Goal: Task Accomplishment & Management: Use online tool/utility

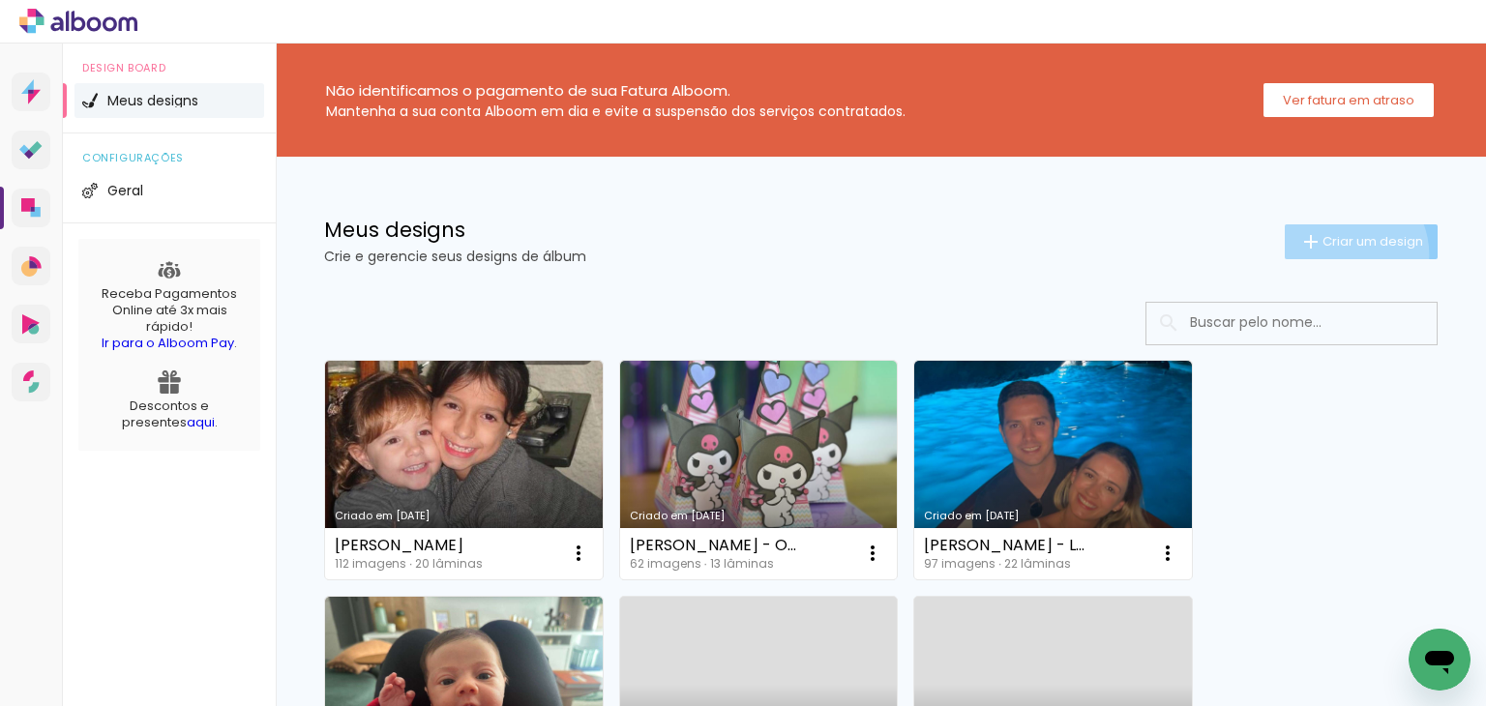
click at [1324, 254] on paper-button "Criar um design" at bounding box center [1361, 241] width 153 height 35
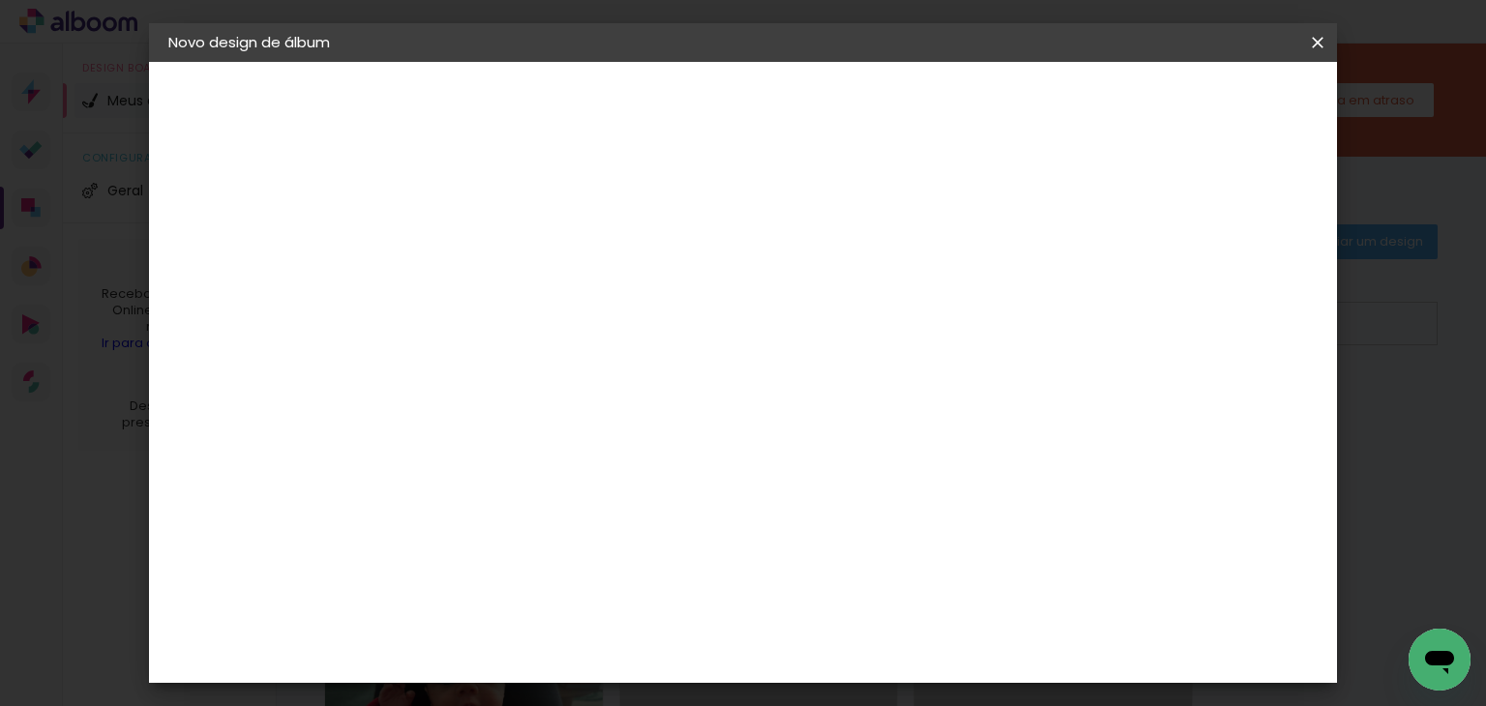
click at [485, 253] on input at bounding box center [485, 260] width 0 height 30
type input "n"
type input "NANY - DISNEY"
type paper-input "NANY - DISNEY"
click at [683, 112] on paper-button "Avançar" at bounding box center [635, 102] width 95 height 33
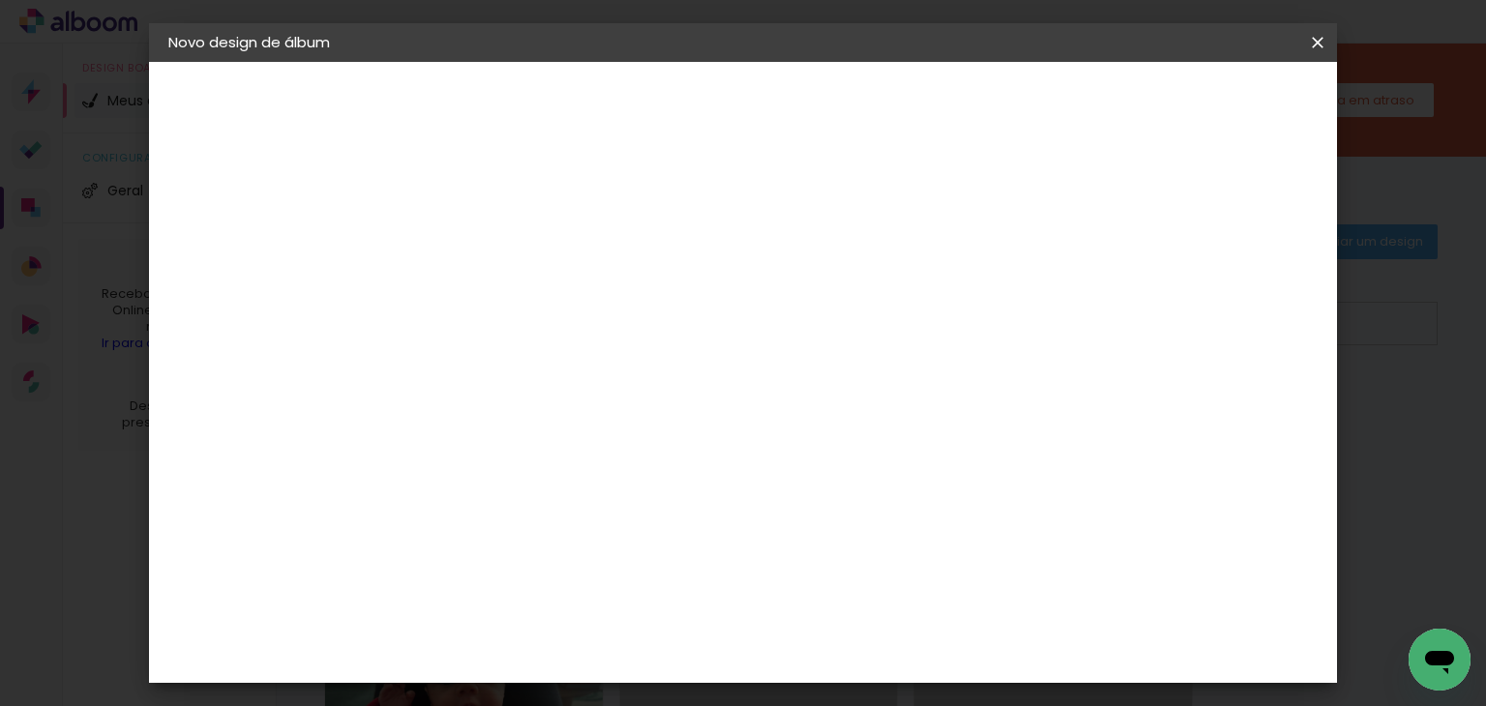
scroll to position [1838, 0]
click at [510, 627] on paper-item "Go image" at bounding box center [534, 652] width 209 height 50
click at [0, 0] on slot "Avançar" at bounding box center [0, 0] width 0 height 0
click at [639, 283] on div "Opções disponíveis Acrílico Álbum Baby Time Fastbook Plus Fastbook 400g Fastboo…" at bounding box center [534, 369] width 209 height 362
click at [560, 322] on input "text" at bounding box center [522, 337] width 75 height 30
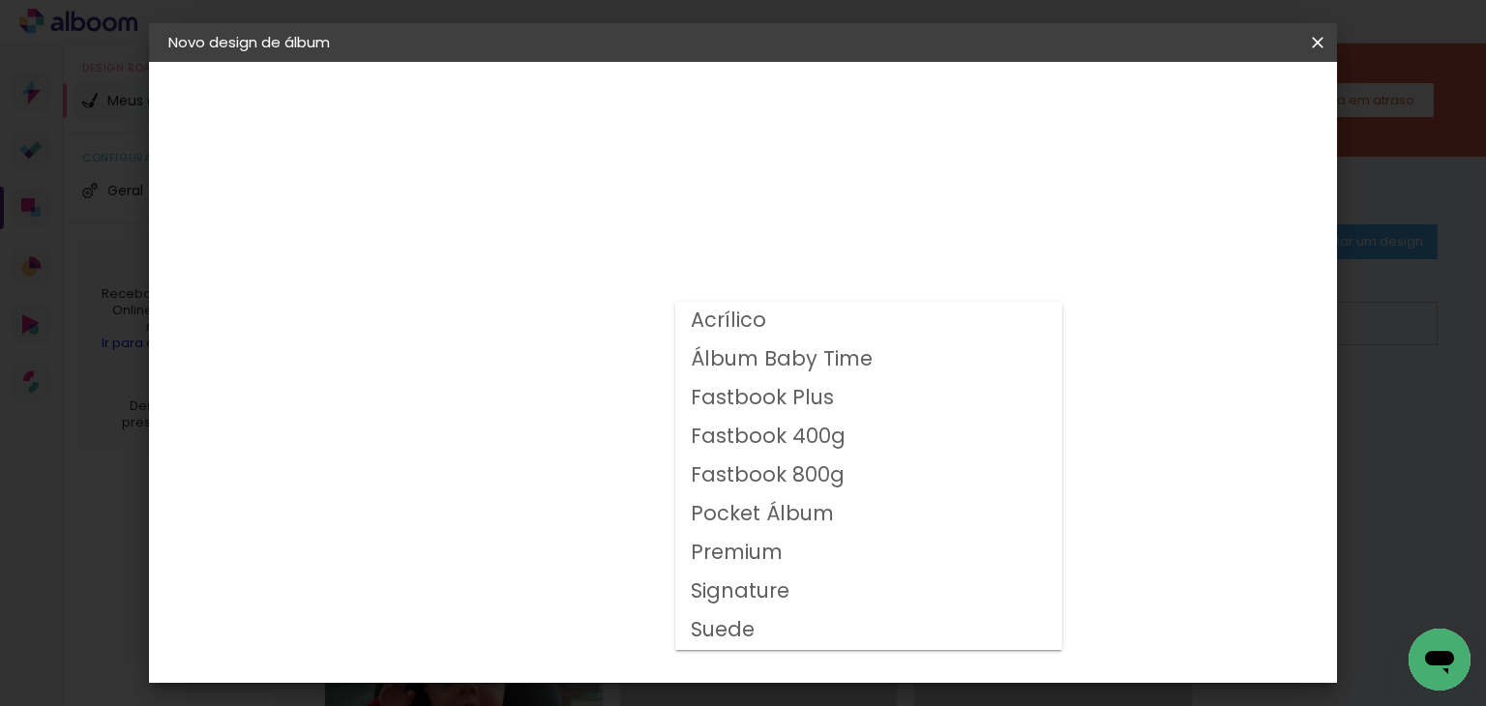
click at [0, 0] on slot "Fastbook 400g" at bounding box center [0, 0] width 0 height 0
type input "Fastbook 400g"
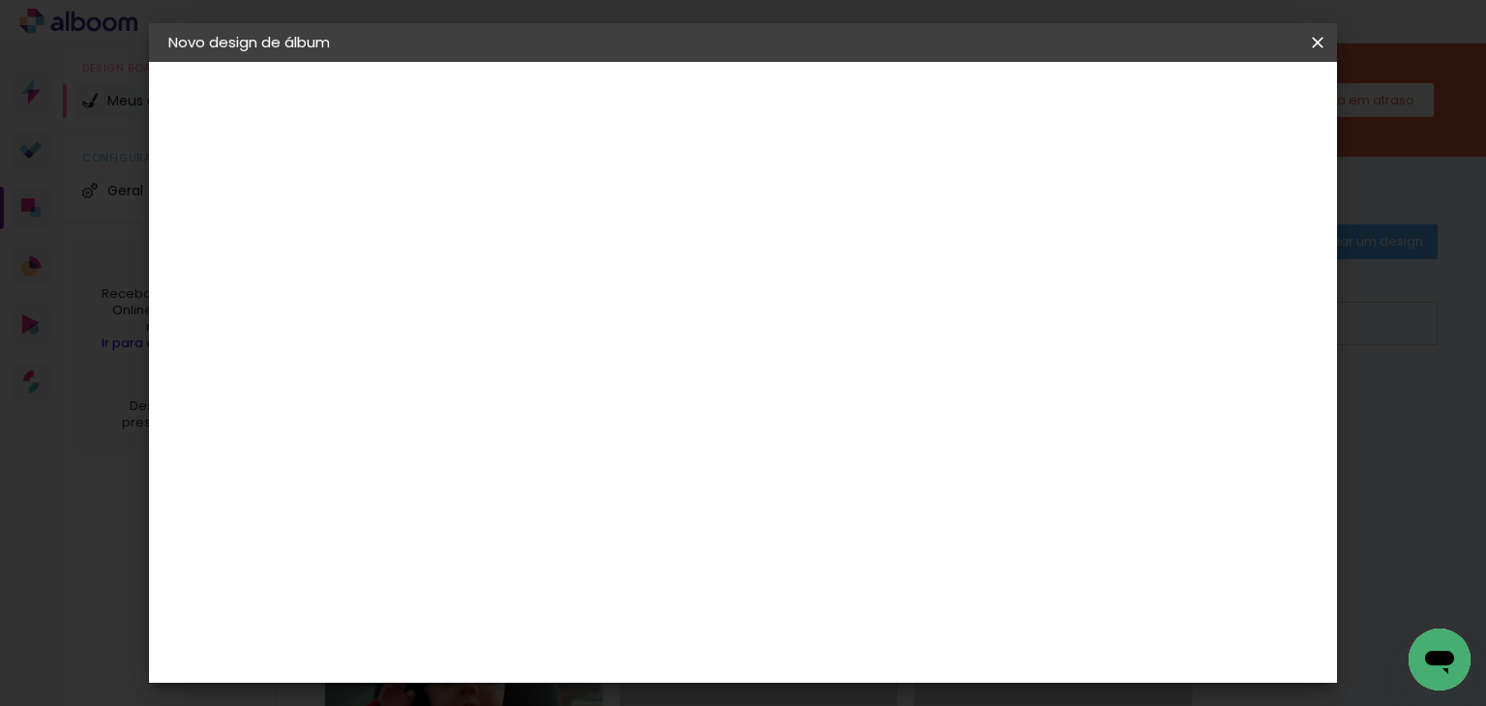
scroll to position [395, 0]
click at [615, 560] on span "25 × 25" at bounding box center [570, 585] width 90 height 51
click at [0, 0] on slot "Avançar" at bounding box center [0, 0] width 0 height 0
click at [0, 0] on slot "Mostrar sangria" at bounding box center [0, 0] width 0 height 0
type paper-checkbox "on"
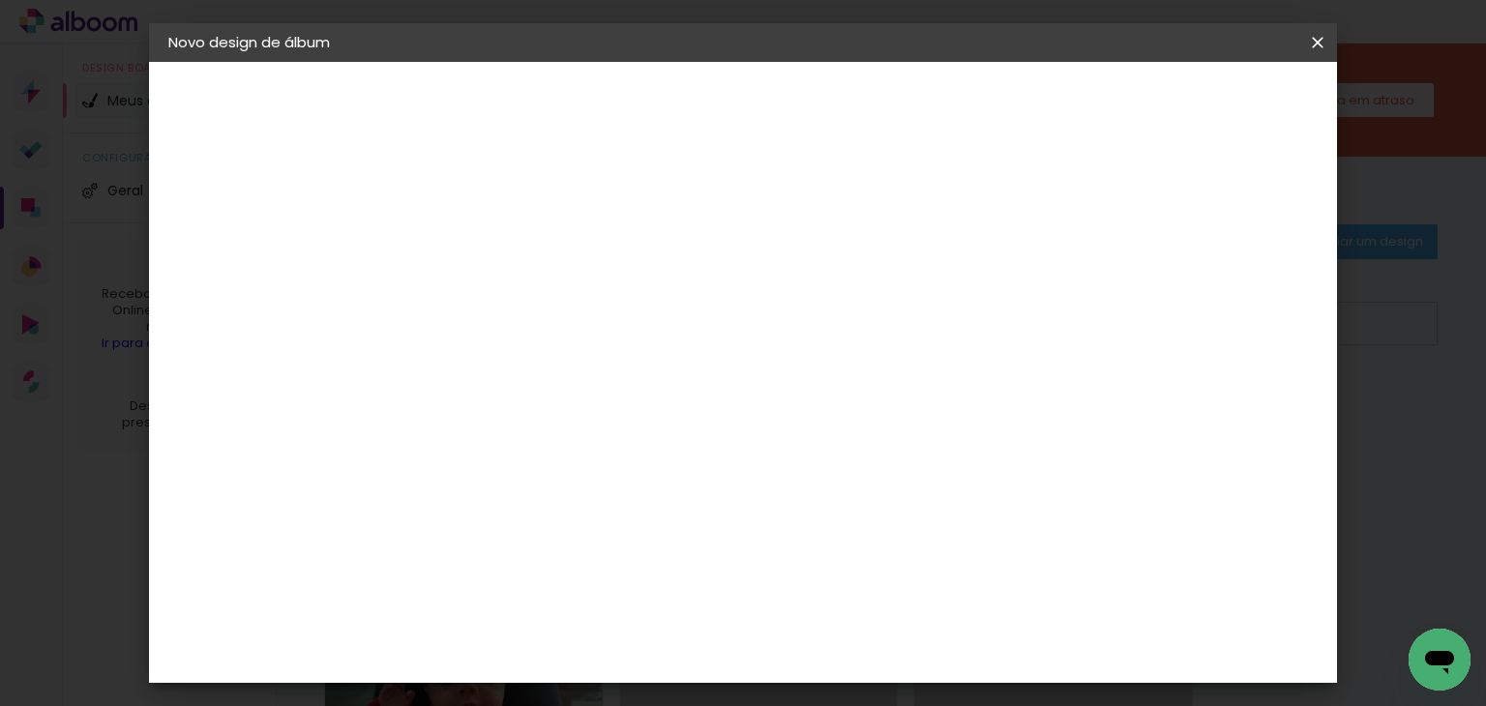
click at [1014, 98] on span "Iniciar design" at bounding box center [970, 103] width 88 height 14
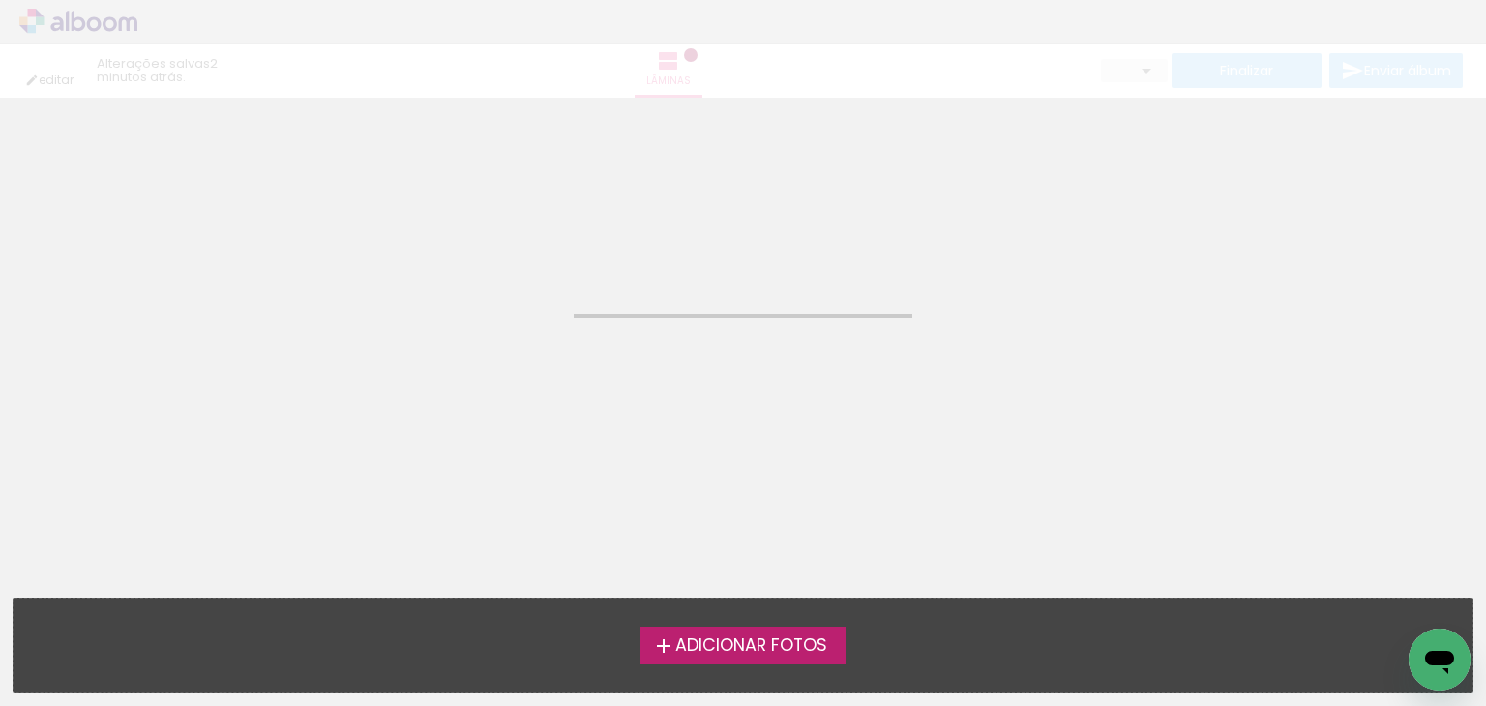
click at [713, 649] on span "Adicionar Fotos" at bounding box center [751, 646] width 152 height 17
click at [0, 0] on input "file" at bounding box center [0, 0] width 0 height 0
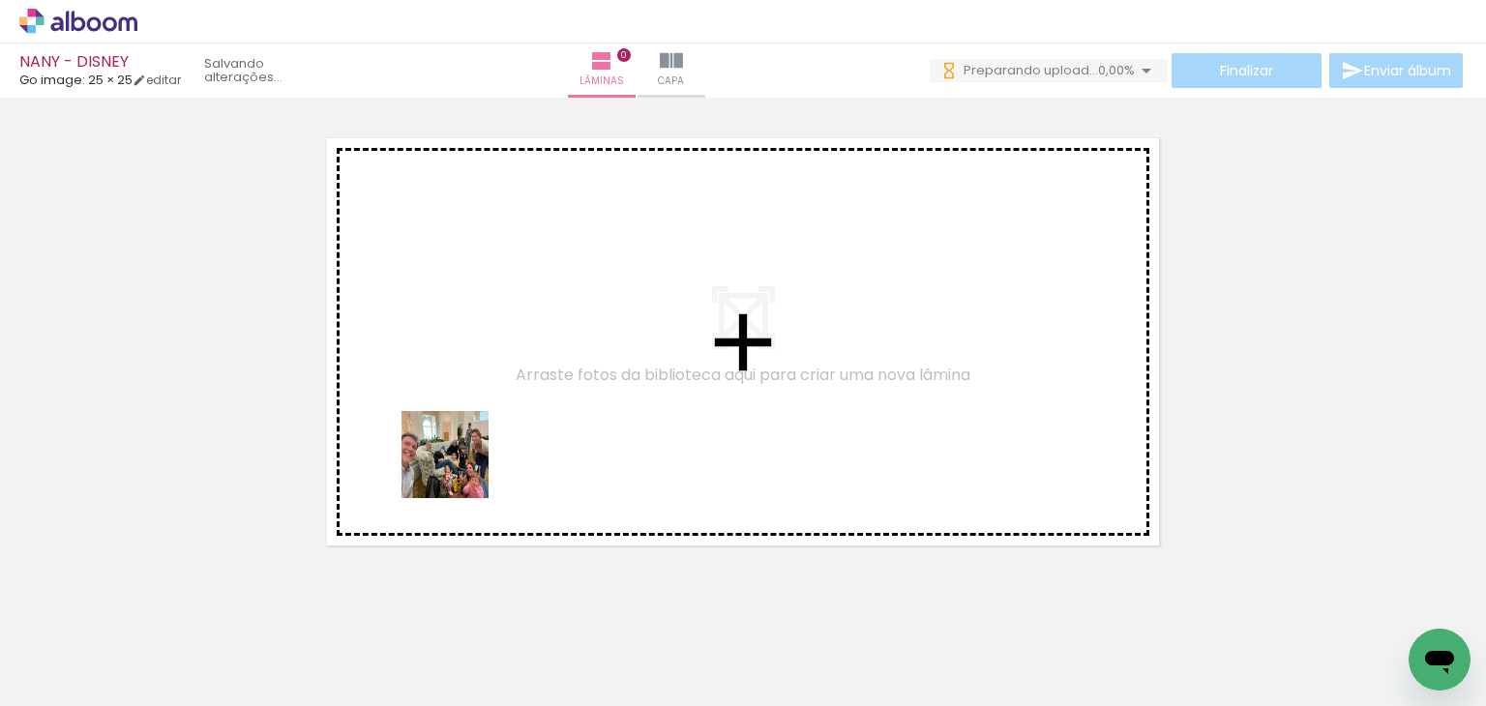
drag, startPoint x: 221, startPoint y: 648, endPoint x: 460, endPoint y: 469, distance: 298.6
click at [460, 469] on quentale-workspace at bounding box center [743, 353] width 1486 height 706
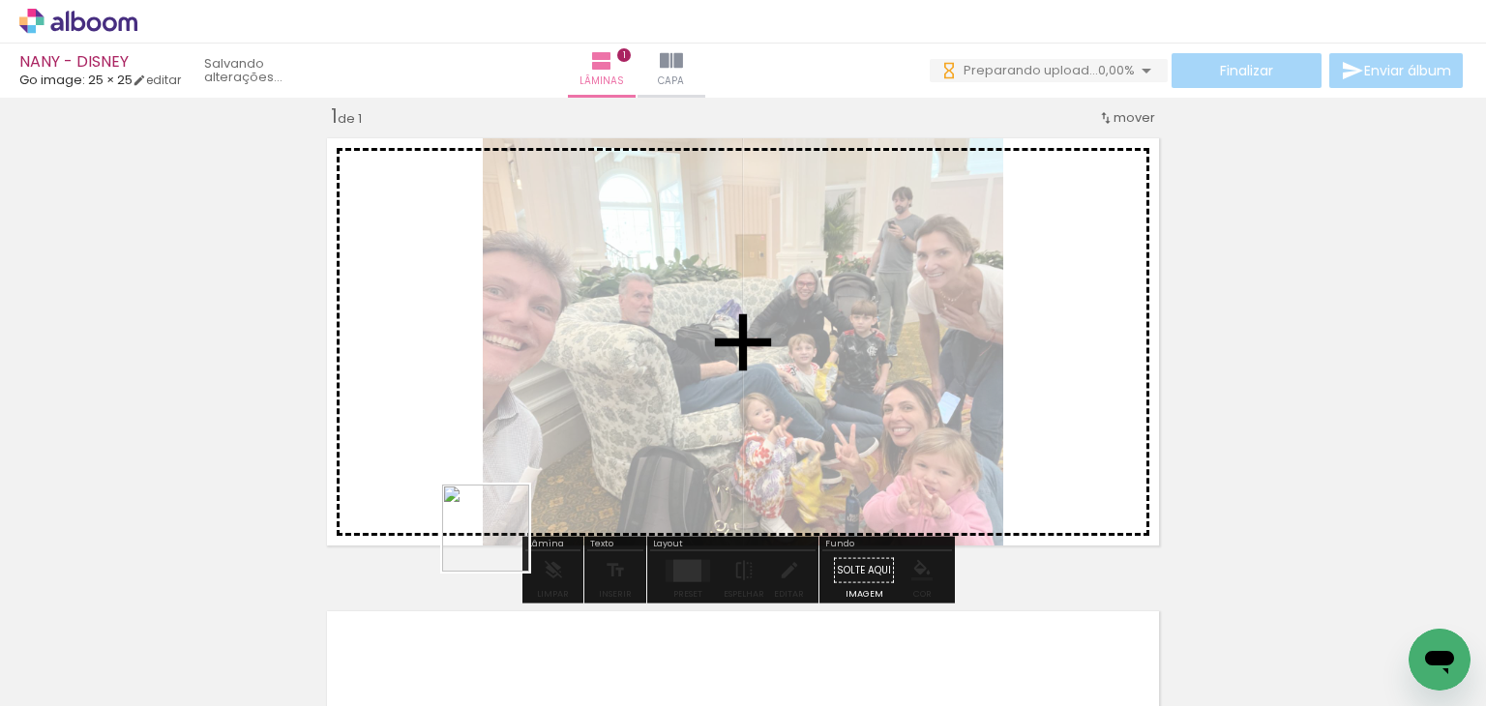
drag, startPoint x: 433, startPoint y: 582, endPoint x: 766, endPoint y: 394, distance: 382.6
click at [766, 394] on quentale-workspace at bounding box center [743, 353] width 1486 height 706
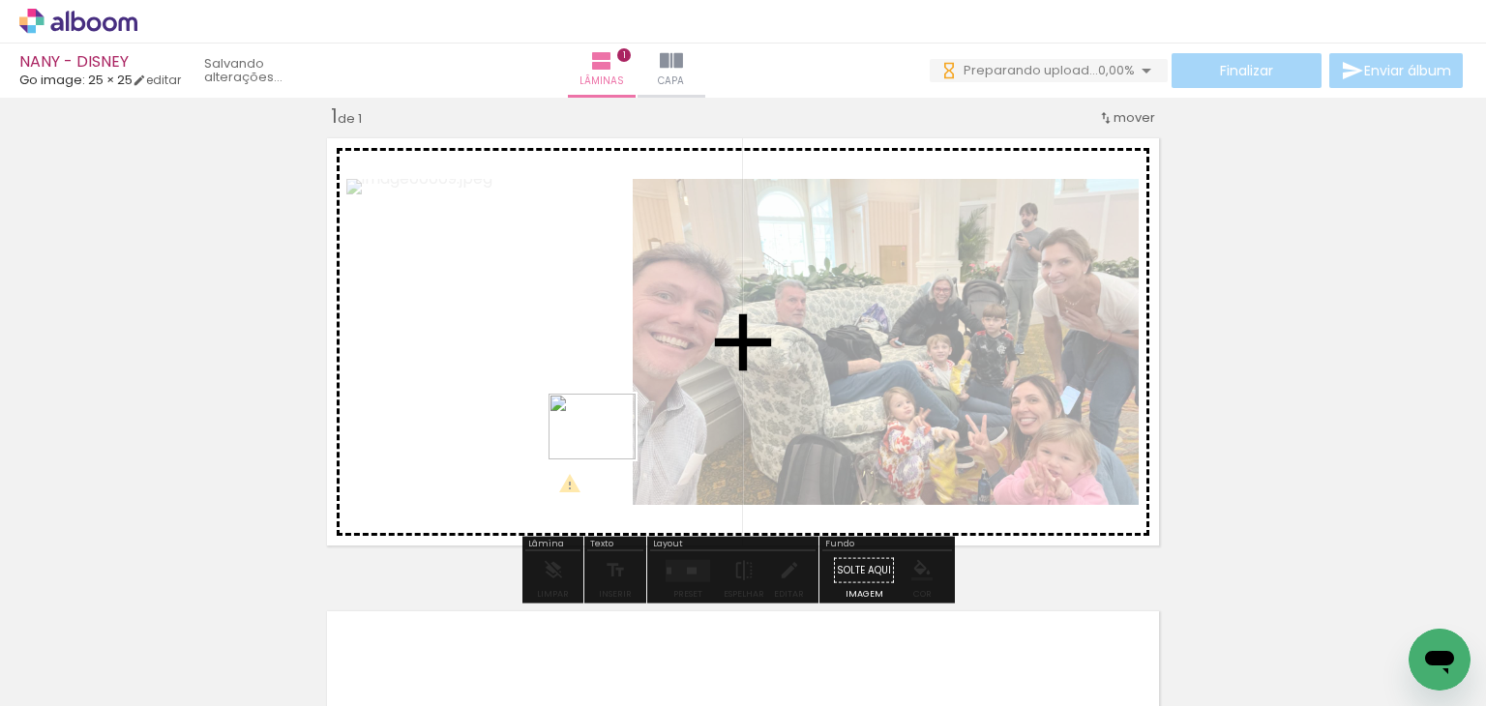
drag, startPoint x: 457, startPoint y: 622, endPoint x: 609, endPoint y: 451, distance: 228.9
click at [609, 451] on quentale-workspace at bounding box center [743, 353] width 1486 height 706
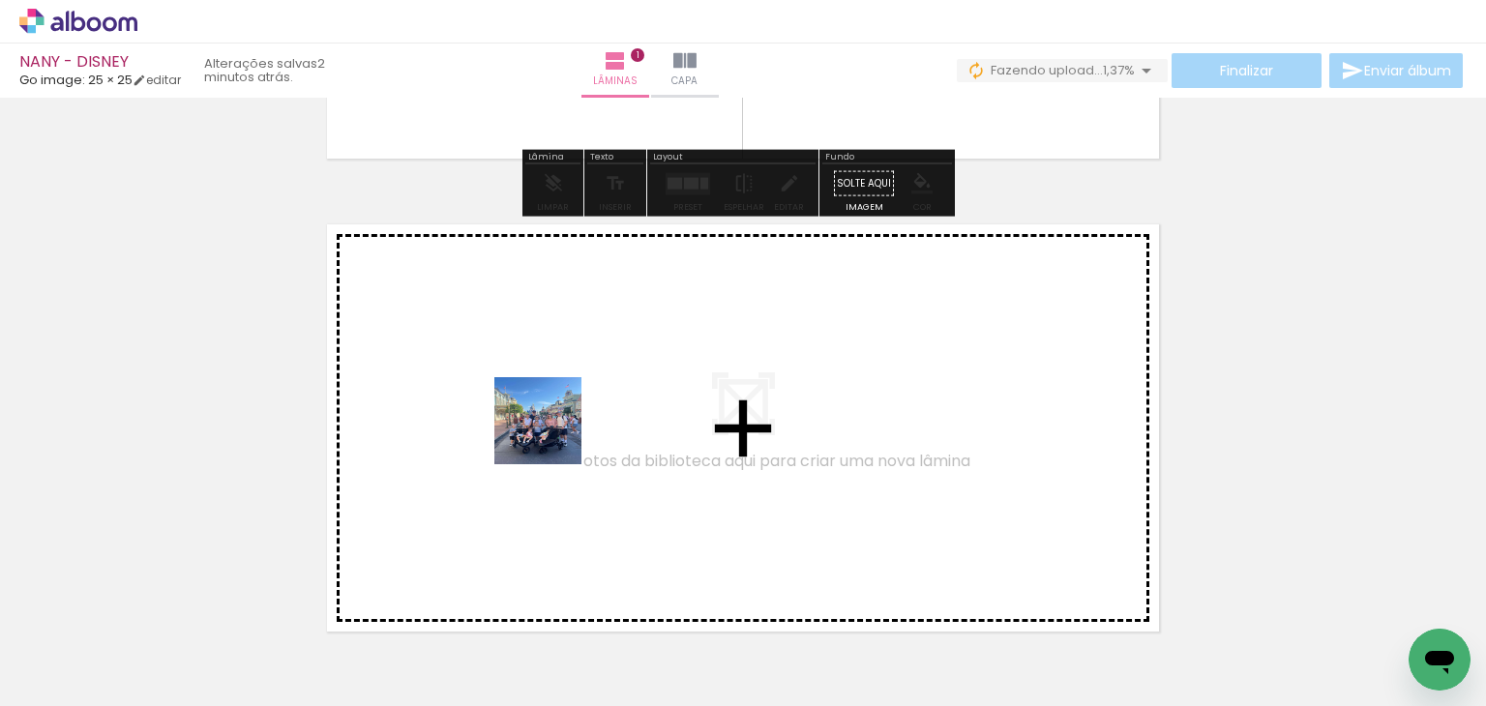
drag, startPoint x: 551, startPoint y: 603, endPoint x: 552, endPoint y: 435, distance: 167.4
click at [552, 435] on quentale-workspace at bounding box center [743, 353] width 1486 height 706
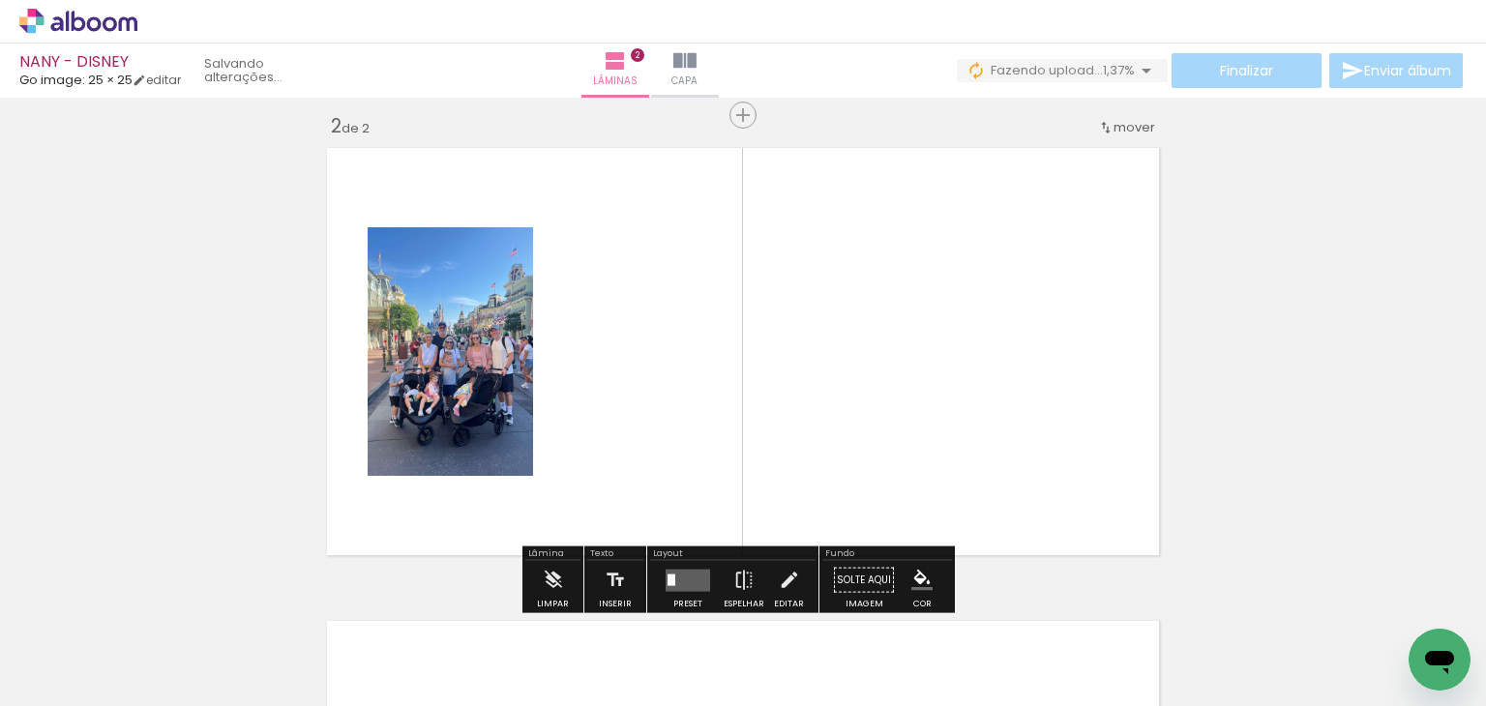
scroll to position [497, 0]
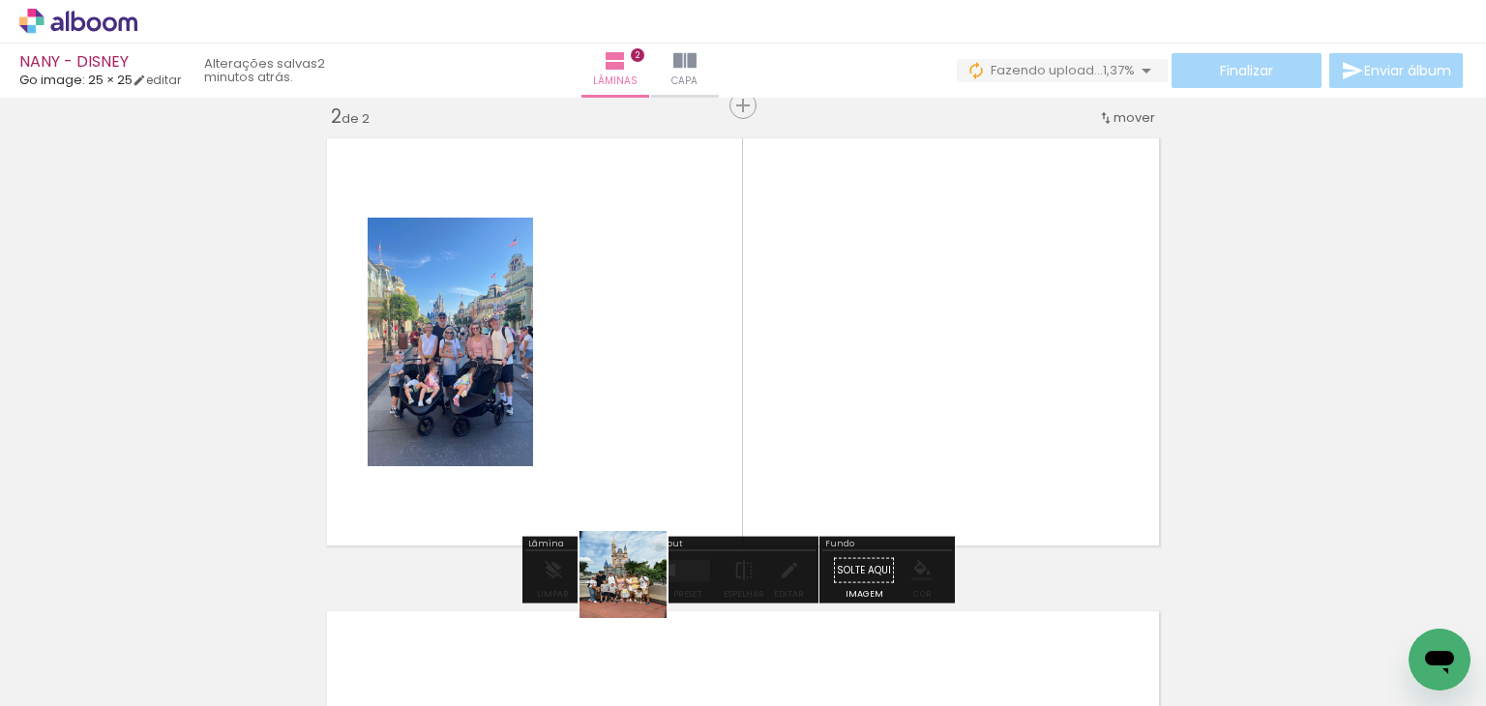
drag, startPoint x: 626, startPoint y: 628, endPoint x: 658, endPoint y: 404, distance: 225.8
click at [658, 404] on quentale-workspace at bounding box center [743, 353] width 1486 height 706
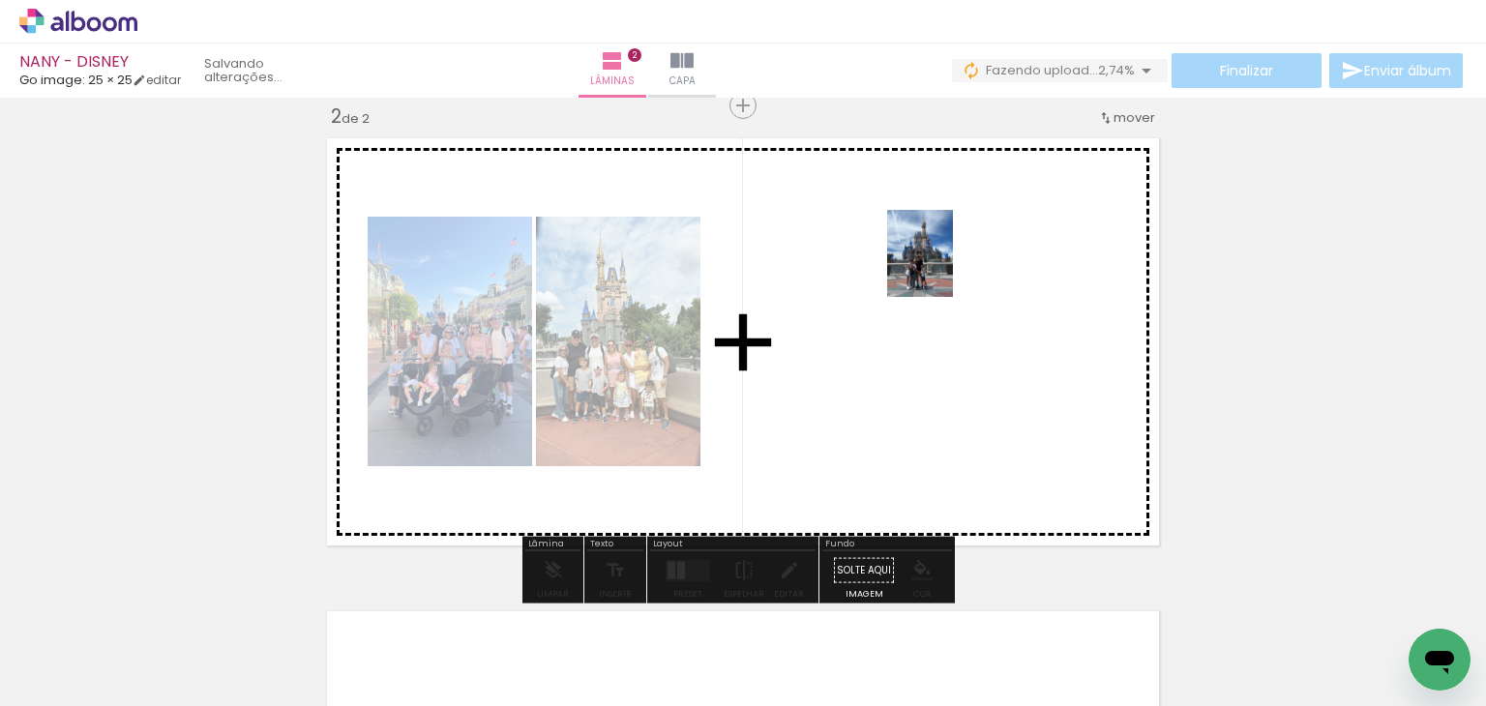
drag, startPoint x: 733, startPoint y: 669, endPoint x: 945, endPoint y: 274, distance: 448.0
click at [945, 274] on quentale-workspace at bounding box center [743, 353] width 1486 height 706
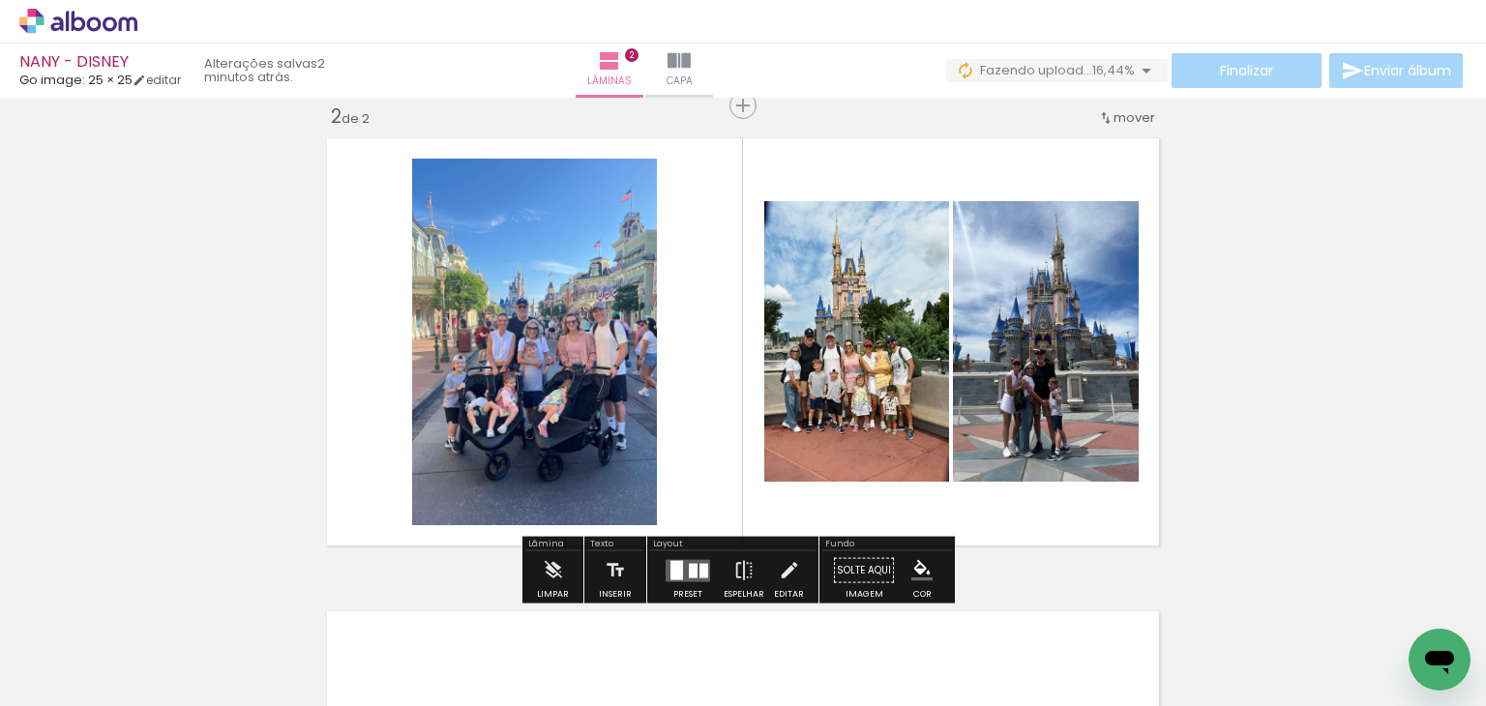
click at [674, 573] on div at bounding box center [677, 569] width 13 height 19
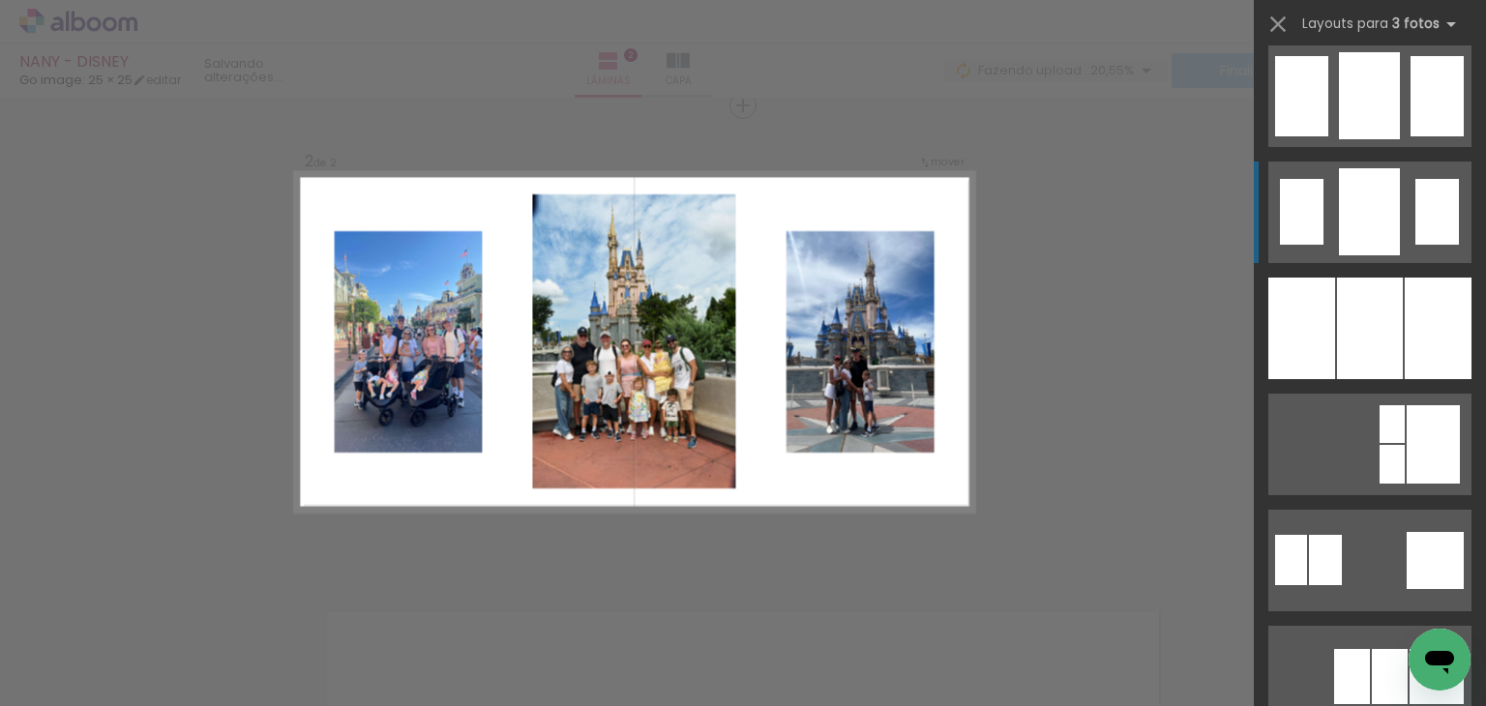
scroll to position [1548, 0]
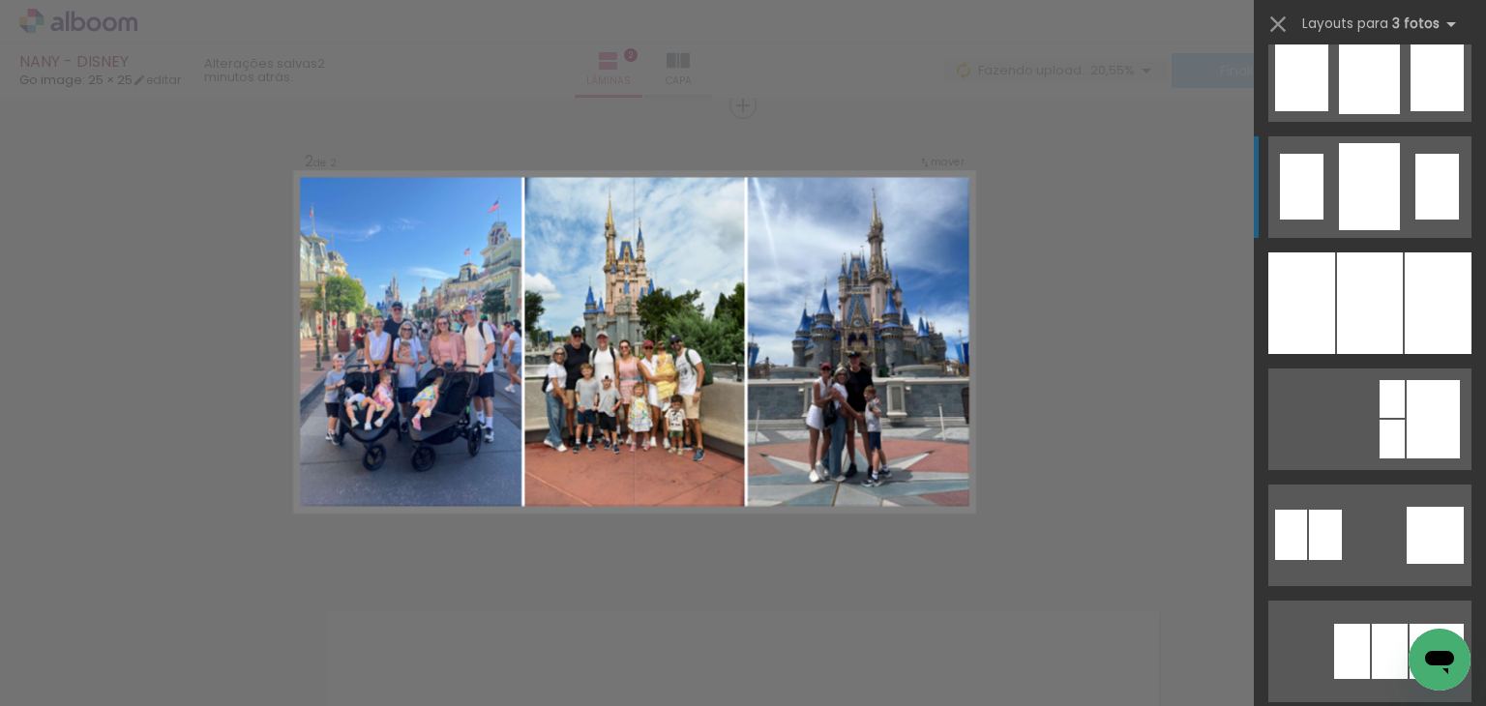
click at [1337, 278] on div at bounding box center [1370, 304] width 66 height 102
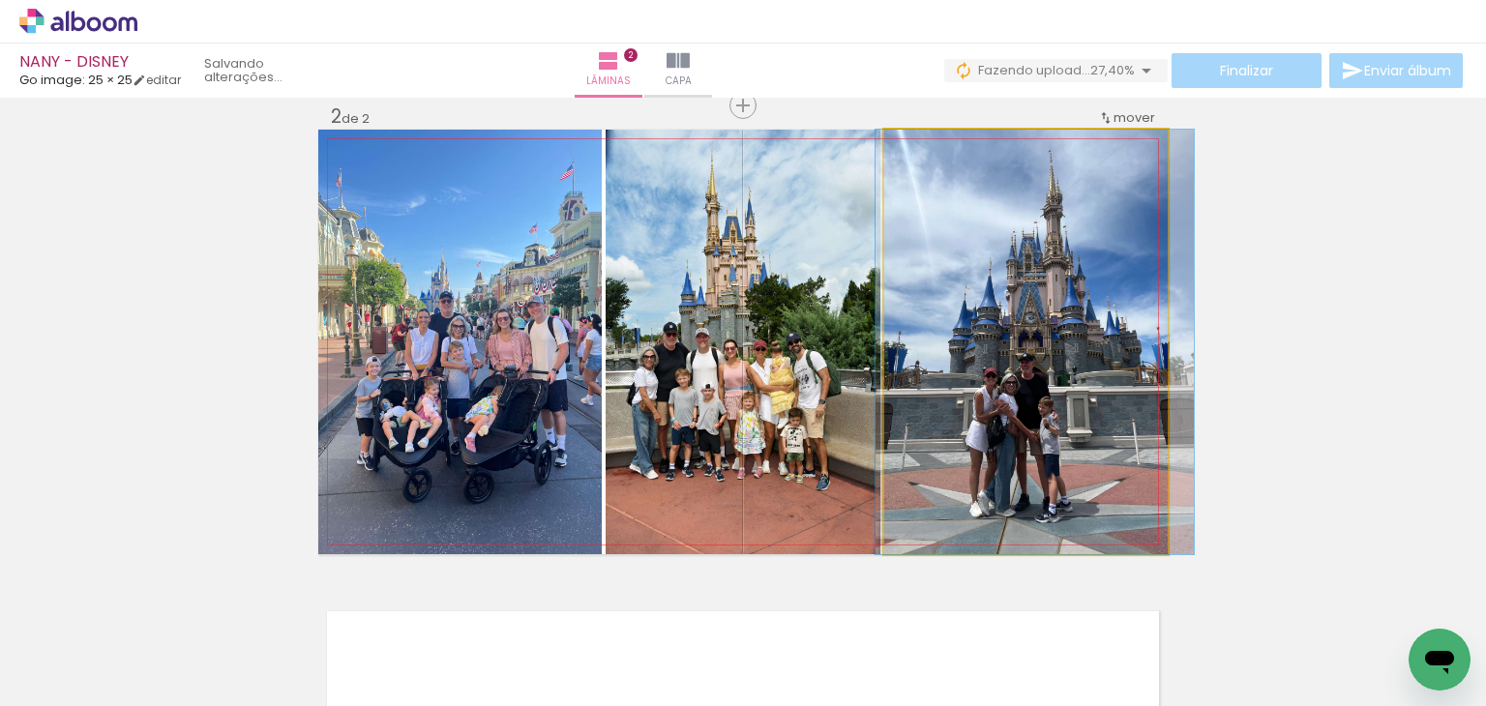
click at [1011, 296] on quentale-photo at bounding box center [1025, 342] width 283 height 425
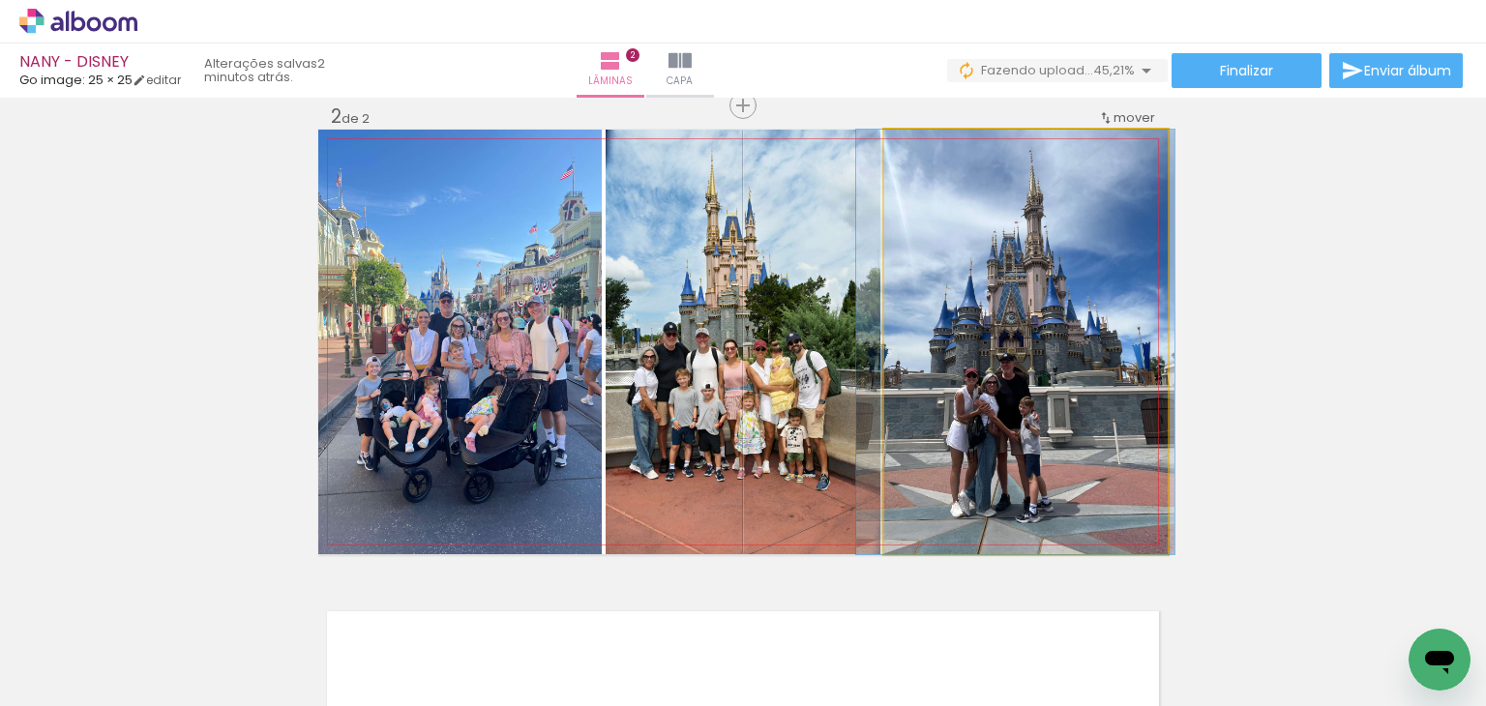
drag, startPoint x: 1027, startPoint y: 288, endPoint x: 1007, endPoint y: 297, distance: 21.2
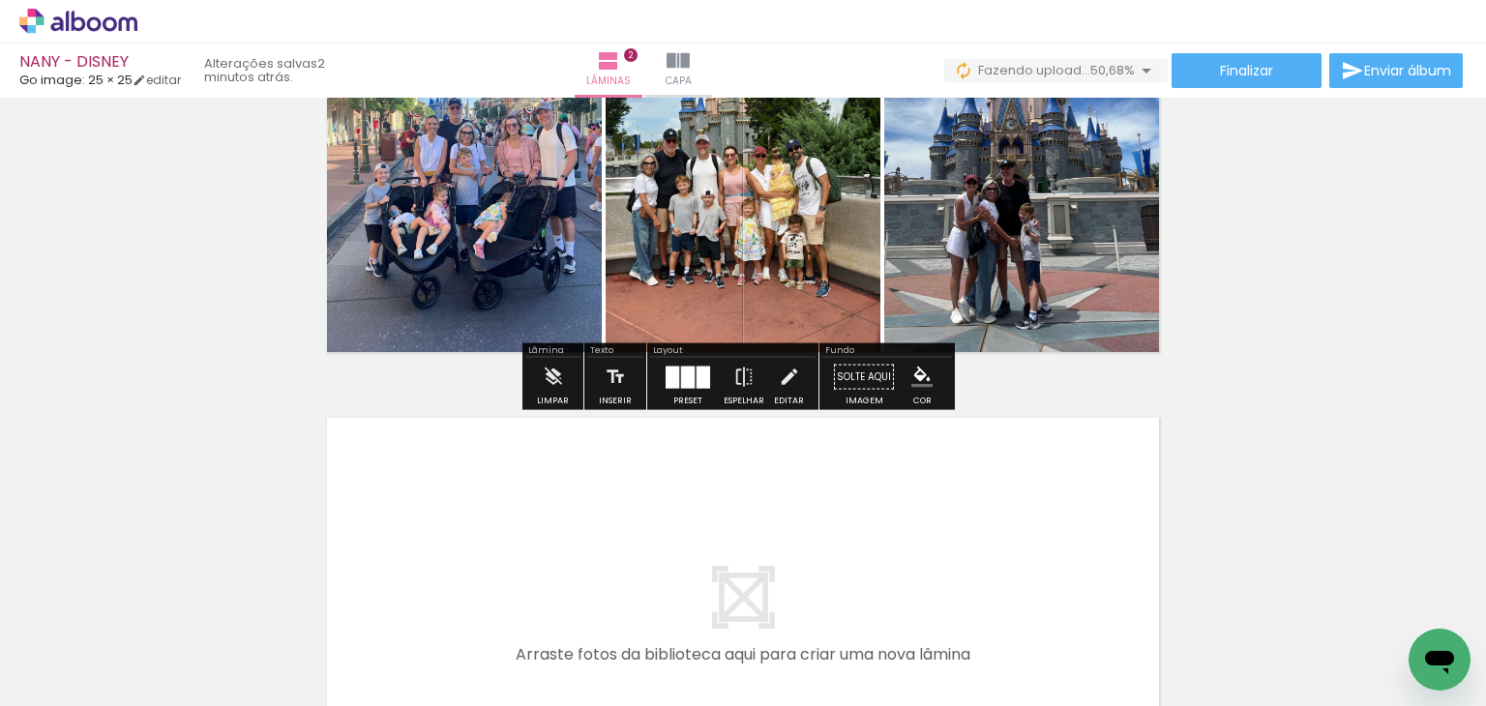
scroll to position [1007, 0]
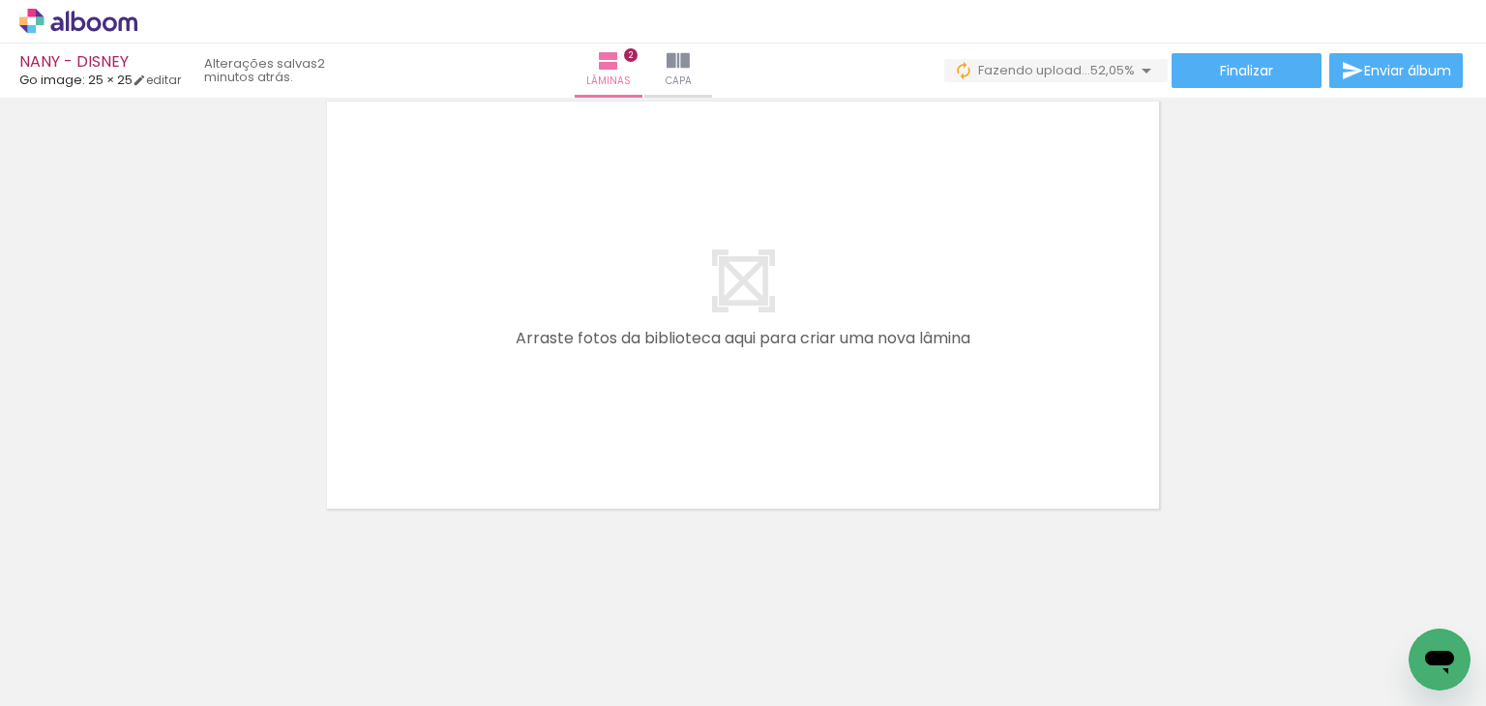
drag, startPoint x: 795, startPoint y: 373, endPoint x: 788, endPoint y: 334, distance: 39.5
click at [789, 335] on quentale-workspace at bounding box center [743, 353] width 1486 height 706
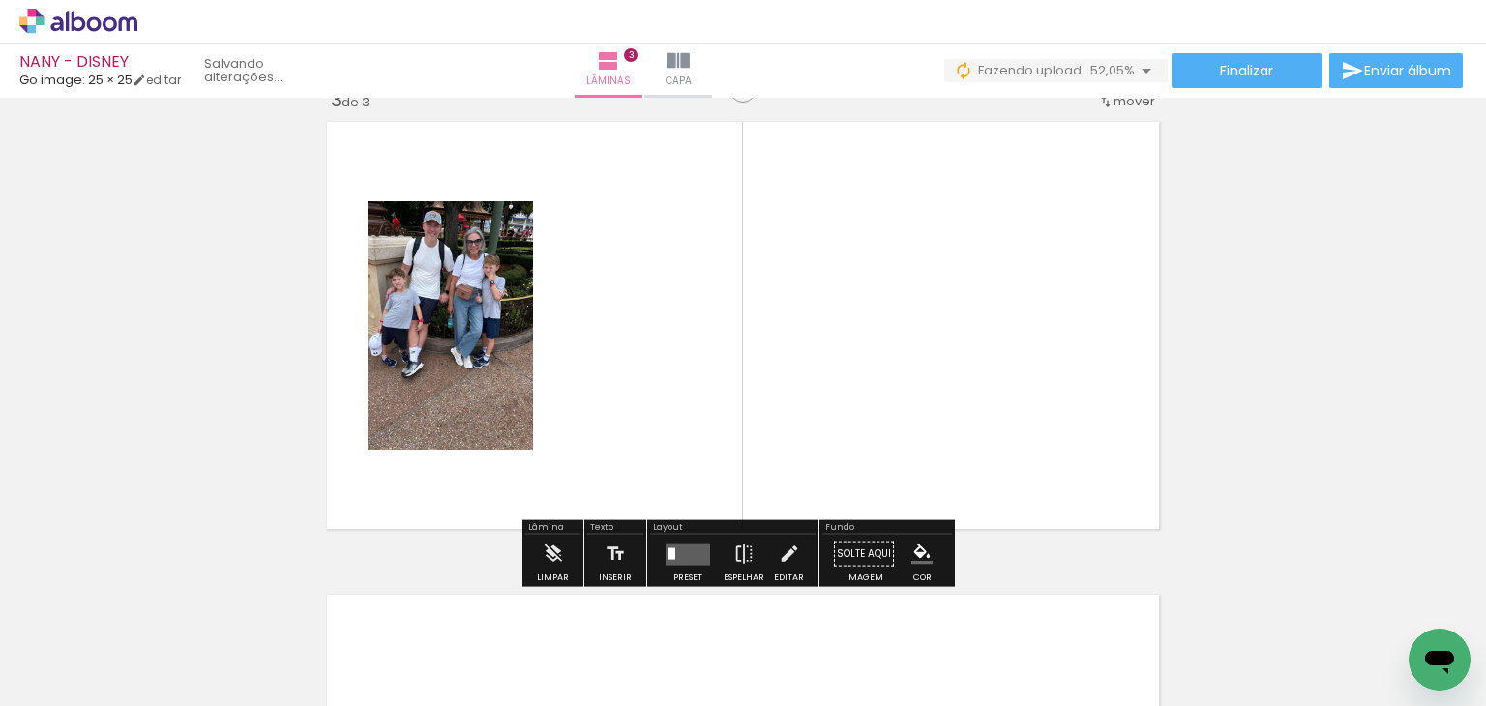
scroll to position [971, 0]
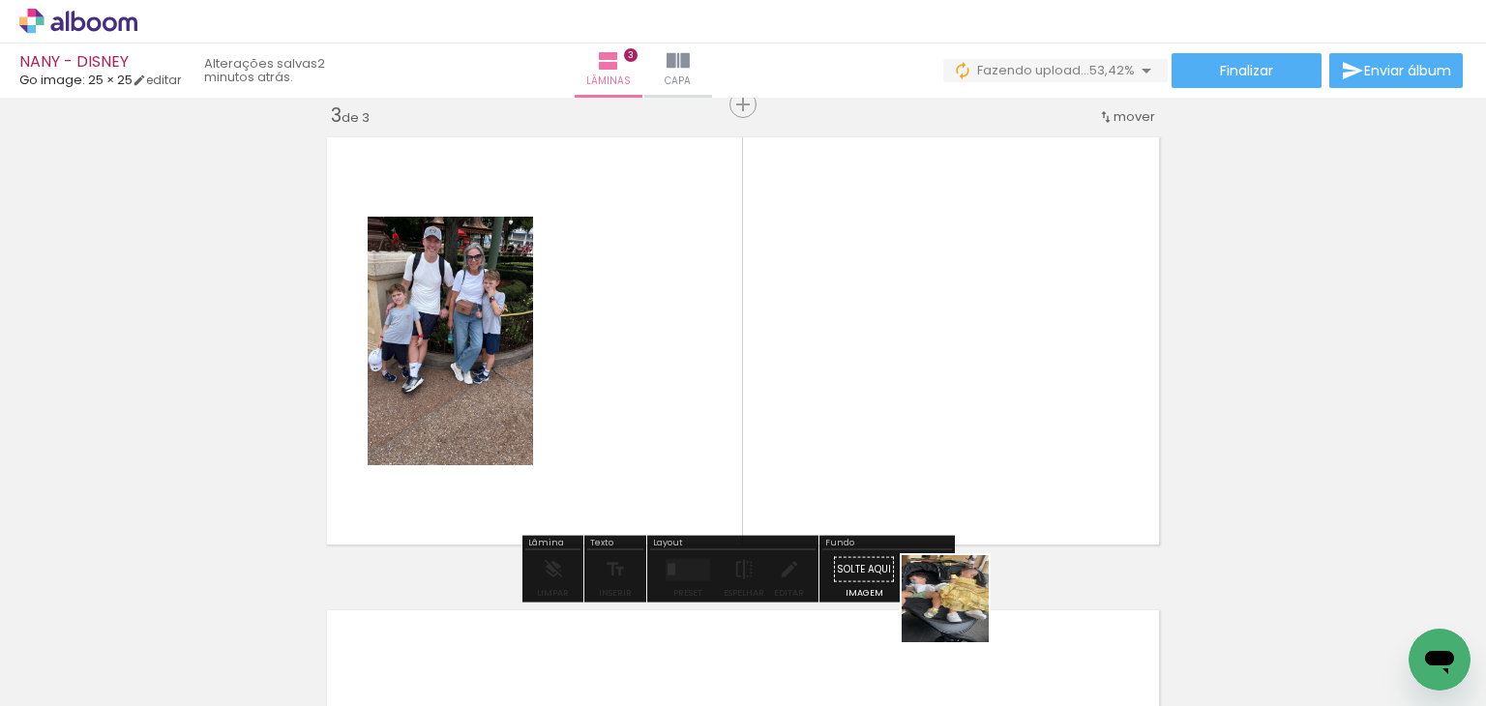
drag, startPoint x: 969, startPoint y: 646, endPoint x: 860, endPoint y: 365, distance: 302.0
click at [861, 367] on quentale-workspace at bounding box center [743, 353] width 1486 height 706
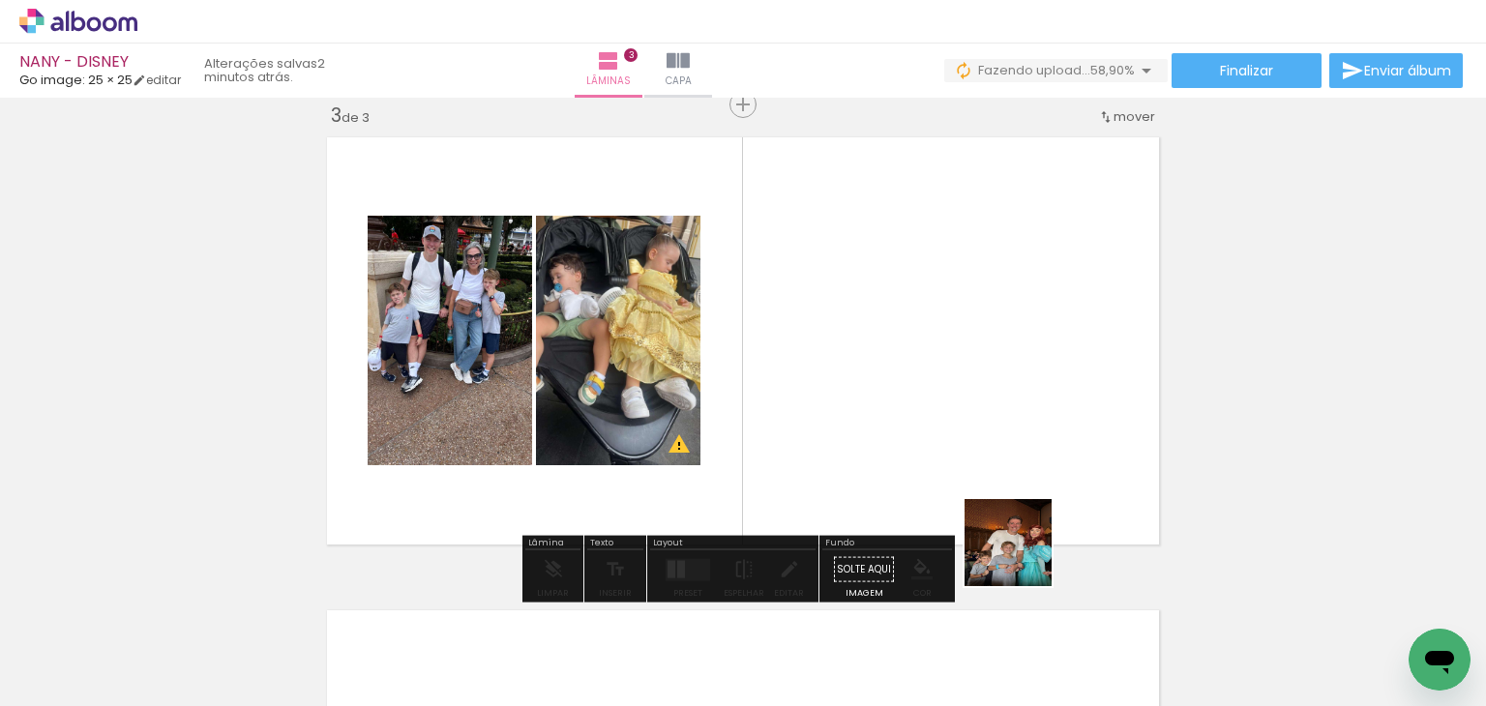
drag, startPoint x: 1055, startPoint y: 639, endPoint x: 956, endPoint y: 396, distance: 262.1
click at [956, 396] on quentale-workspace at bounding box center [743, 353] width 1486 height 706
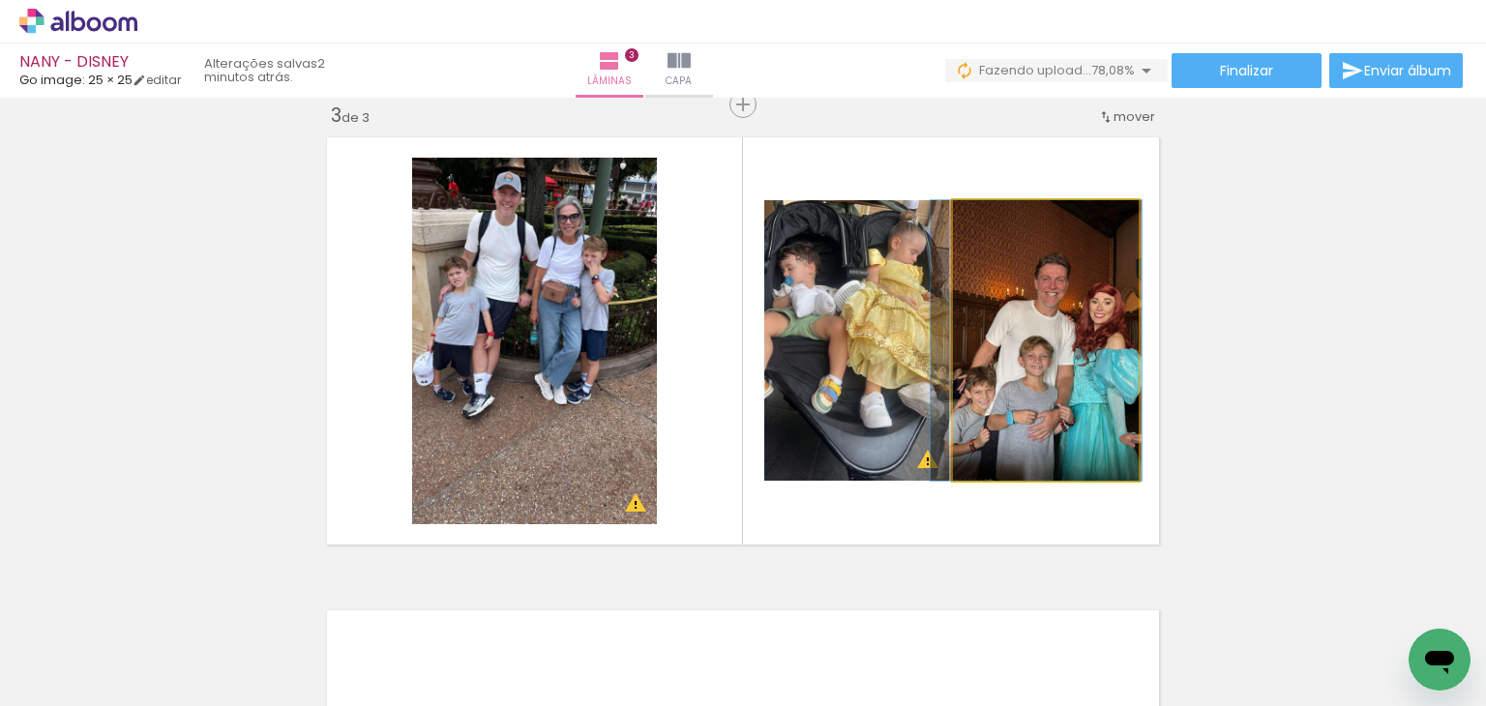
drag, startPoint x: 1053, startPoint y: 422, endPoint x: 1043, endPoint y: 421, distance: 9.7
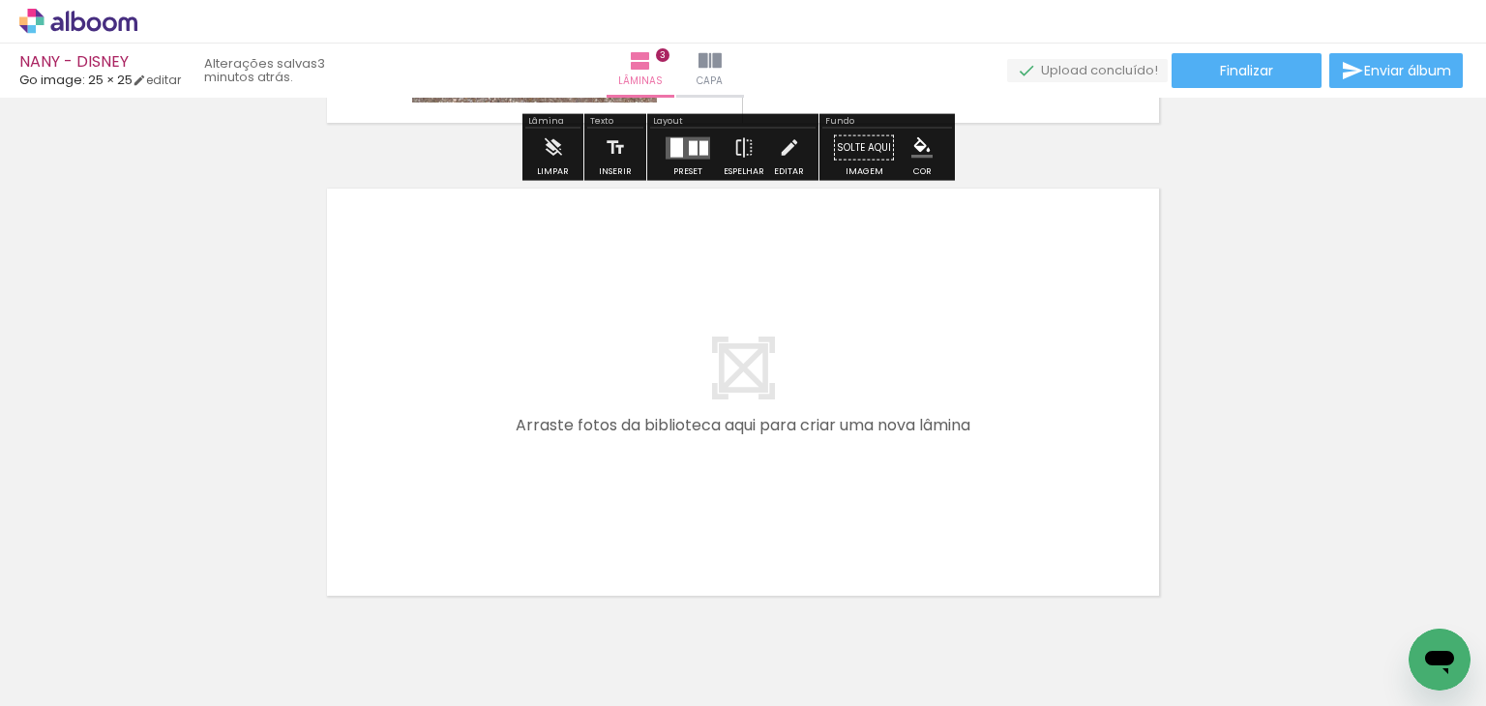
scroll to position [1480, 0]
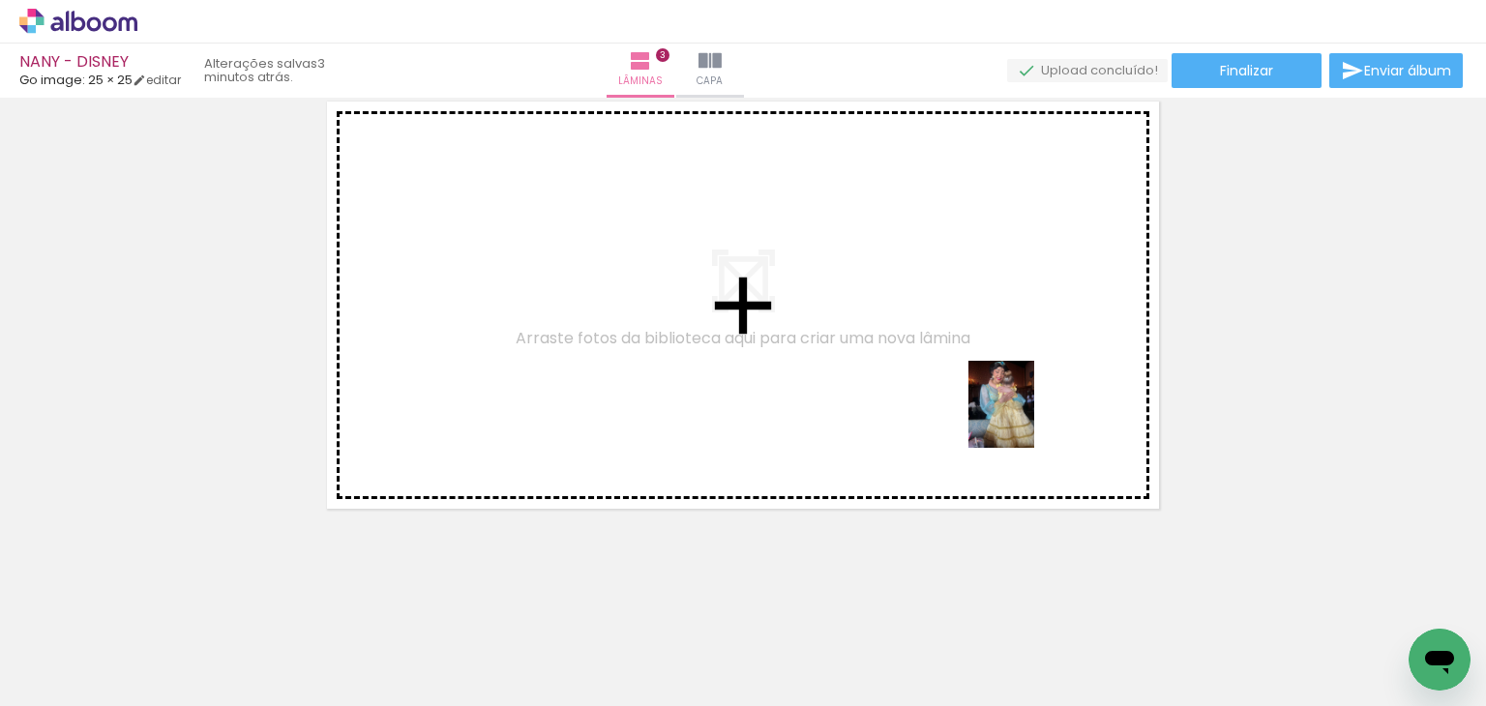
drag, startPoint x: 1248, startPoint y: 628, endPoint x: 976, endPoint y: 396, distance: 357.5
click at [974, 383] on quentale-workspace at bounding box center [743, 353] width 1486 height 706
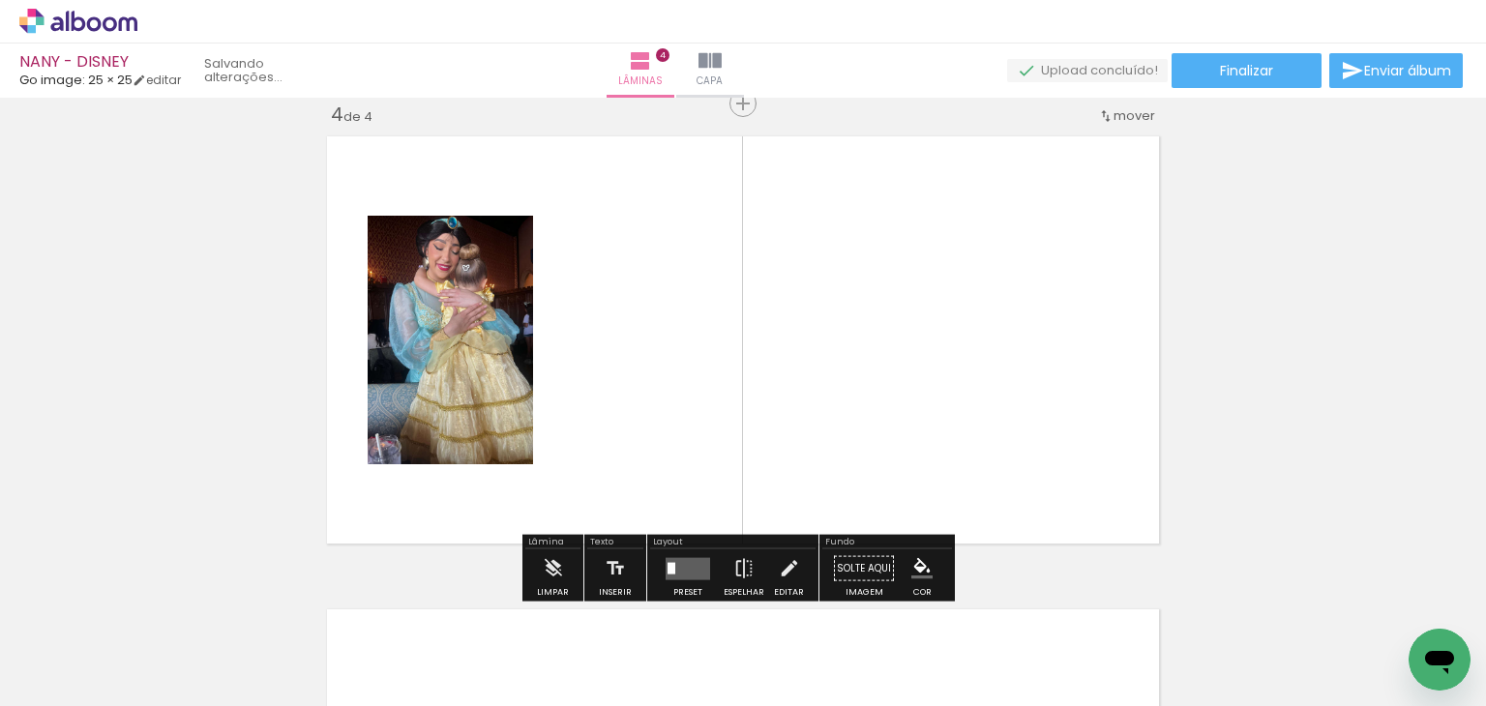
scroll to position [1444, 0]
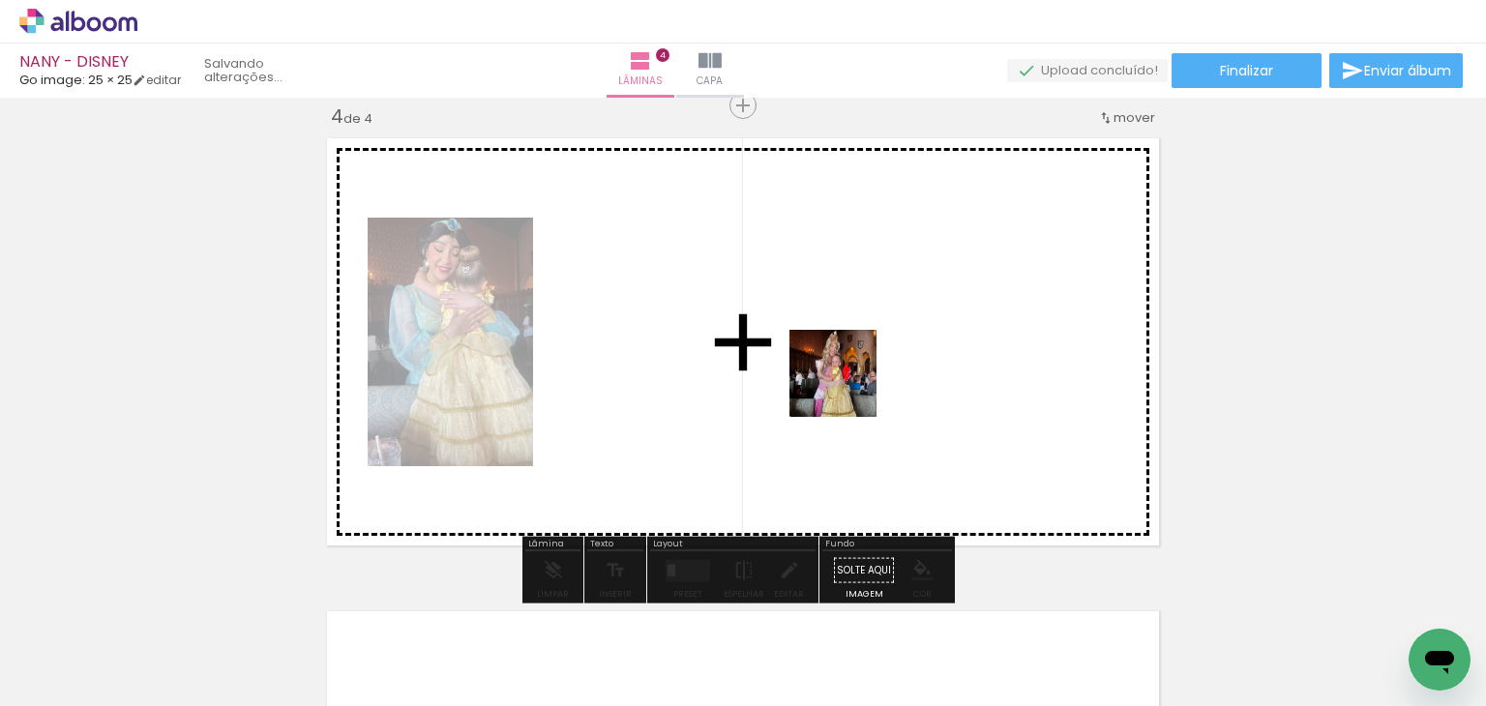
drag, startPoint x: 1185, startPoint y: 625, endPoint x: 848, endPoint y: 388, distance: 412.6
click at [848, 388] on quentale-workspace at bounding box center [743, 353] width 1486 height 706
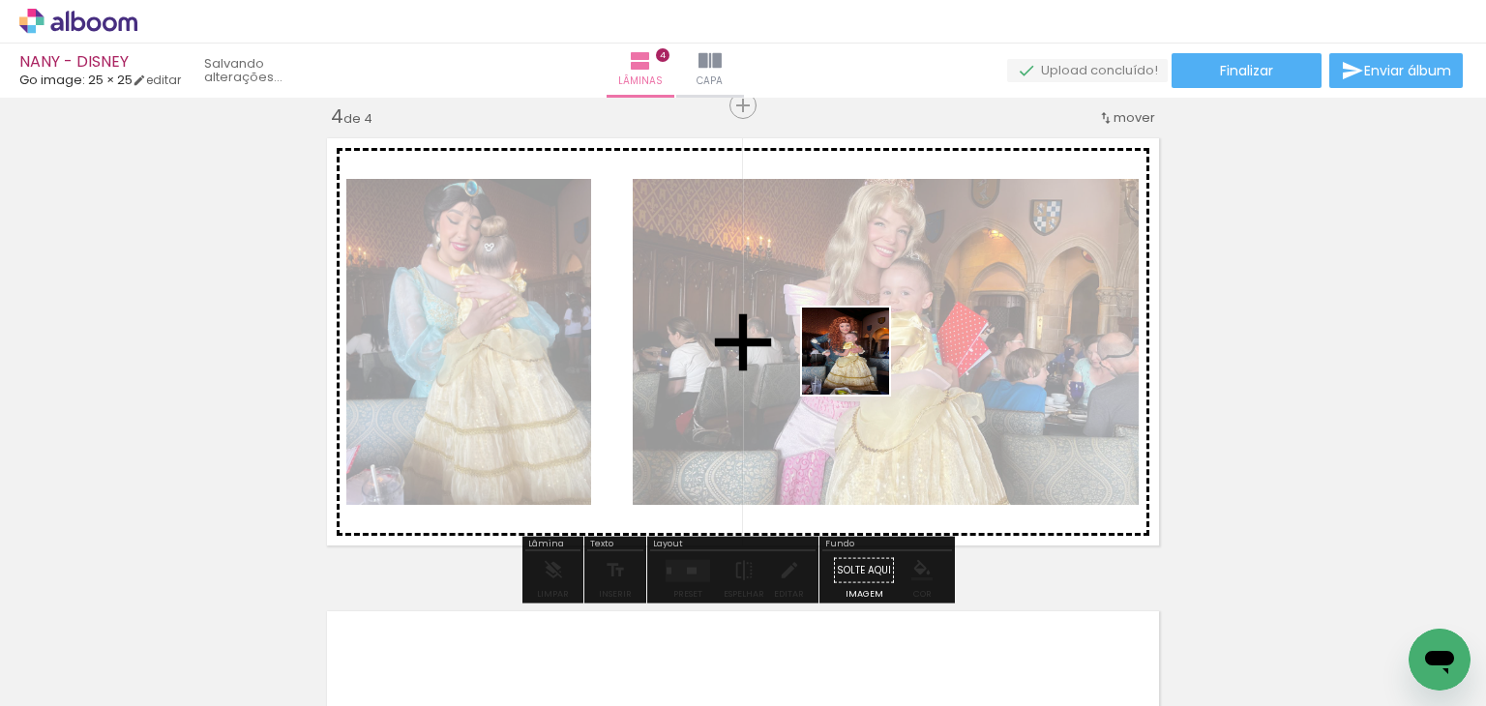
drag, startPoint x: 1370, startPoint y: 621, endPoint x: 860, endPoint y: 366, distance: 570.3
click at [860, 366] on quentale-workspace at bounding box center [743, 353] width 1486 height 706
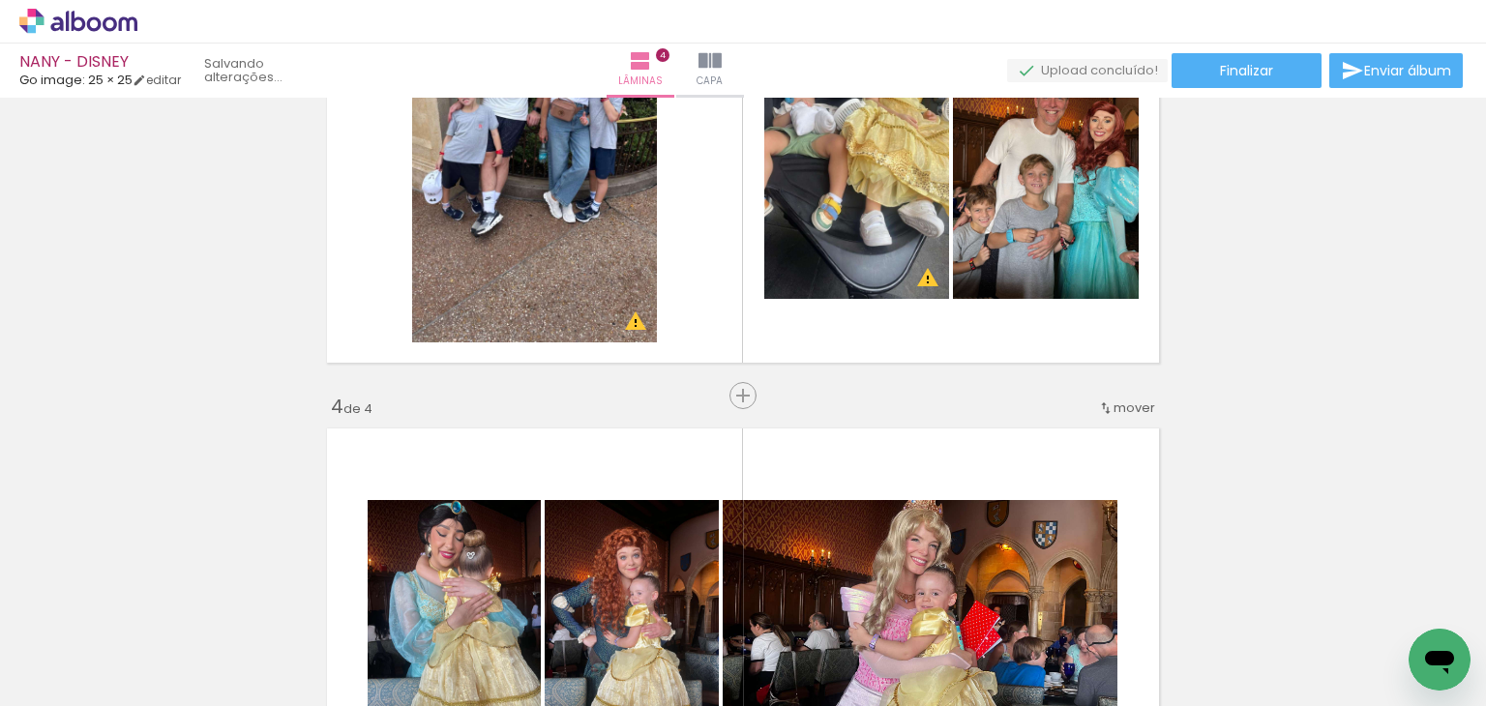
scroll to position [1250, 0]
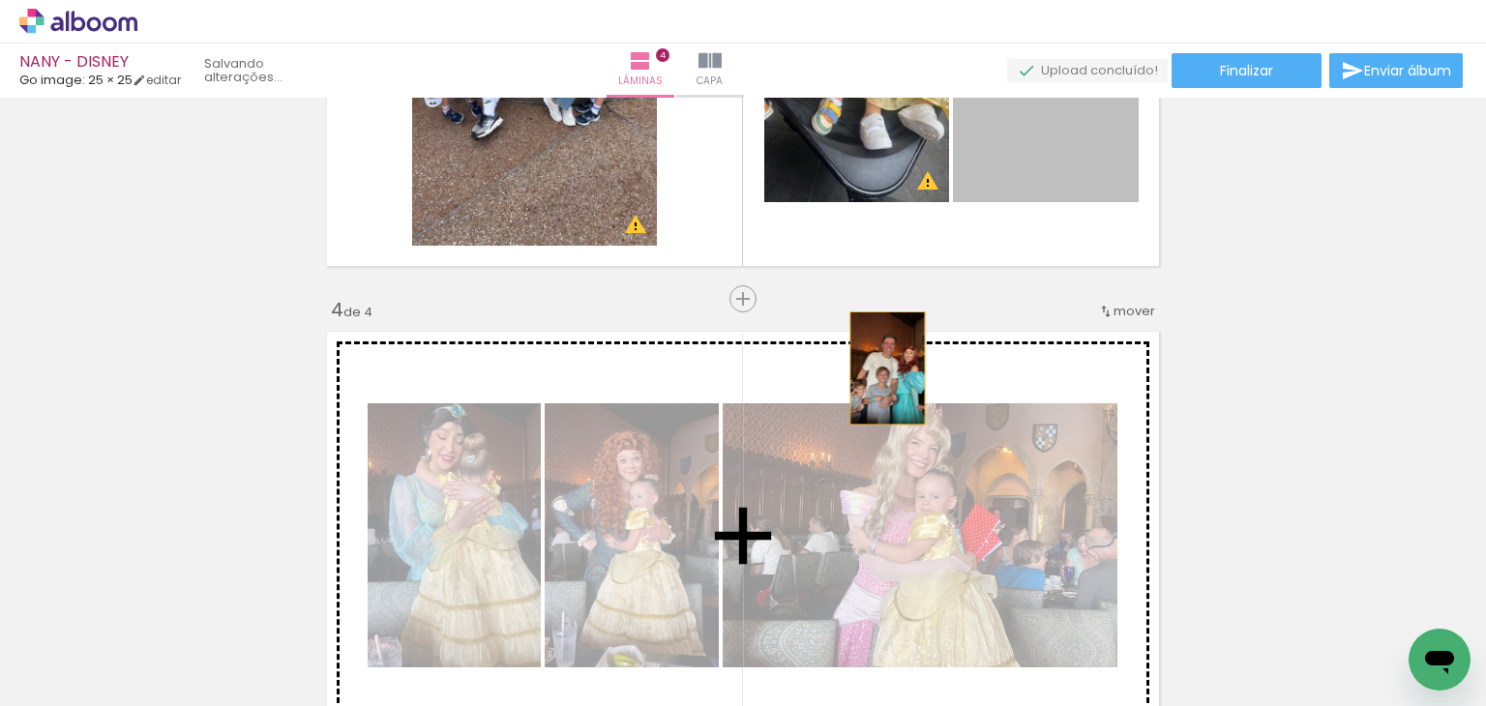
drag, startPoint x: 1045, startPoint y: 156, endPoint x: 880, endPoint y: 368, distance: 268.2
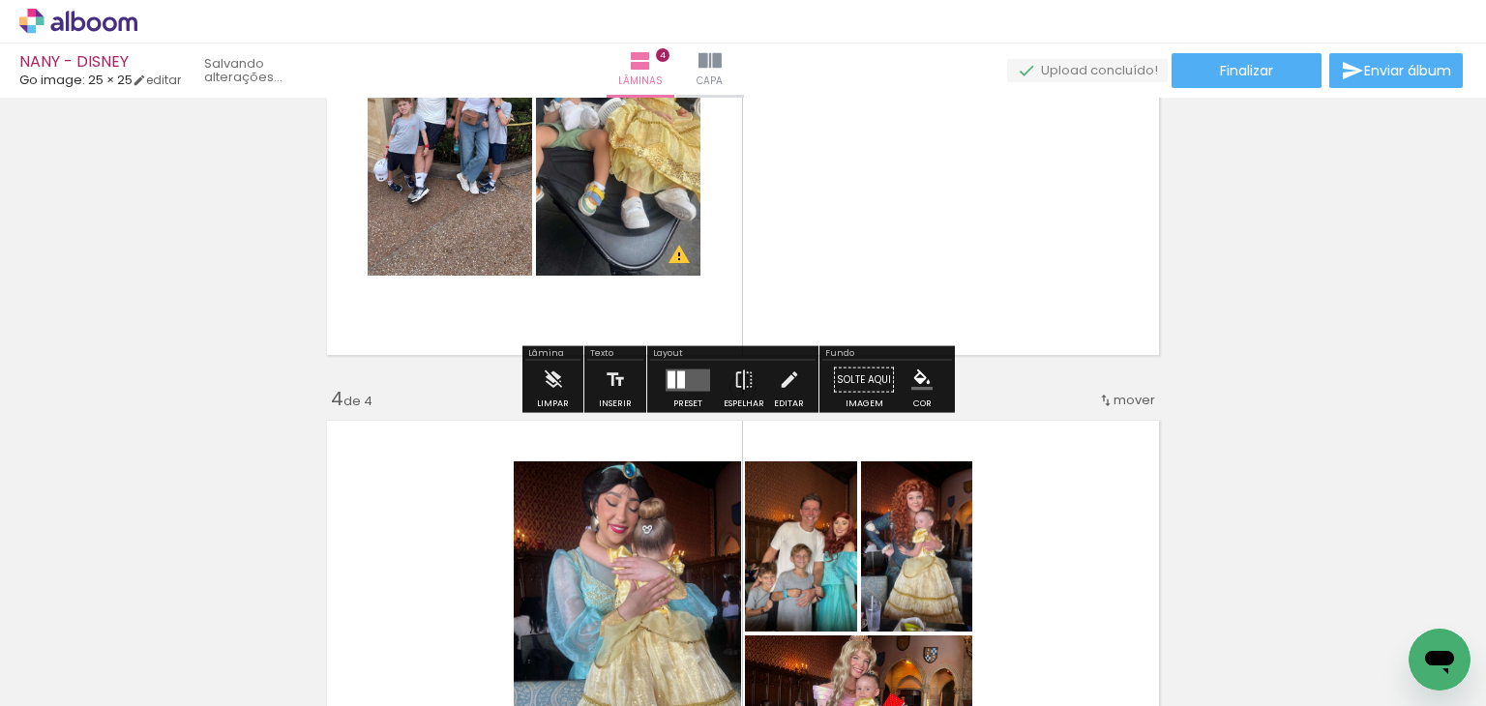
scroll to position [1057, 0]
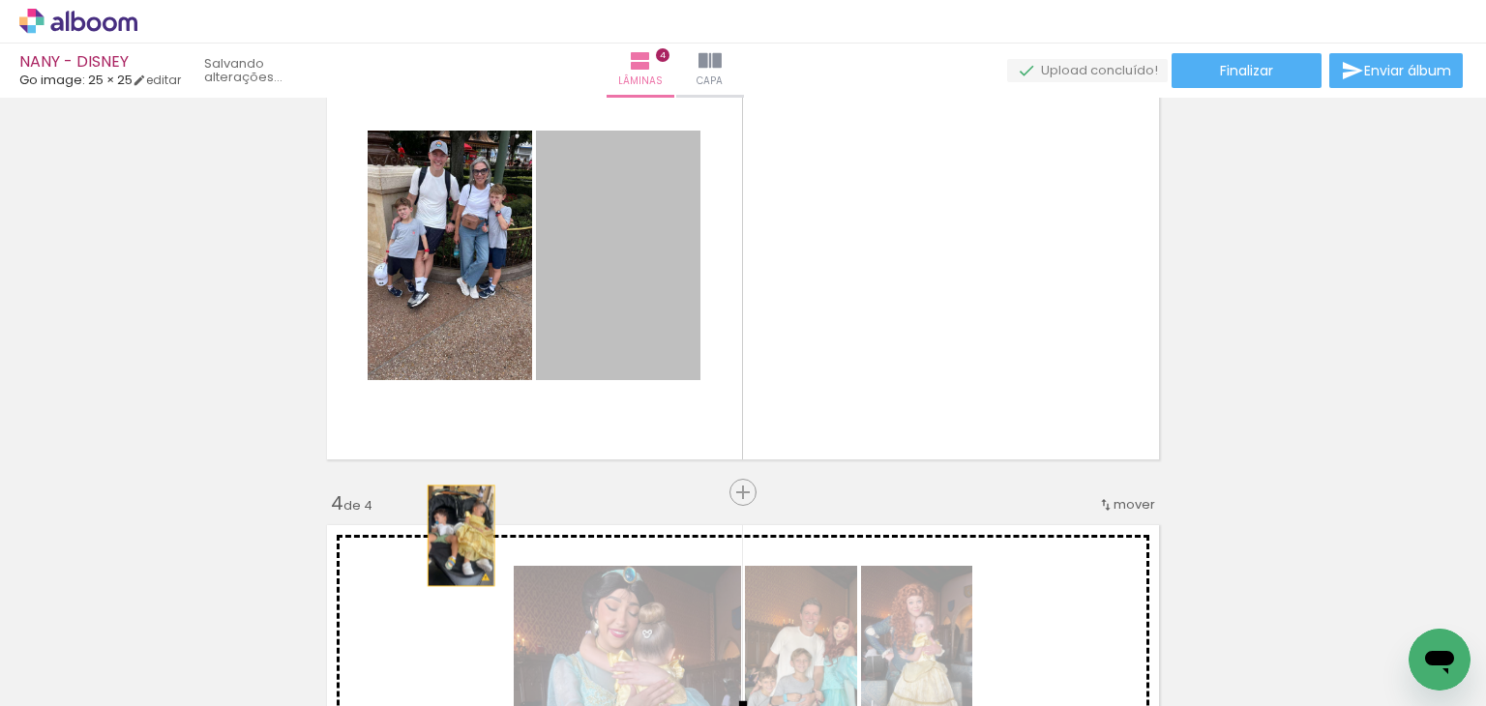
drag, startPoint x: 637, startPoint y: 307, endPoint x: 503, endPoint y: 431, distance: 182.1
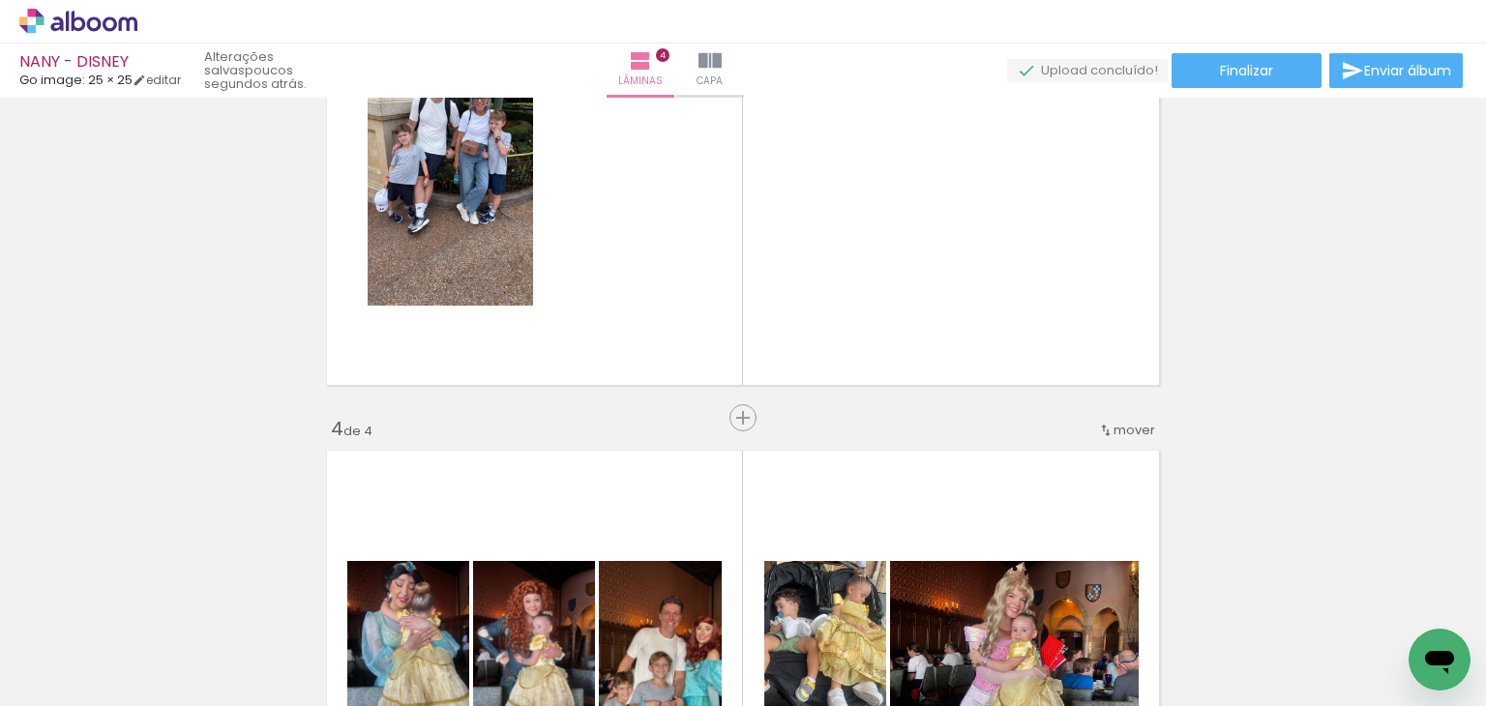
scroll to position [968, 0]
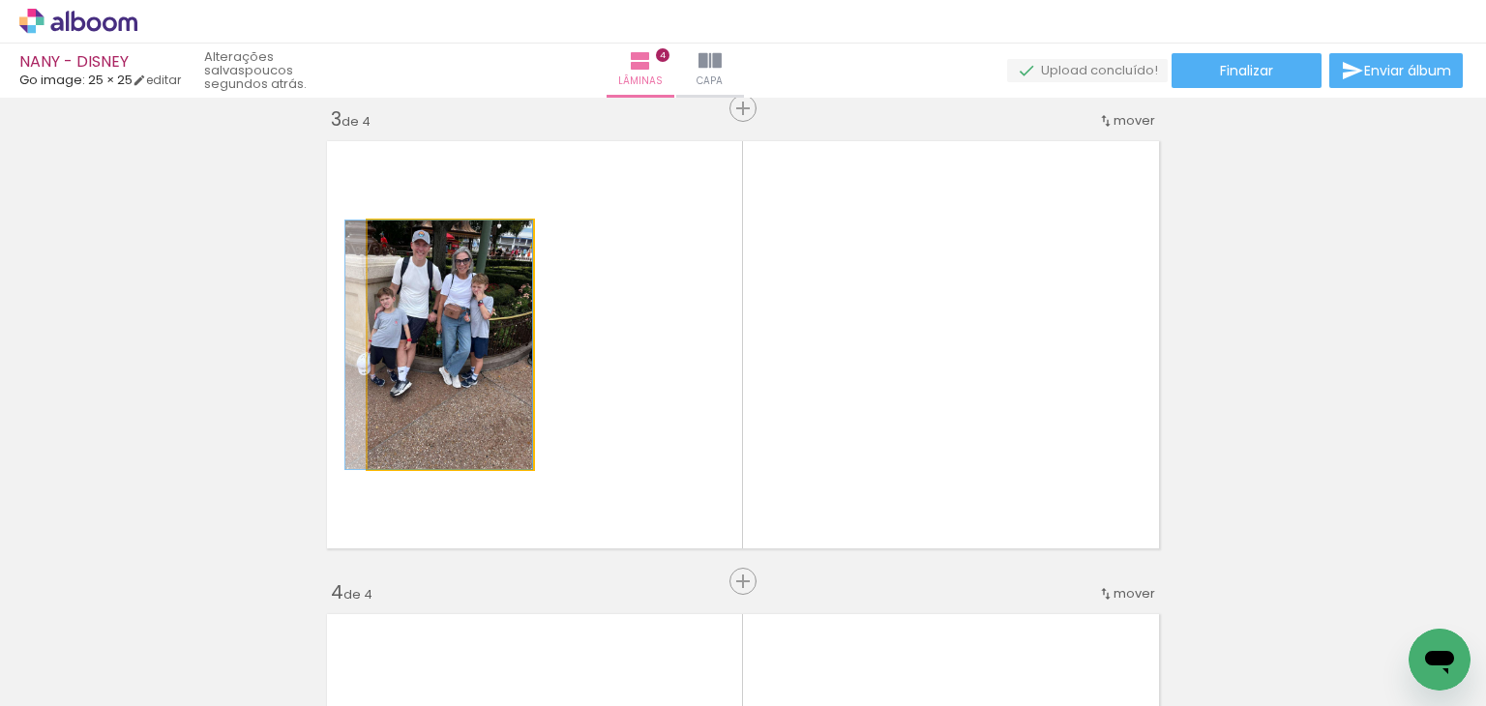
drag, startPoint x: 455, startPoint y: 347, endPoint x: 252, endPoint y: 332, distance: 203.8
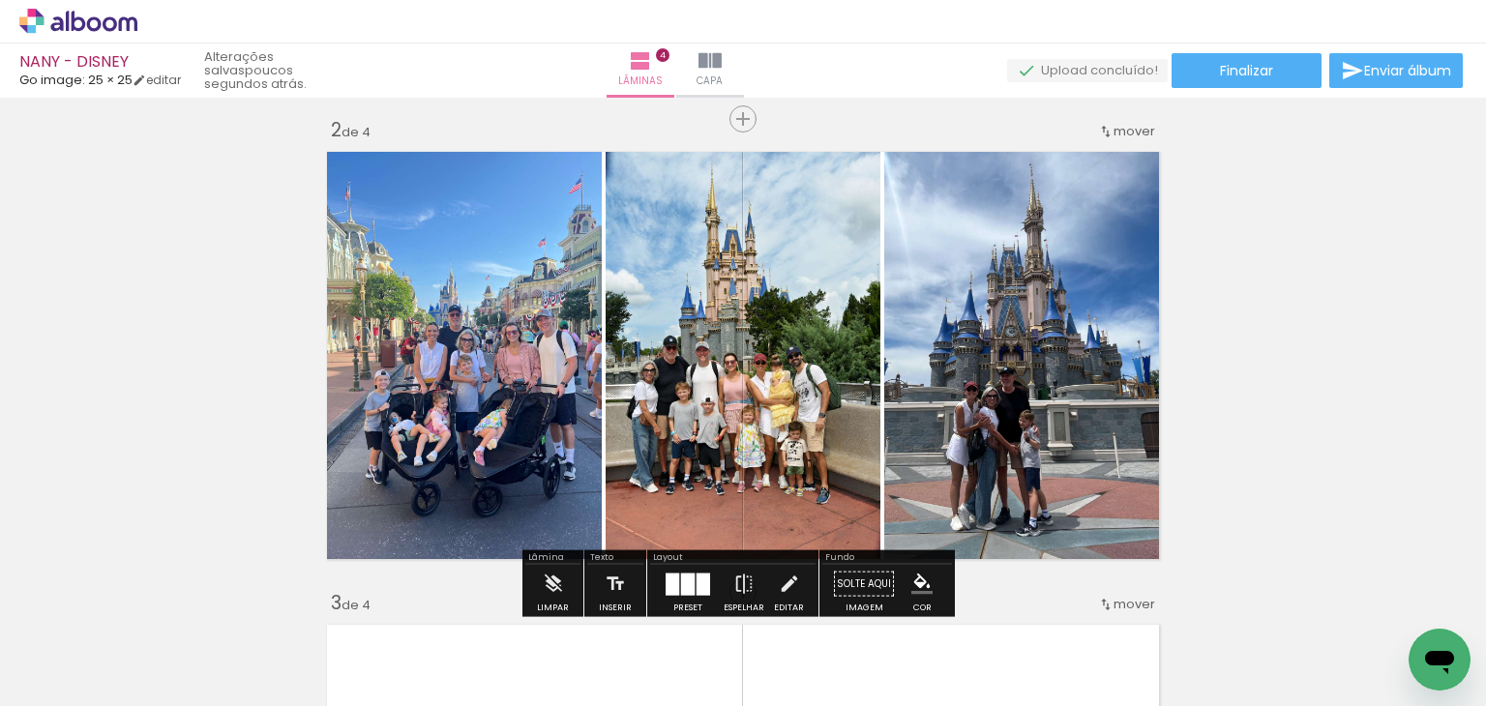
scroll to position [0, 0]
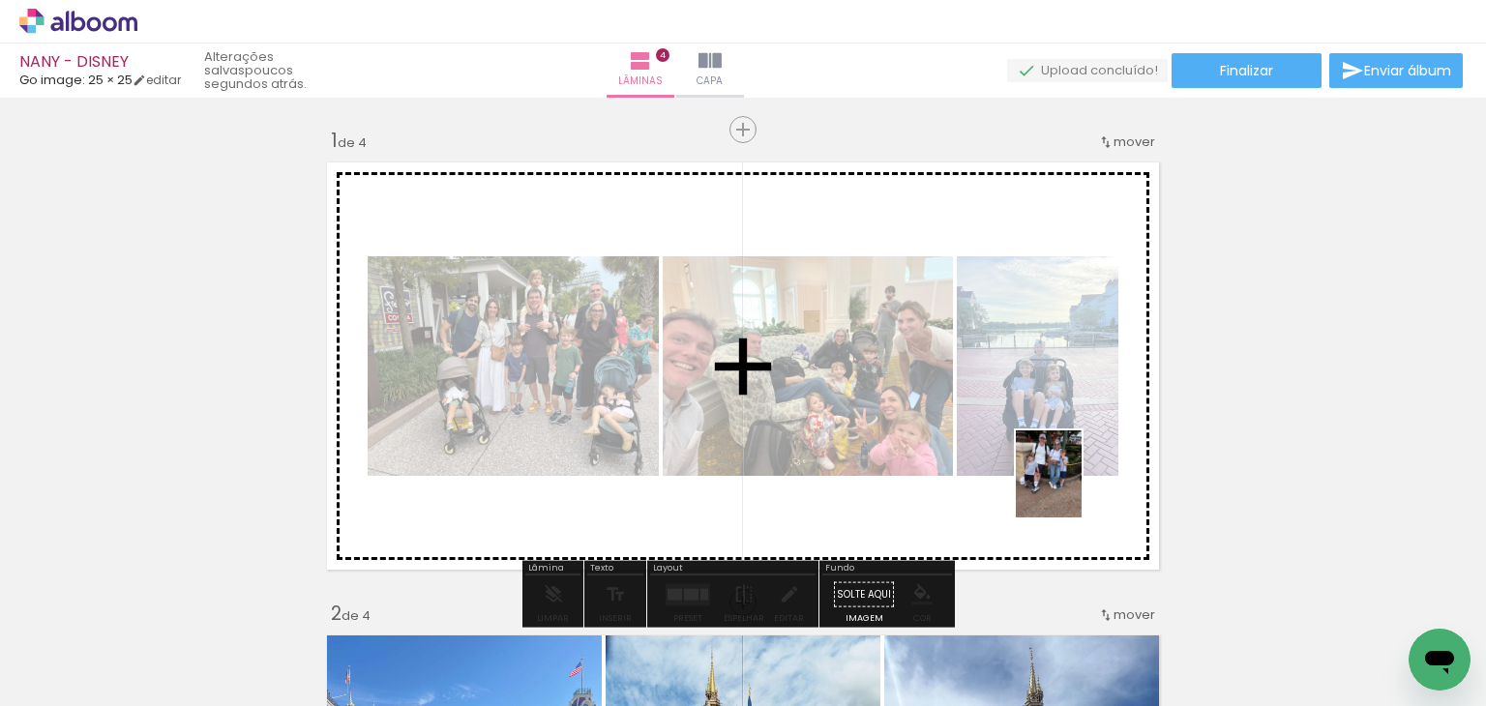
drag, startPoint x: 488, startPoint y: 551, endPoint x: 1068, endPoint y: 497, distance: 583.0
click at [1068, 497] on quentale-workspace at bounding box center [743, 353] width 1486 height 706
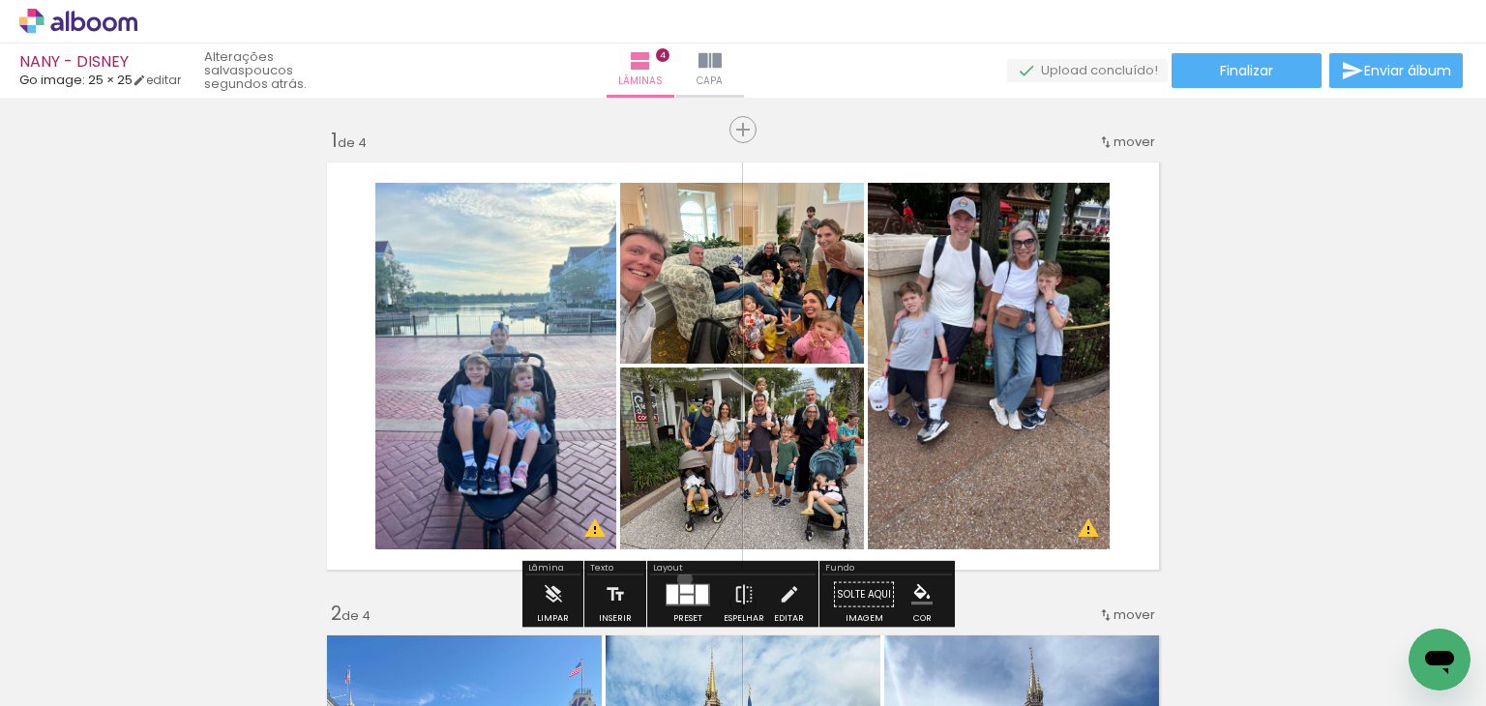
click at [680, 579] on div at bounding box center [688, 595] width 52 height 39
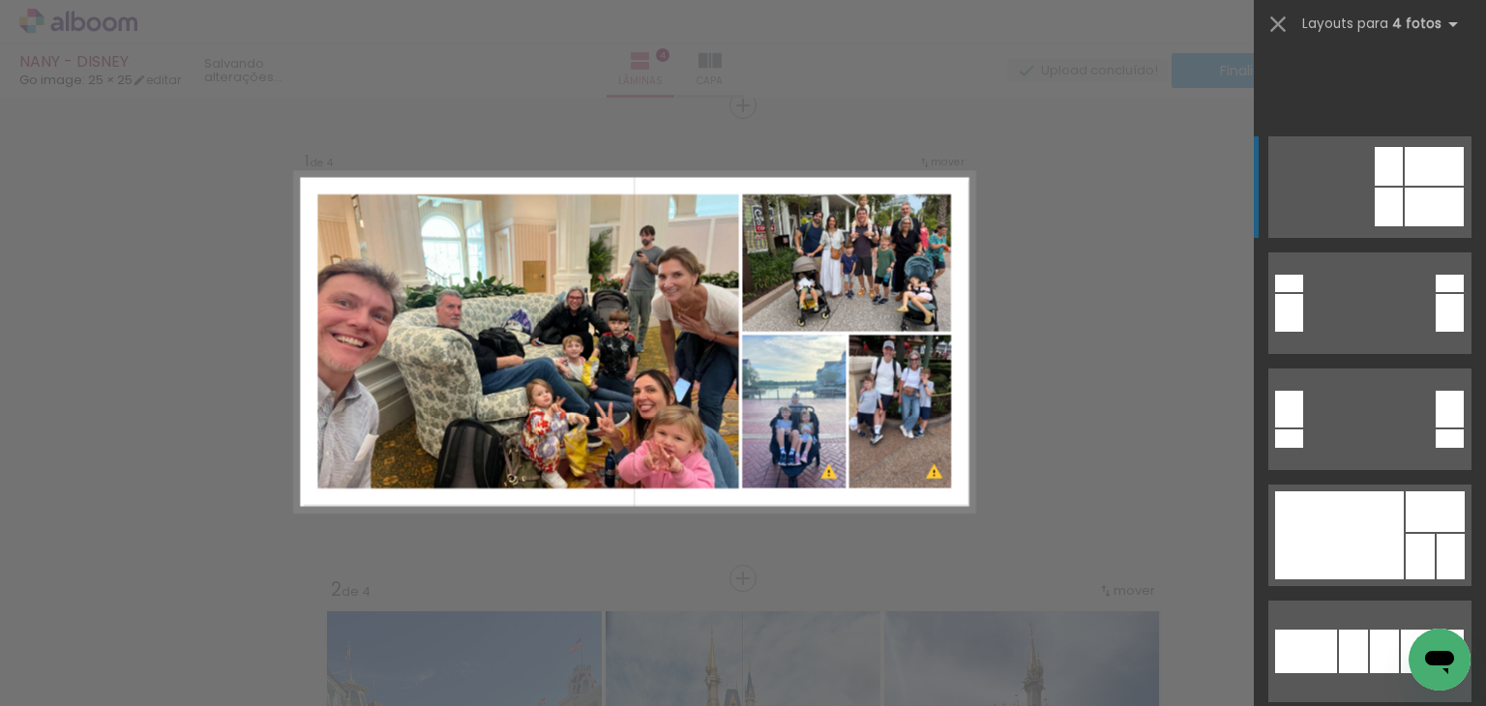
scroll to position [871, 0]
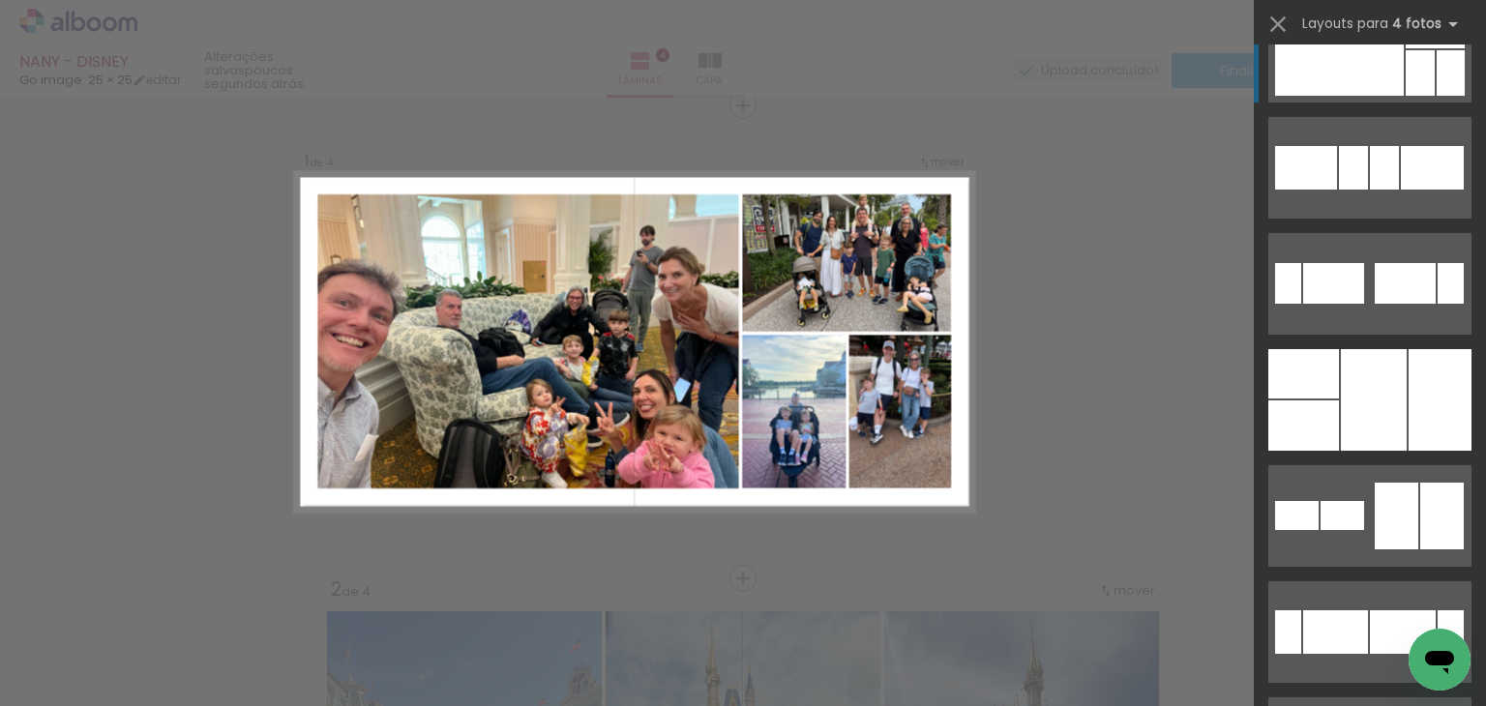
click at [1340, 63] on div at bounding box center [1339, 52] width 129 height 88
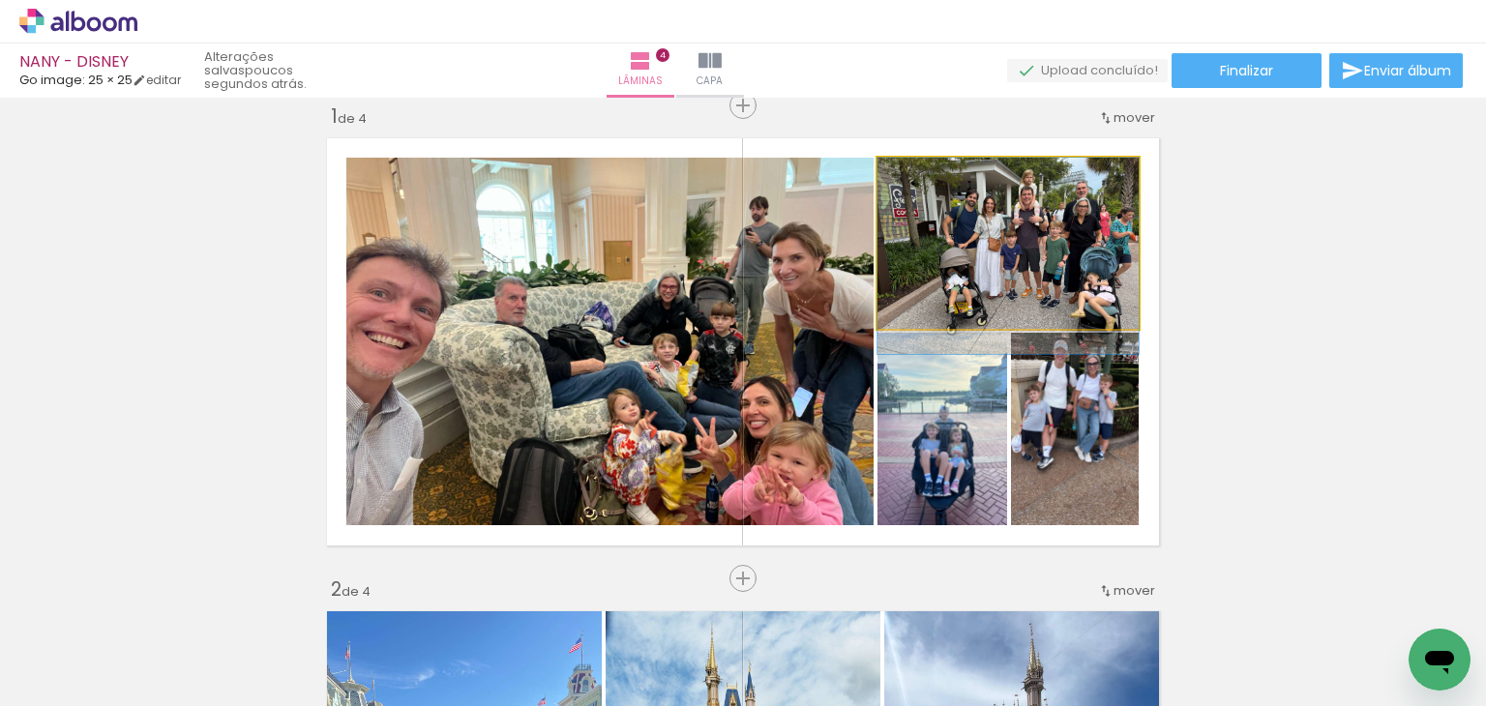
drag, startPoint x: 1006, startPoint y: 199, endPoint x: 1009, endPoint y: 218, distance: 18.6
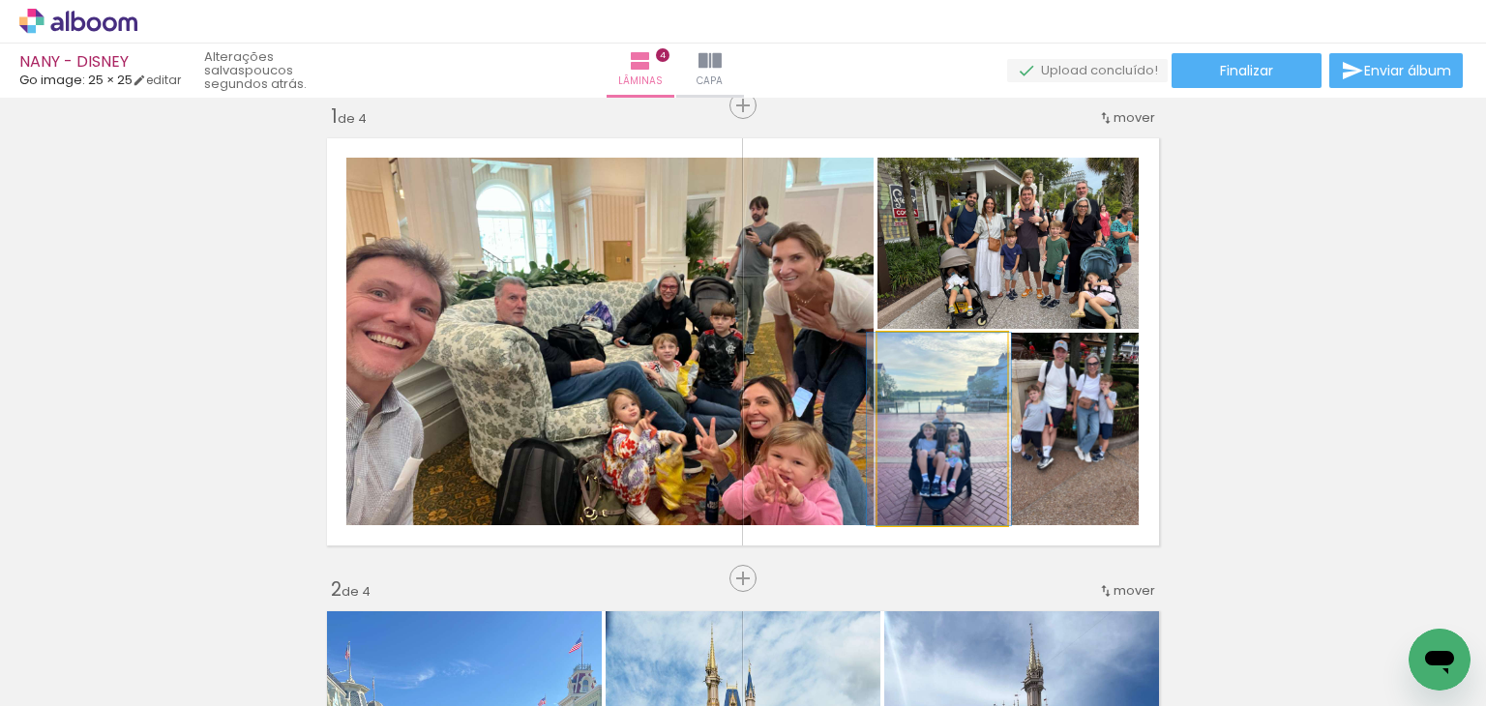
drag, startPoint x: 947, startPoint y: 425, endPoint x: 978, endPoint y: 423, distance: 31.0
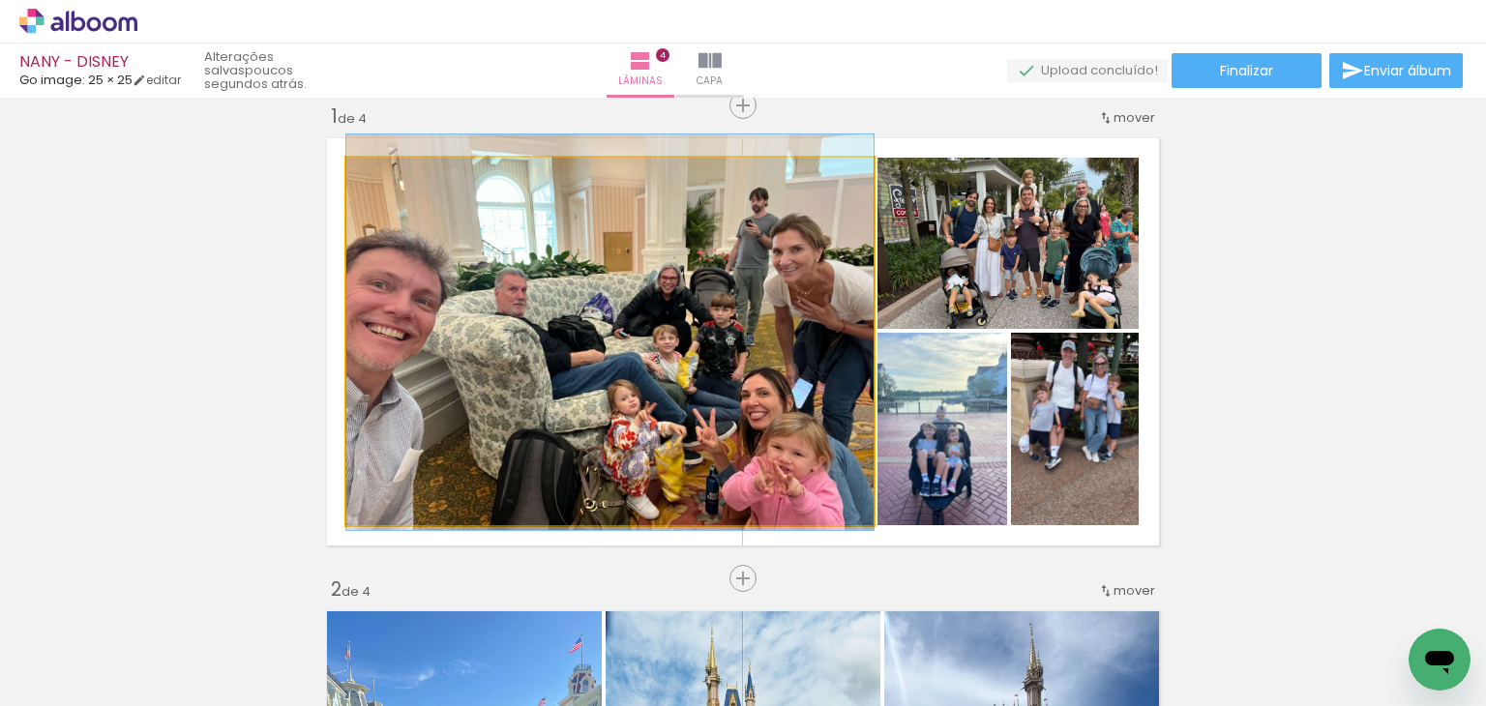
drag, startPoint x: 808, startPoint y: 394, endPoint x: 794, endPoint y: 384, distance: 16.6
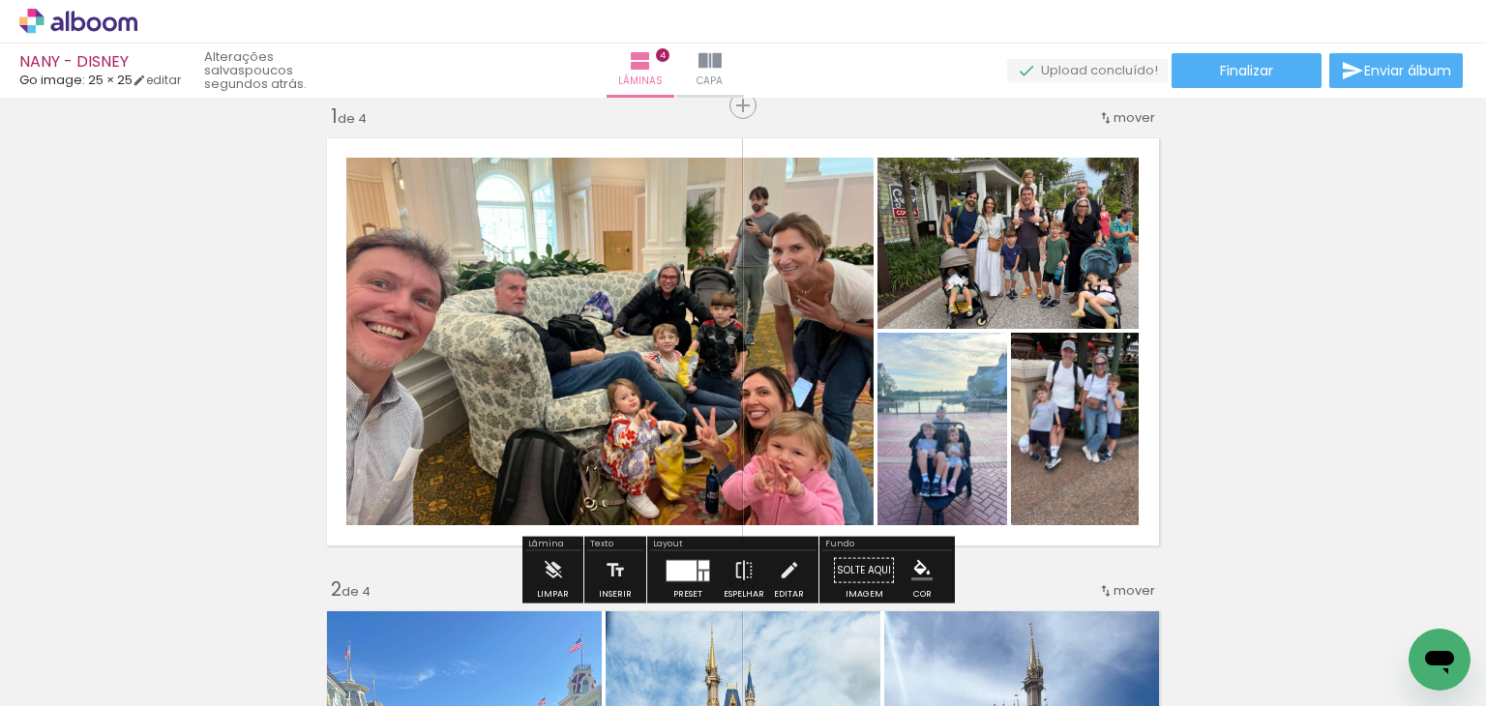
click at [699, 575] on div at bounding box center [701, 576] width 4 height 10
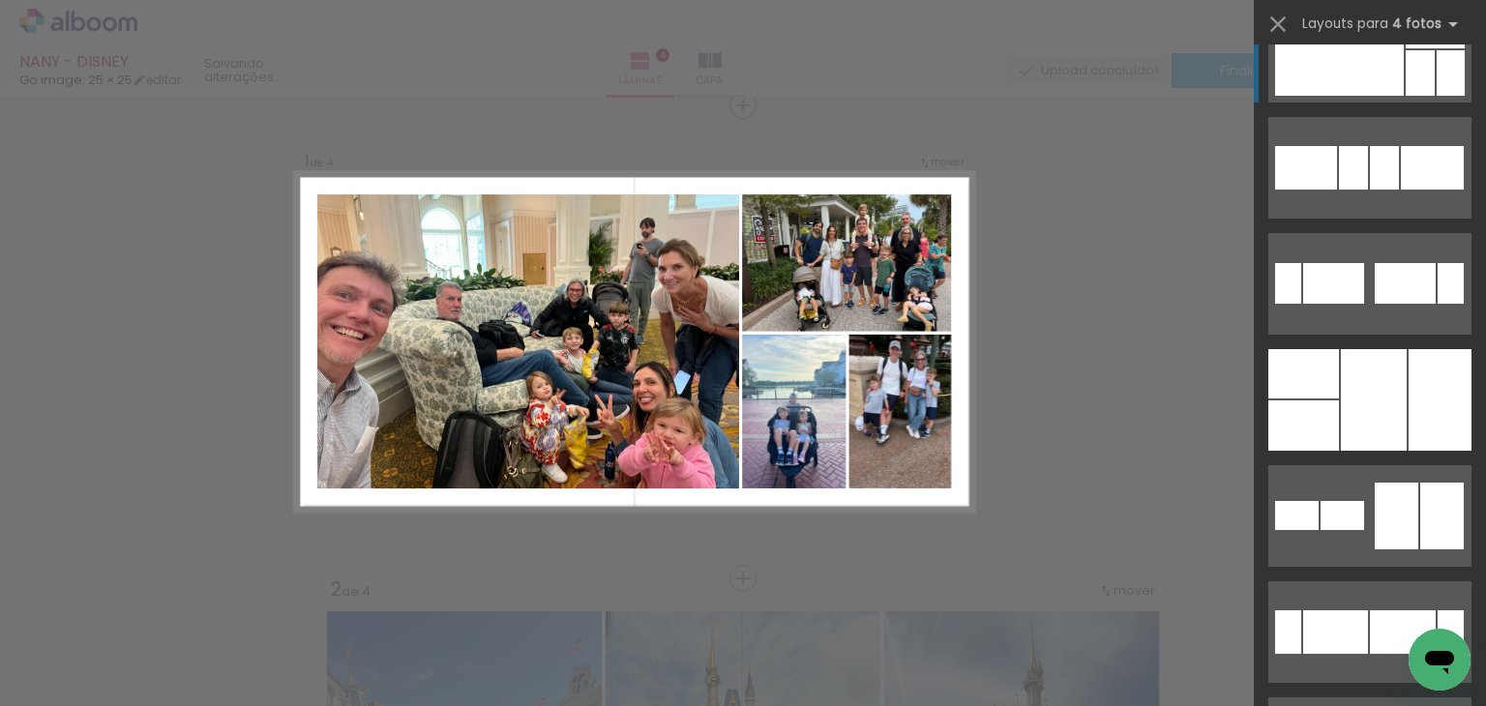
scroll to position [813, 0]
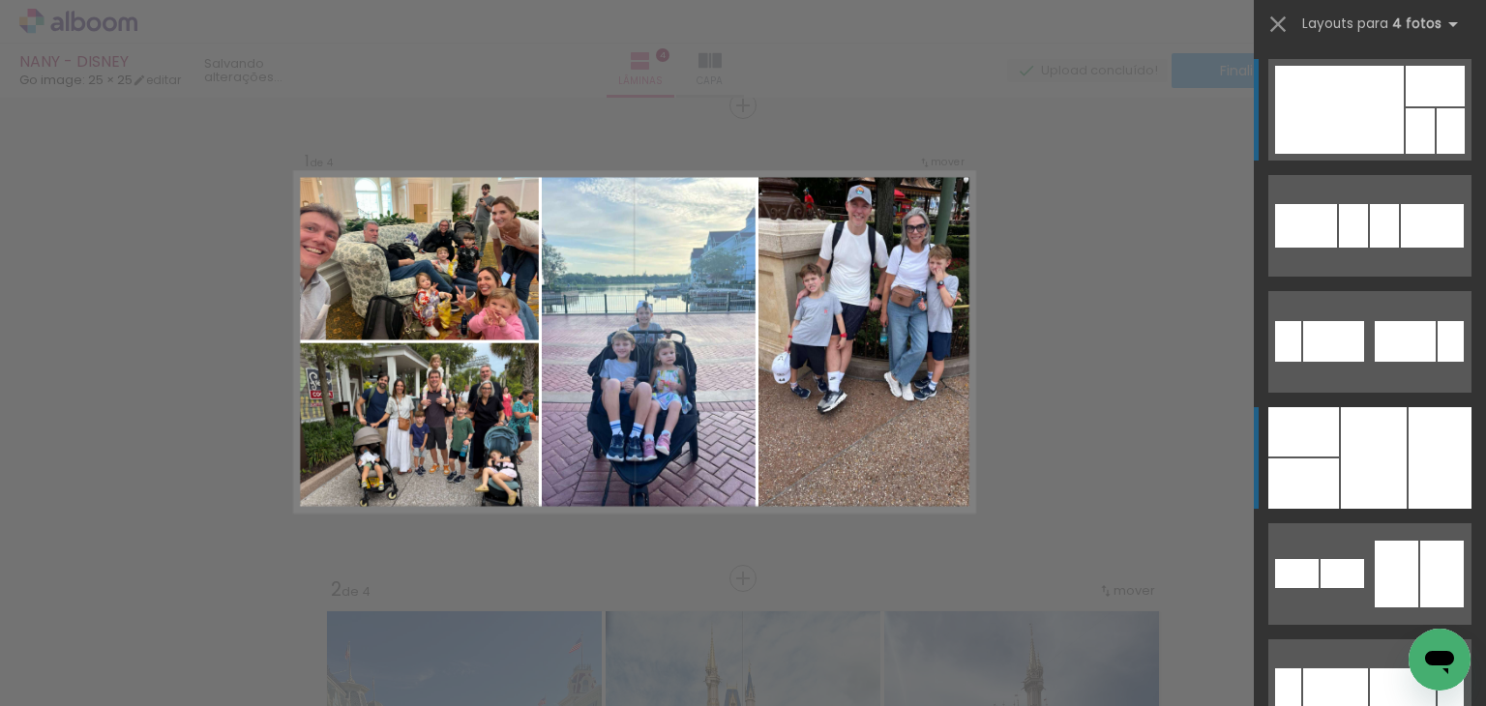
click at [1352, 422] on div at bounding box center [1374, 458] width 66 height 102
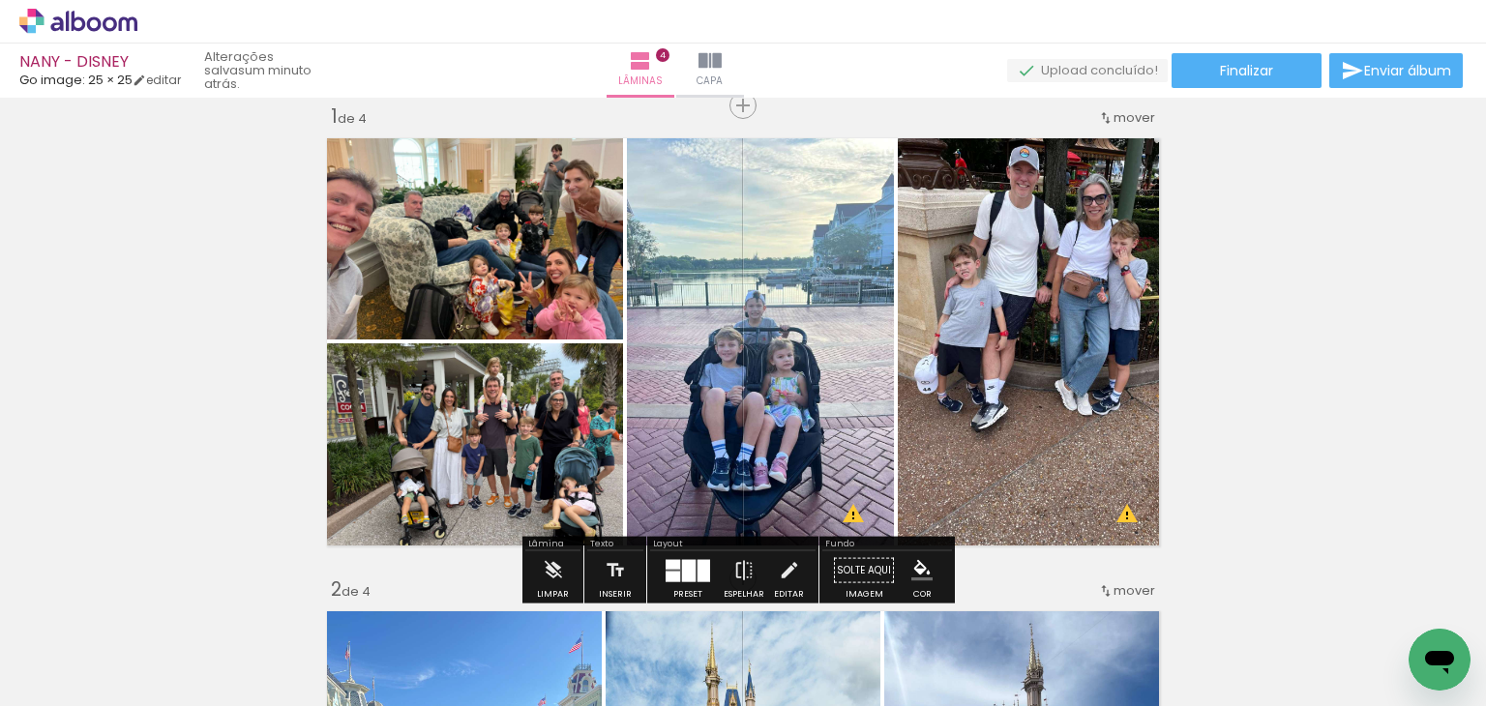
click at [684, 563] on div at bounding box center [689, 570] width 14 height 22
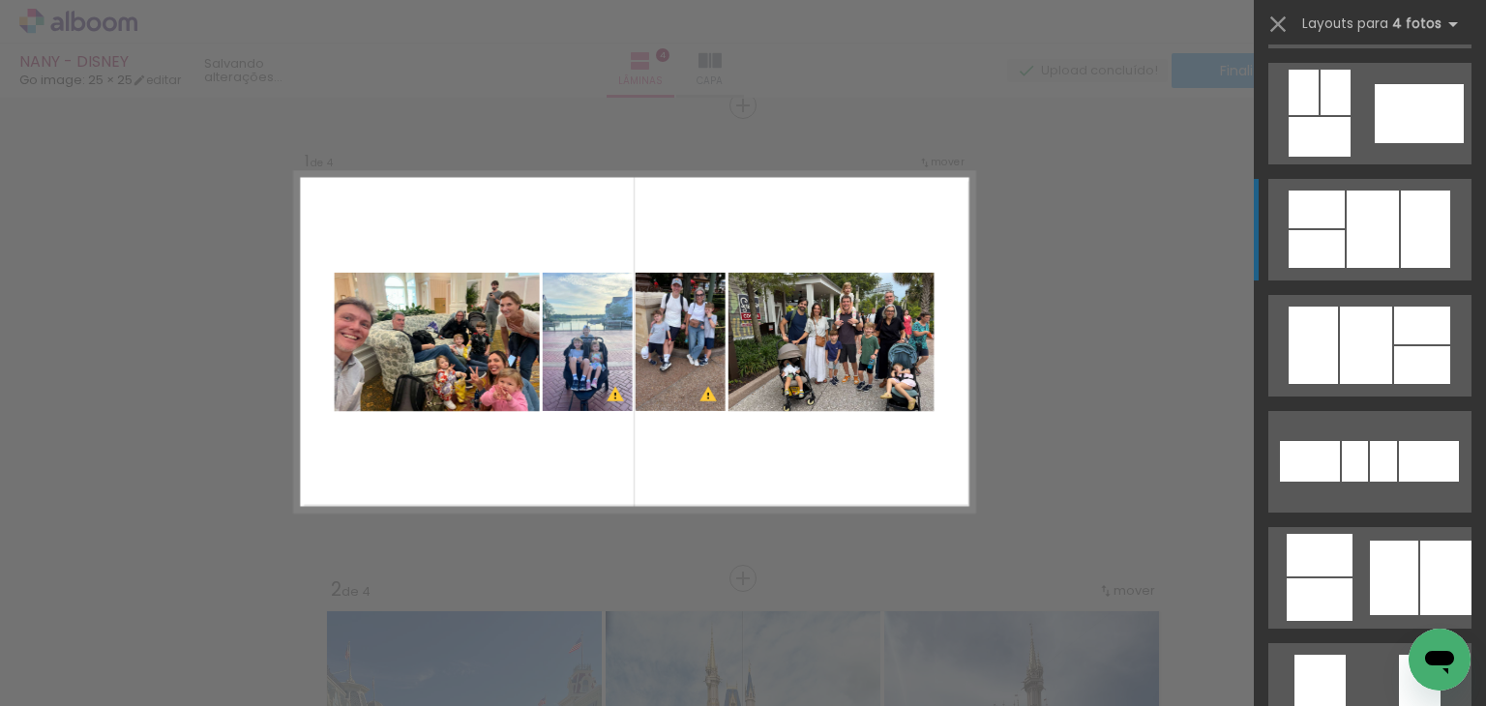
scroll to position [1838, 0]
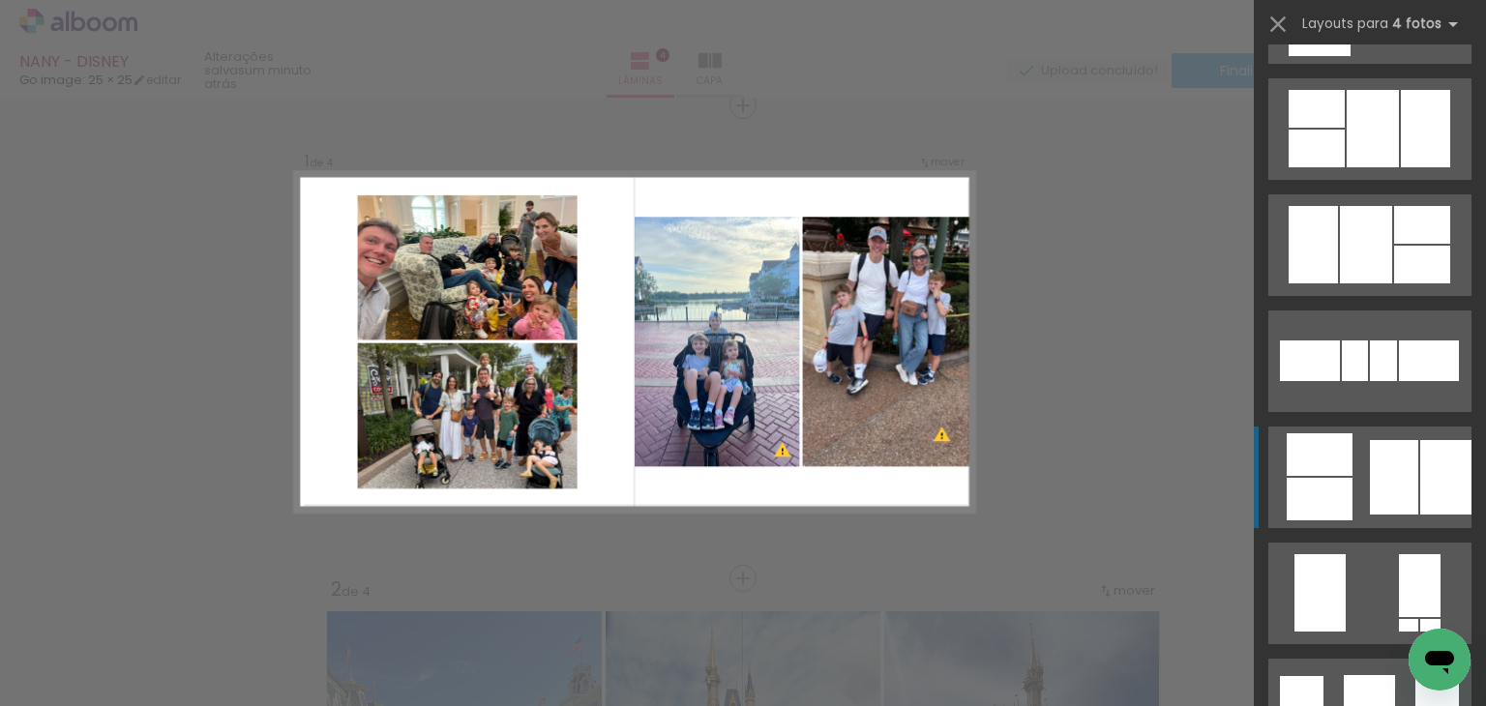
click at [1333, 493] on div at bounding box center [1320, 499] width 66 height 43
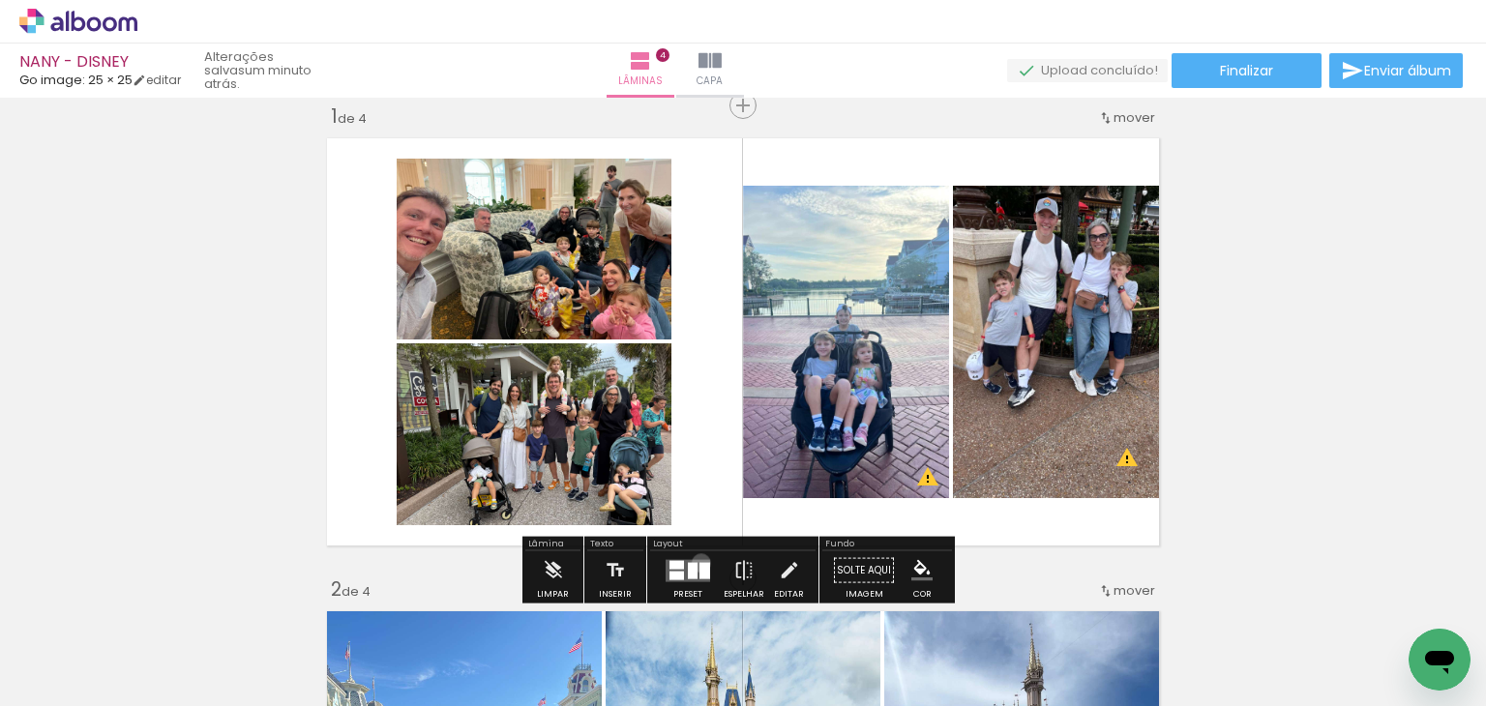
click at [700, 562] on div at bounding box center [705, 570] width 11 height 16
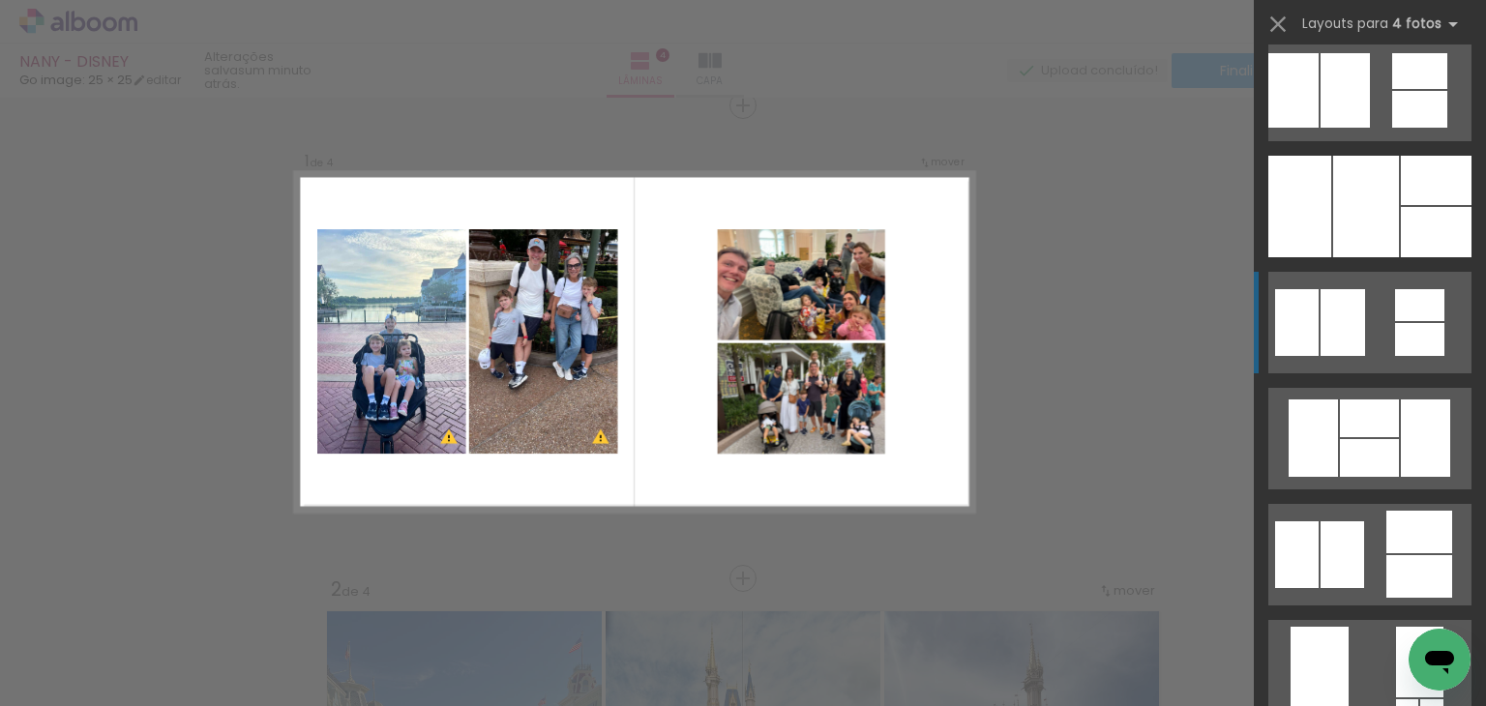
scroll to position [2593, 0]
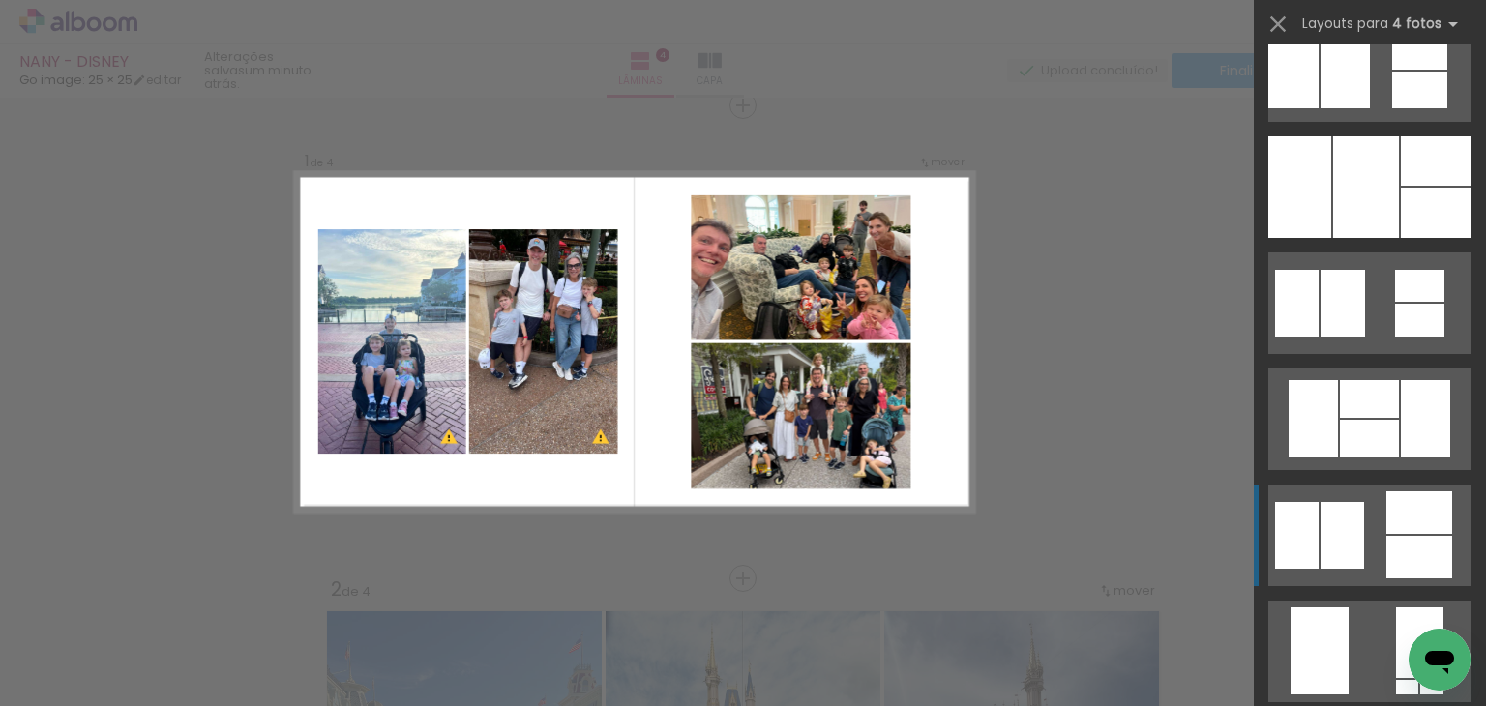
click at [1434, 508] on div at bounding box center [1419, 513] width 66 height 43
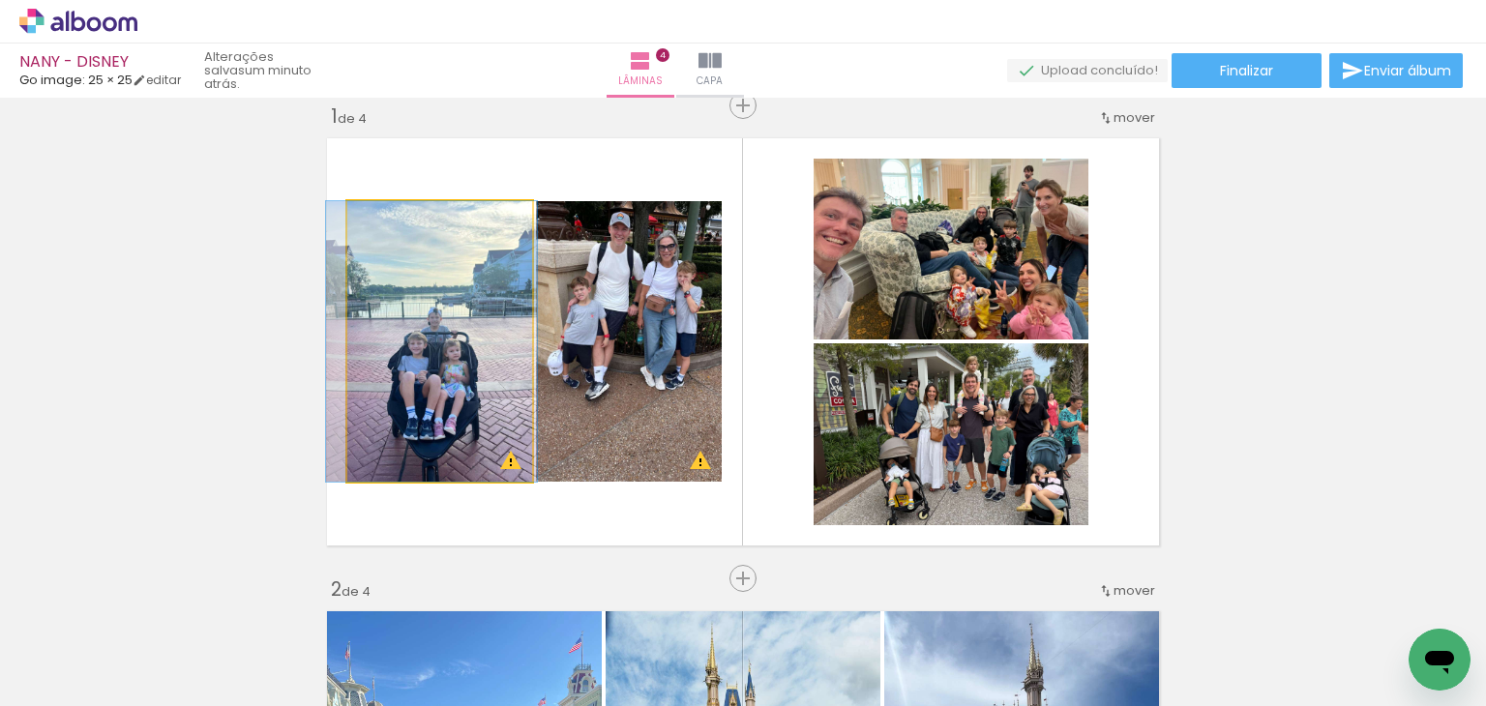
drag, startPoint x: 460, startPoint y: 423, endPoint x: 457, endPoint y: 393, distance: 30.1
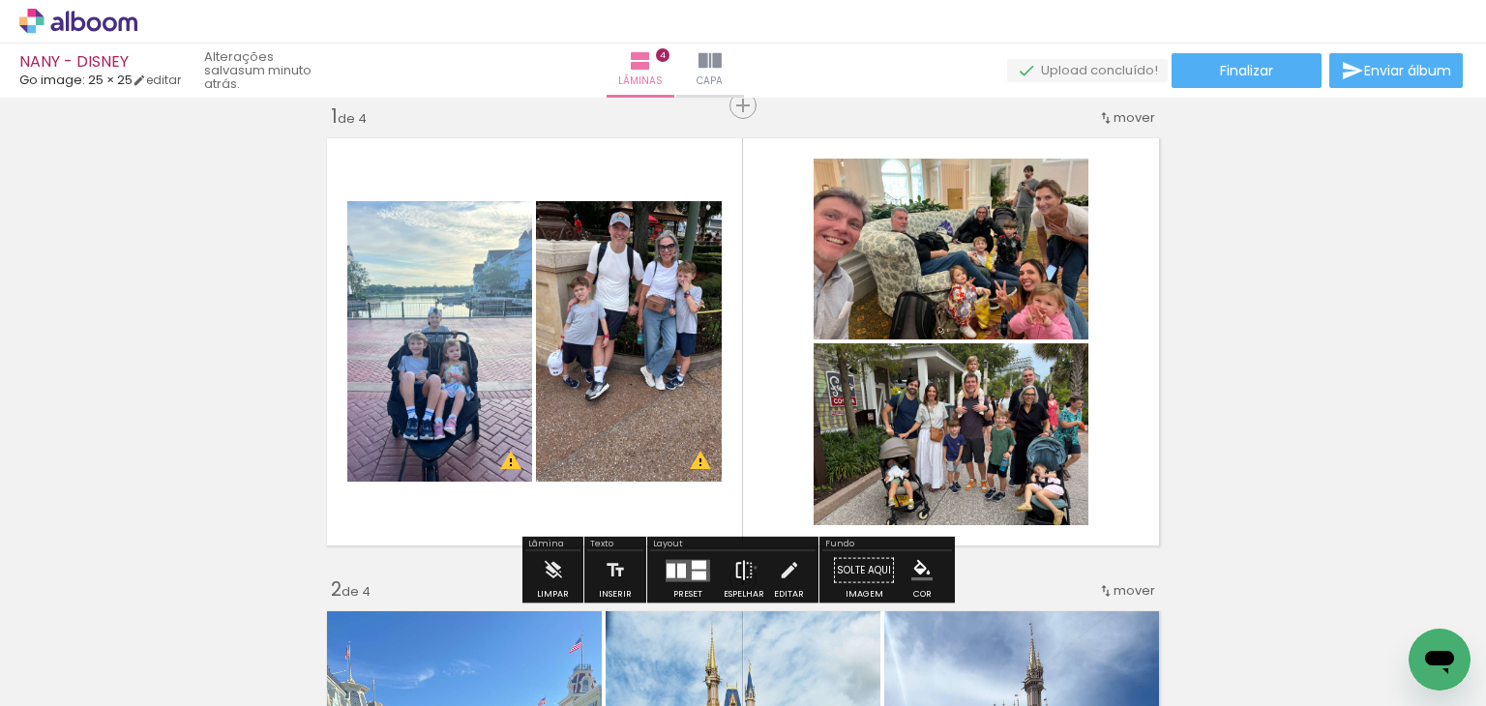
click at [751, 567] on paper-button "Espelhar" at bounding box center [744, 576] width 50 height 49
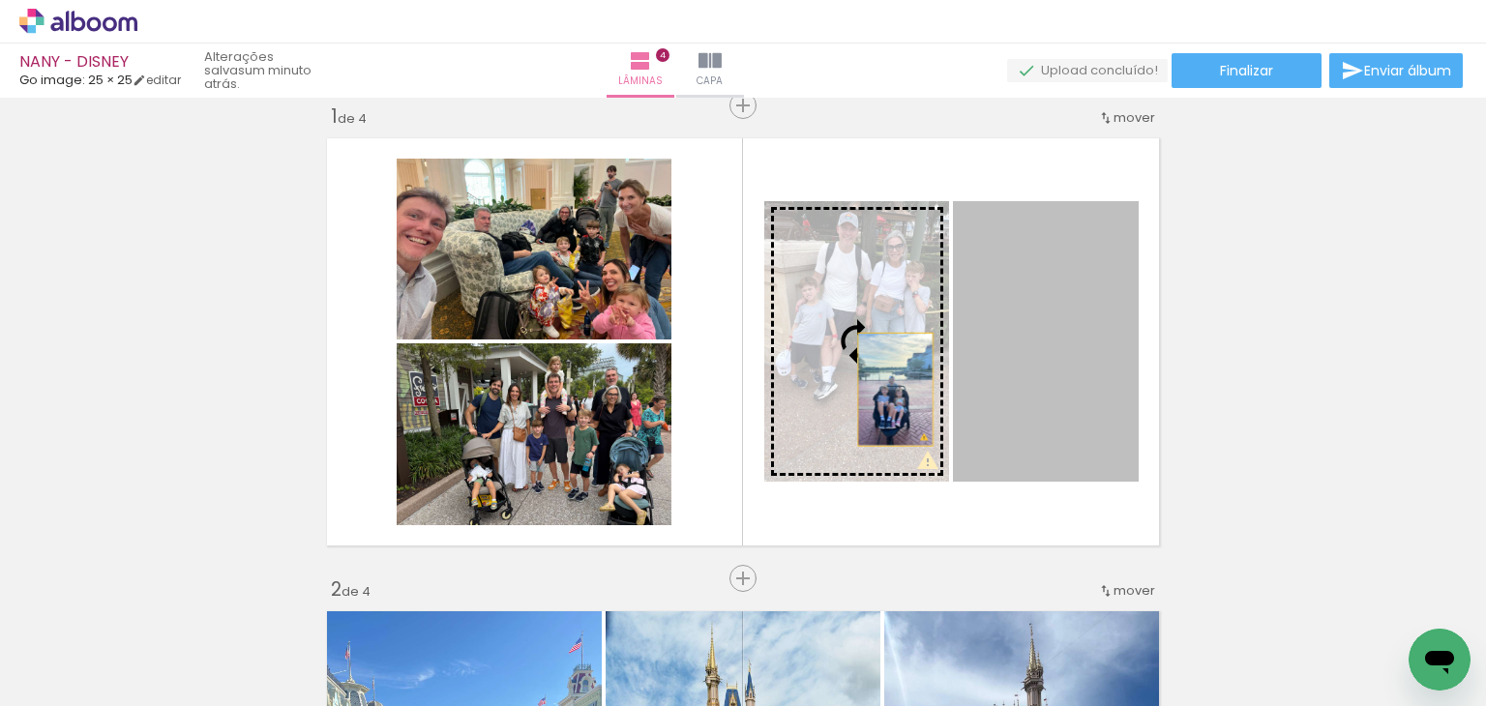
drag, startPoint x: 1060, startPoint y: 354, endPoint x: 858, endPoint y: 396, distance: 206.5
click at [0, 0] on slot at bounding box center [0, 0] width 0 height 0
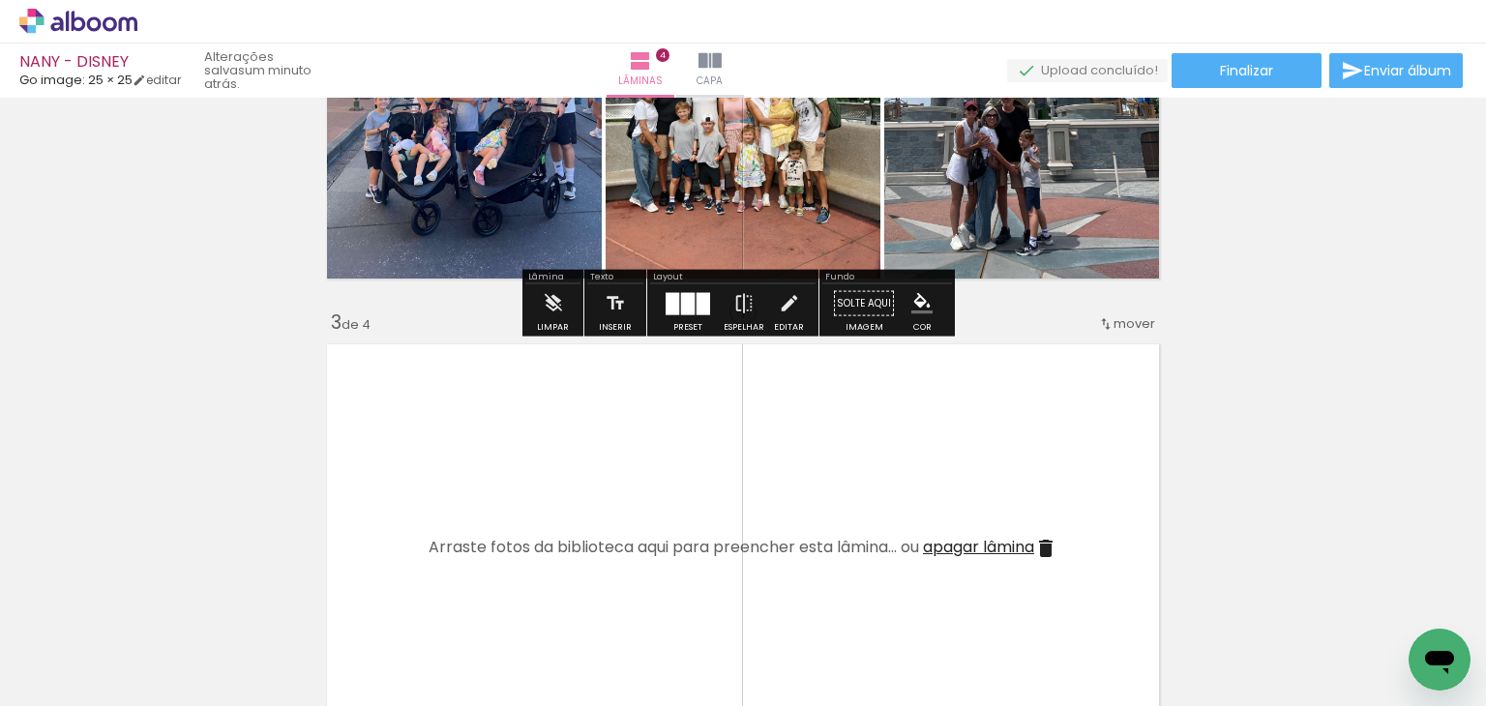
scroll to position [798, 0]
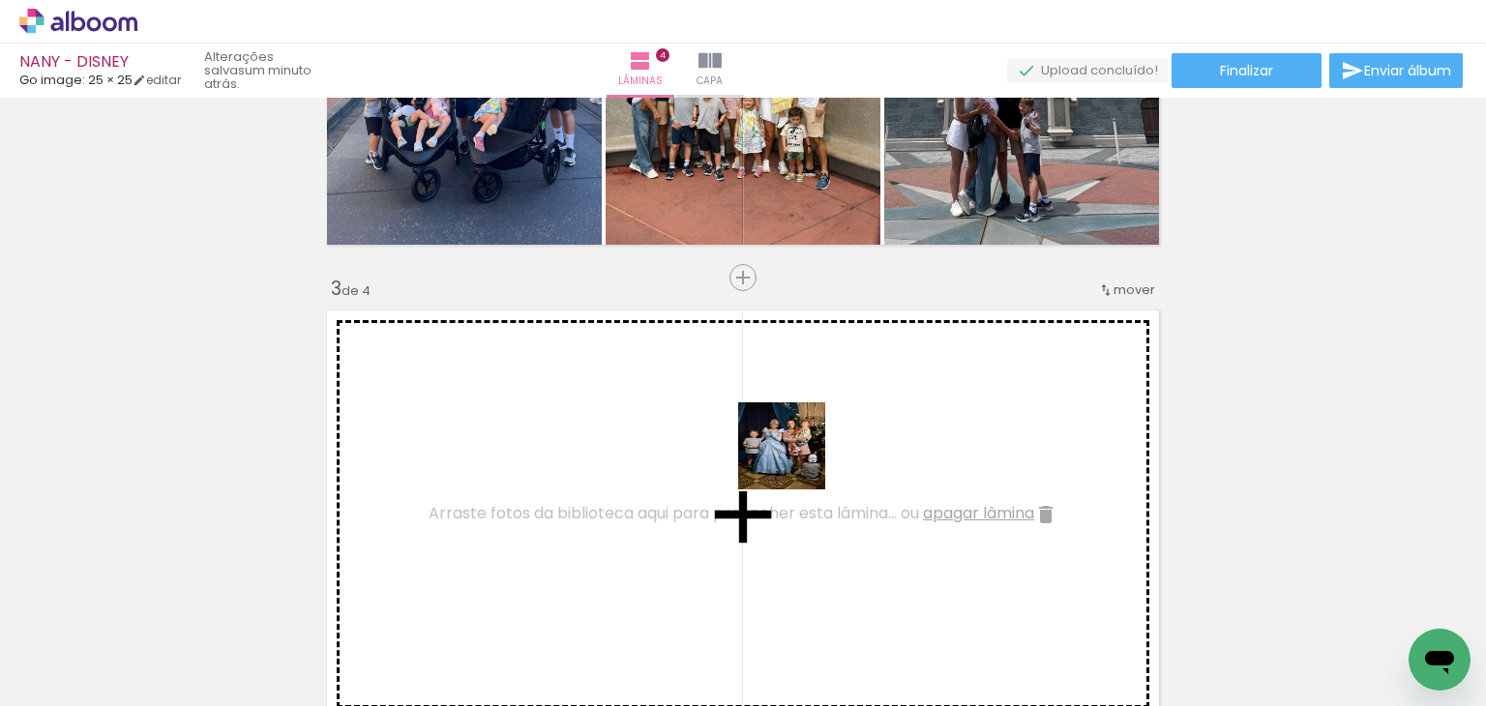
drag, startPoint x: 844, startPoint y: 620, endPoint x: 796, endPoint y: 461, distance: 166.5
click at [796, 461] on quentale-workspace at bounding box center [743, 353] width 1486 height 706
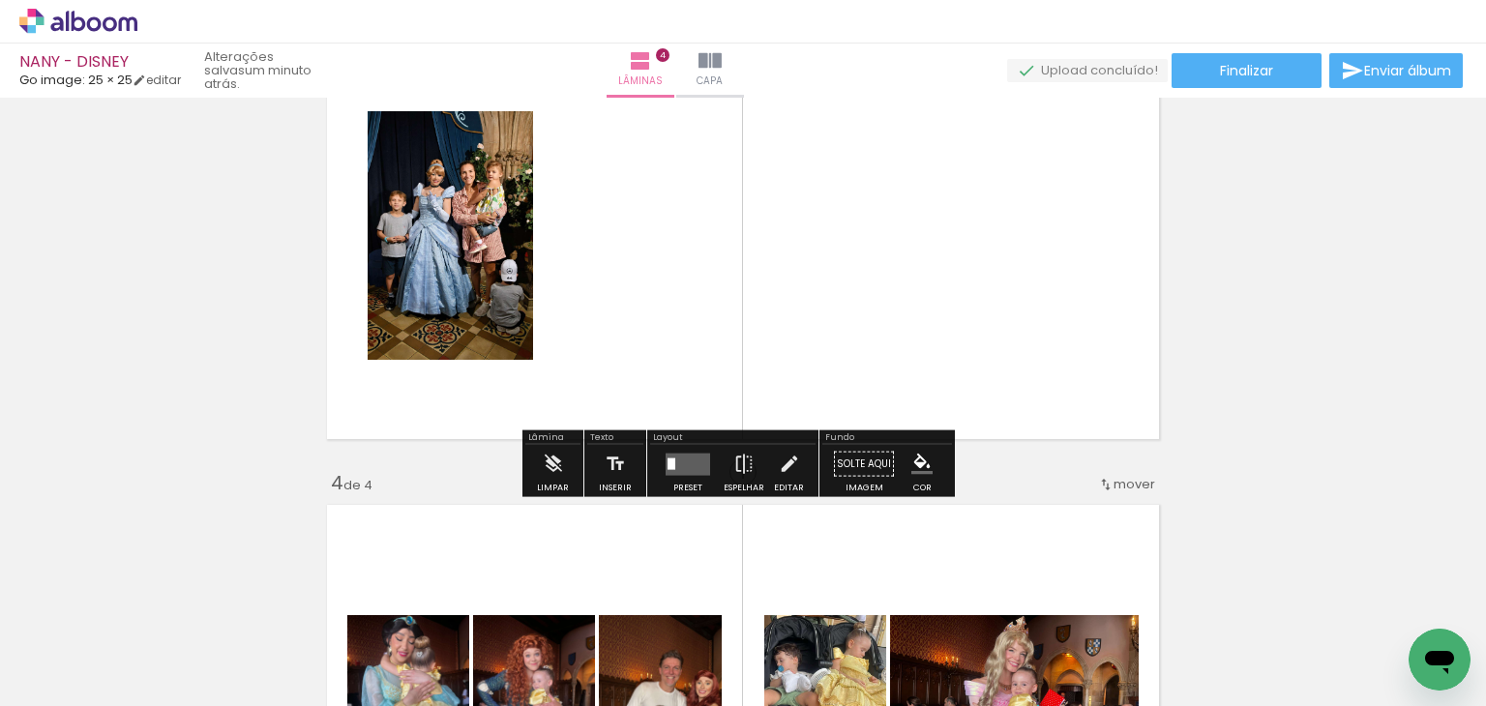
scroll to position [1088, 0]
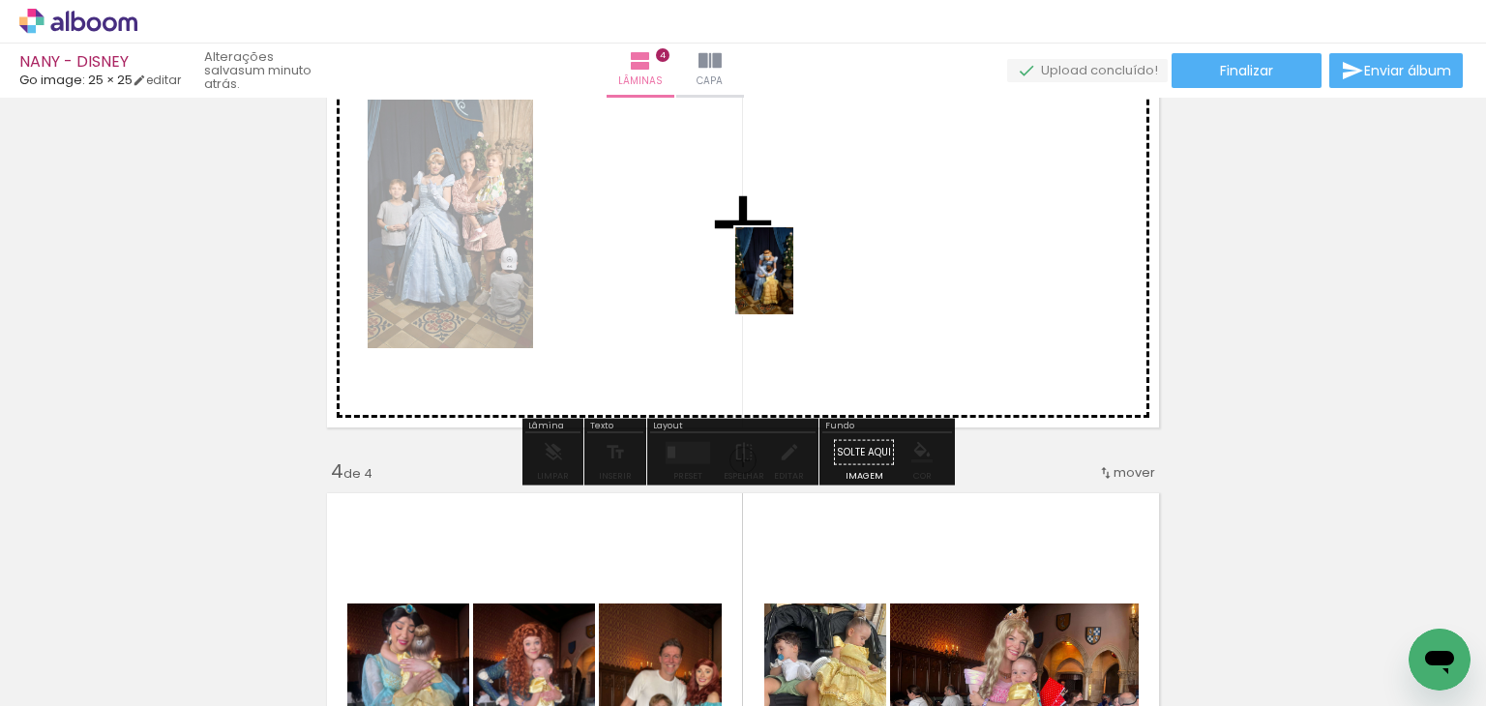
drag, startPoint x: 946, startPoint y: 634, endPoint x: 790, endPoint y: 273, distance: 393.1
click at [790, 273] on quentale-workspace at bounding box center [743, 353] width 1486 height 706
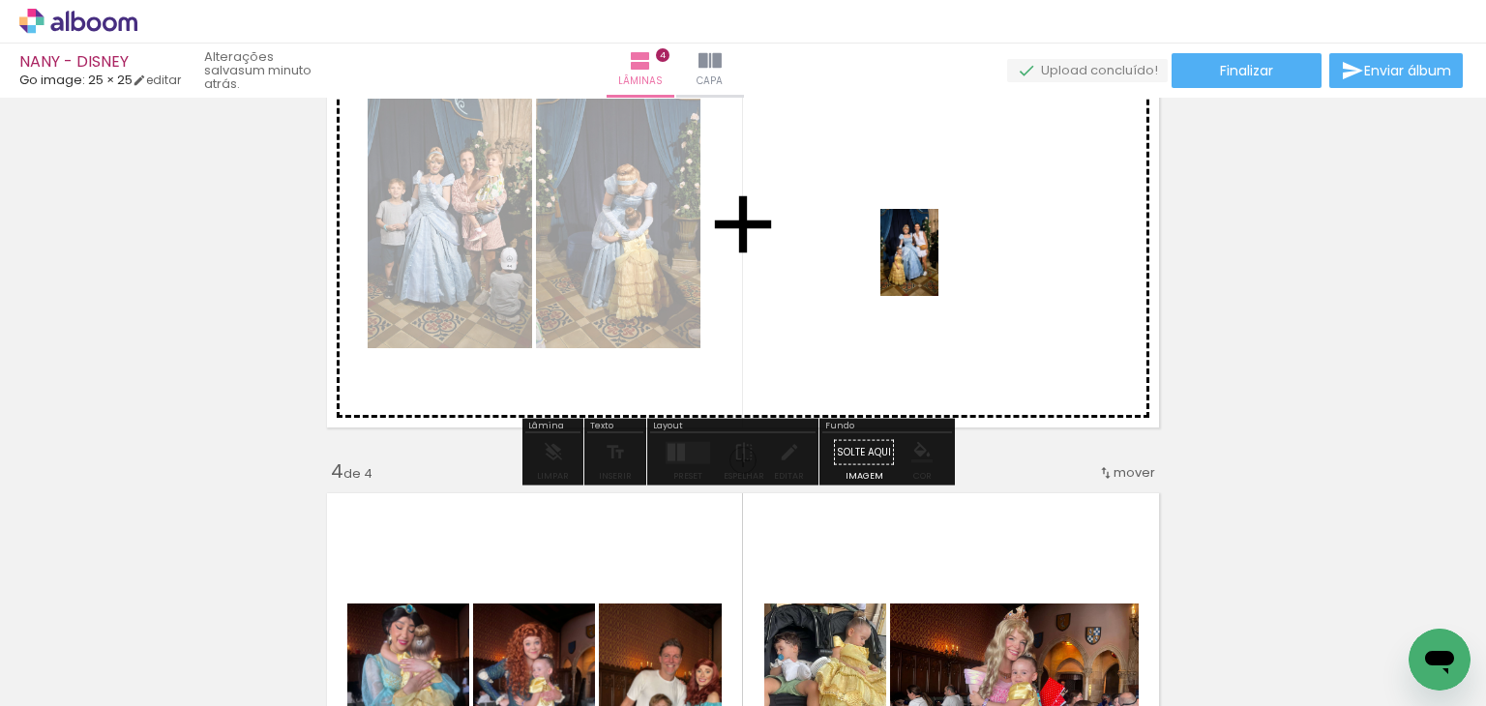
drag, startPoint x: 1071, startPoint y: 628, endPoint x: 939, endPoint y: 267, distance: 384.5
click at [939, 267] on quentale-workspace at bounding box center [743, 353] width 1486 height 706
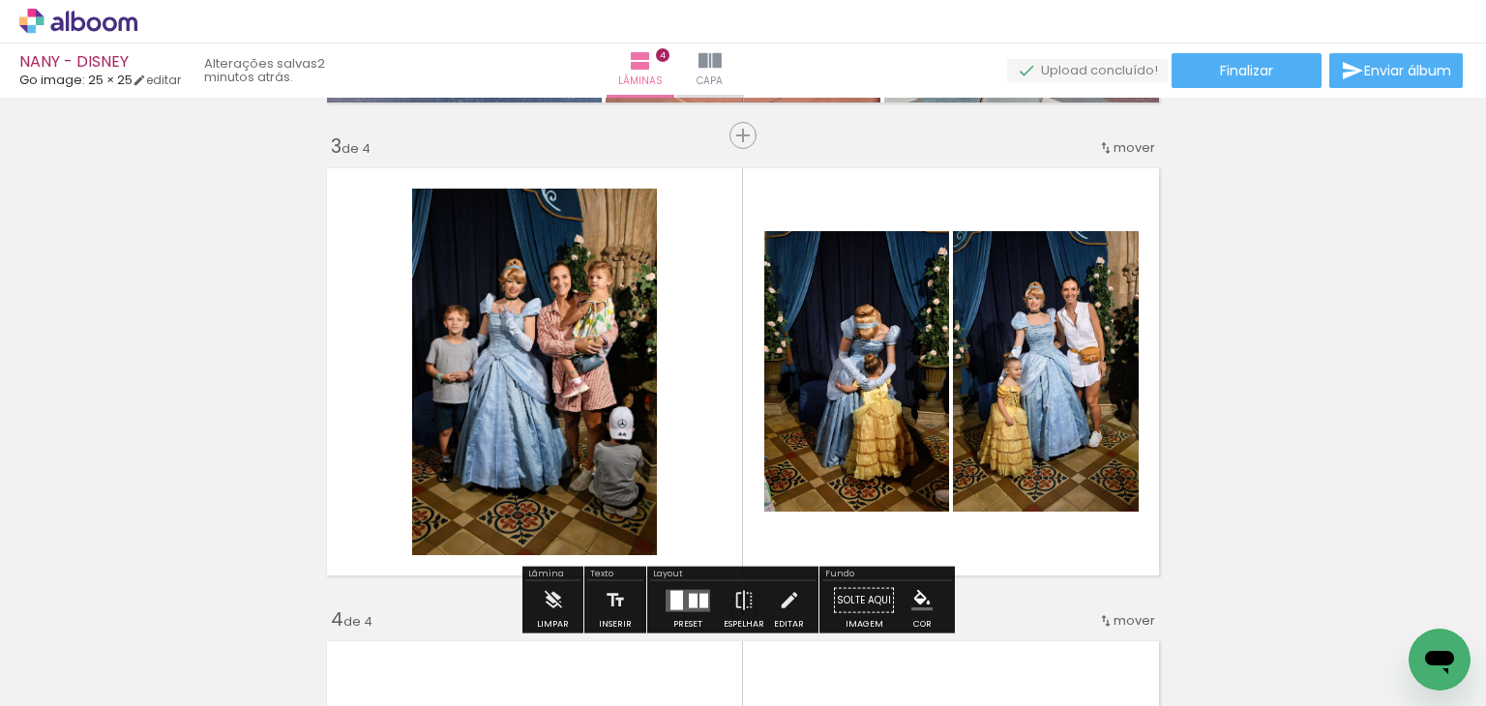
scroll to position [895, 0]
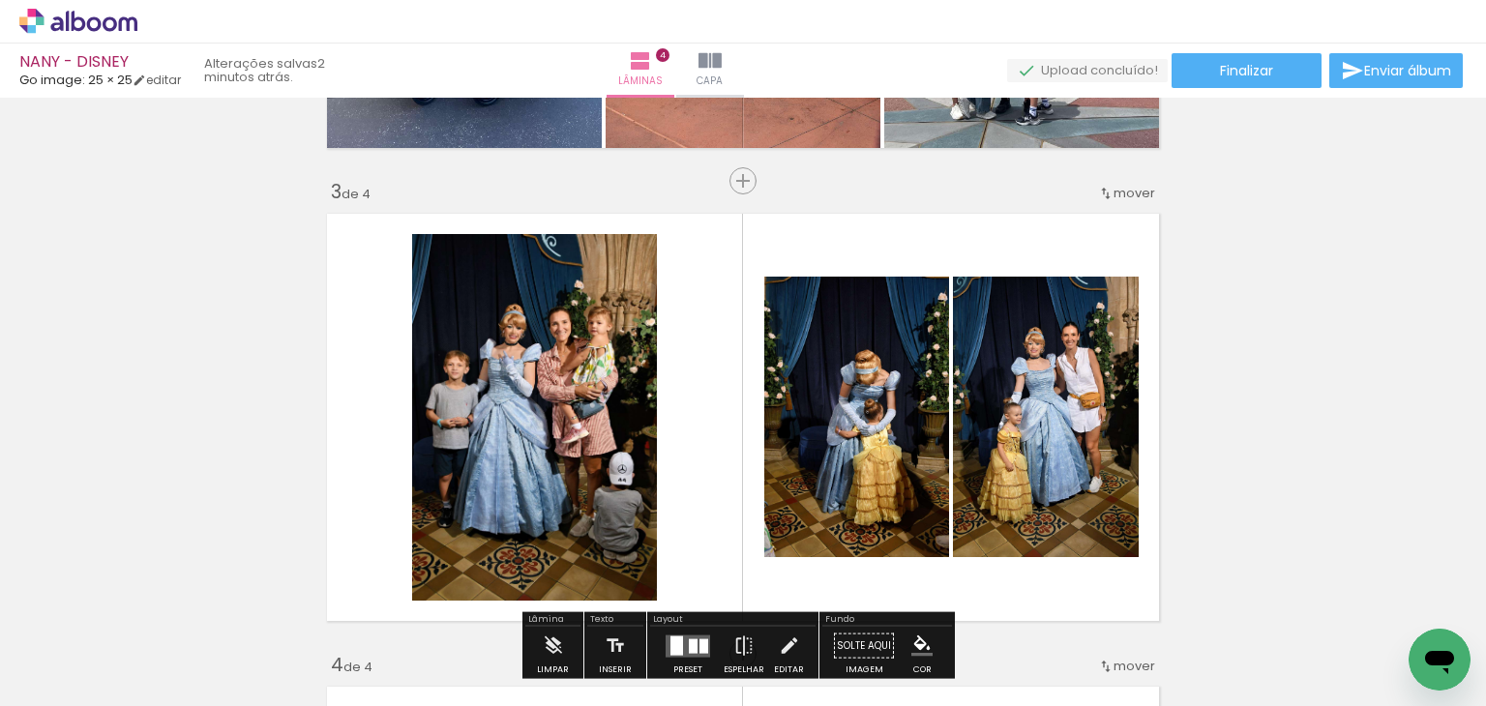
click at [1137, 184] on span "mover" at bounding box center [1135, 193] width 42 height 18
click at [1115, 274] on paper-item "depois da 4" at bounding box center [1076, 285] width 147 height 32
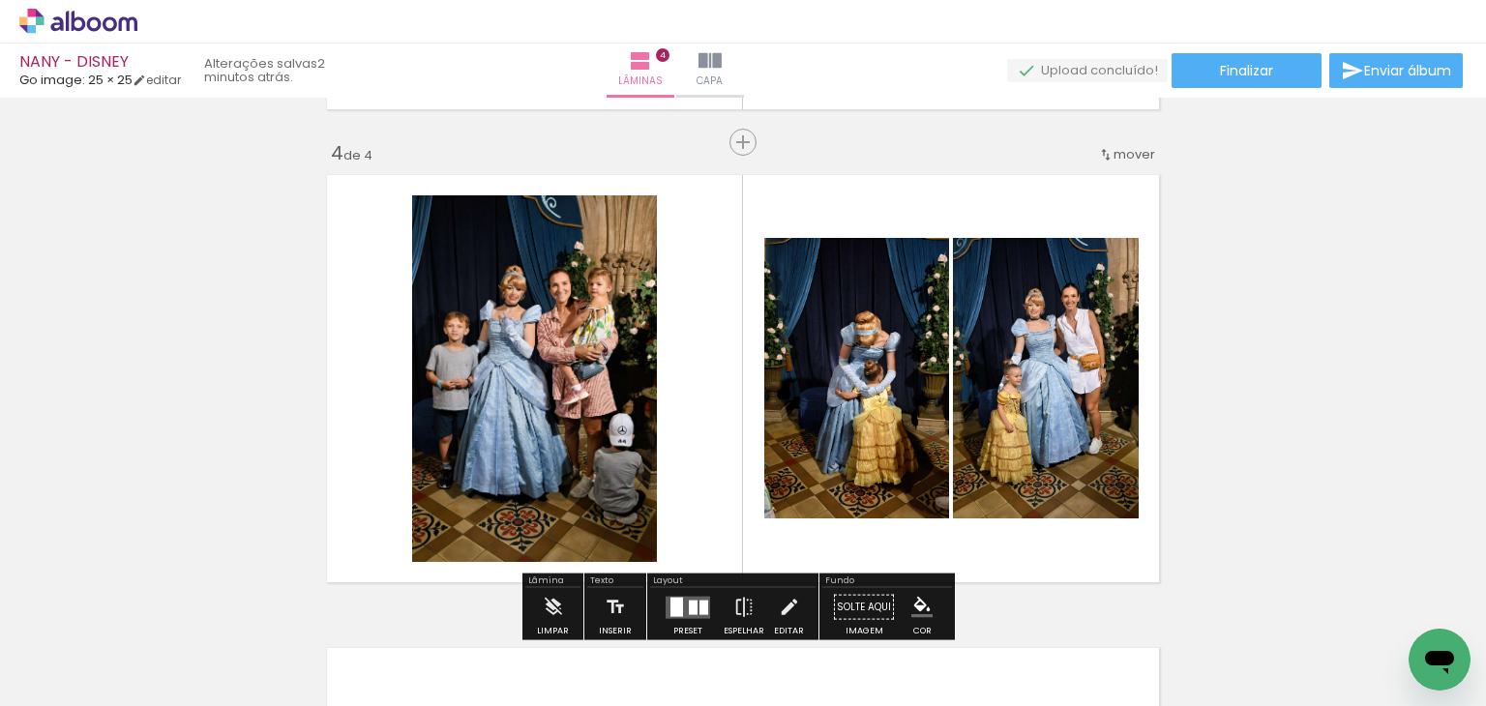
scroll to position [1444, 0]
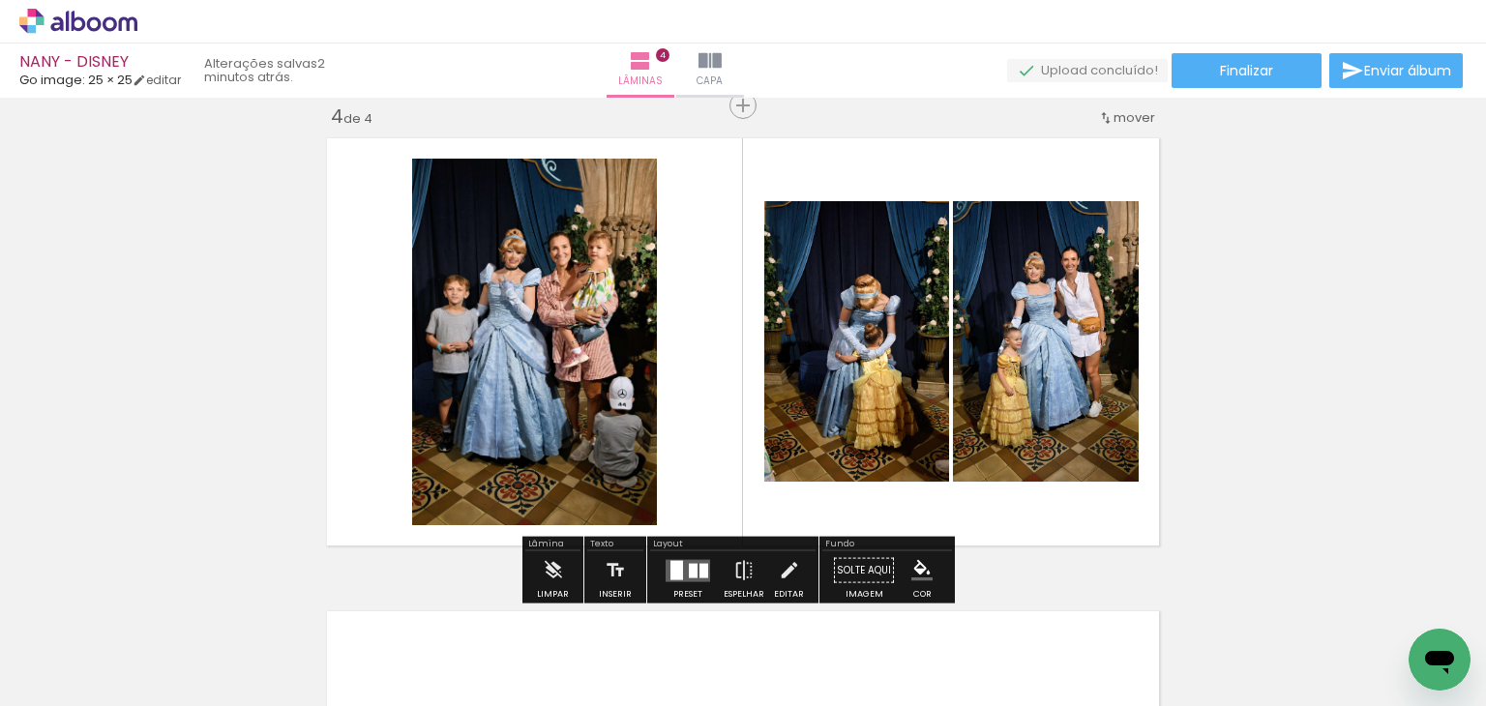
click at [52, 650] on input "Todas as fotos" at bounding box center [54, 648] width 74 height 16
click at [0, 0] on slot "Não utilizadas" at bounding box center [0, 0] width 0 height 0
type input "Não utilizadas"
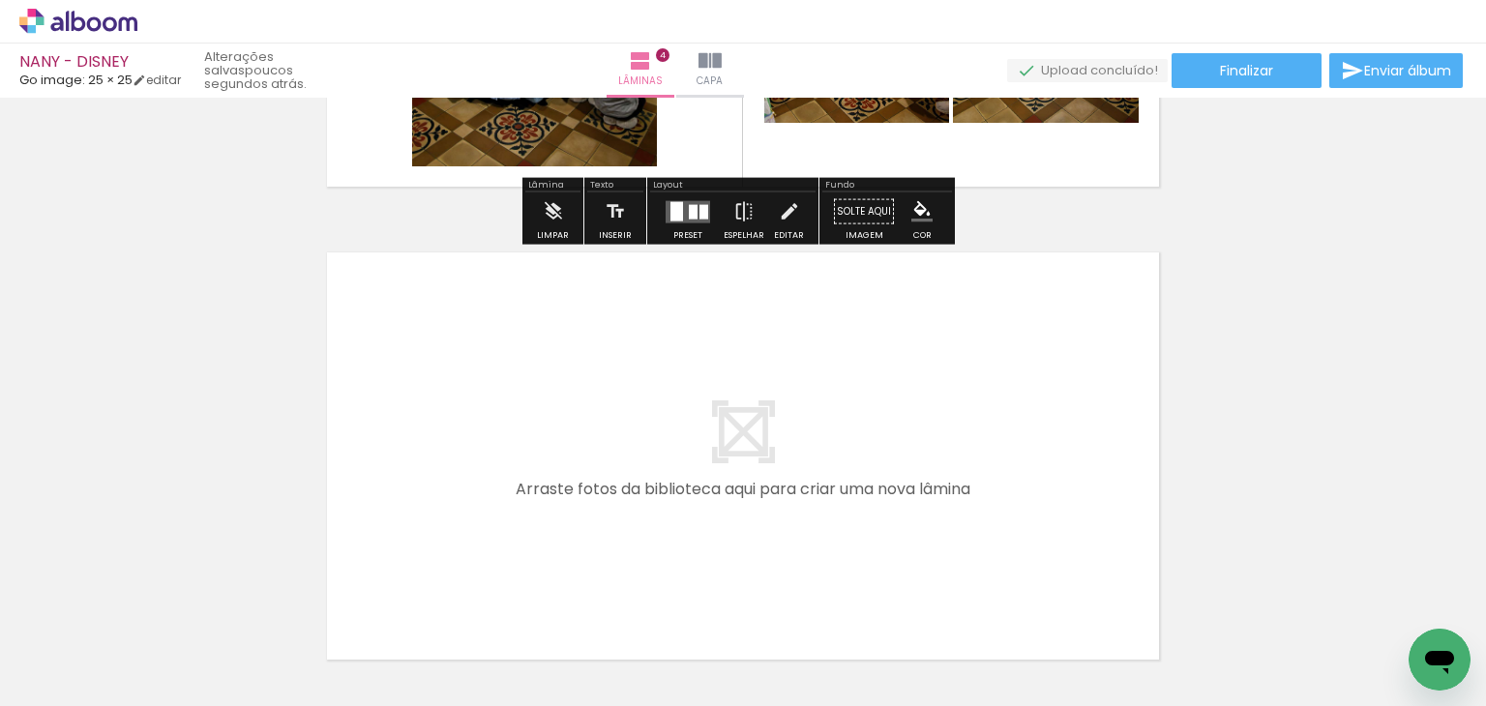
scroll to position [1831, 0]
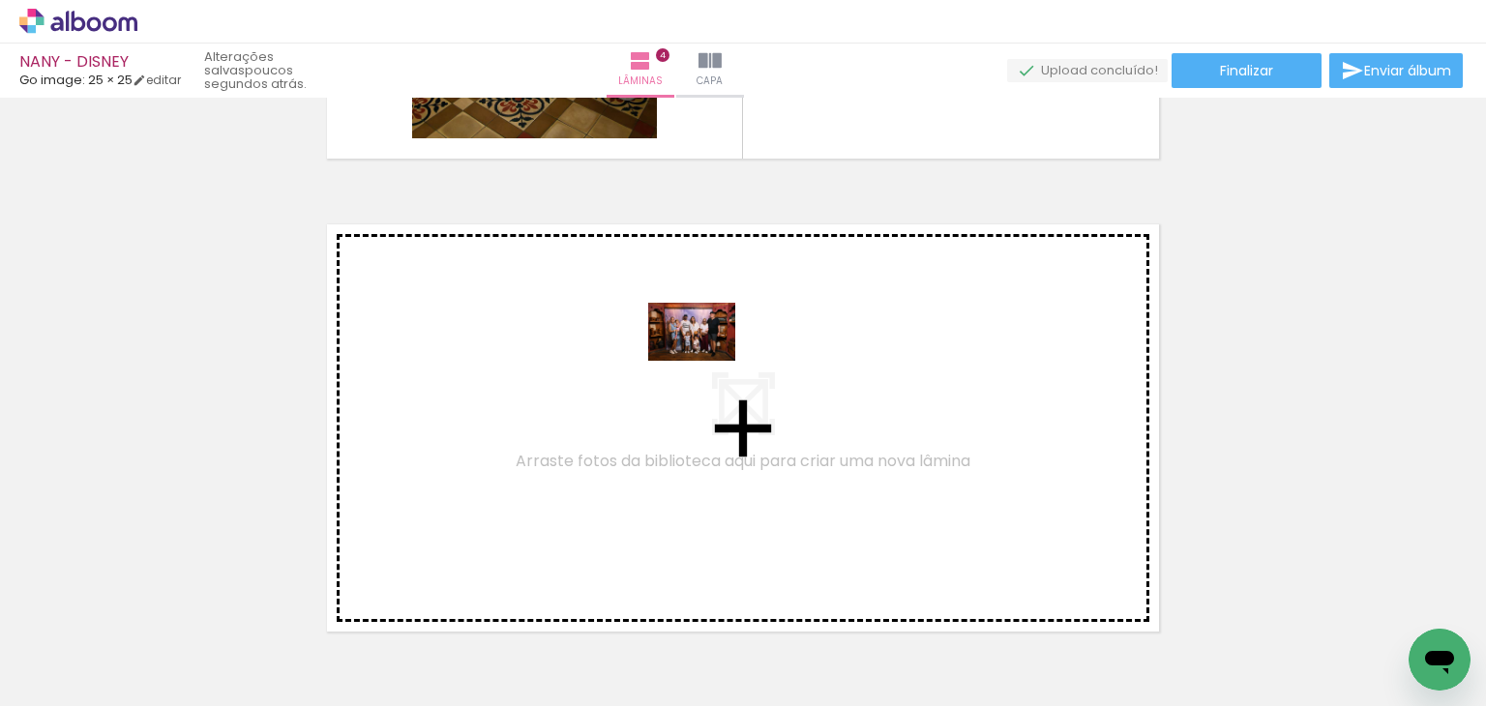
drag, startPoint x: 220, startPoint y: 647, endPoint x: 693, endPoint y: 383, distance: 541.9
click at [693, 383] on quentale-workspace at bounding box center [743, 353] width 1486 height 706
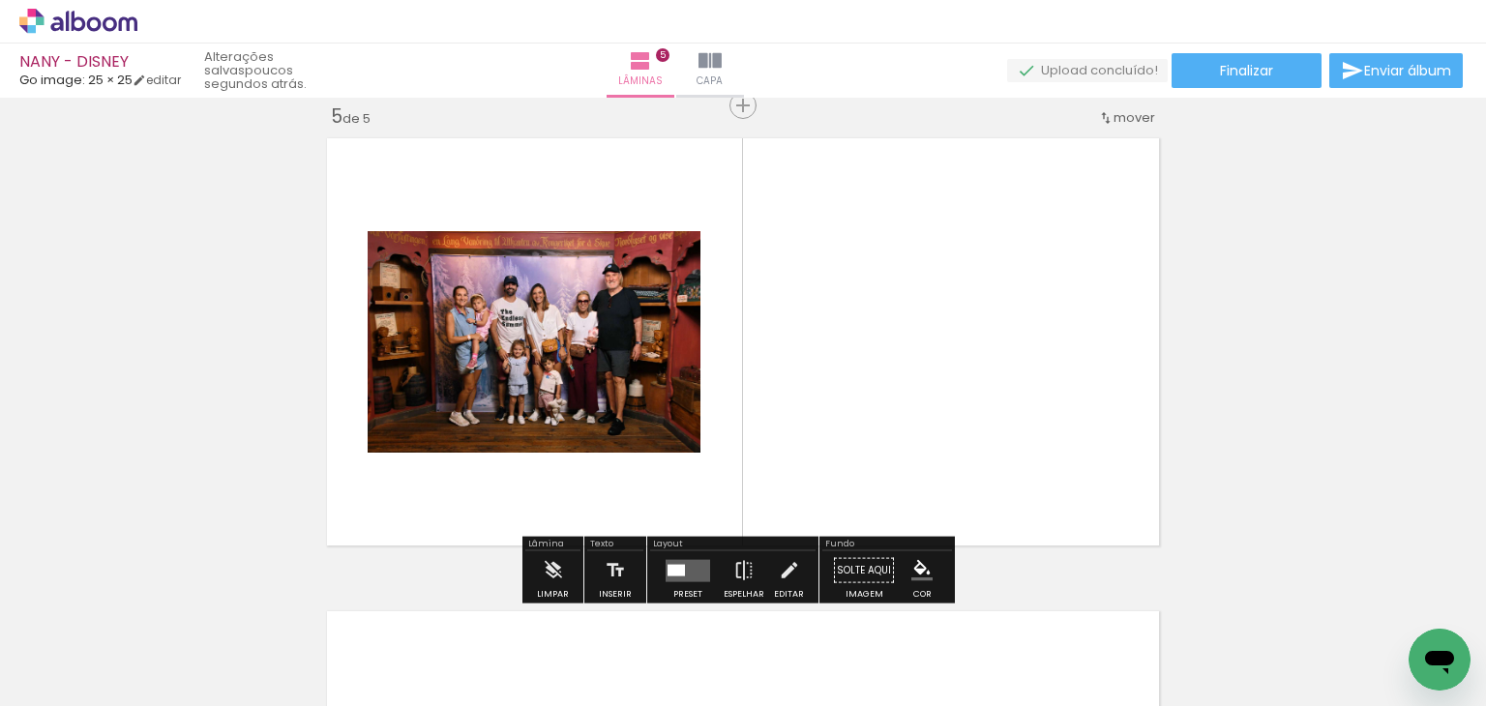
scroll to position [1917, 0]
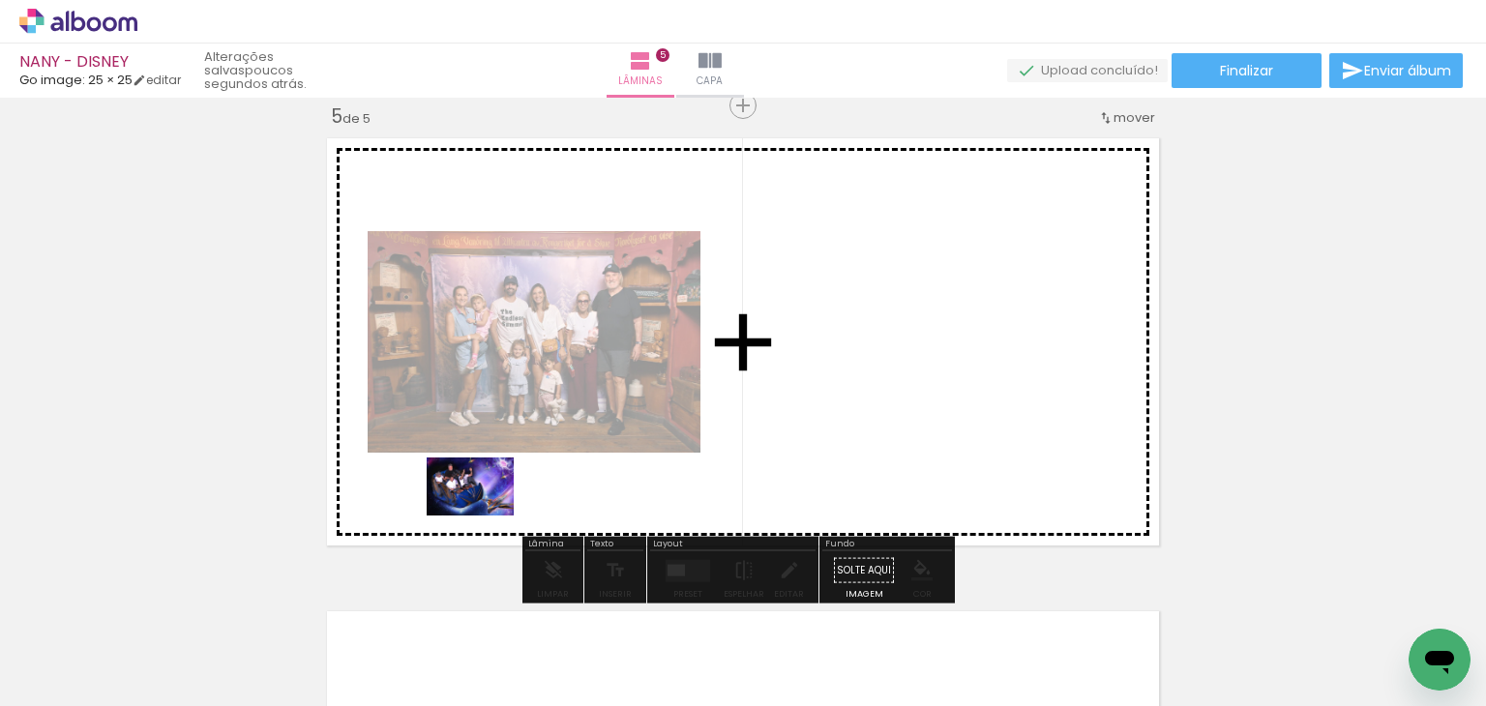
drag, startPoint x: 221, startPoint y: 628, endPoint x: 485, endPoint y: 516, distance: 287.0
click at [485, 516] on quentale-workspace at bounding box center [743, 353] width 1486 height 706
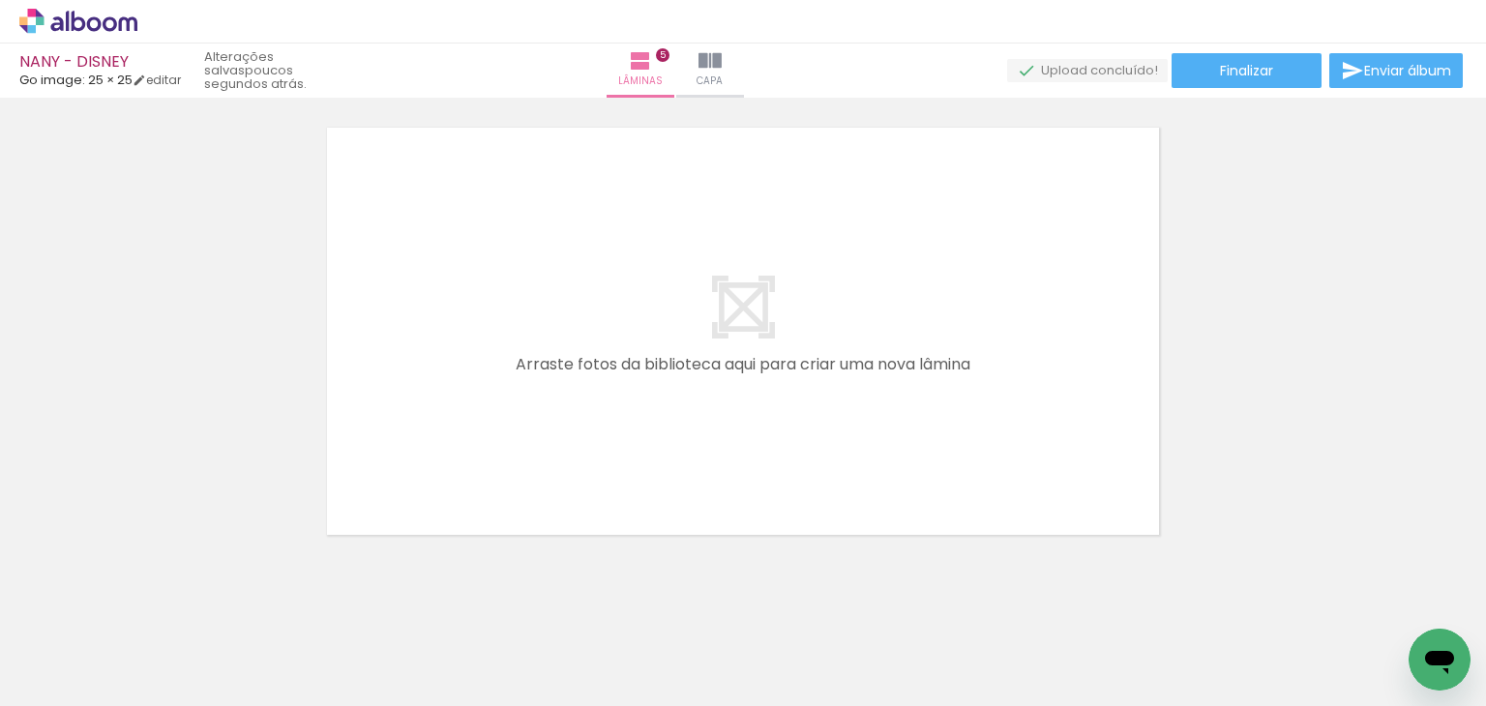
scroll to position [2427, 0]
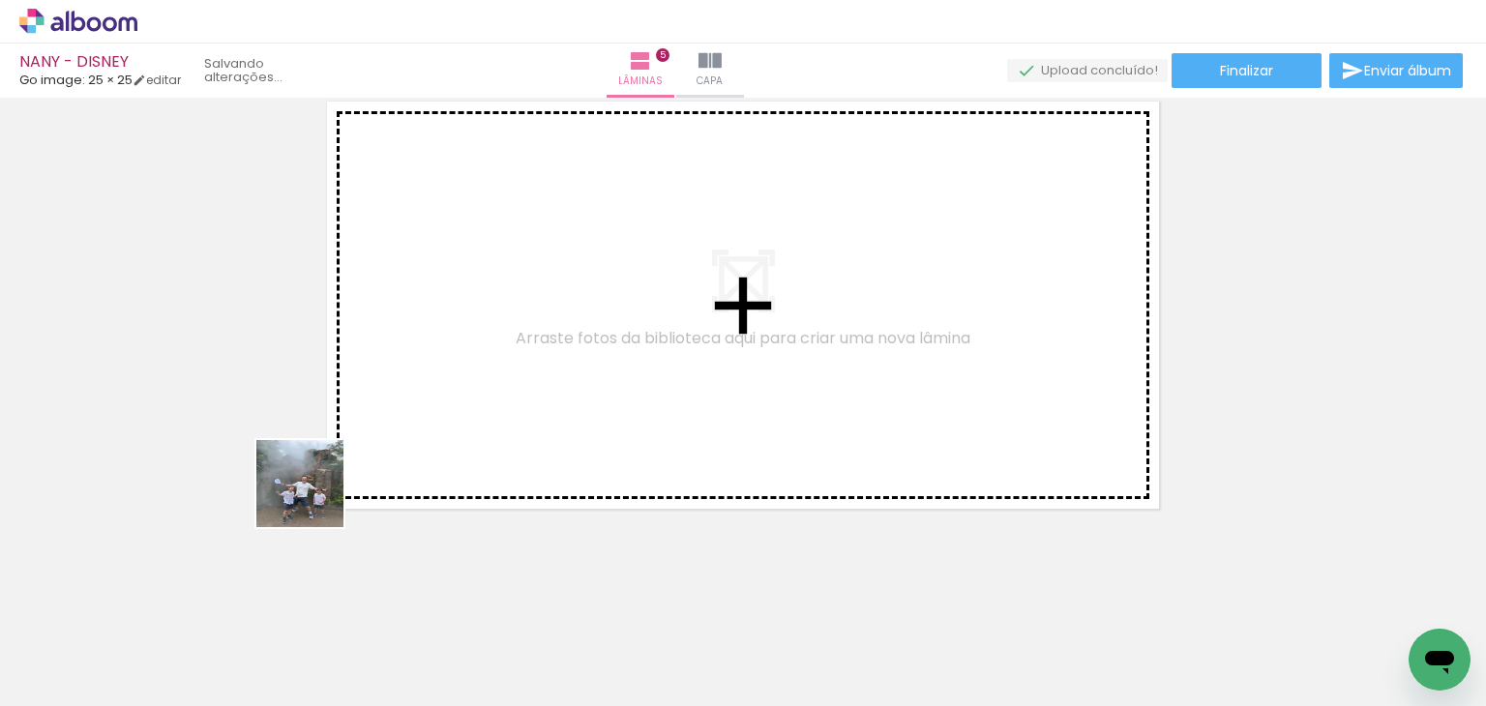
drag, startPoint x: 187, startPoint y: 635, endPoint x: 368, endPoint y: 450, distance: 258.6
click at [368, 450] on quentale-workspace at bounding box center [743, 353] width 1486 height 706
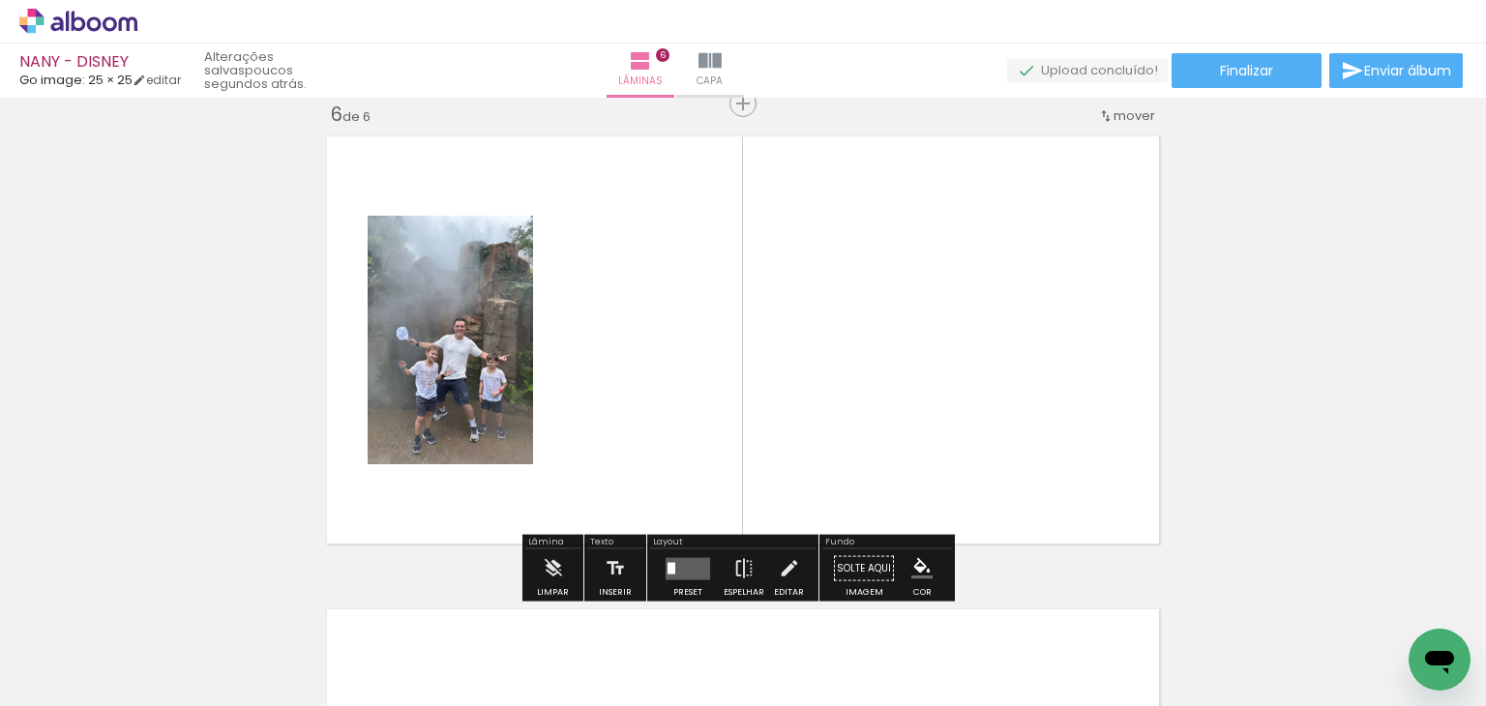
scroll to position [2390, 0]
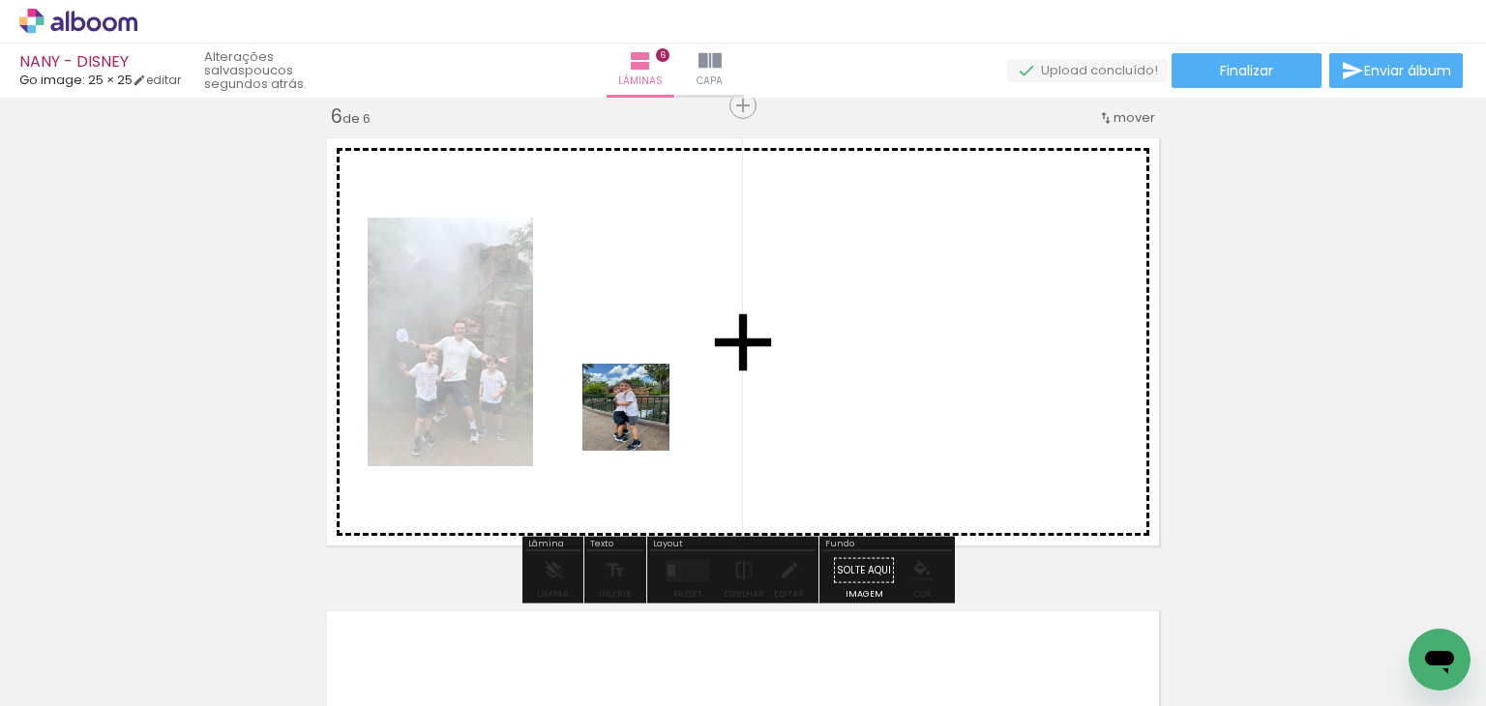
drag, startPoint x: 217, startPoint y: 620, endPoint x: 641, endPoint y: 422, distance: 467.9
click at [641, 422] on quentale-workspace at bounding box center [743, 353] width 1486 height 706
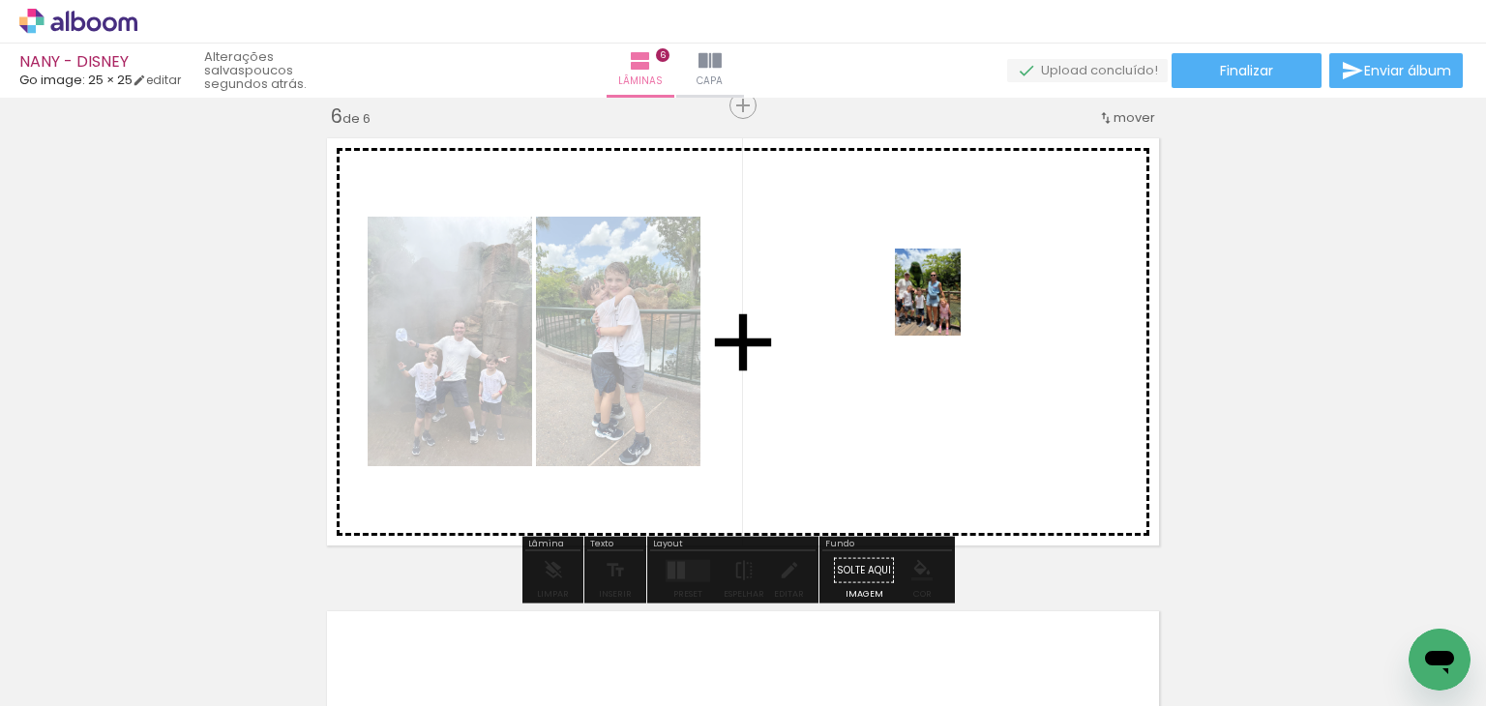
drag, startPoint x: 230, startPoint y: 654, endPoint x: 935, endPoint y: 334, distance: 773.8
click at [951, 310] on quentale-workspace at bounding box center [743, 353] width 1486 height 706
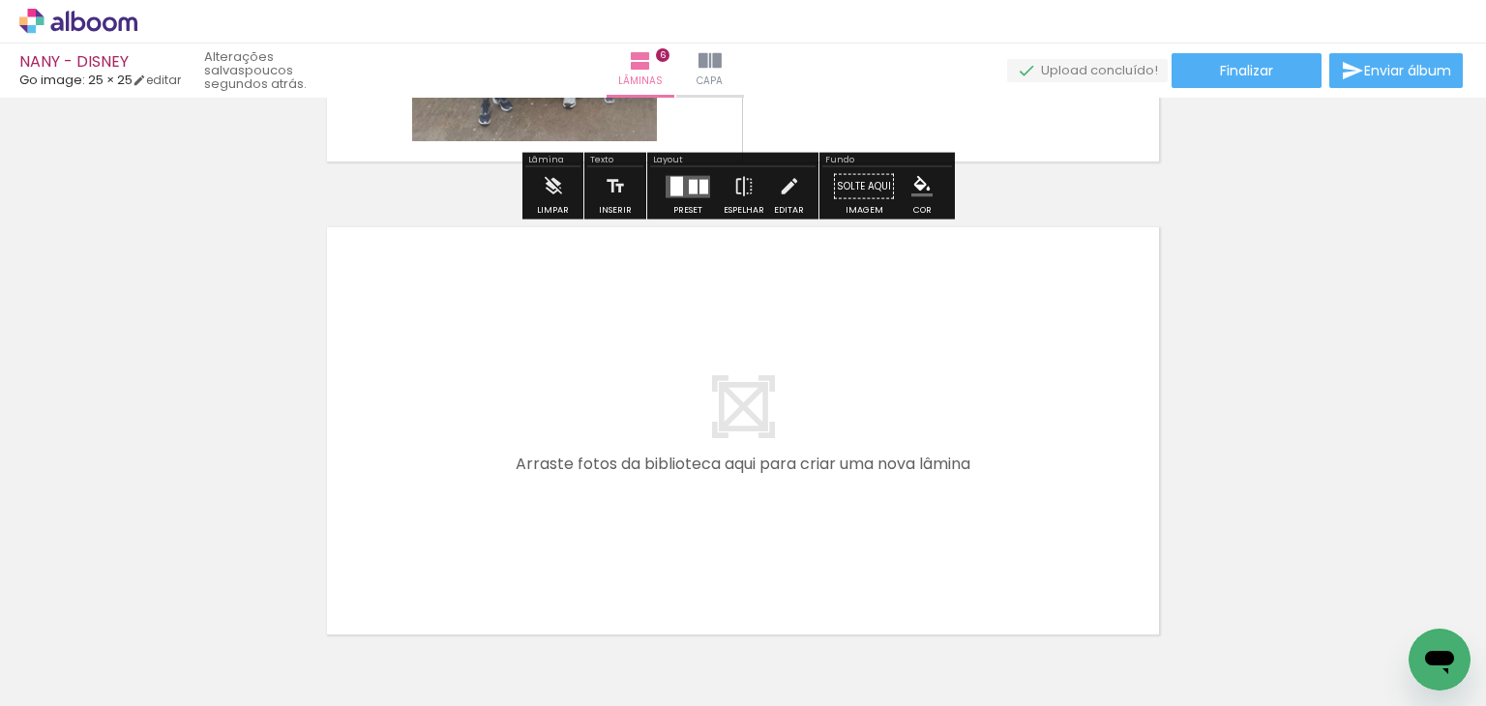
scroll to position [2777, 0]
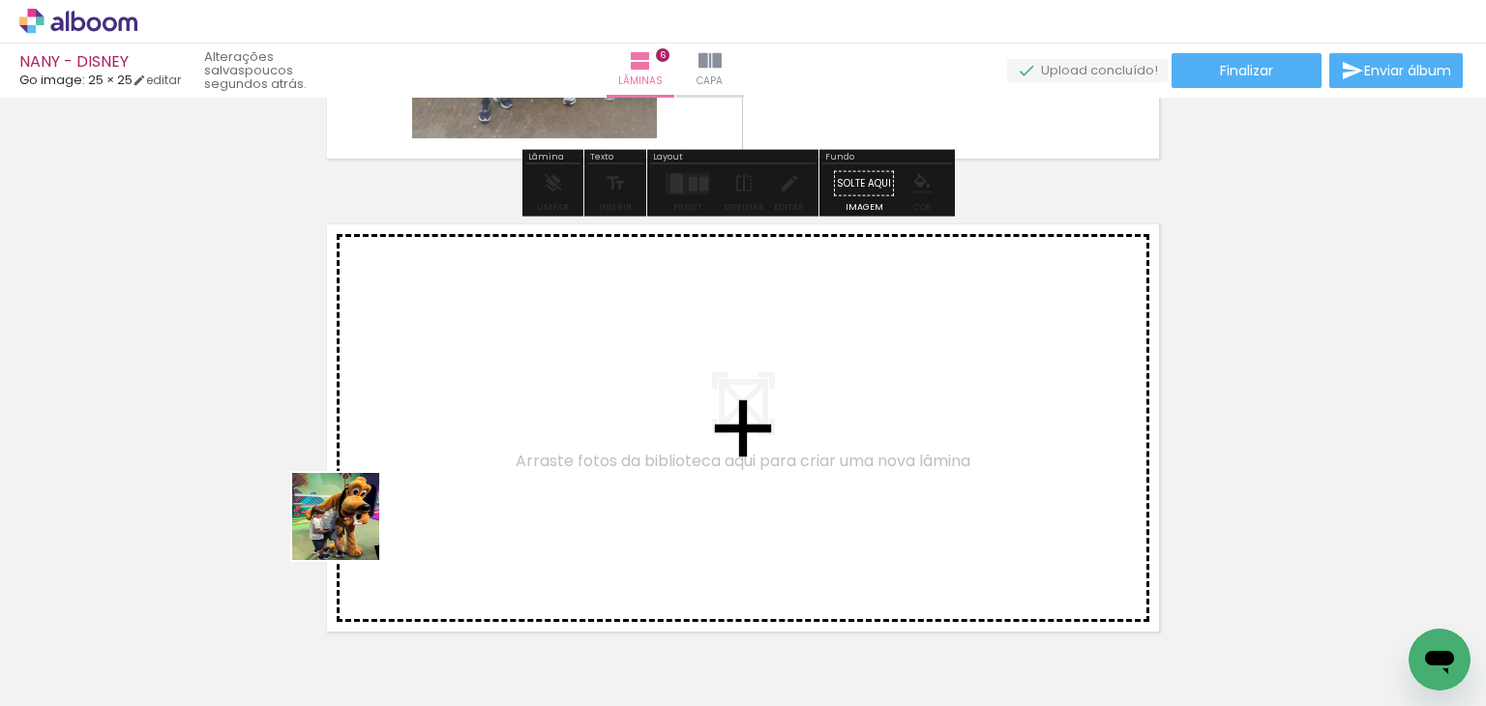
drag, startPoint x: 177, startPoint y: 628, endPoint x: 471, endPoint y: 469, distance: 334.2
click at [471, 469] on quentale-workspace at bounding box center [743, 353] width 1486 height 706
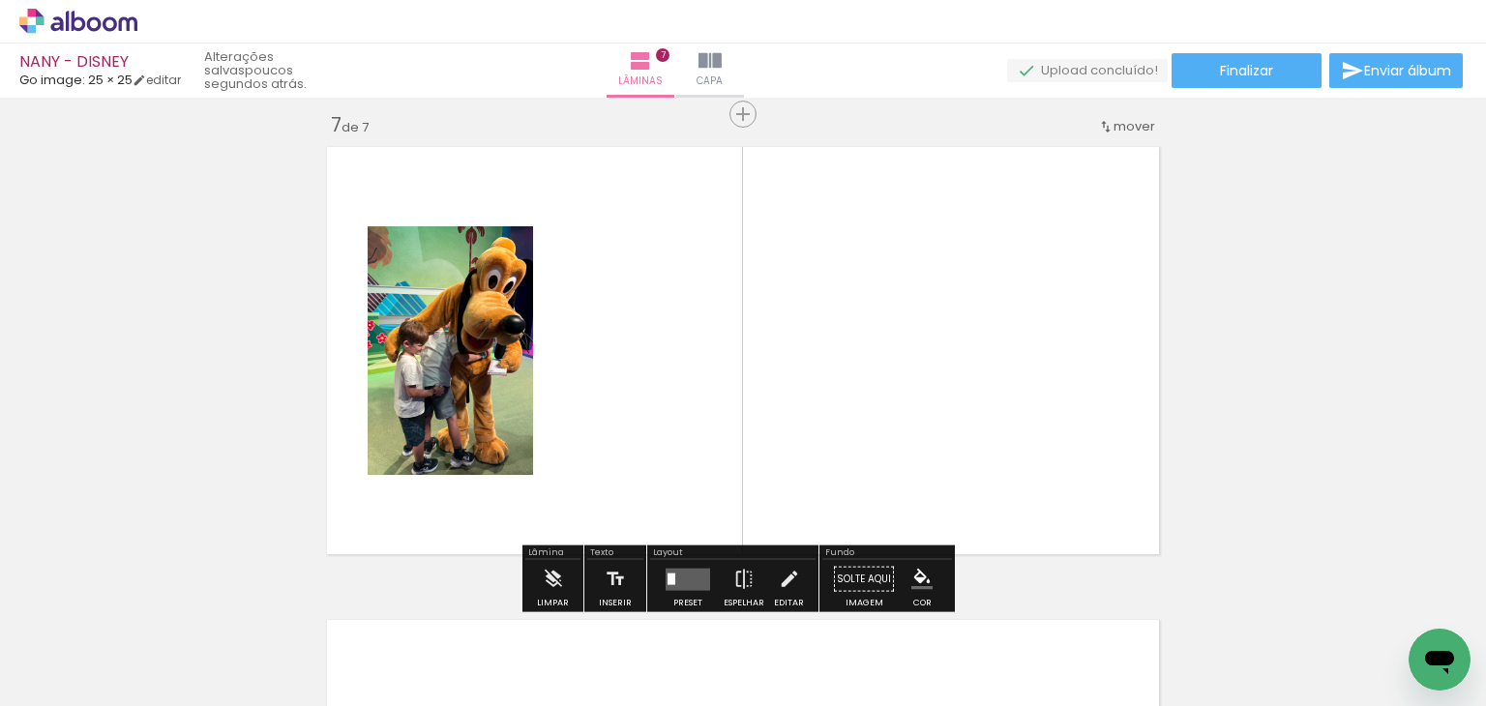
scroll to position [2864, 0]
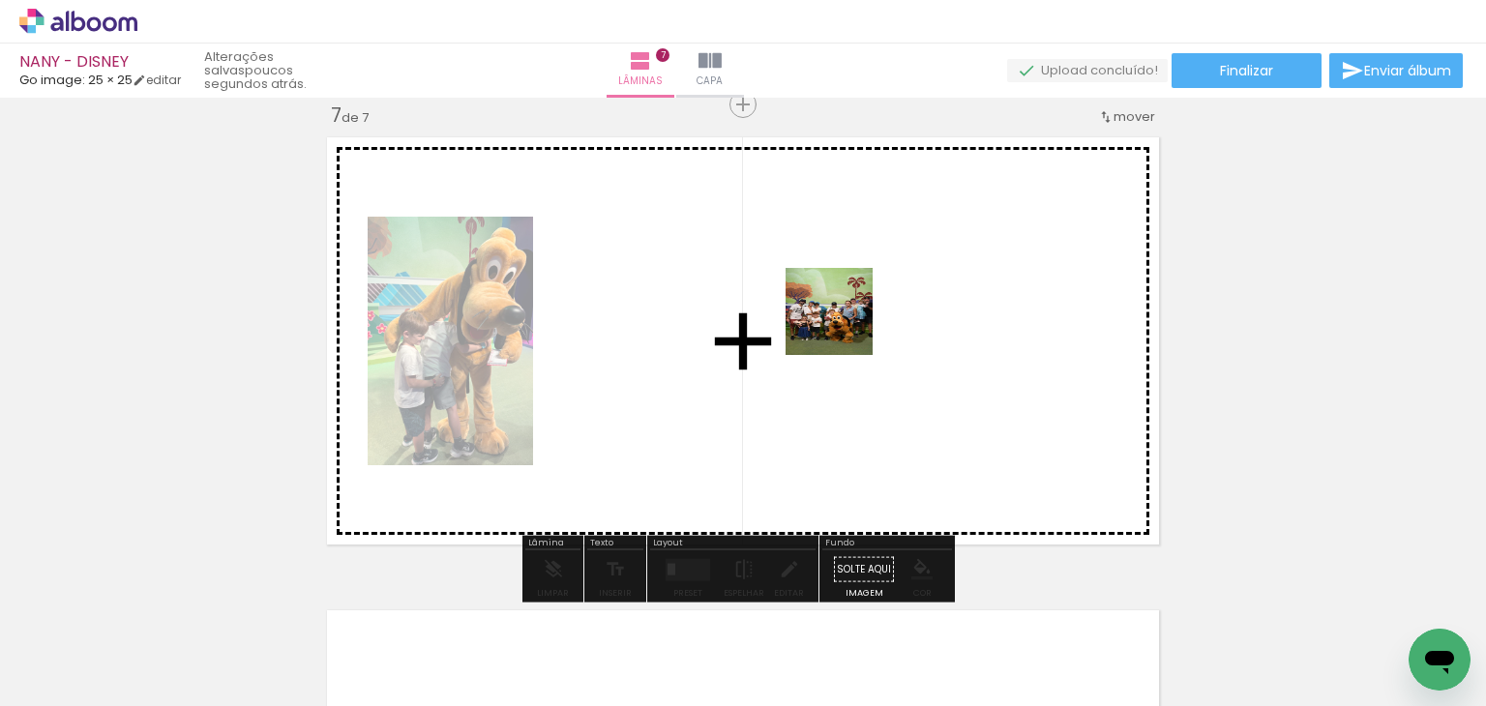
drag, startPoint x: 194, startPoint y: 639, endPoint x: 717, endPoint y: 423, distance: 566.2
click at [855, 321] on quentale-workspace at bounding box center [743, 353] width 1486 height 706
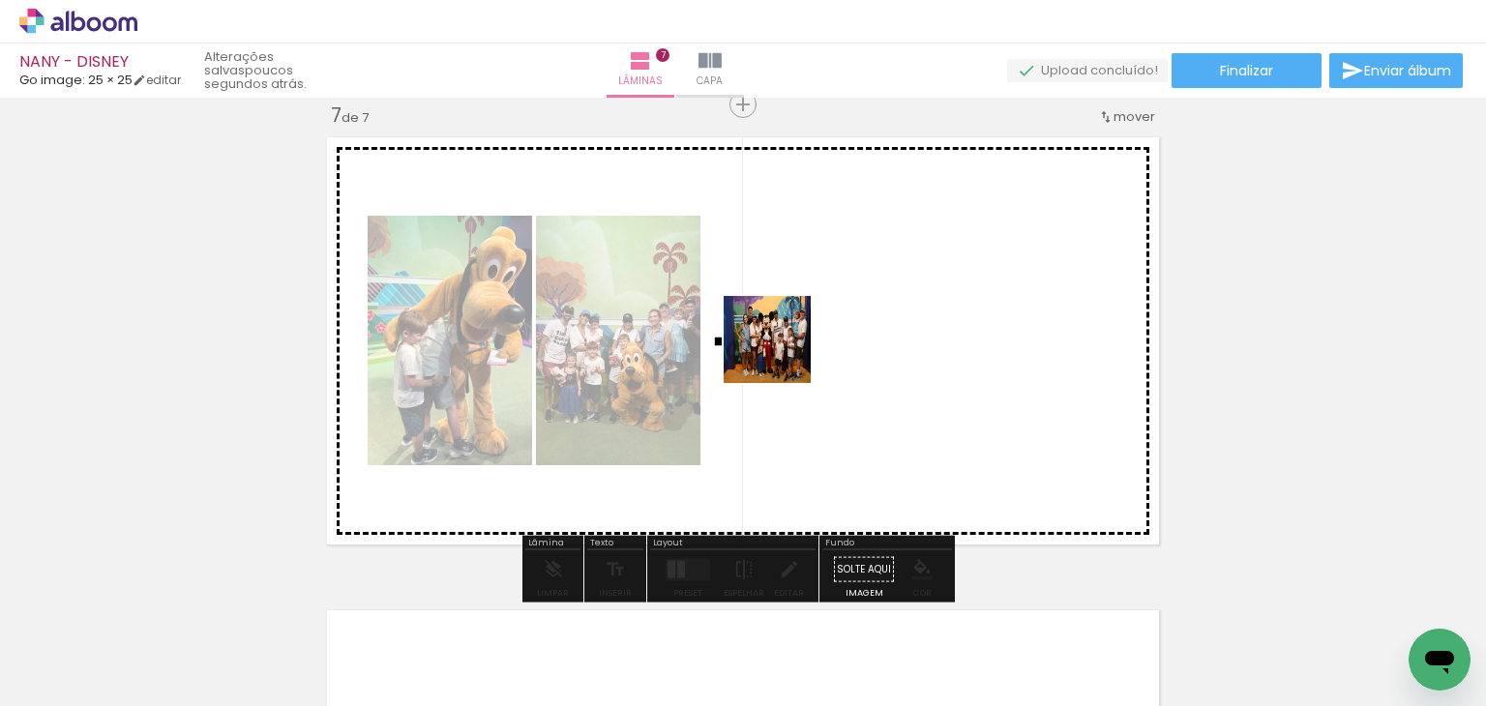
drag, startPoint x: 198, startPoint y: 624, endPoint x: 782, endPoint y: 354, distance: 642.9
click at [782, 354] on quentale-workspace at bounding box center [743, 353] width 1486 height 706
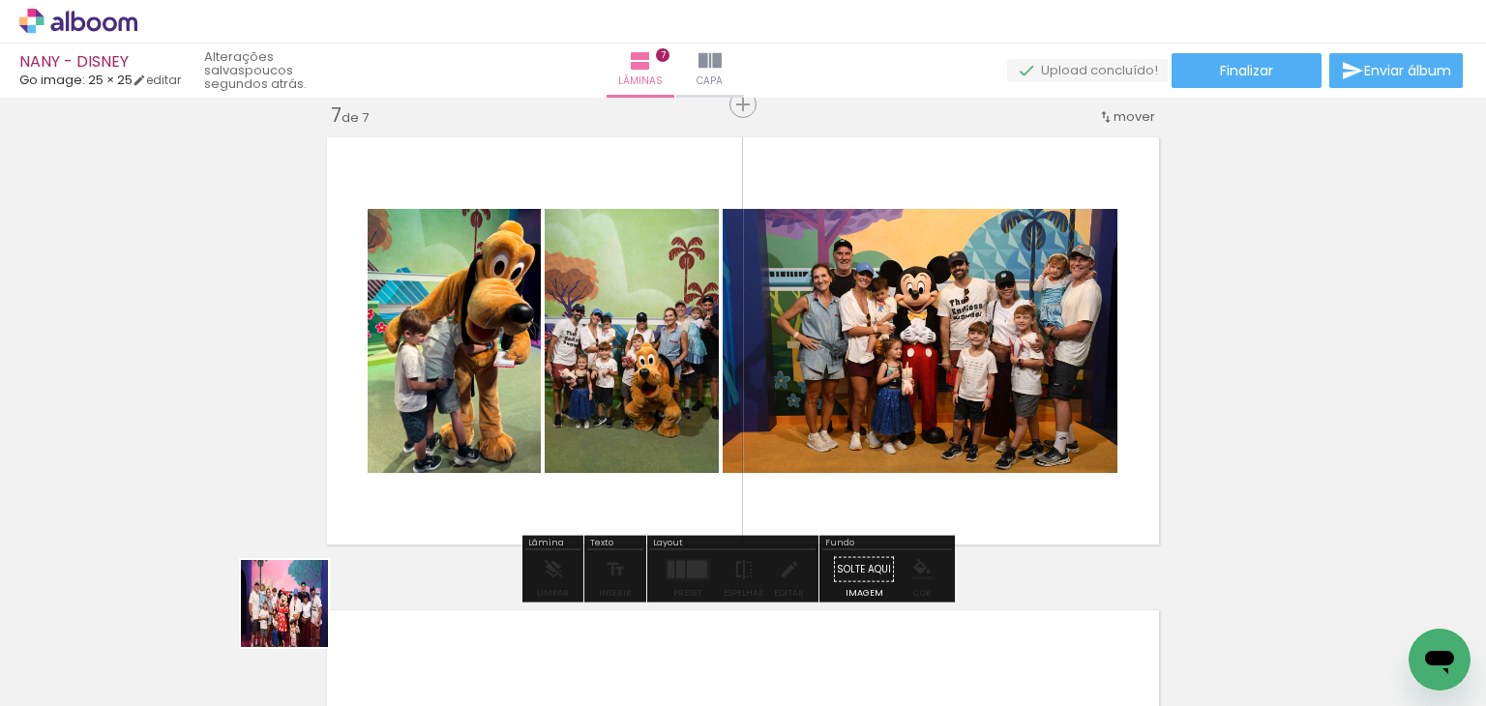
drag, startPoint x: 228, startPoint y: 651, endPoint x: 762, endPoint y: 477, distance: 561.8
click at [743, 437] on quentale-workspace at bounding box center [743, 353] width 1486 height 706
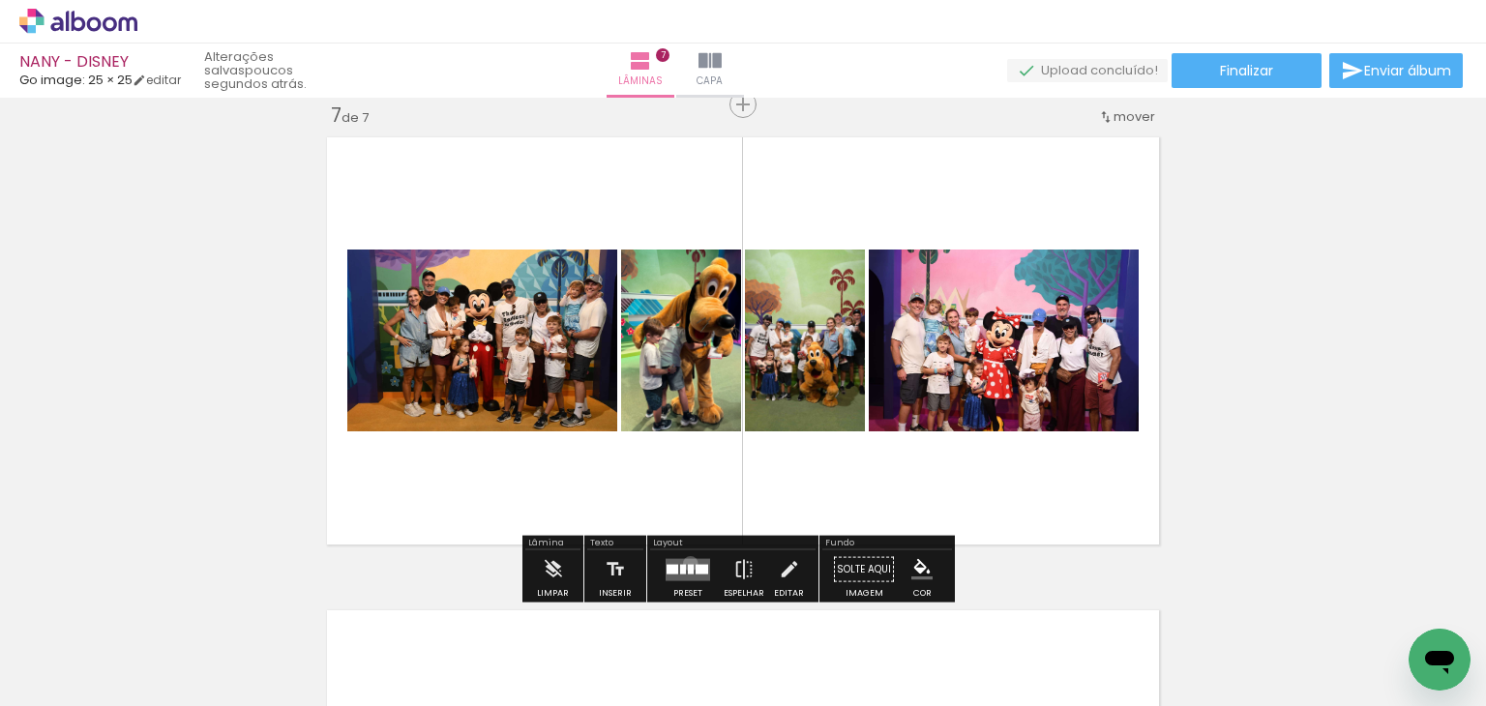
click at [688, 564] on div at bounding box center [691, 569] width 6 height 10
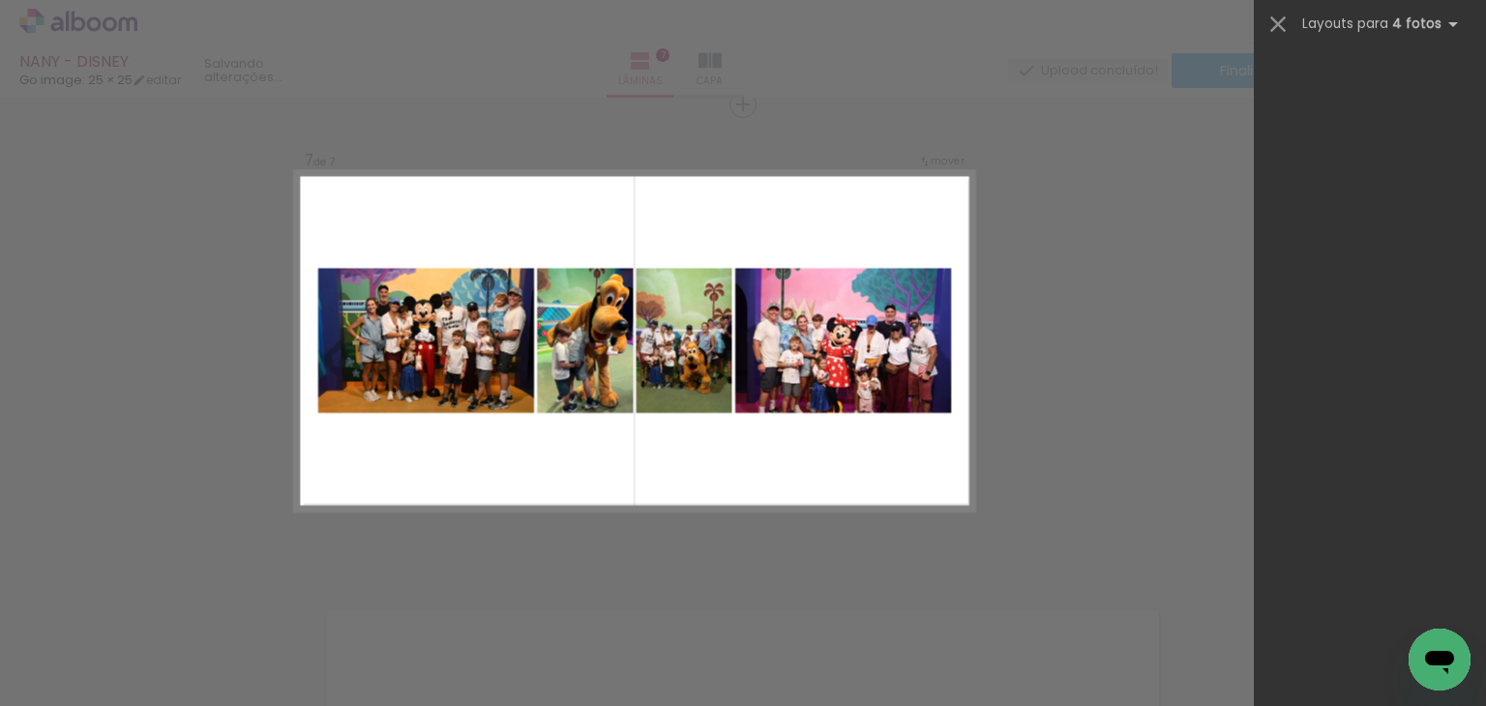
scroll to position [0, 0]
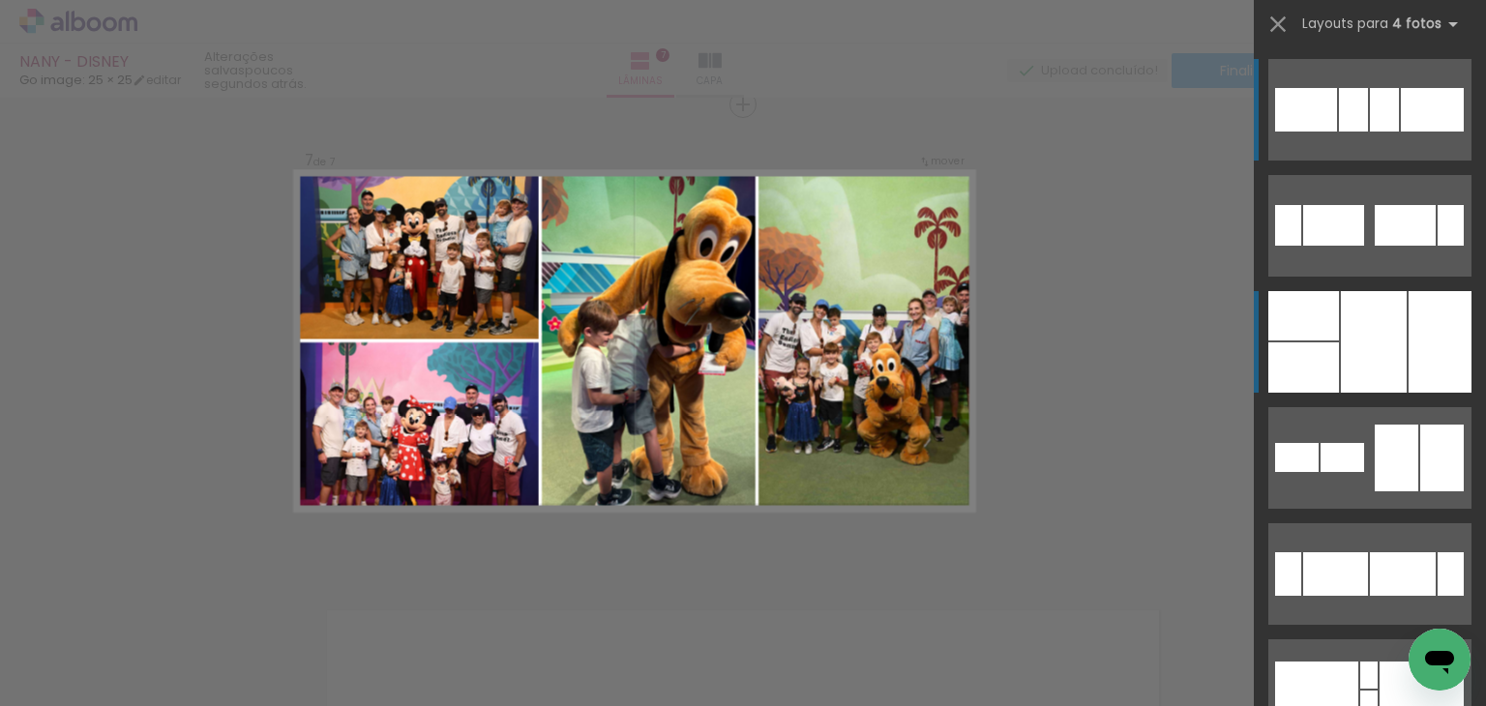
click at [1292, 373] on div at bounding box center [1303, 368] width 71 height 50
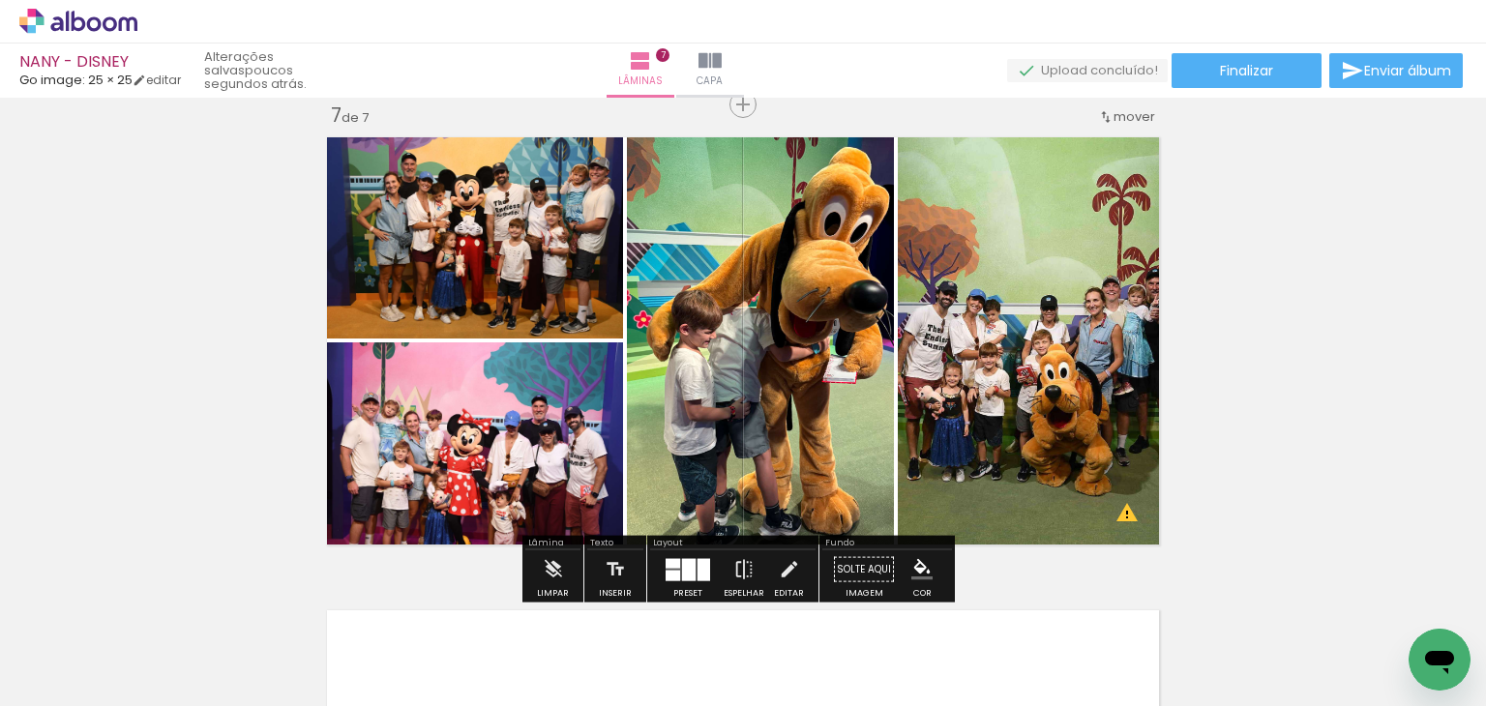
drag, startPoint x: 1080, startPoint y: 452, endPoint x: 1046, endPoint y: 461, distance: 35.0
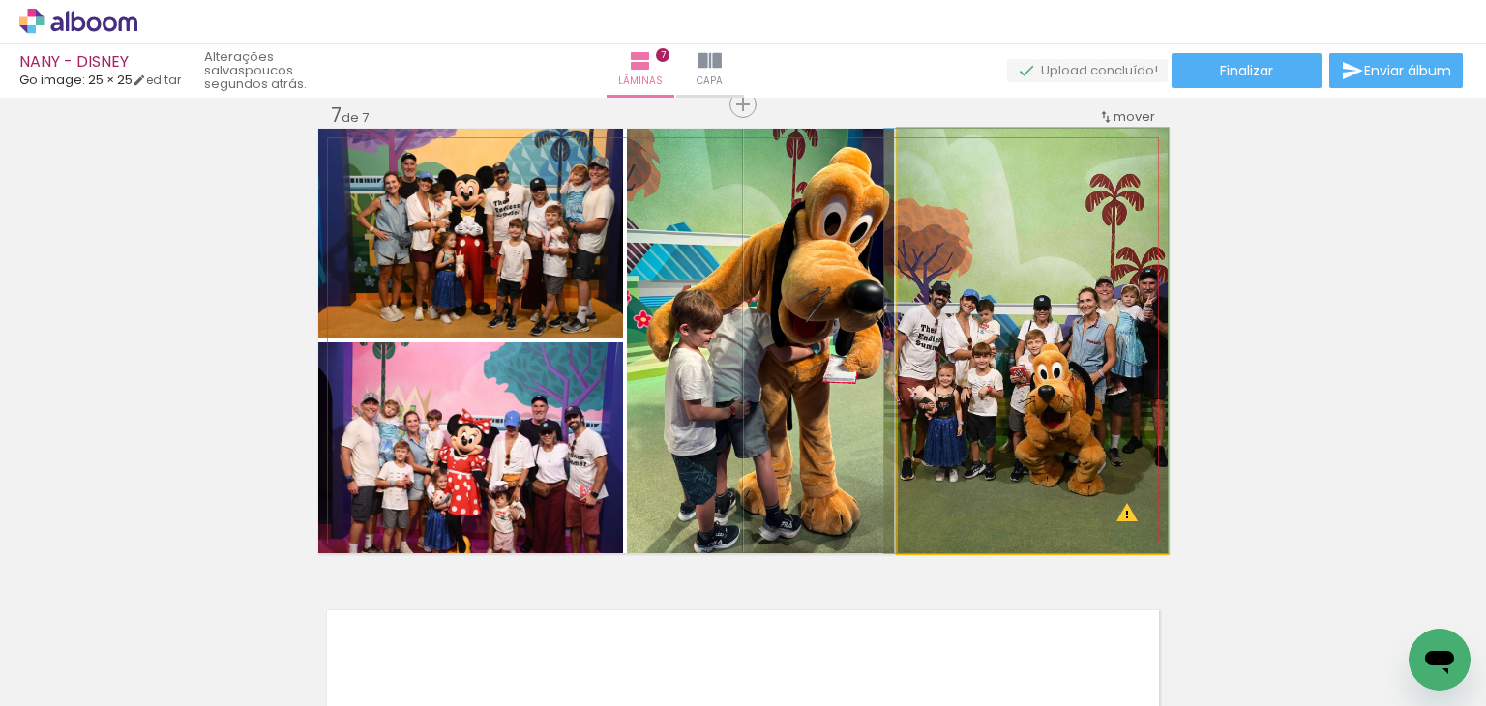
drag, startPoint x: 1023, startPoint y: 413, endPoint x: 1000, endPoint y: 418, distance: 22.8
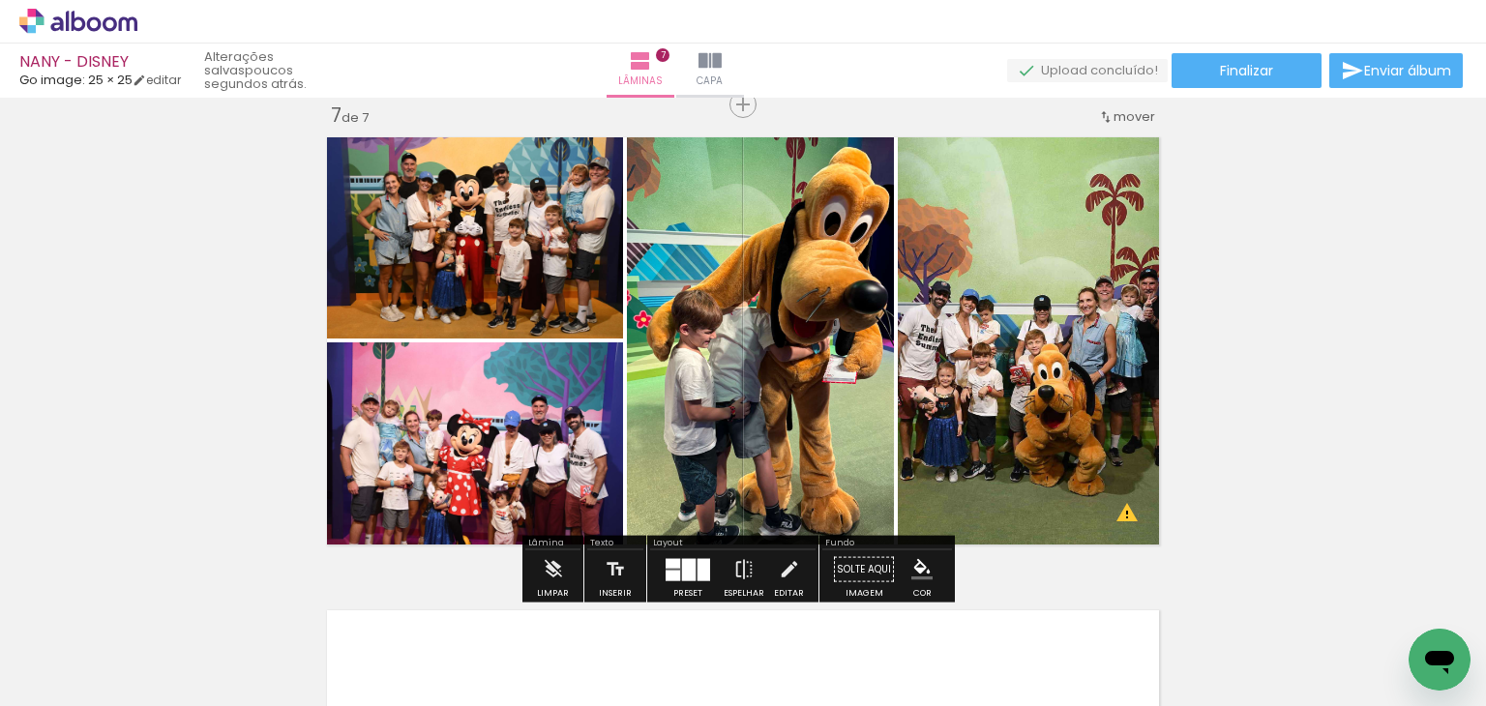
click at [698, 572] on div at bounding box center [704, 569] width 13 height 22
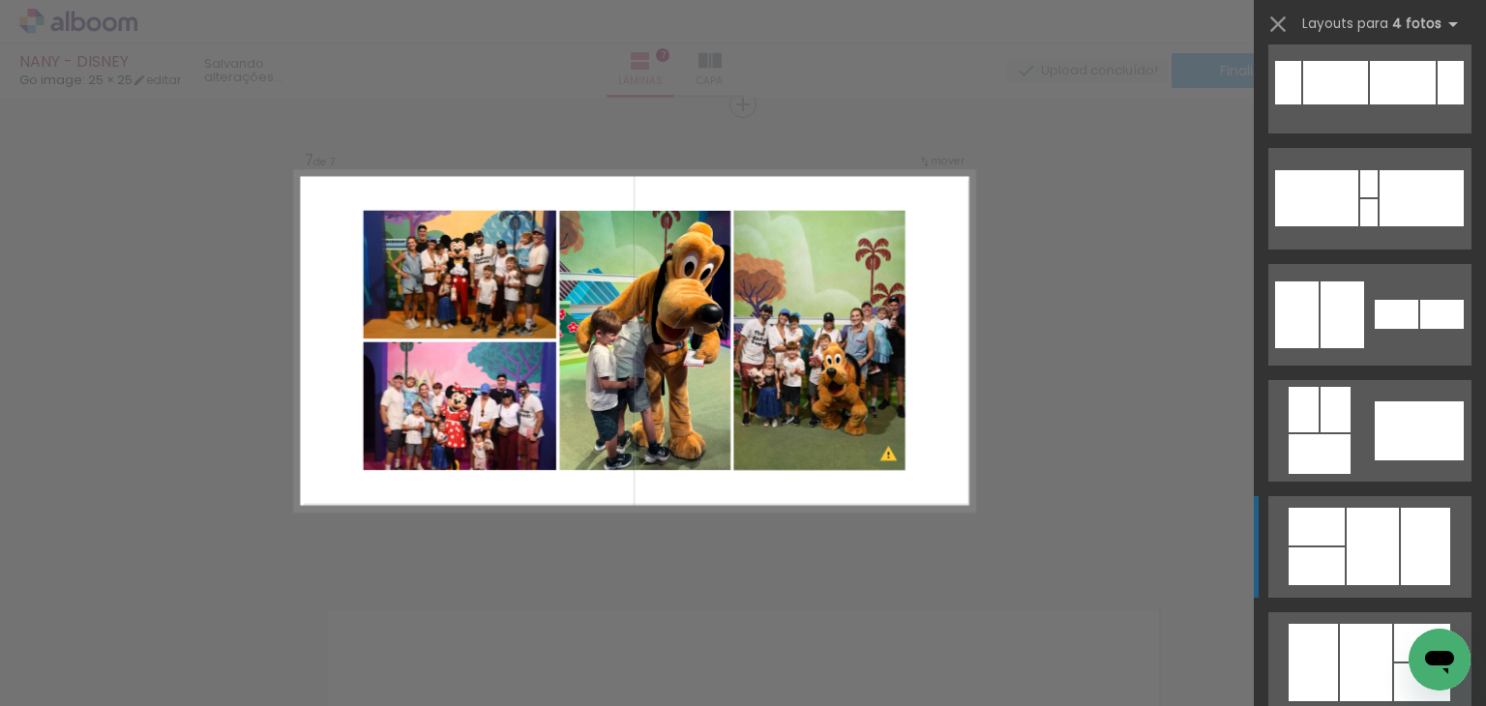
scroll to position [522, 0]
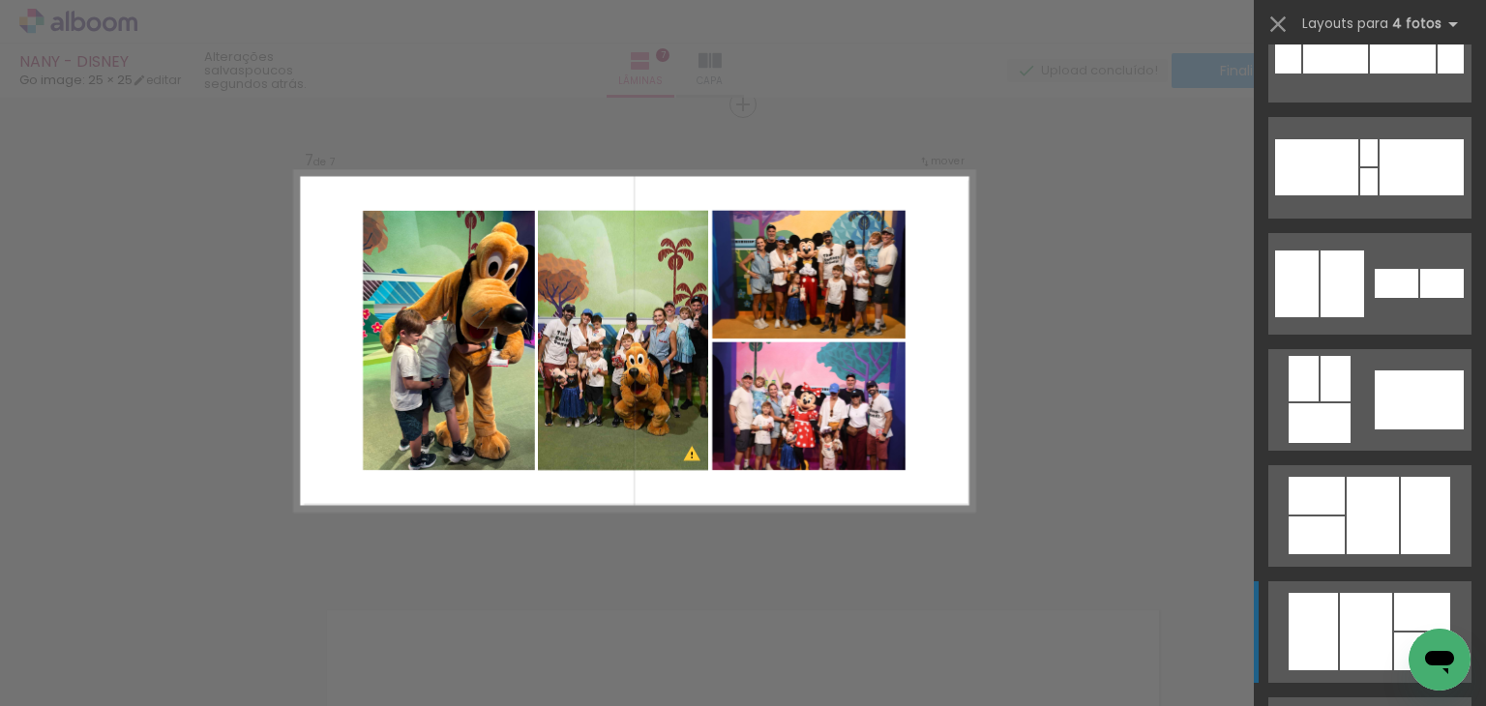
click at [1347, 625] on div at bounding box center [1366, 631] width 52 height 77
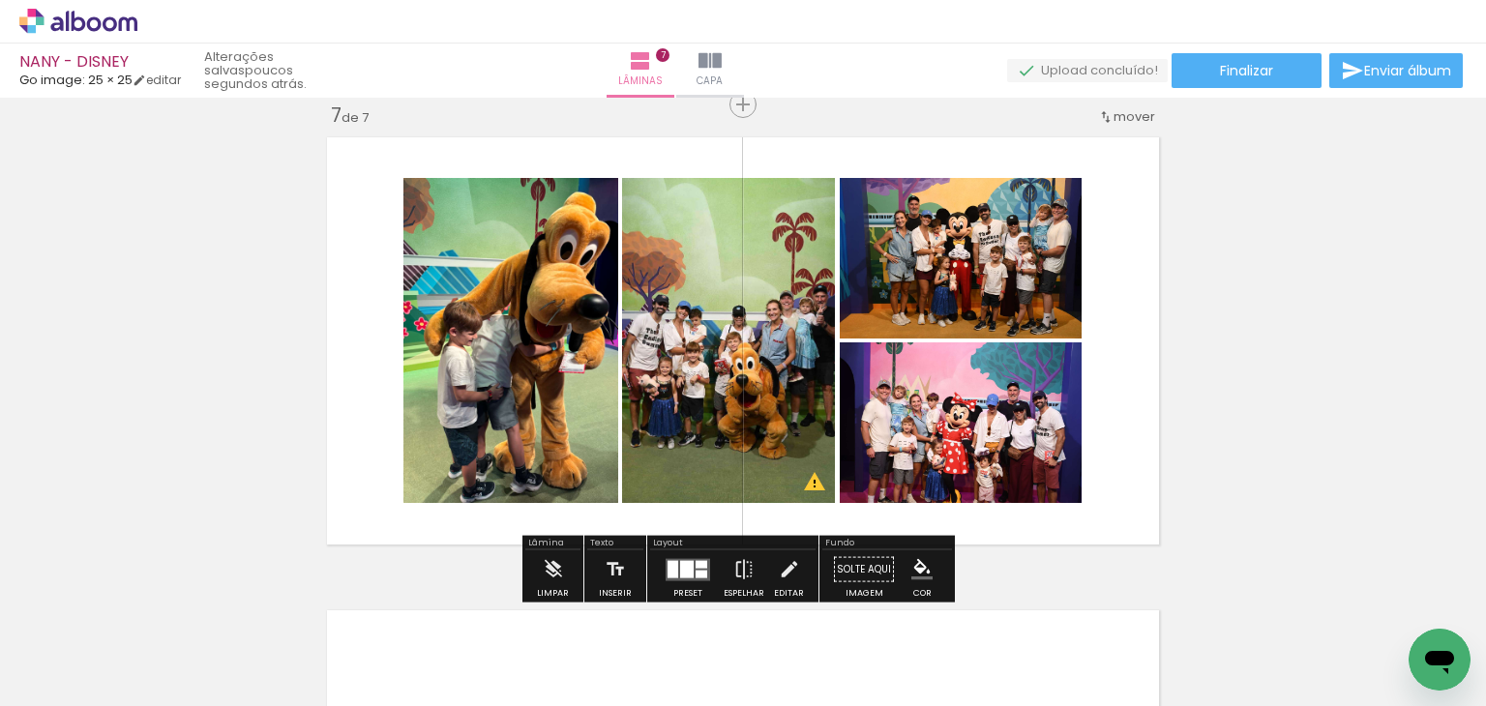
scroll to position [2670, 0]
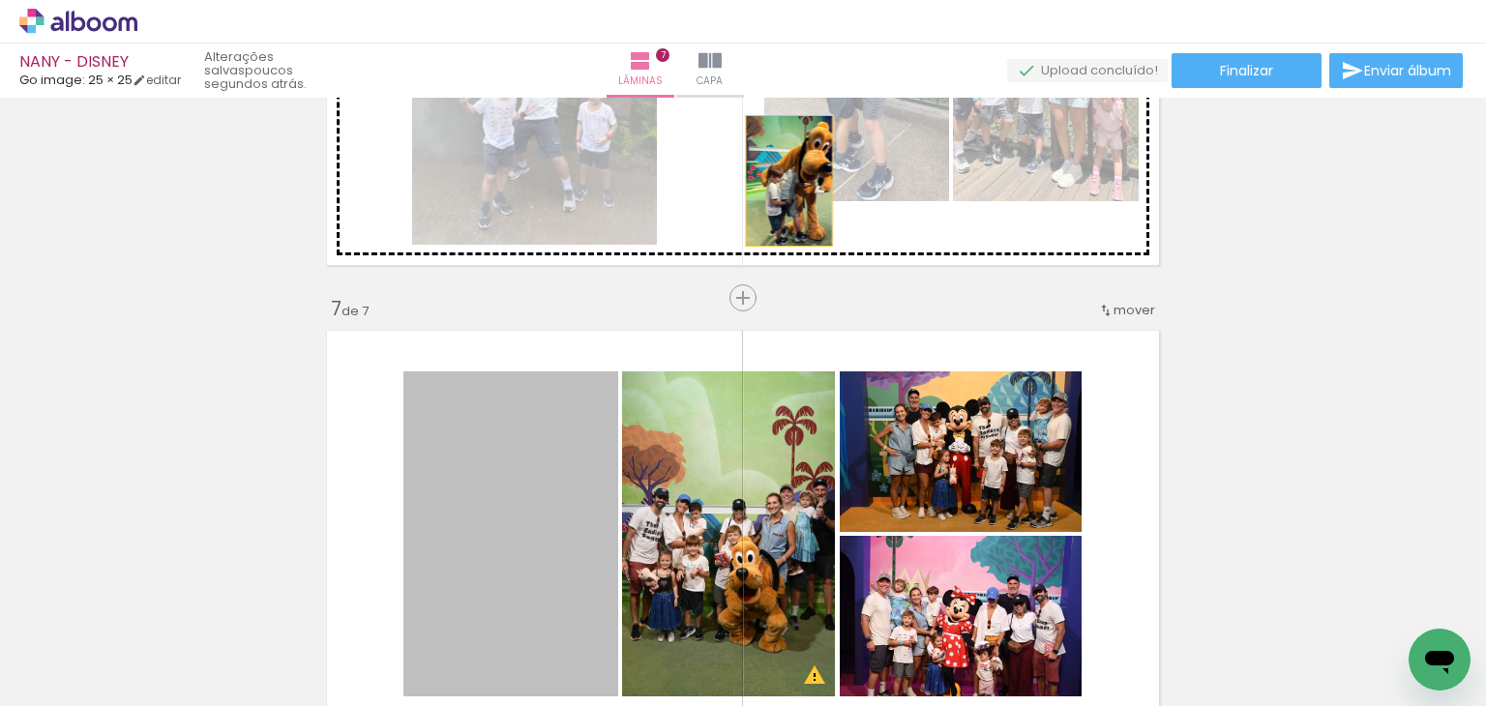
drag, startPoint x: 573, startPoint y: 423, endPoint x: 774, endPoint y: 187, distance: 310.2
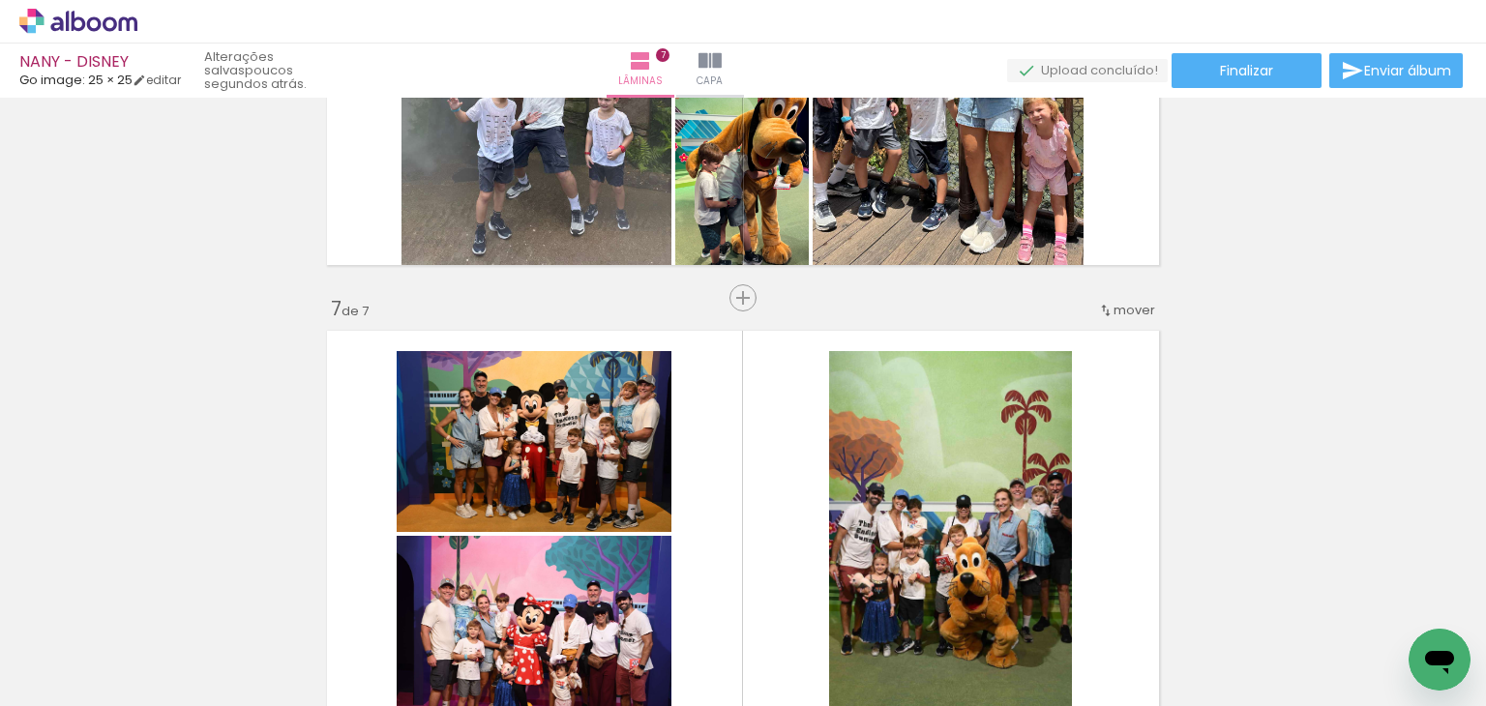
drag, startPoint x: 805, startPoint y: 508, endPoint x: 918, endPoint y: 385, distance: 167.1
click at [915, 373] on quentale-layouter at bounding box center [743, 534] width 850 height 425
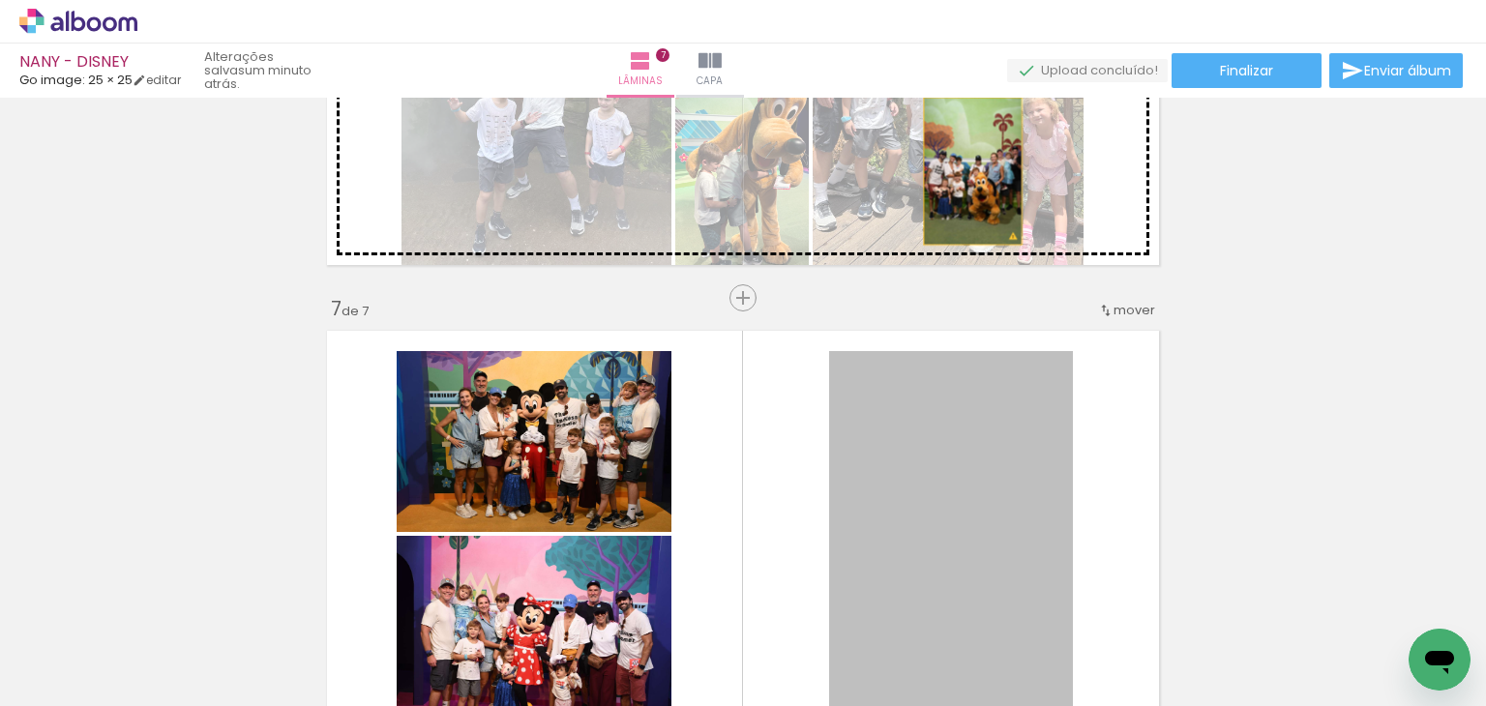
drag, startPoint x: 917, startPoint y: 442, endPoint x: 971, endPoint y: 217, distance: 231.9
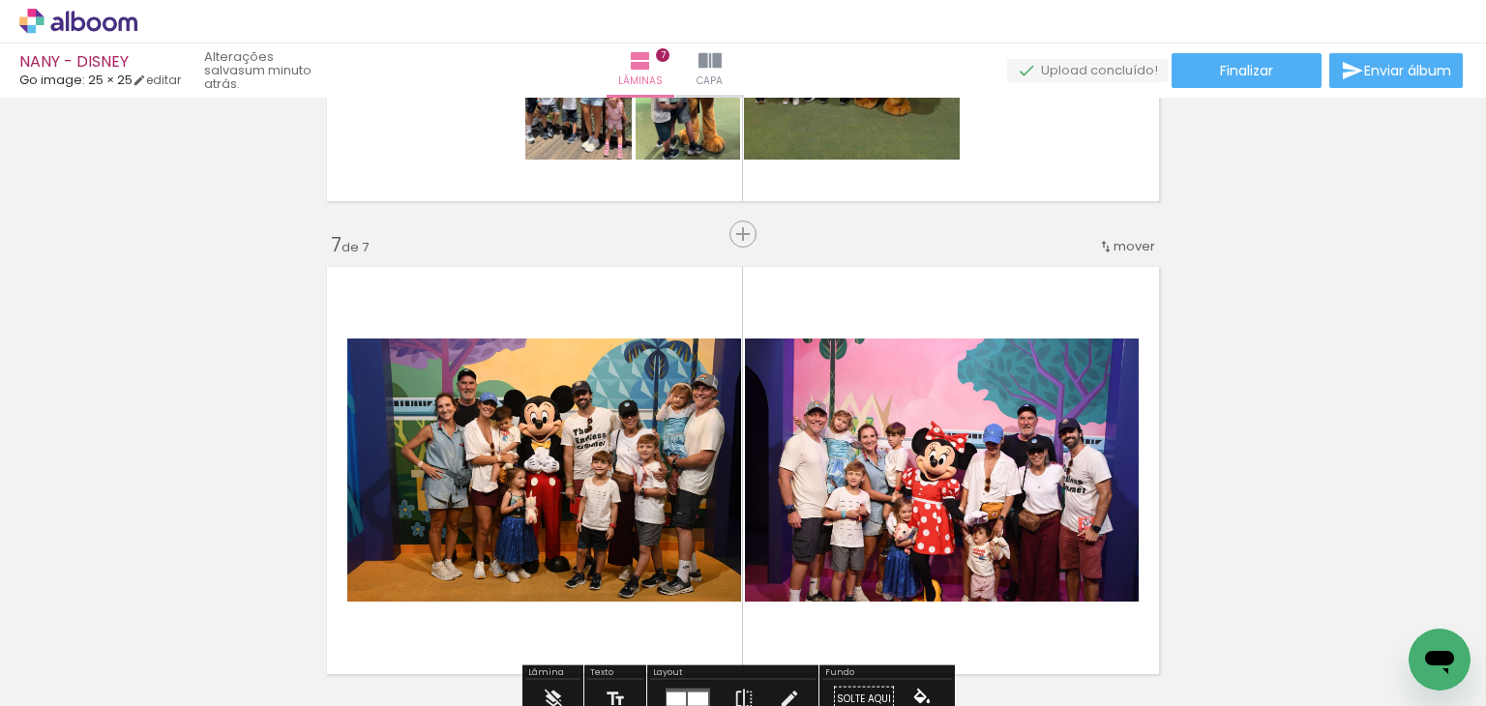
scroll to position [2864, 0]
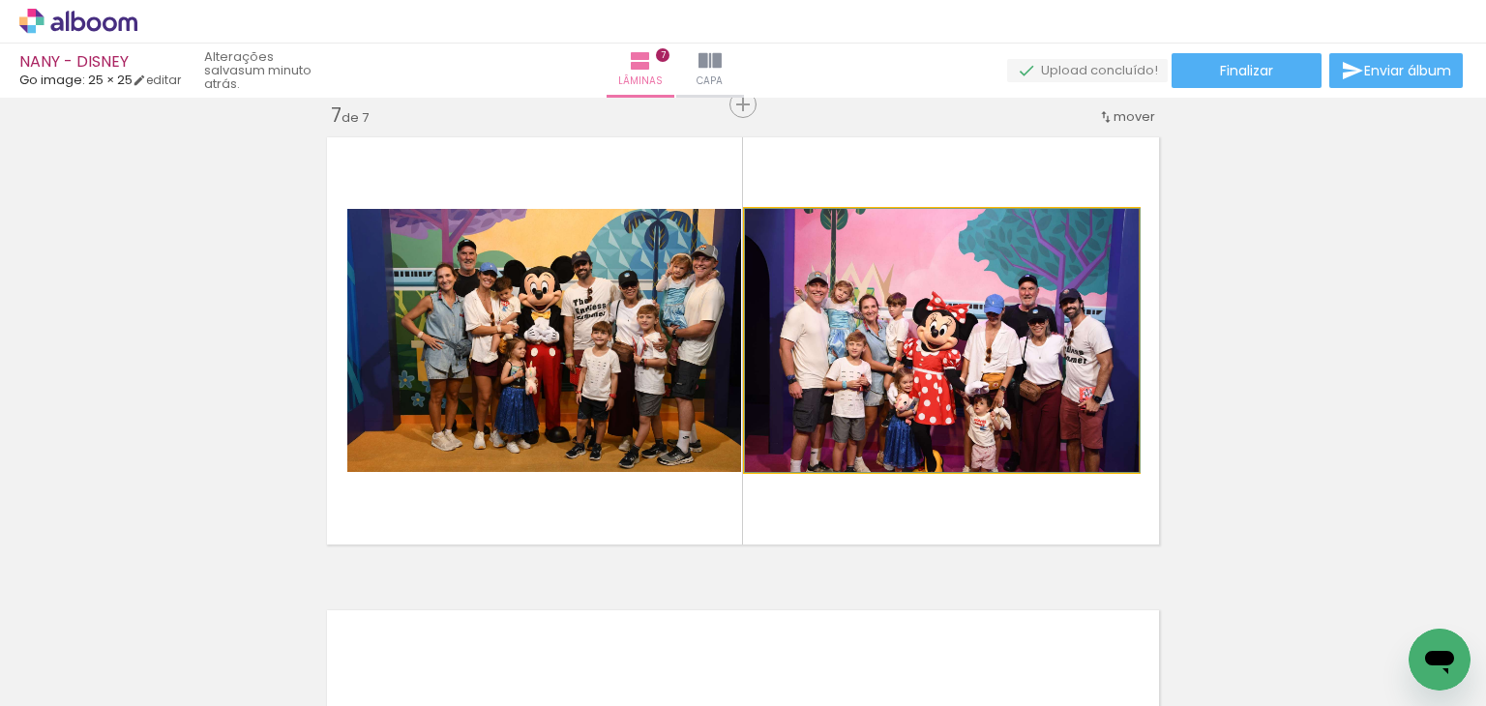
drag, startPoint x: 901, startPoint y: 349, endPoint x: 913, endPoint y: 311, distance: 40.7
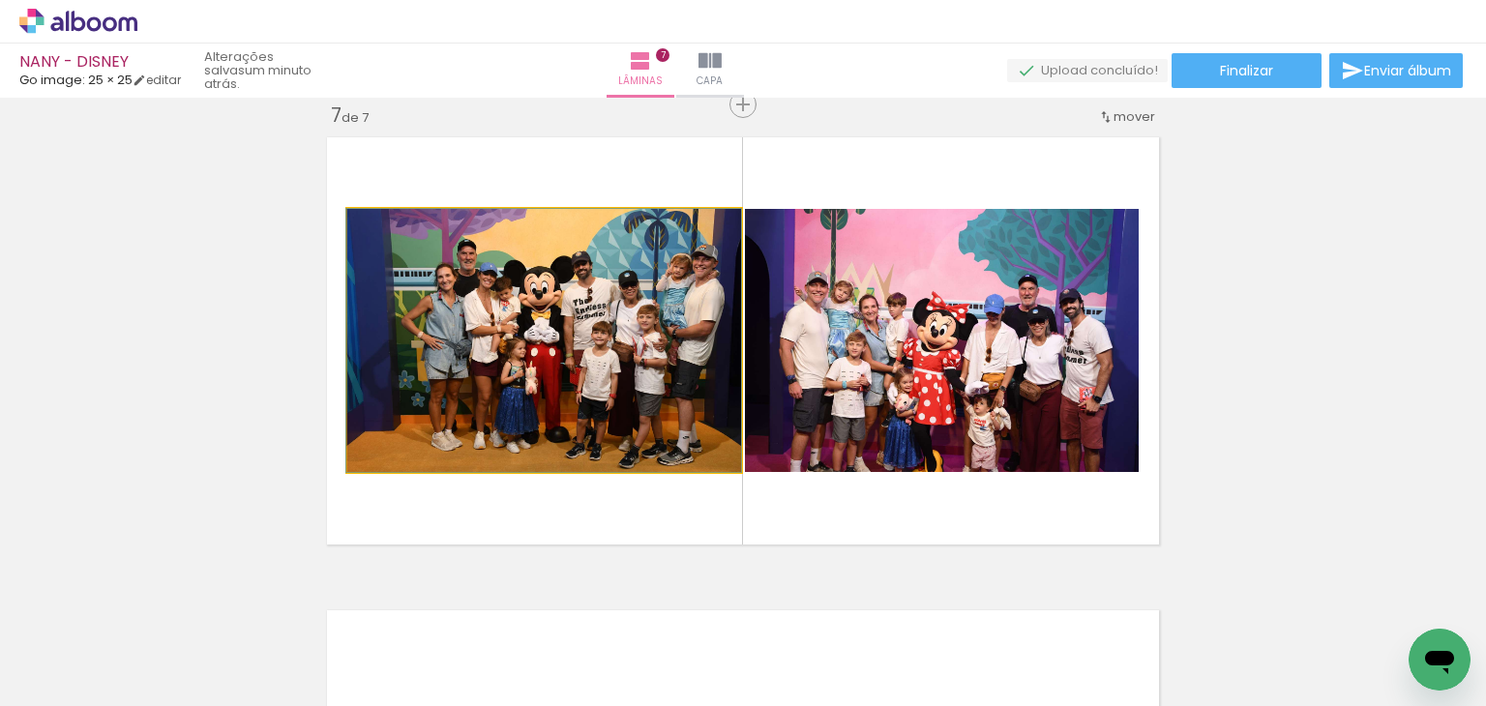
drag, startPoint x: 638, startPoint y: 357, endPoint x: 614, endPoint y: 364, distance: 24.2
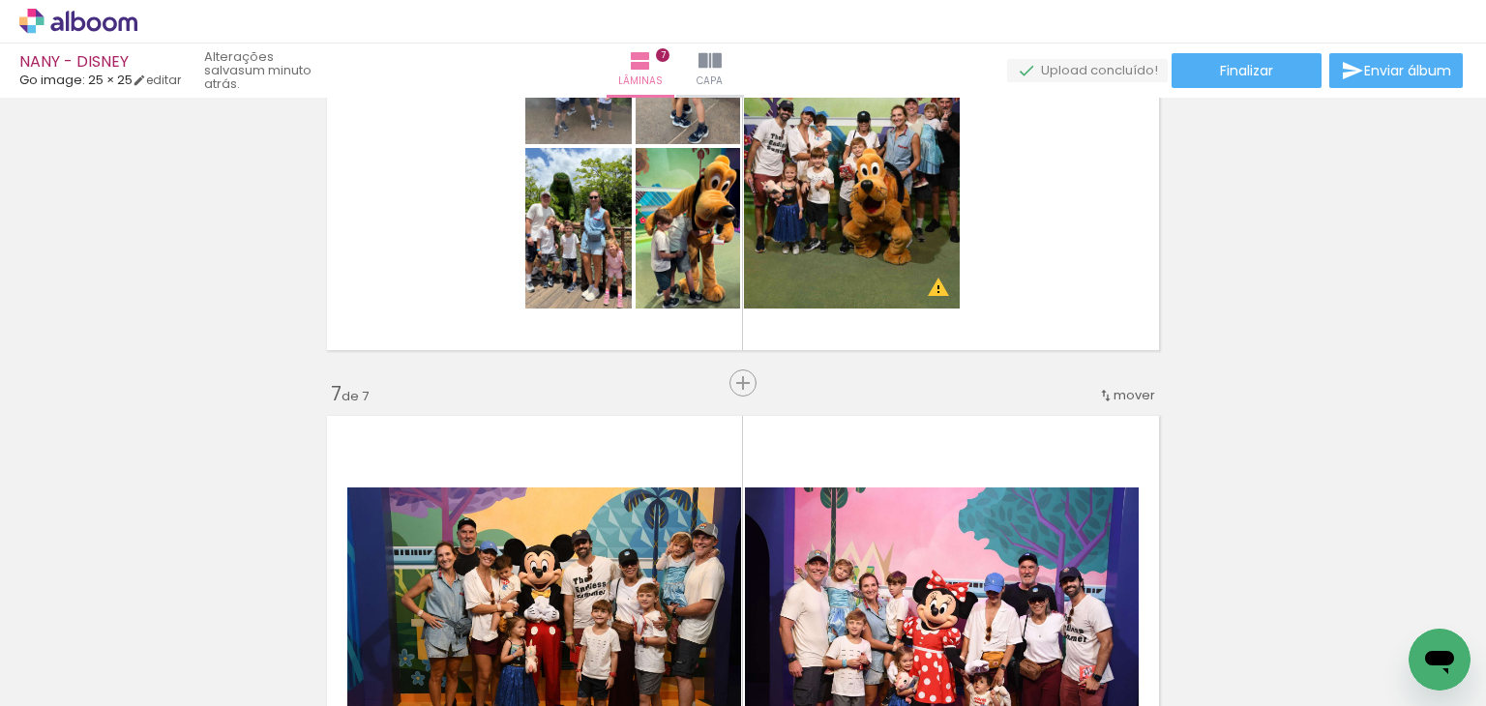
scroll to position [2574, 0]
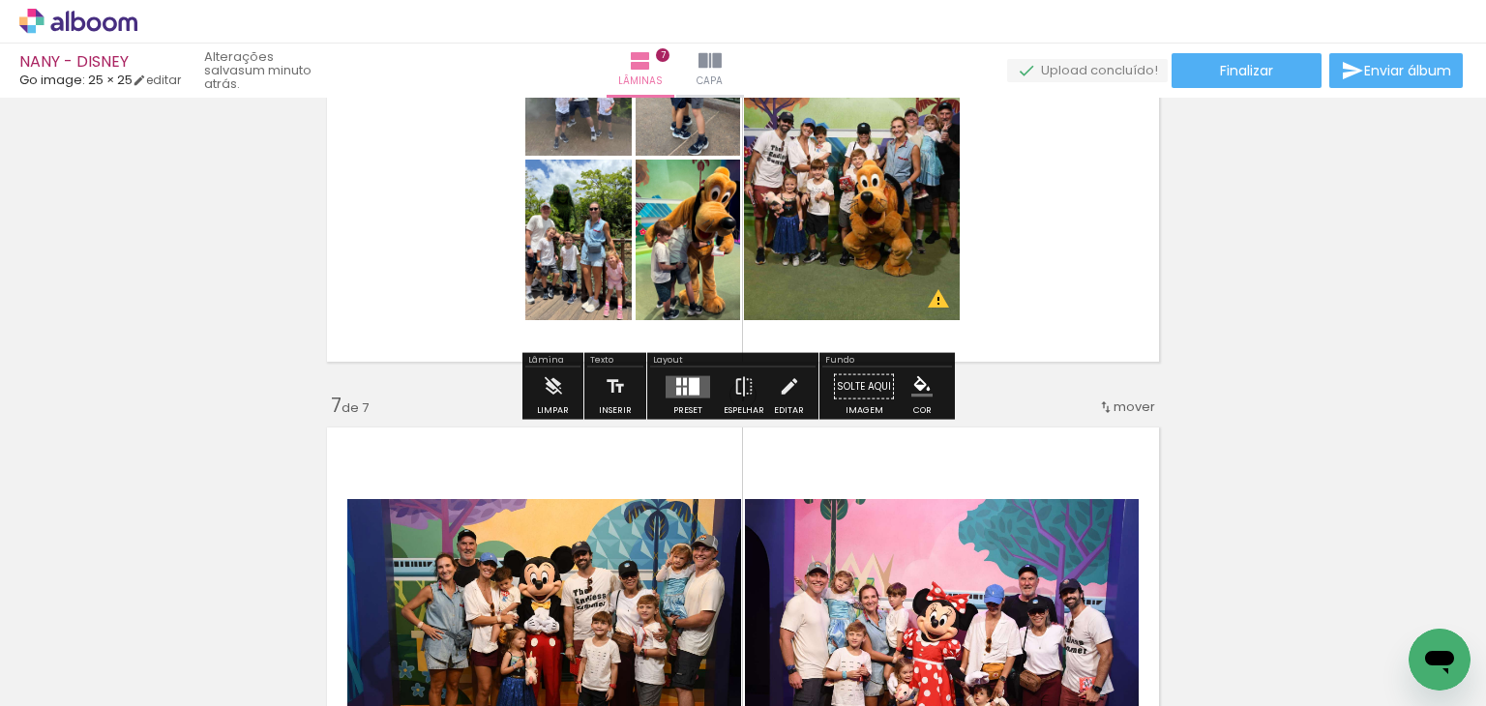
click at [689, 388] on div at bounding box center [694, 385] width 11 height 17
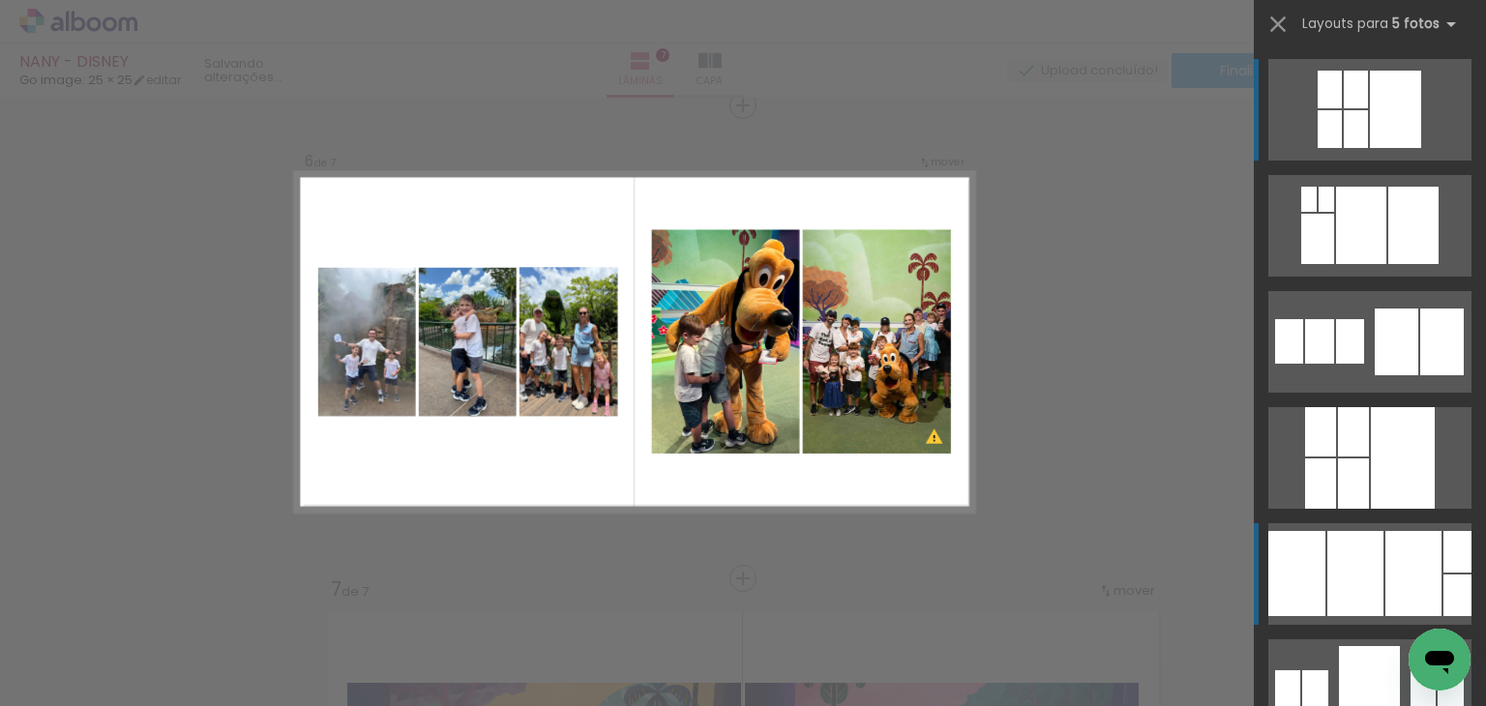
scroll to position [194, 0]
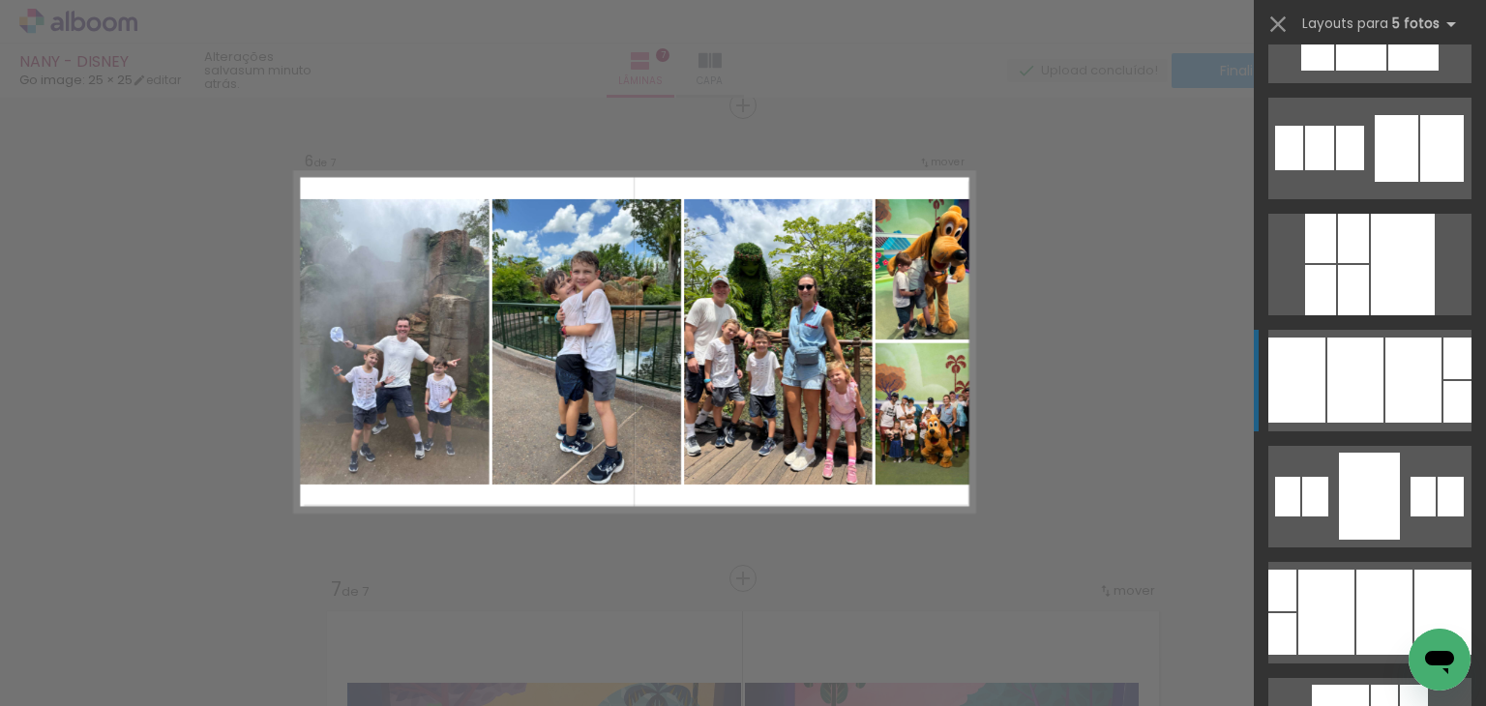
click at [1316, 394] on div at bounding box center [1296, 380] width 57 height 85
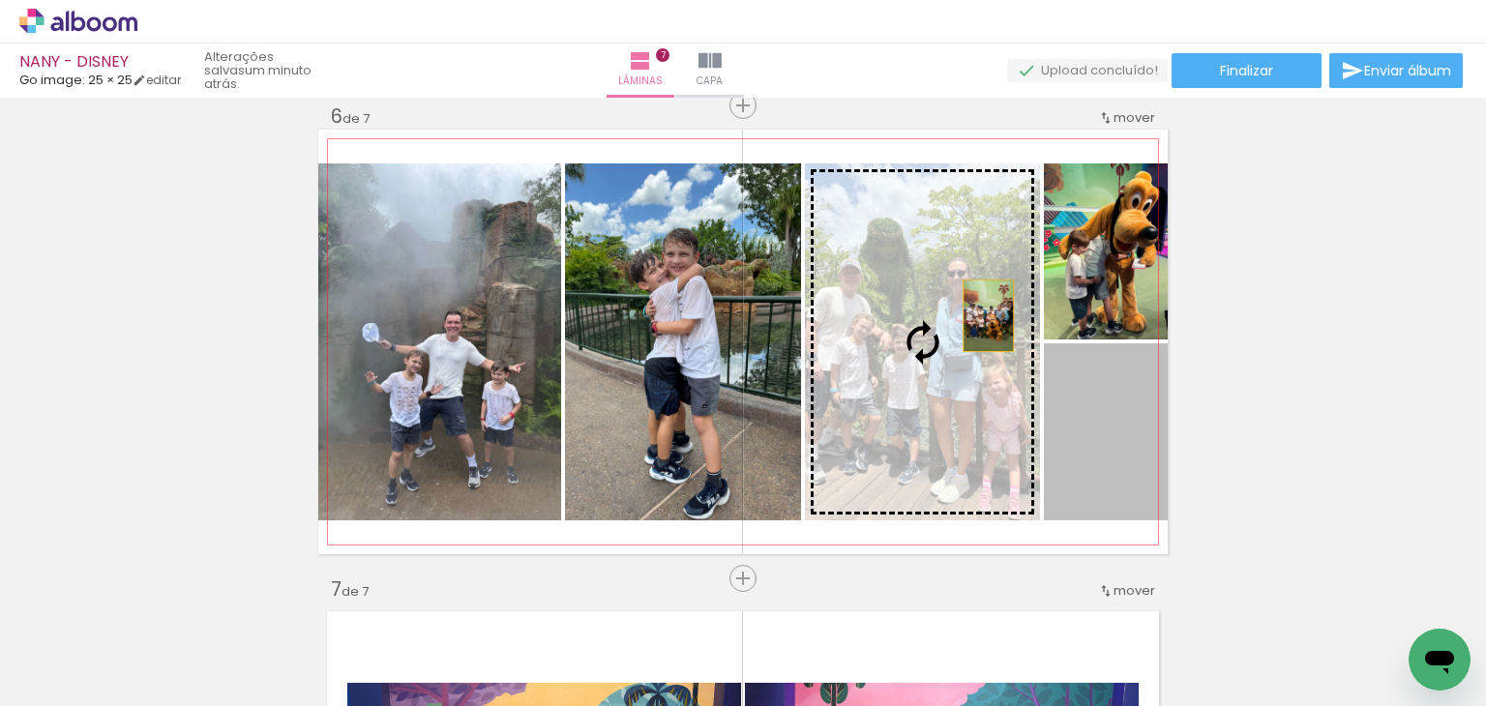
drag, startPoint x: 1107, startPoint y: 443, endPoint x: 943, endPoint y: 386, distance: 173.2
click at [0, 0] on slot at bounding box center [0, 0] width 0 height 0
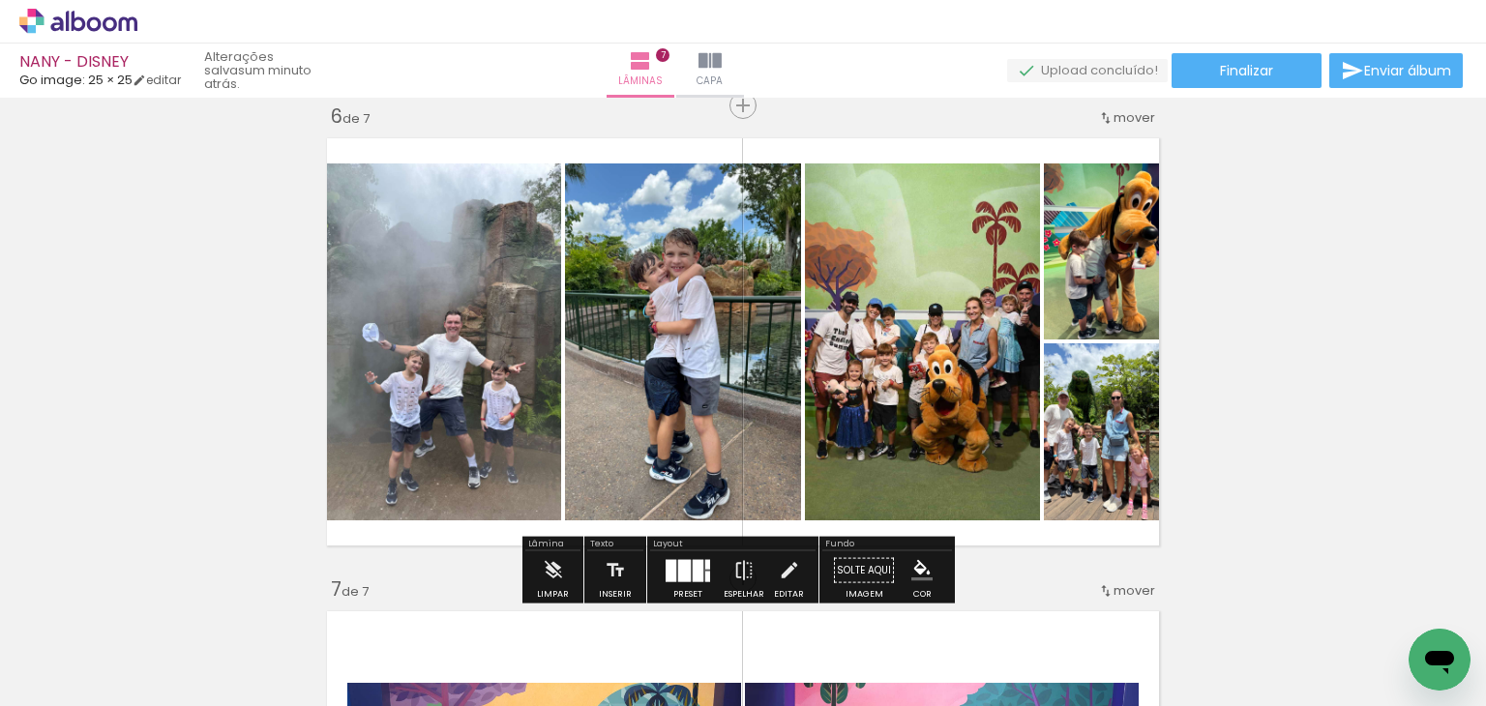
click at [693, 562] on div at bounding box center [698, 570] width 11 height 22
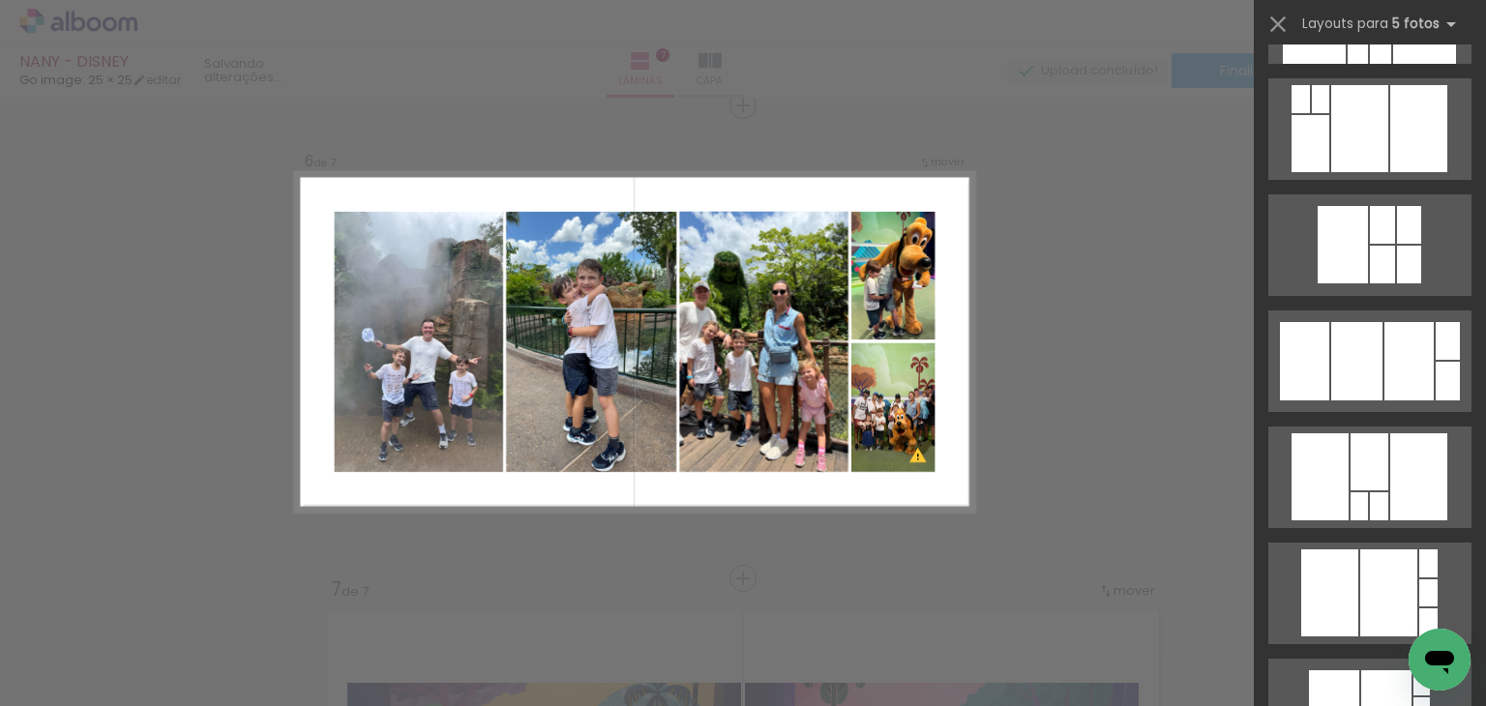
scroll to position [1819, 0]
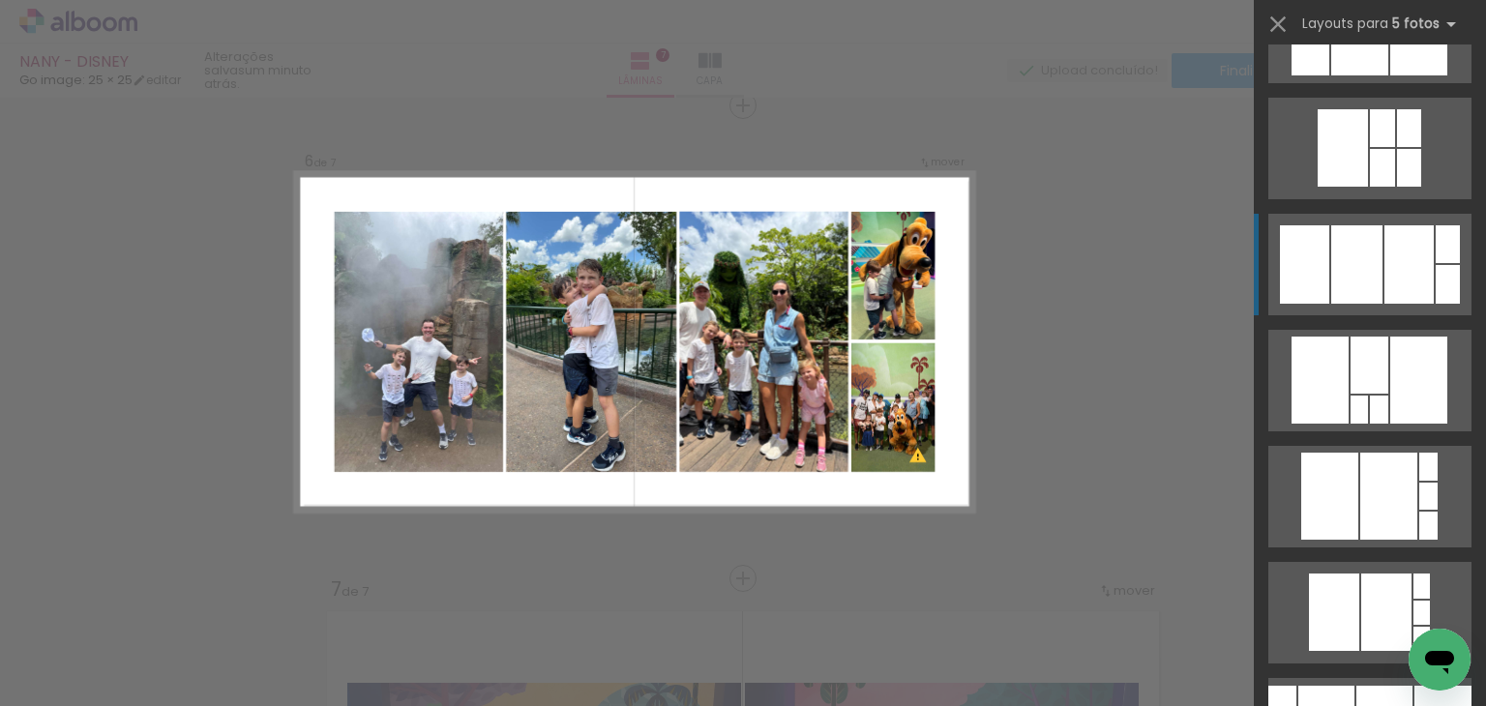
click at [1390, 283] on div at bounding box center [1409, 264] width 49 height 78
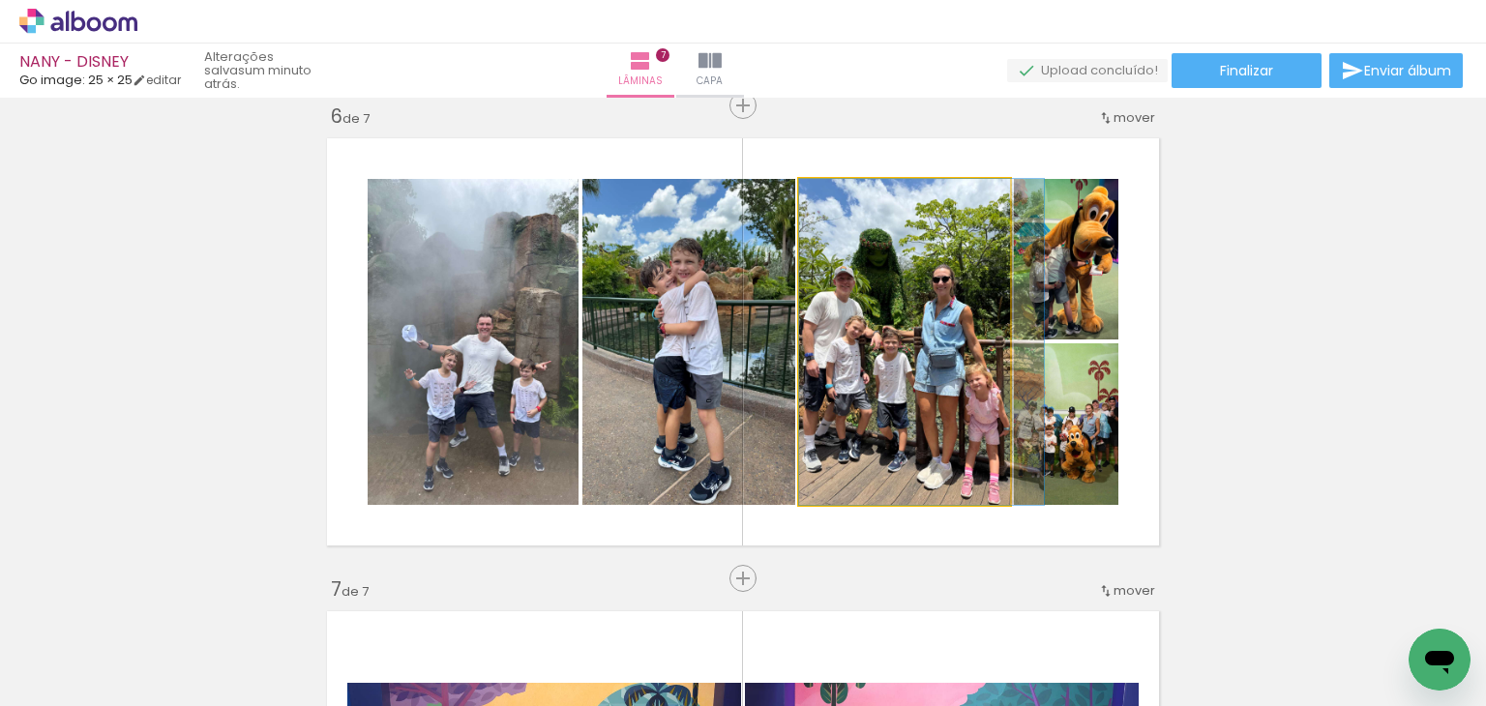
drag, startPoint x: 960, startPoint y: 400, endPoint x: 984, endPoint y: 394, distance: 24.9
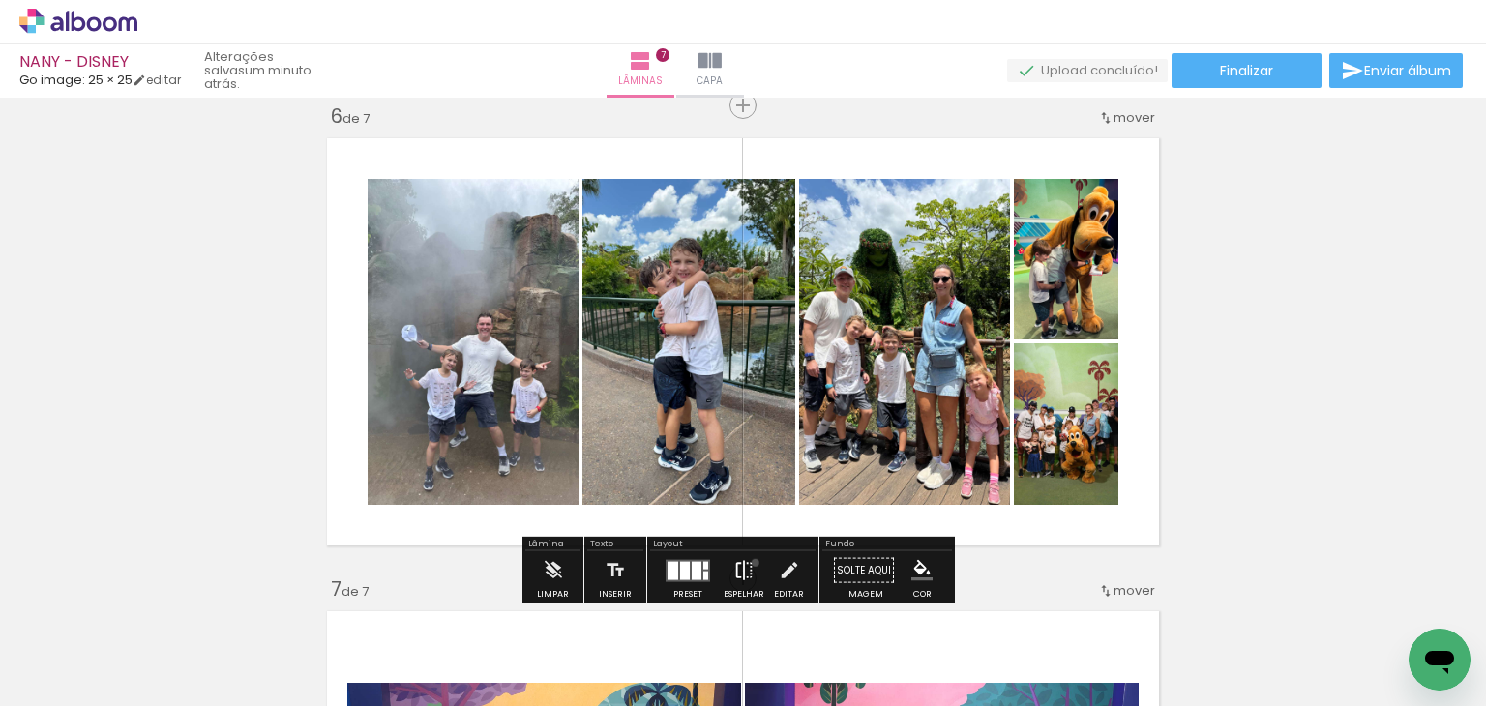
click at [751, 563] on paper-button "Espelhar" at bounding box center [744, 576] width 50 height 49
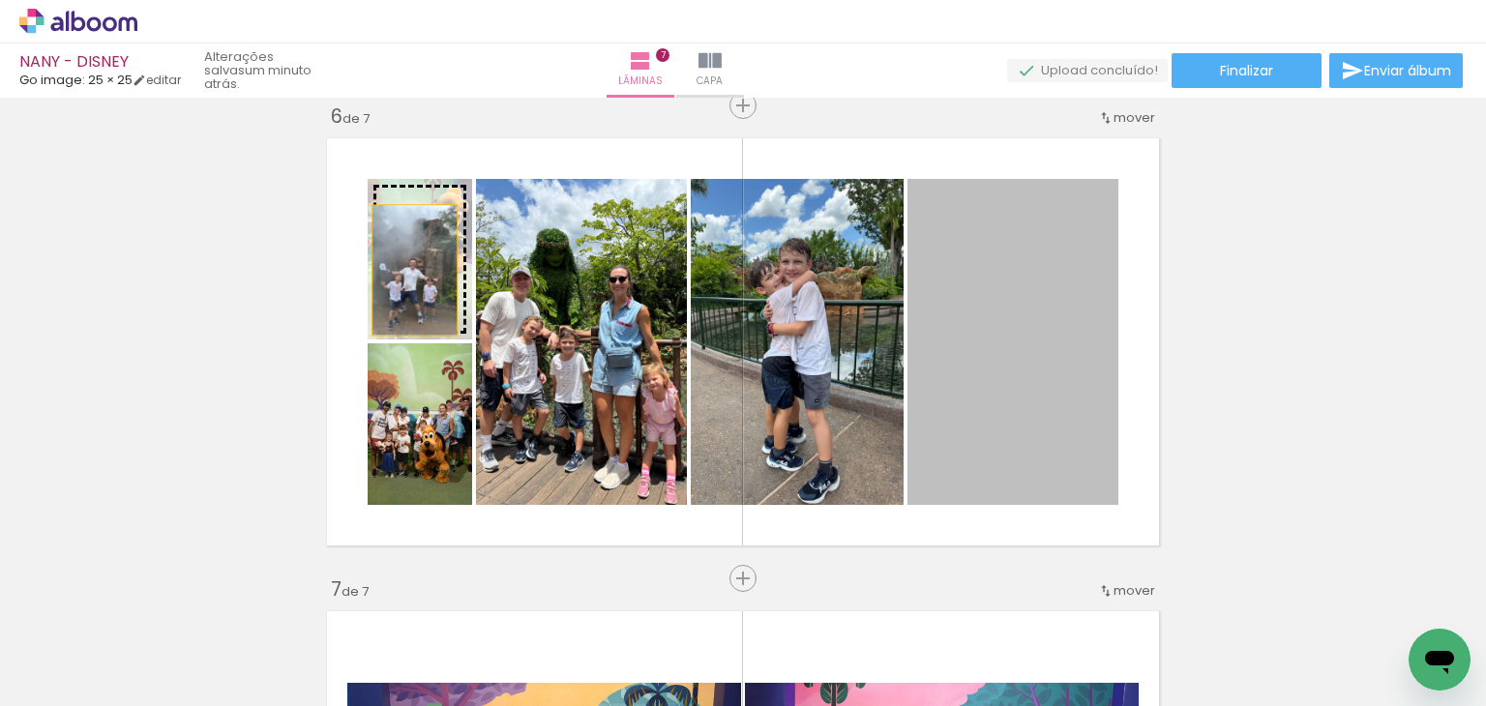
drag, startPoint x: 1030, startPoint y: 295, endPoint x: 407, endPoint y: 270, distance: 623.6
click at [0, 0] on slot at bounding box center [0, 0] width 0 height 0
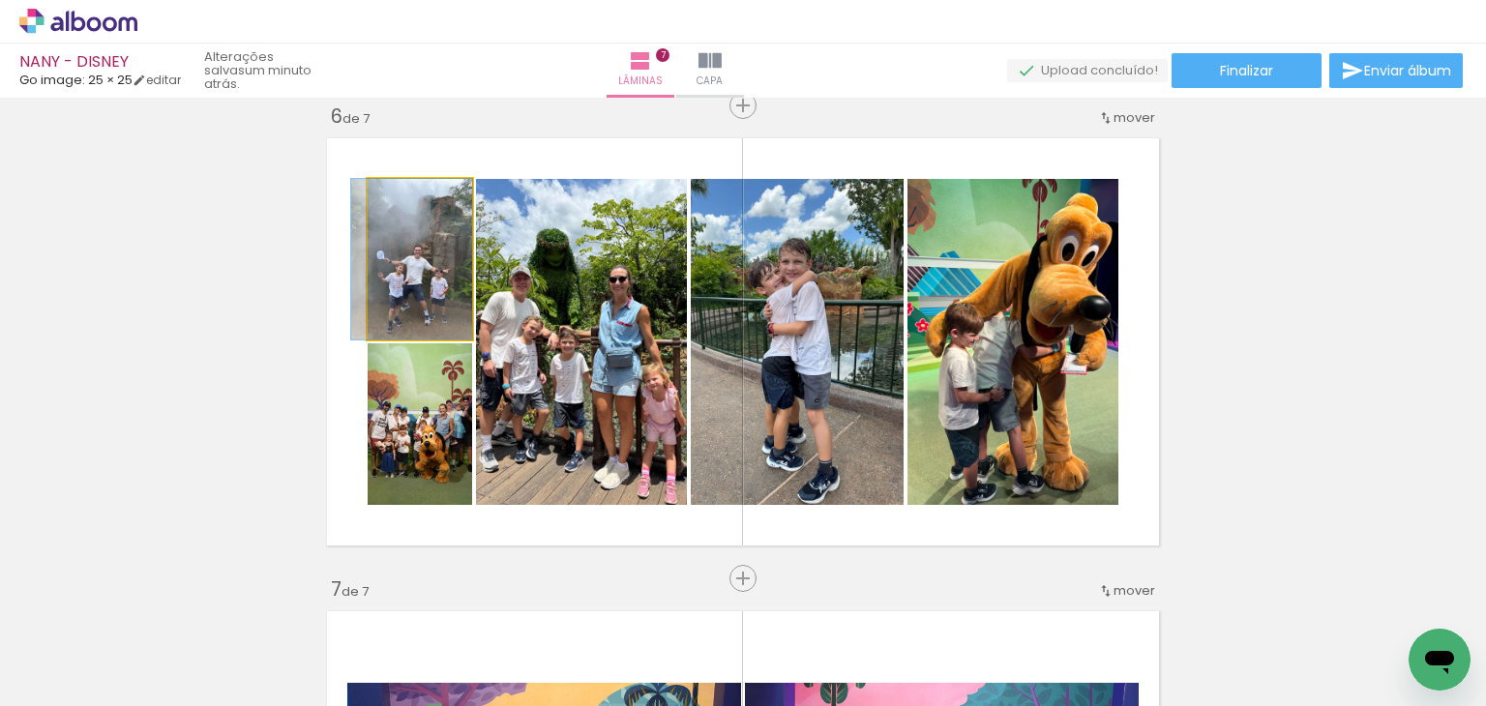
drag, startPoint x: 405, startPoint y: 295, endPoint x: 384, endPoint y: 301, distance: 22.1
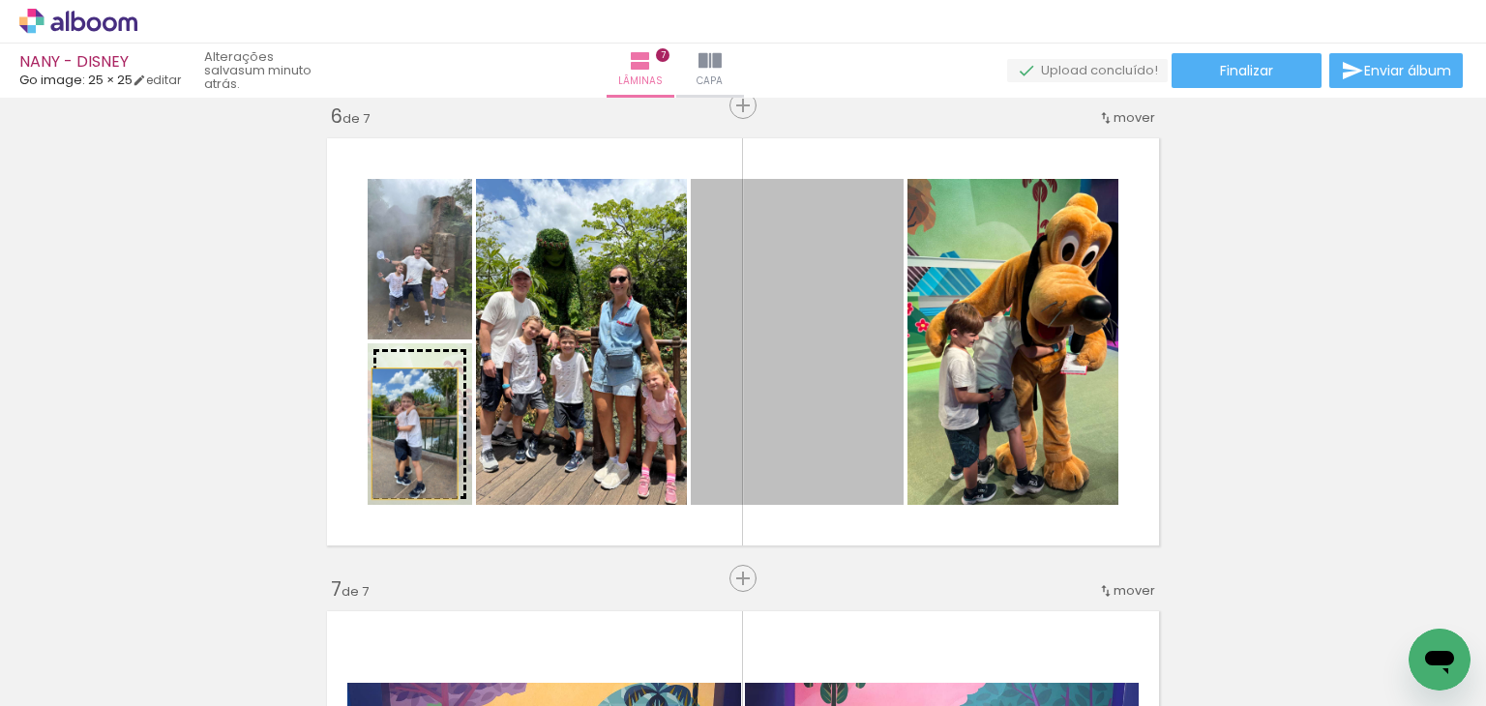
drag, startPoint x: 789, startPoint y: 321, endPoint x: 407, endPoint y: 433, distance: 397.4
click at [0, 0] on slot at bounding box center [0, 0] width 0 height 0
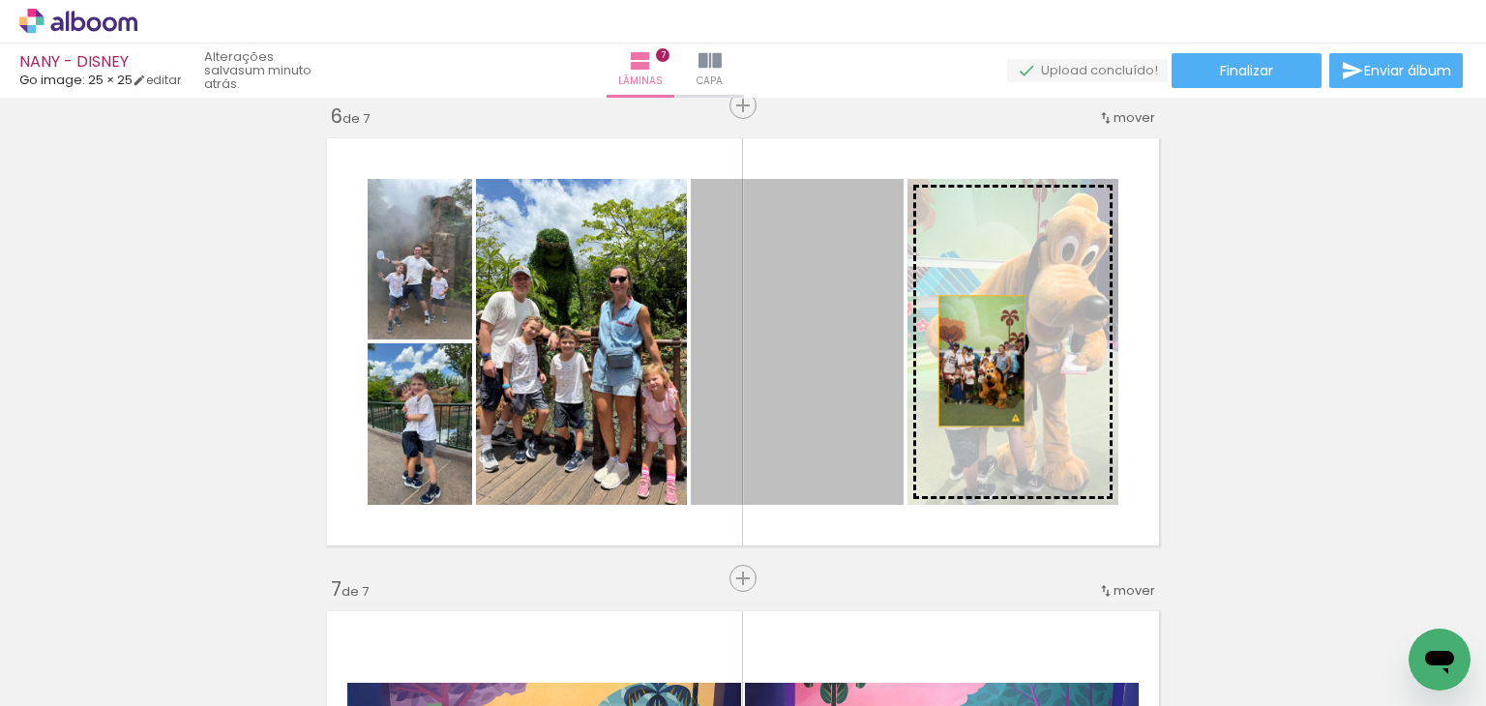
drag, startPoint x: 823, startPoint y: 380, endPoint x: 978, endPoint y: 360, distance: 156.1
click at [0, 0] on slot at bounding box center [0, 0] width 0 height 0
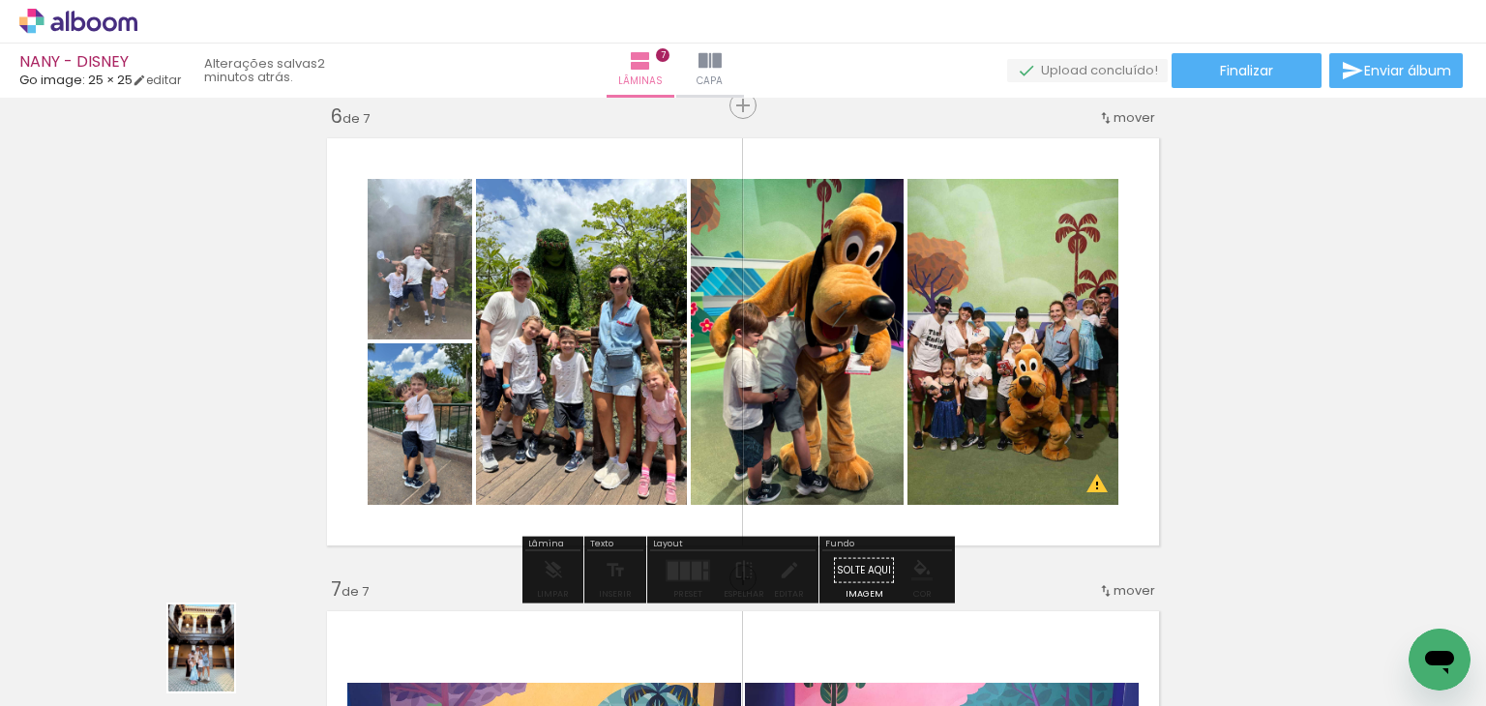
drag, startPoint x: 186, startPoint y: 636, endPoint x: 226, endPoint y: 663, distance: 48.8
click at [222, 663] on div at bounding box center [186, 641] width 72 height 96
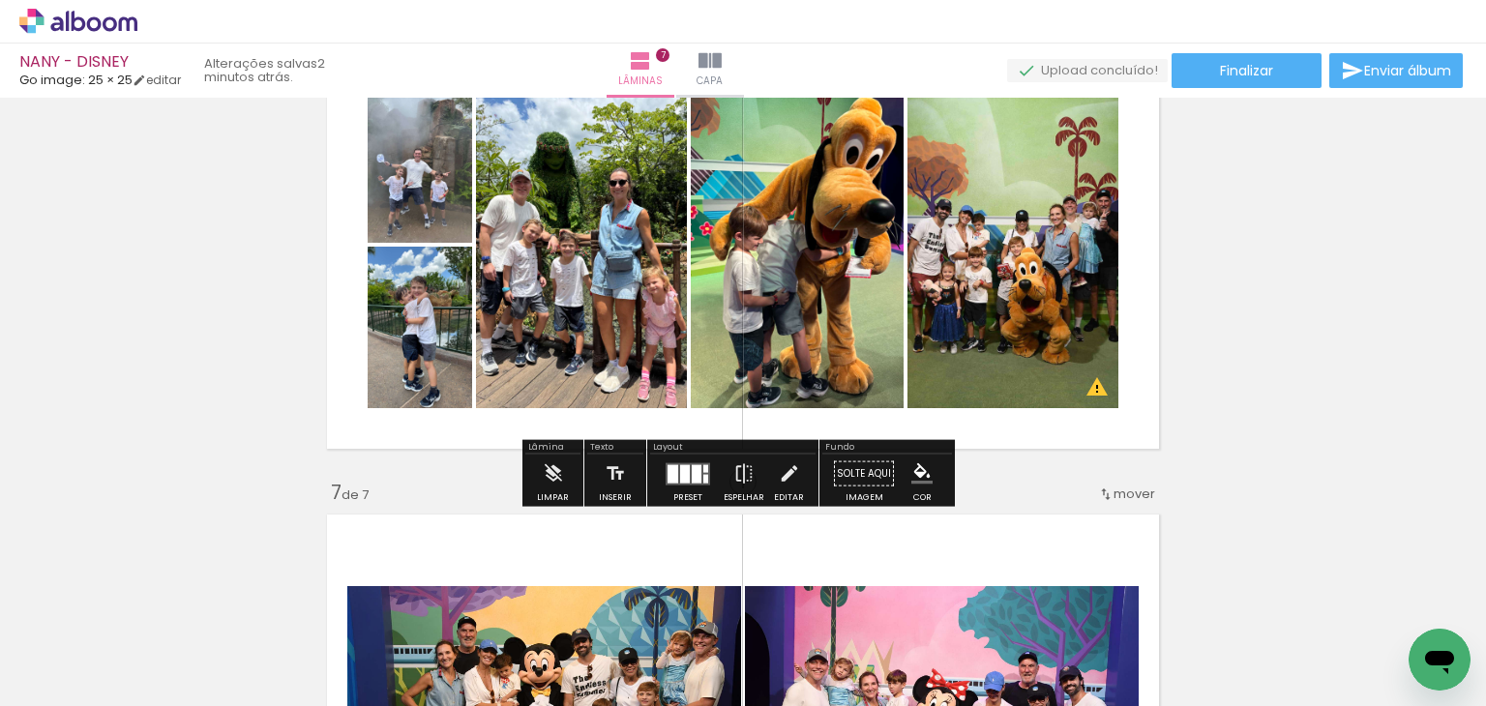
scroll to position [2583, 0]
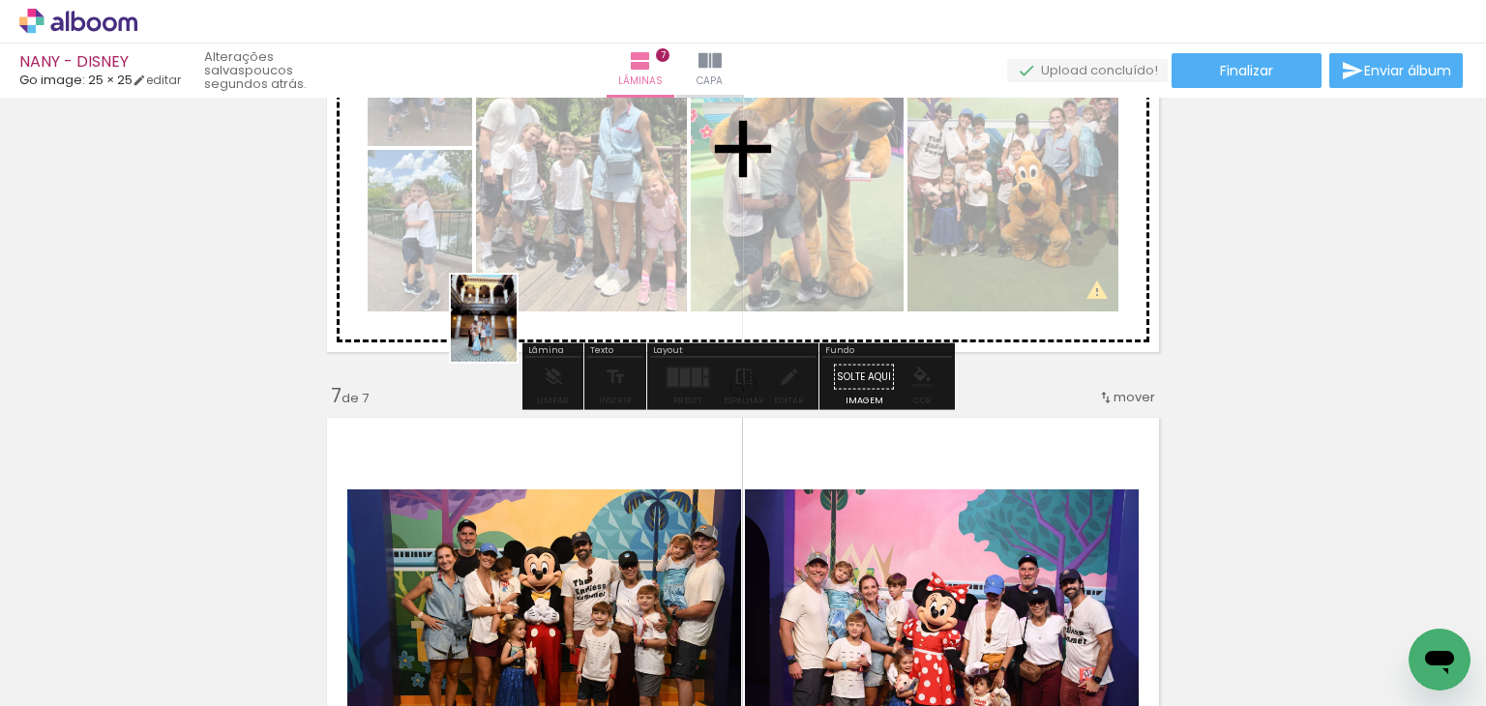
drag, startPoint x: 209, startPoint y: 625, endPoint x: 509, endPoint y: 333, distance: 418.7
click at [509, 333] on quentale-workspace at bounding box center [743, 353] width 1486 height 706
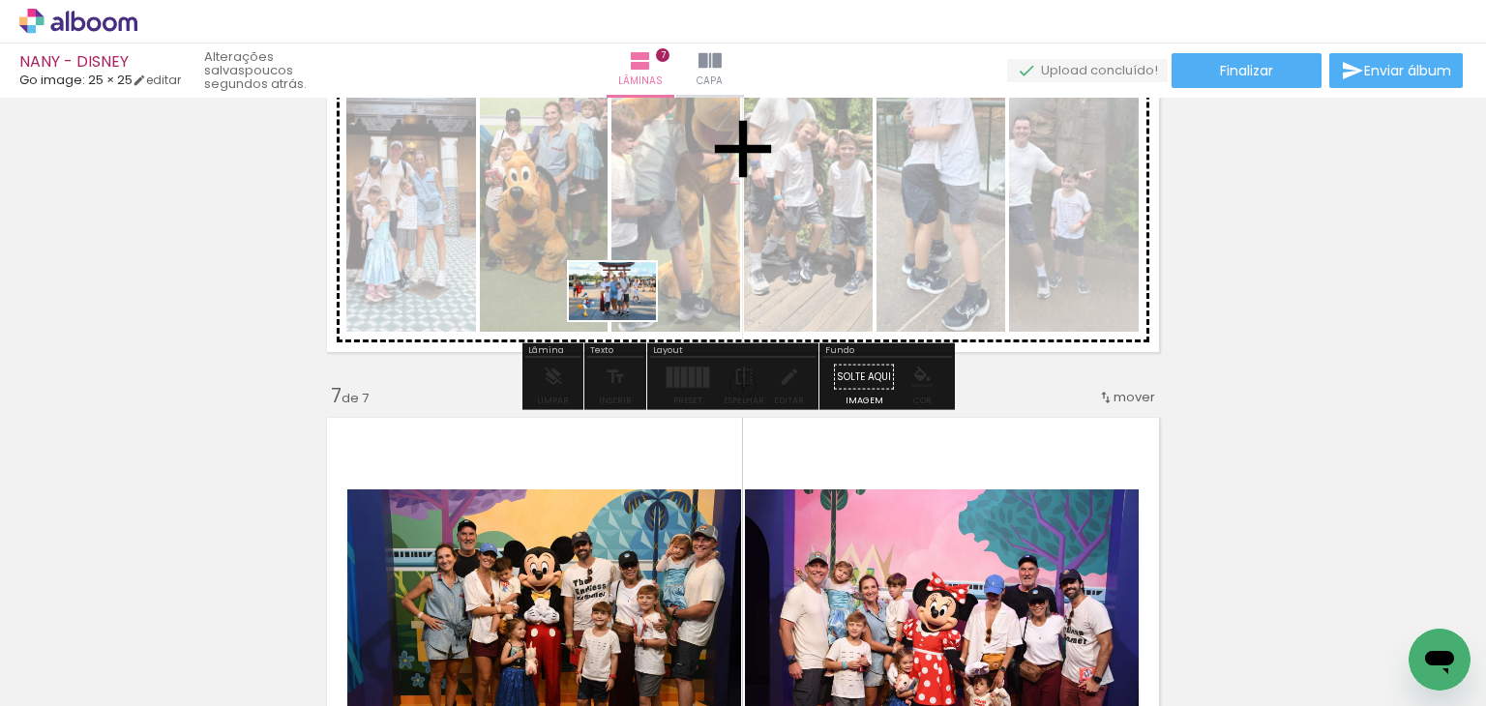
drag, startPoint x: 209, startPoint y: 660, endPoint x: 627, endPoint y: 320, distance: 538.6
click at [627, 320] on quentale-workspace at bounding box center [743, 353] width 1486 height 706
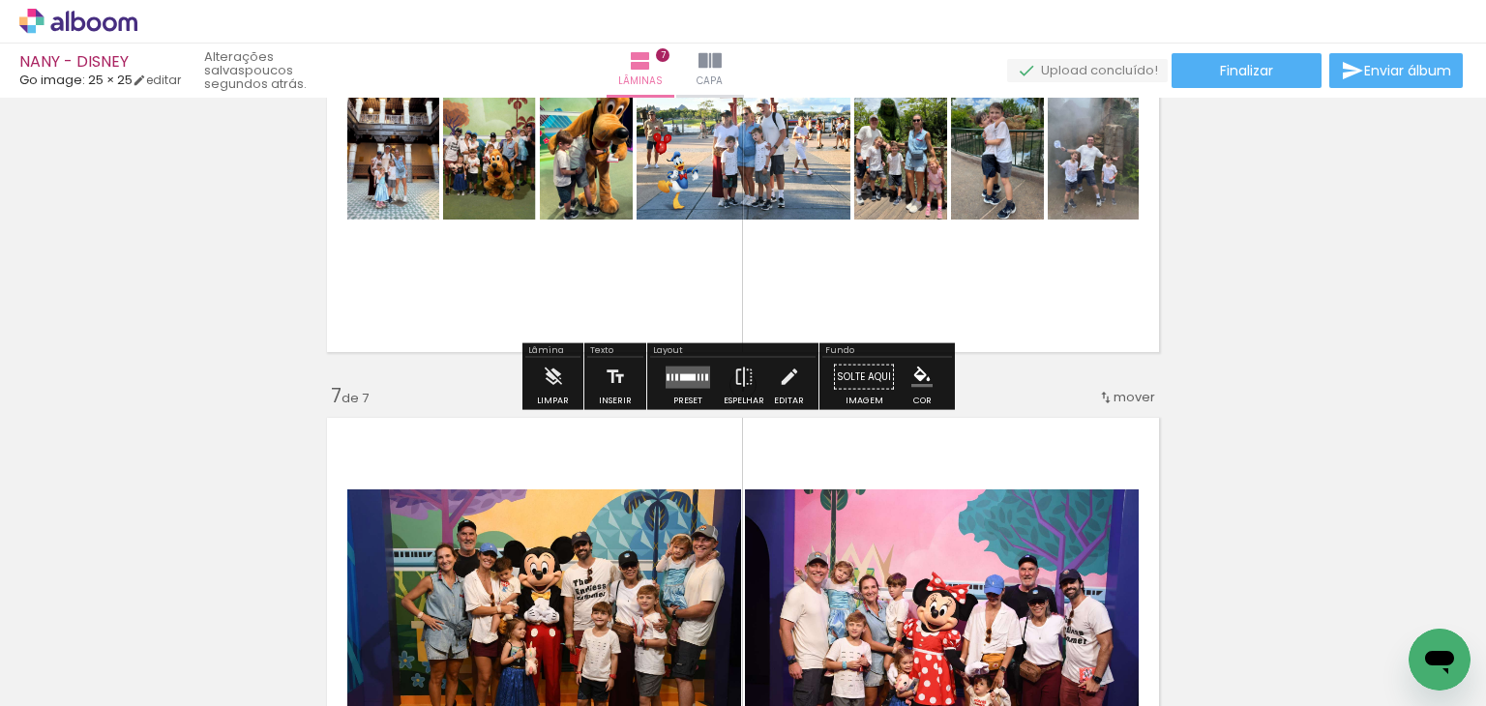
click at [677, 385] on quentale-layouter at bounding box center [688, 377] width 45 height 22
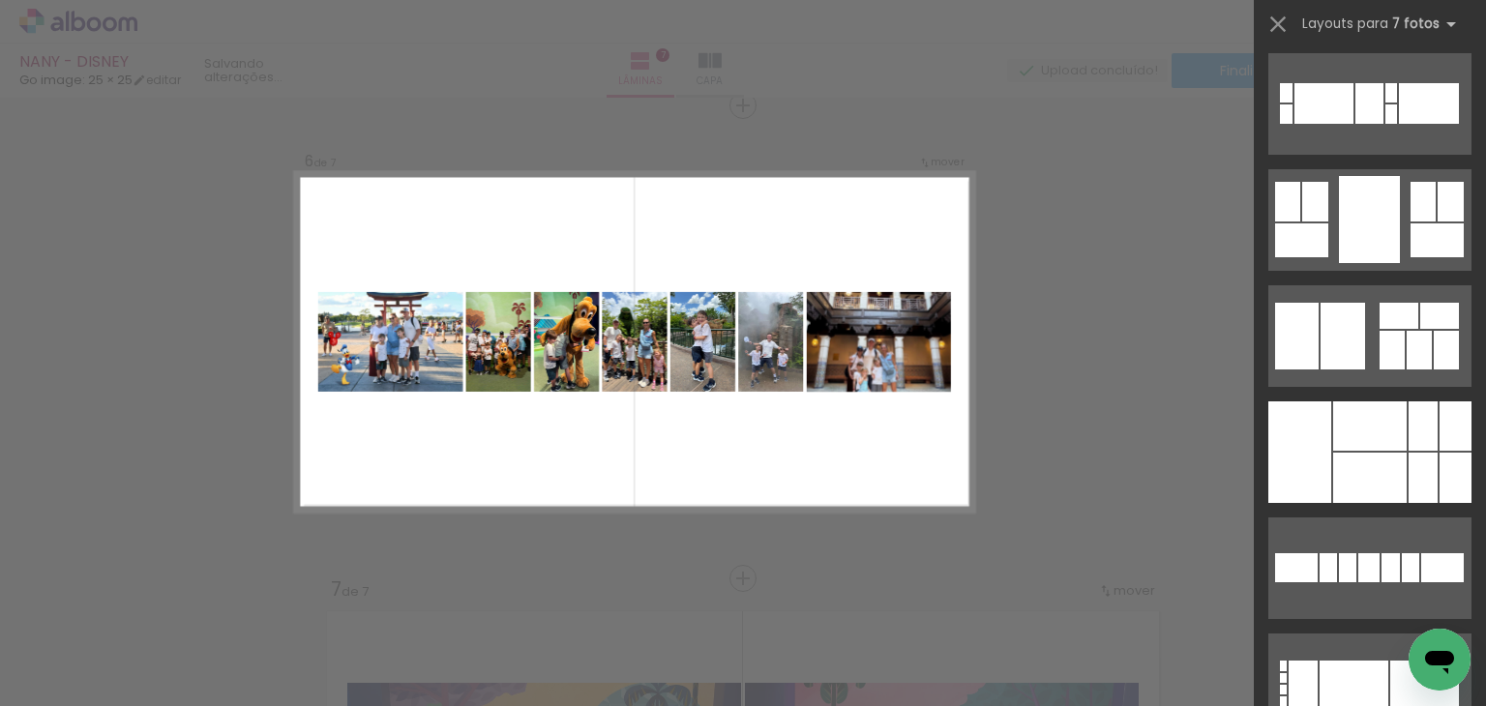
scroll to position [1451, 0]
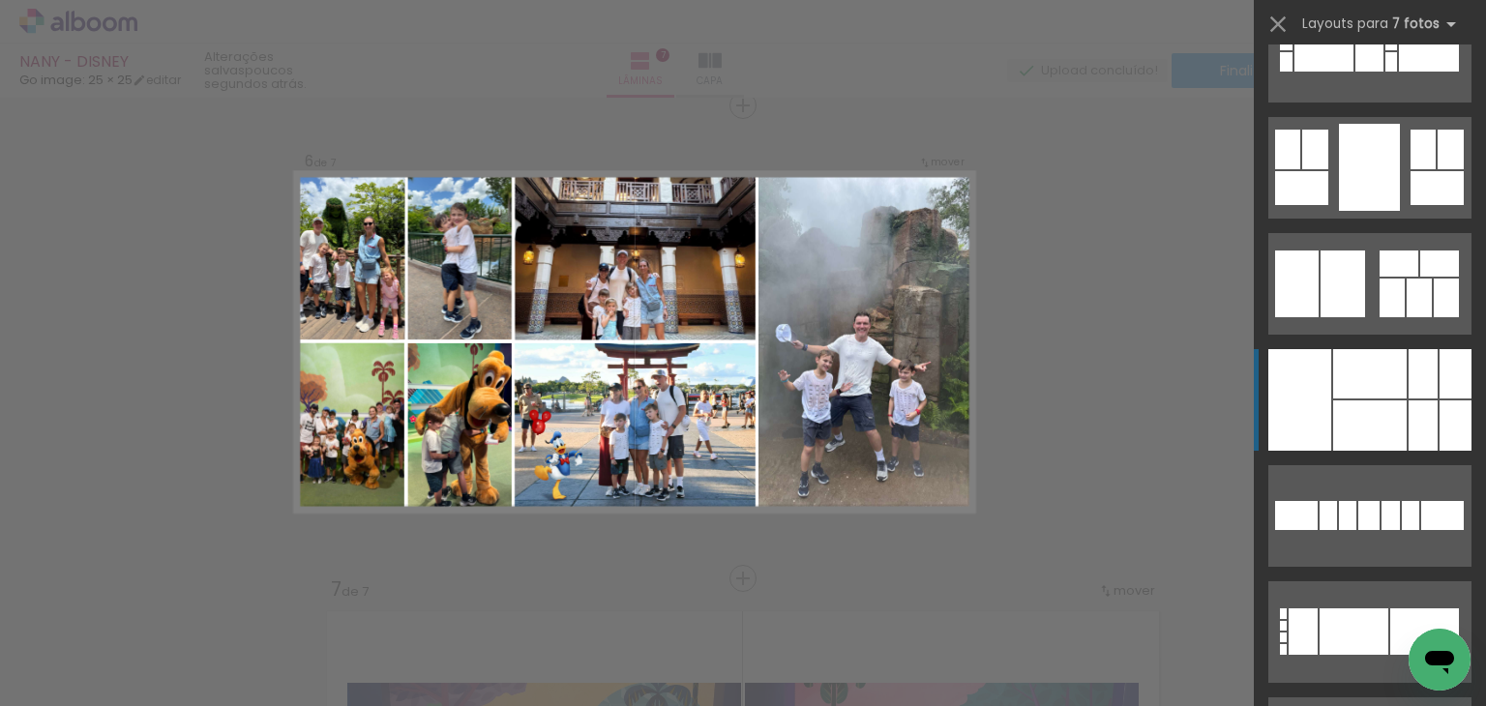
click at [1386, 417] on div at bounding box center [1370, 426] width 74 height 50
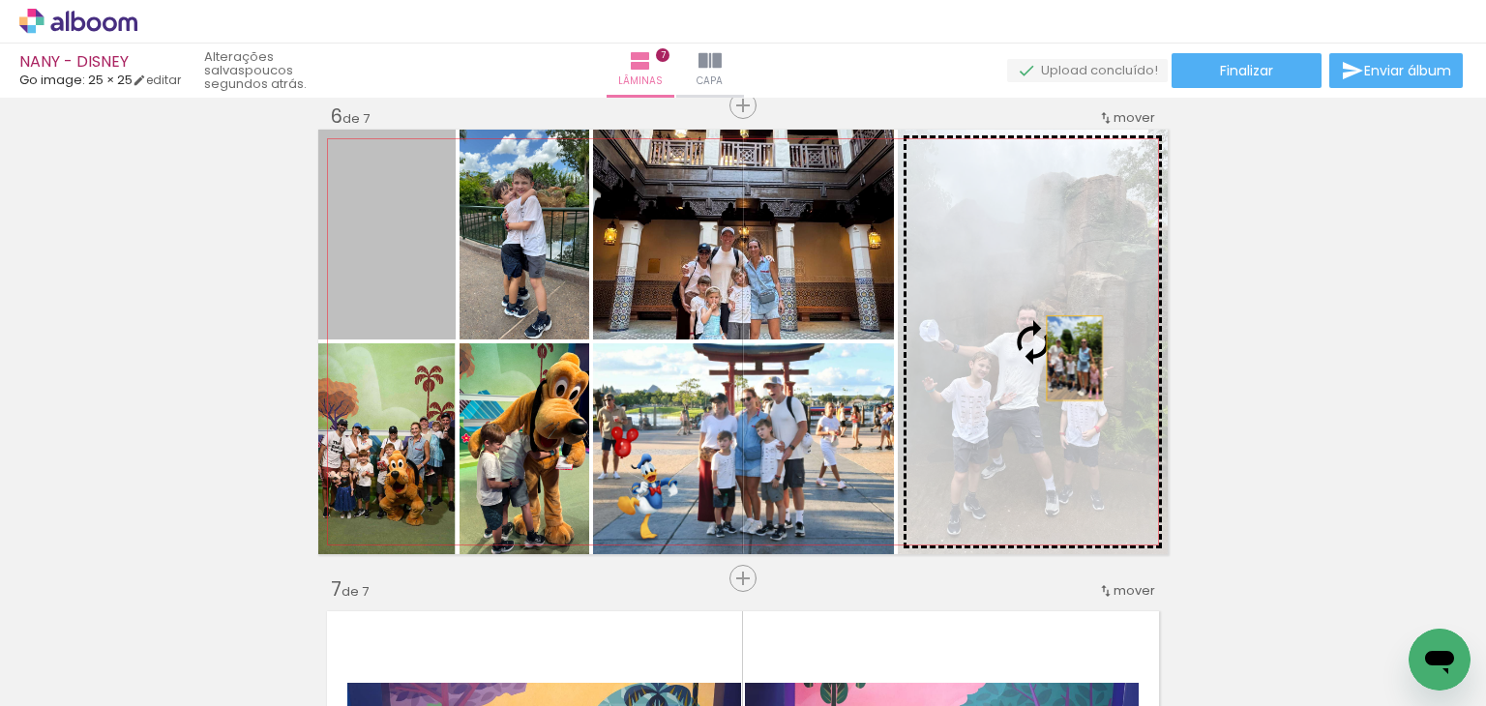
drag, startPoint x: 391, startPoint y: 241, endPoint x: 1067, endPoint y: 358, distance: 686.4
click at [0, 0] on slot at bounding box center [0, 0] width 0 height 0
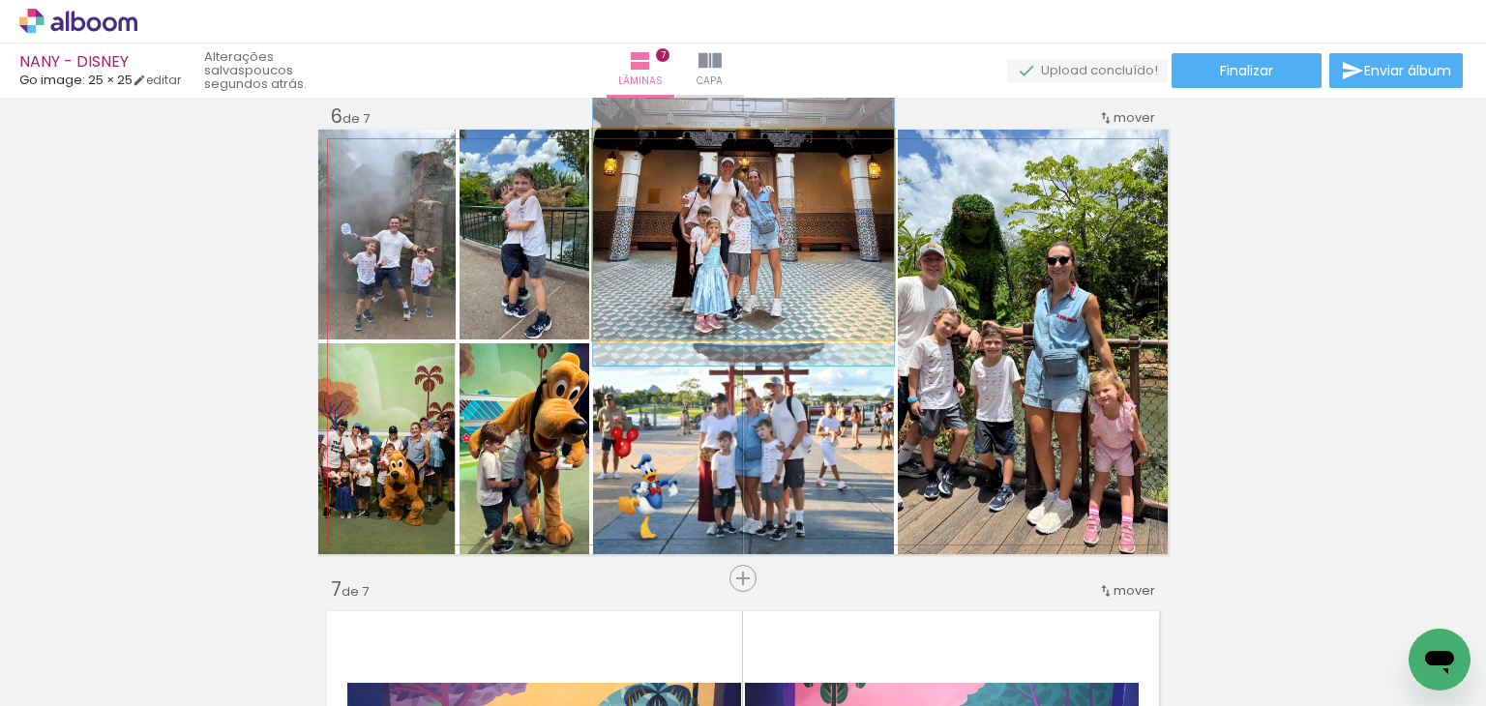
drag, startPoint x: 798, startPoint y: 303, endPoint x: 795, endPoint y: 233, distance: 69.7
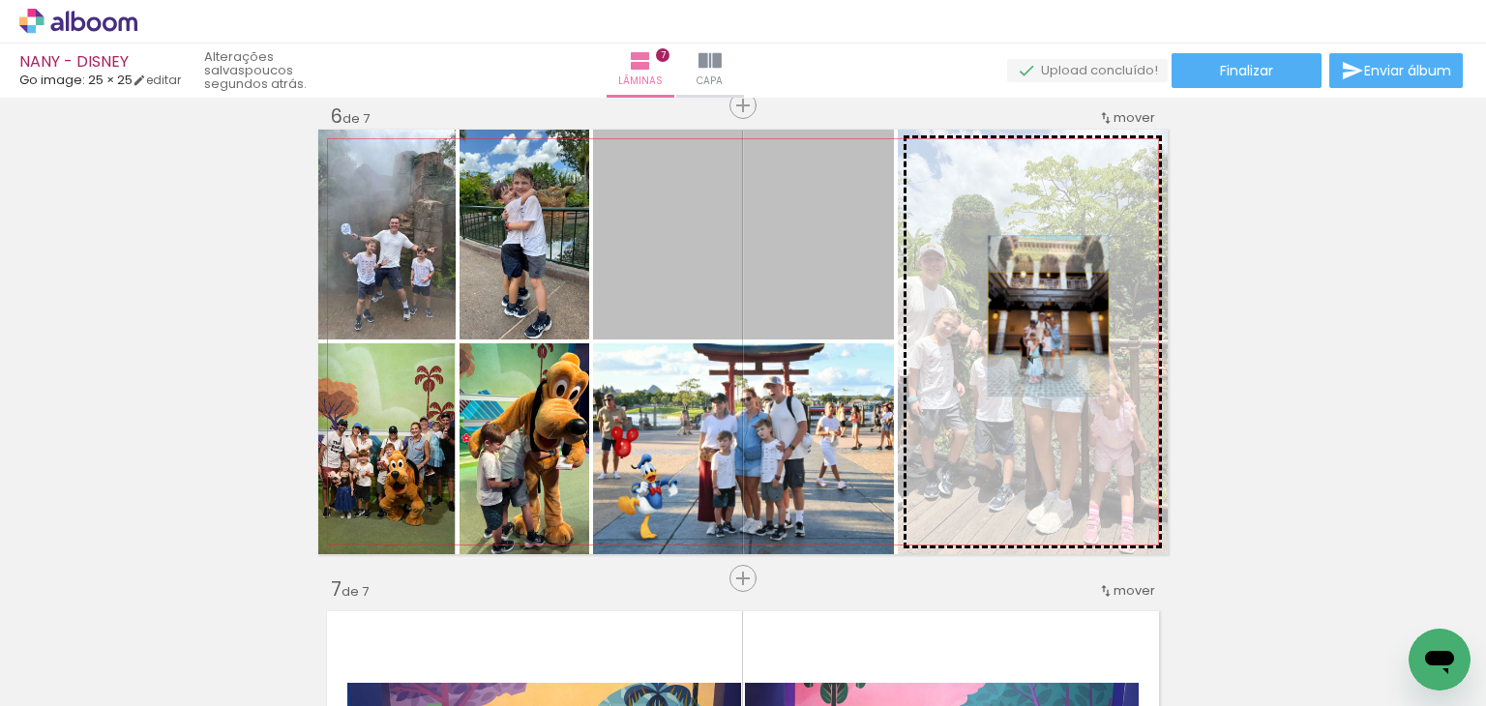
drag, startPoint x: 757, startPoint y: 237, endPoint x: 1041, endPoint y: 314, distance: 294.8
click at [0, 0] on slot at bounding box center [0, 0] width 0 height 0
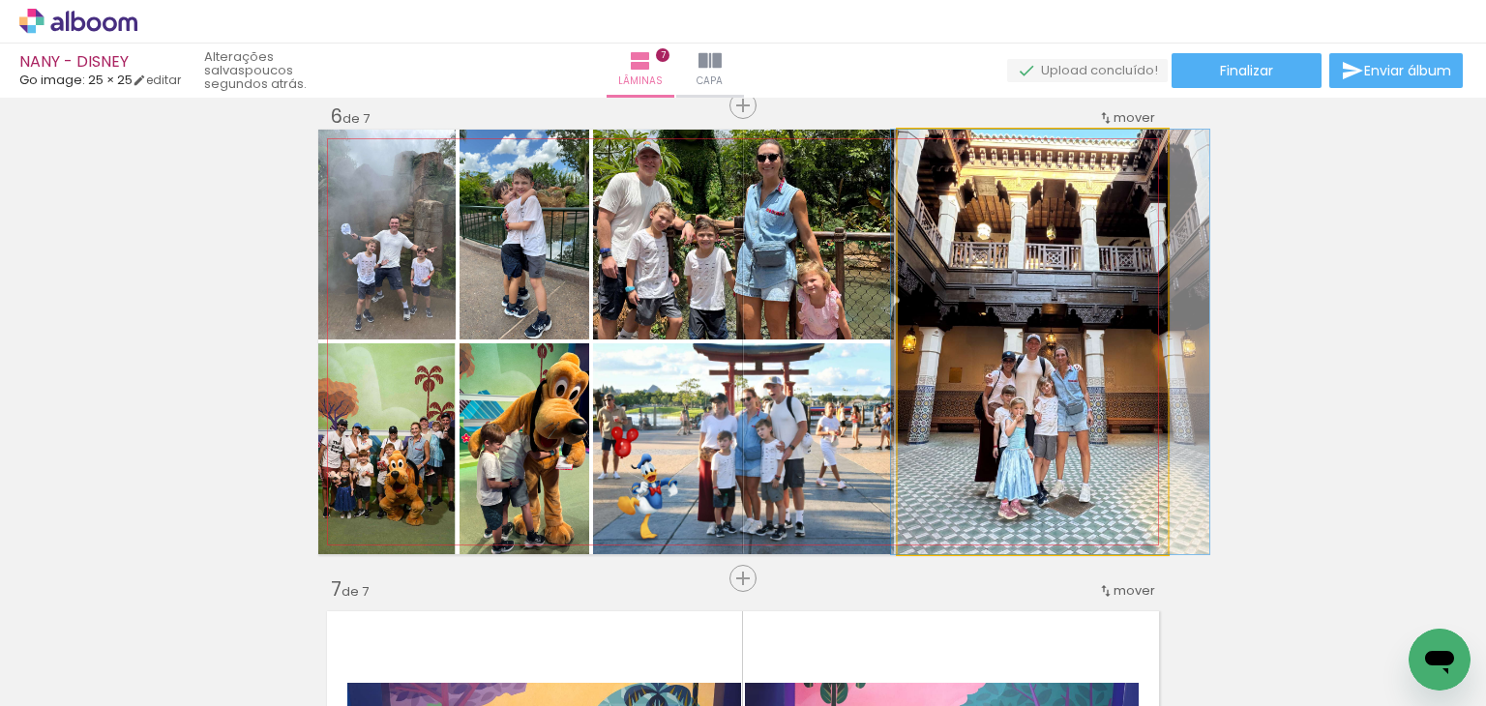
drag, startPoint x: 1054, startPoint y: 321, endPoint x: 1066, endPoint y: 318, distance: 12.9
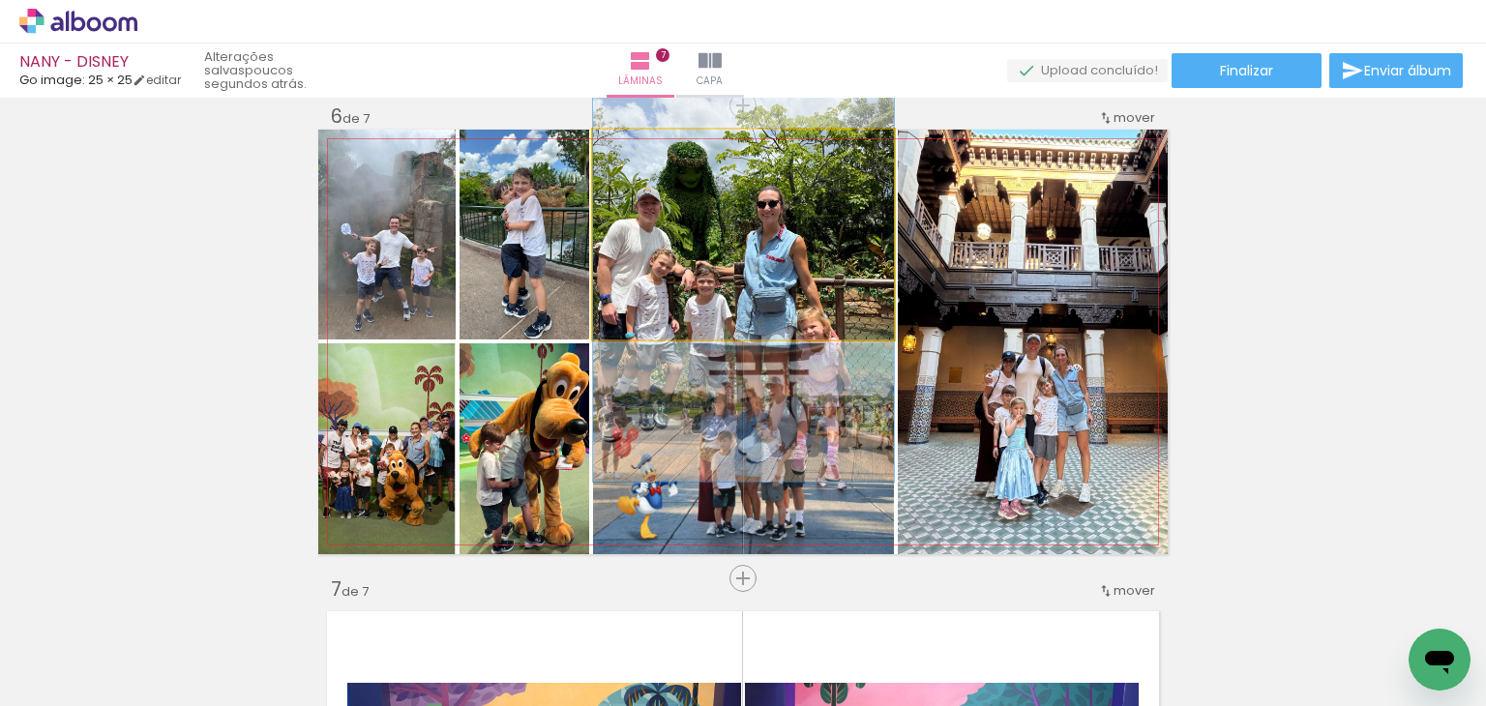
drag, startPoint x: 770, startPoint y: 260, endPoint x: 773, endPoint y: 307, distance: 46.5
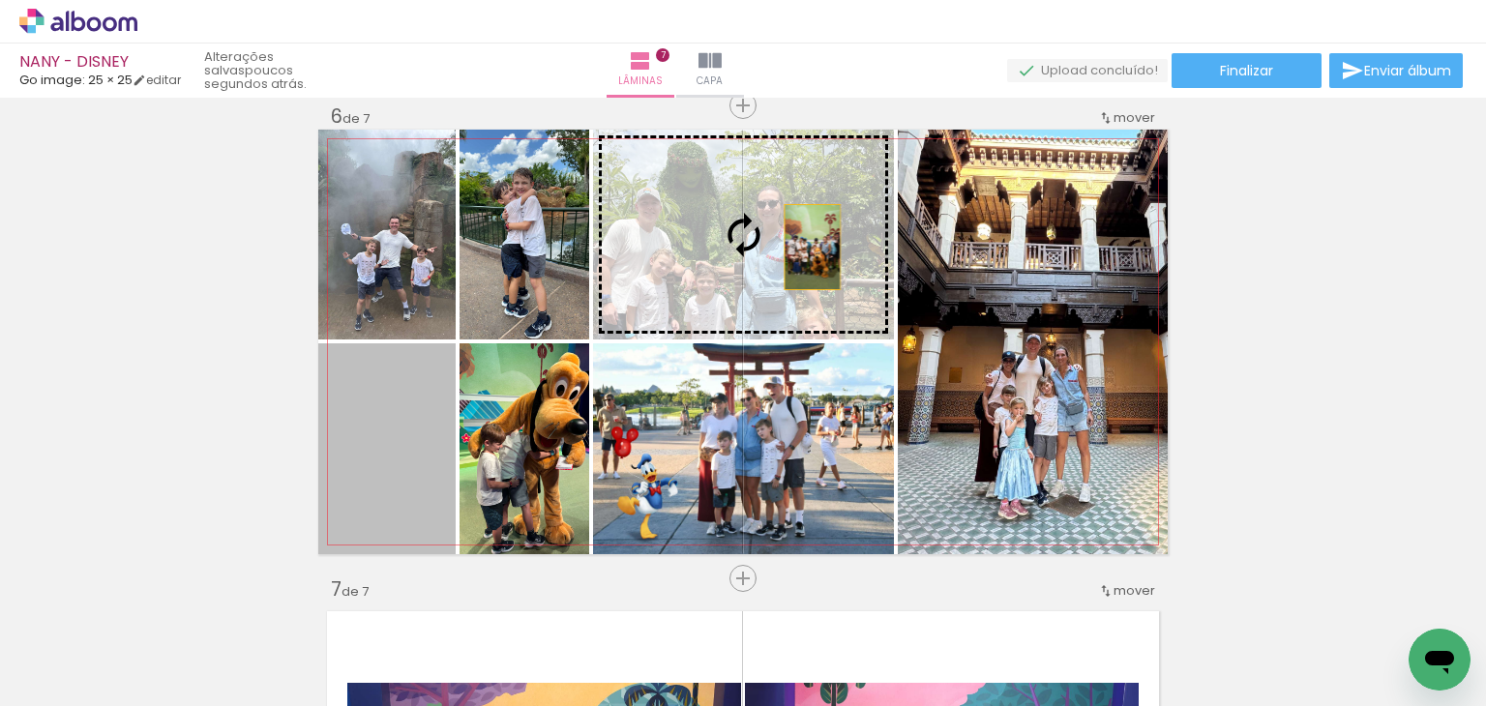
drag, startPoint x: 728, startPoint y: 317, endPoint x: 805, endPoint y: 247, distance: 104.8
click at [0, 0] on slot at bounding box center [0, 0] width 0 height 0
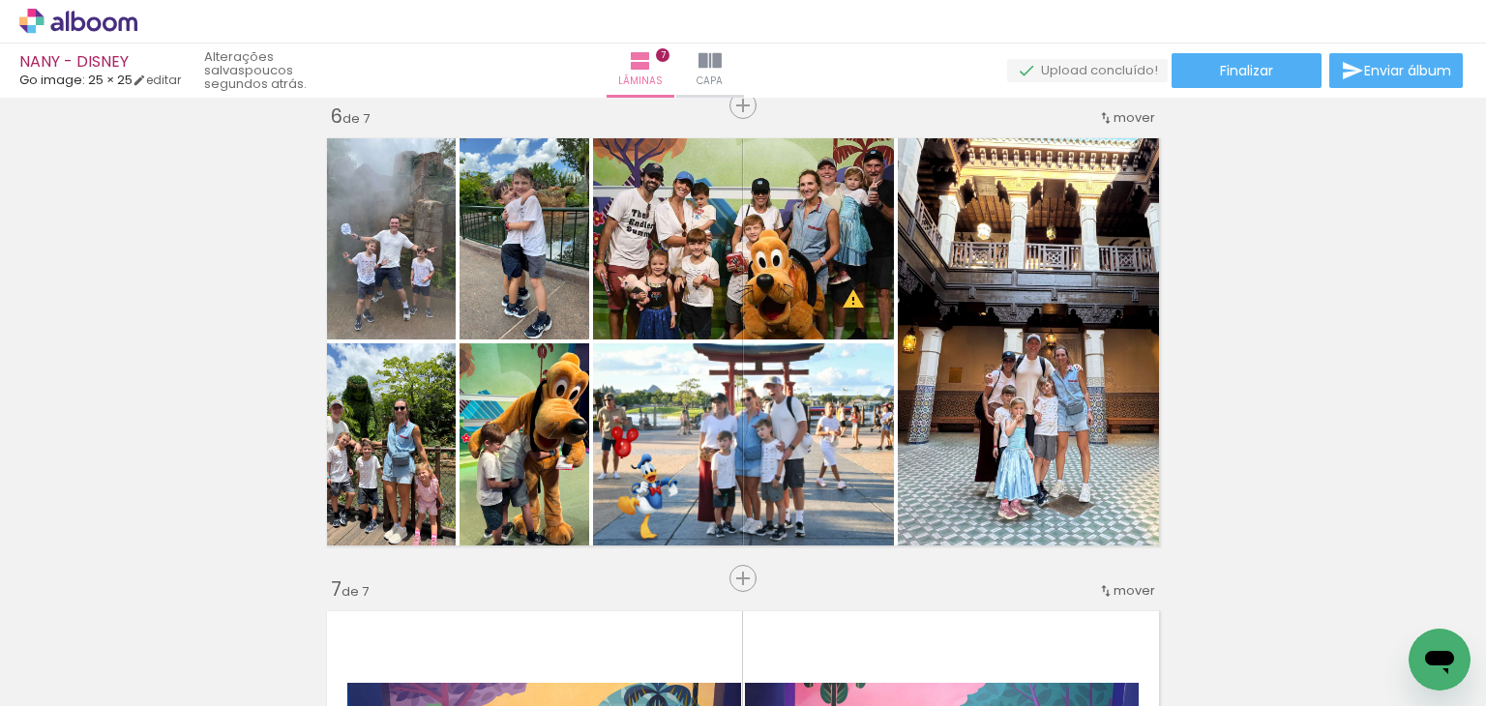
scroll to position [0, 658]
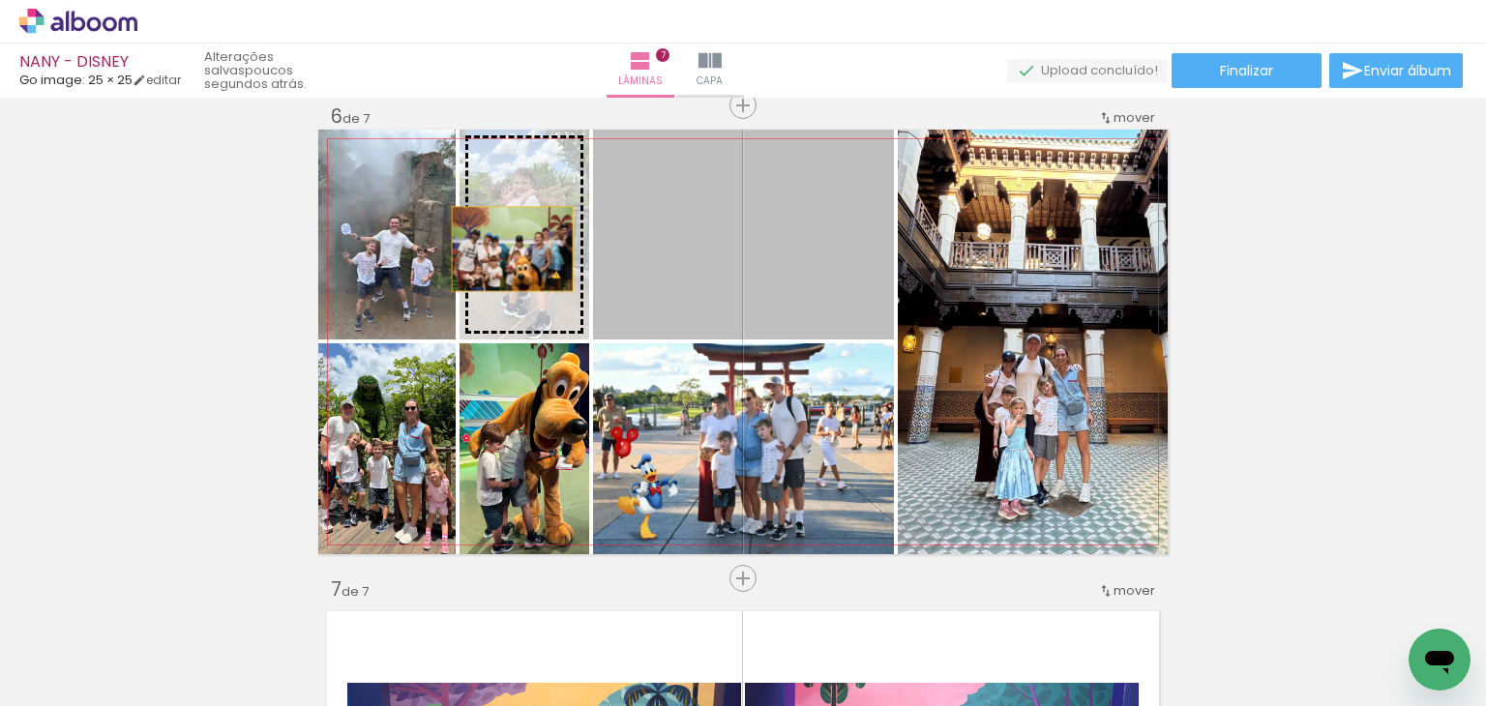
drag, startPoint x: 716, startPoint y: 247, endPoint x: 505, endPoint y: 249, distance: 210.9
click at [0, 0] on slot at bounding box center [0, 0] width 0 height 0
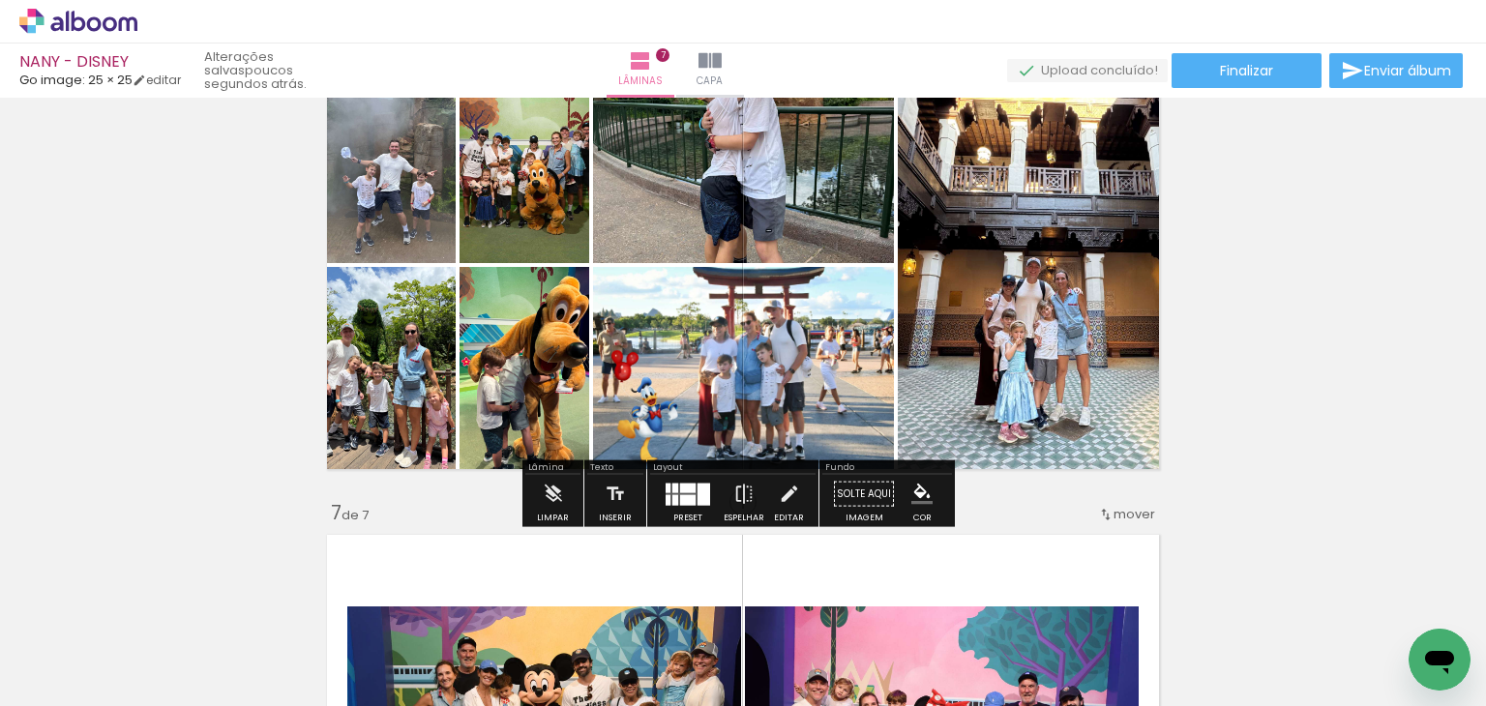
scroll to position [2390, 0]
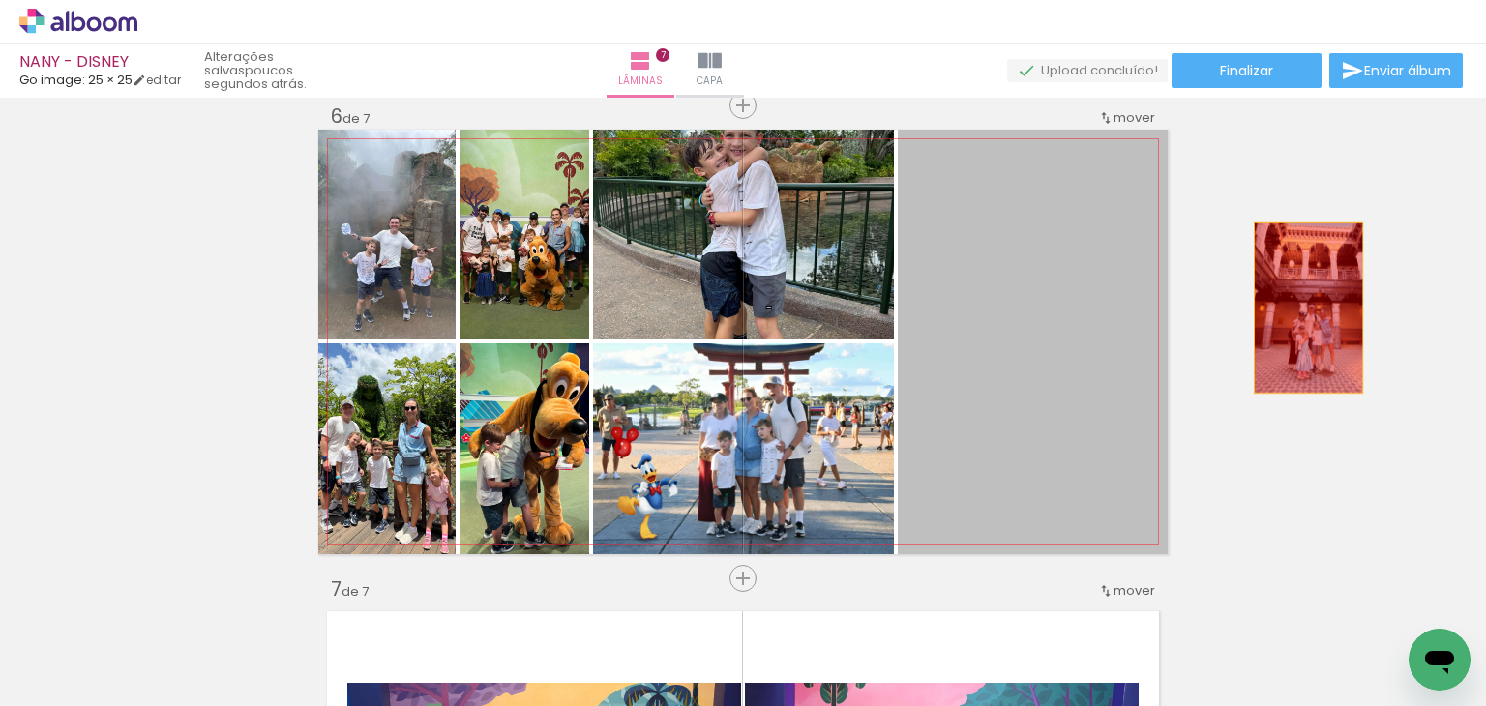
drag, startPoint x: 1015, startPoint y: 369, endPoint x: 1286, endPoint y: 319, distance: 275.4
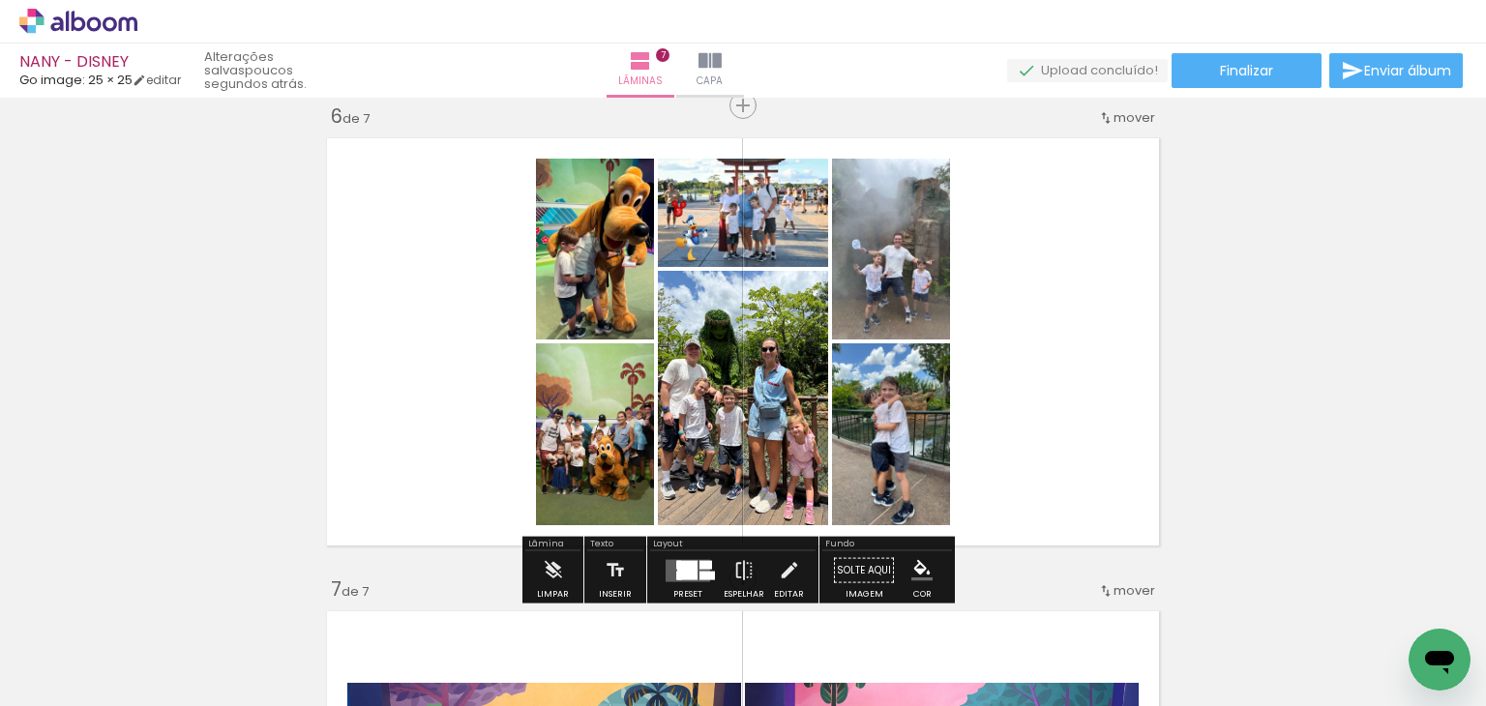
drag, startPoint x: 688, startPoint y: 574, endPoint x: 935, endPoint y: 438, distance: 281.5
click at [688, 572] on div at bounding box center [687, 570] width 20 height 18
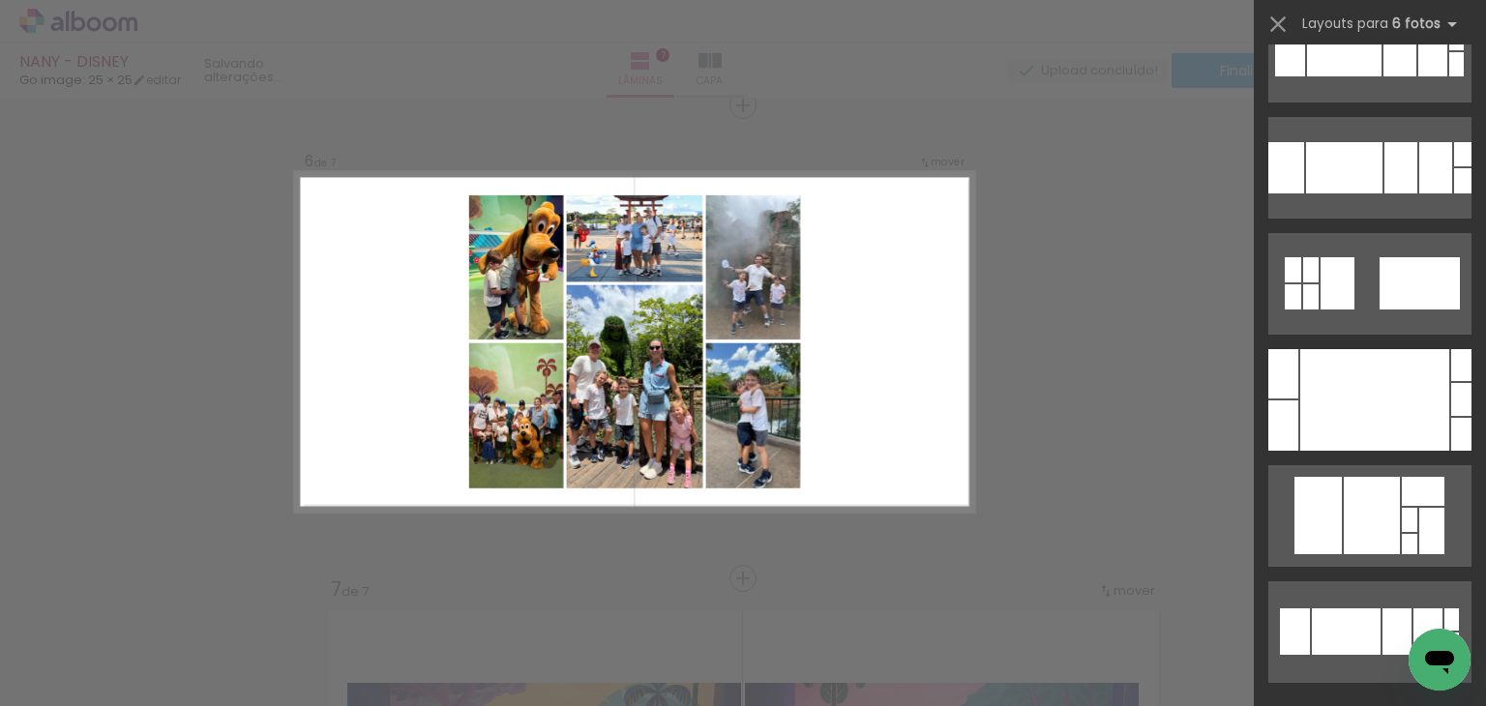
scroll to position [0, 0]
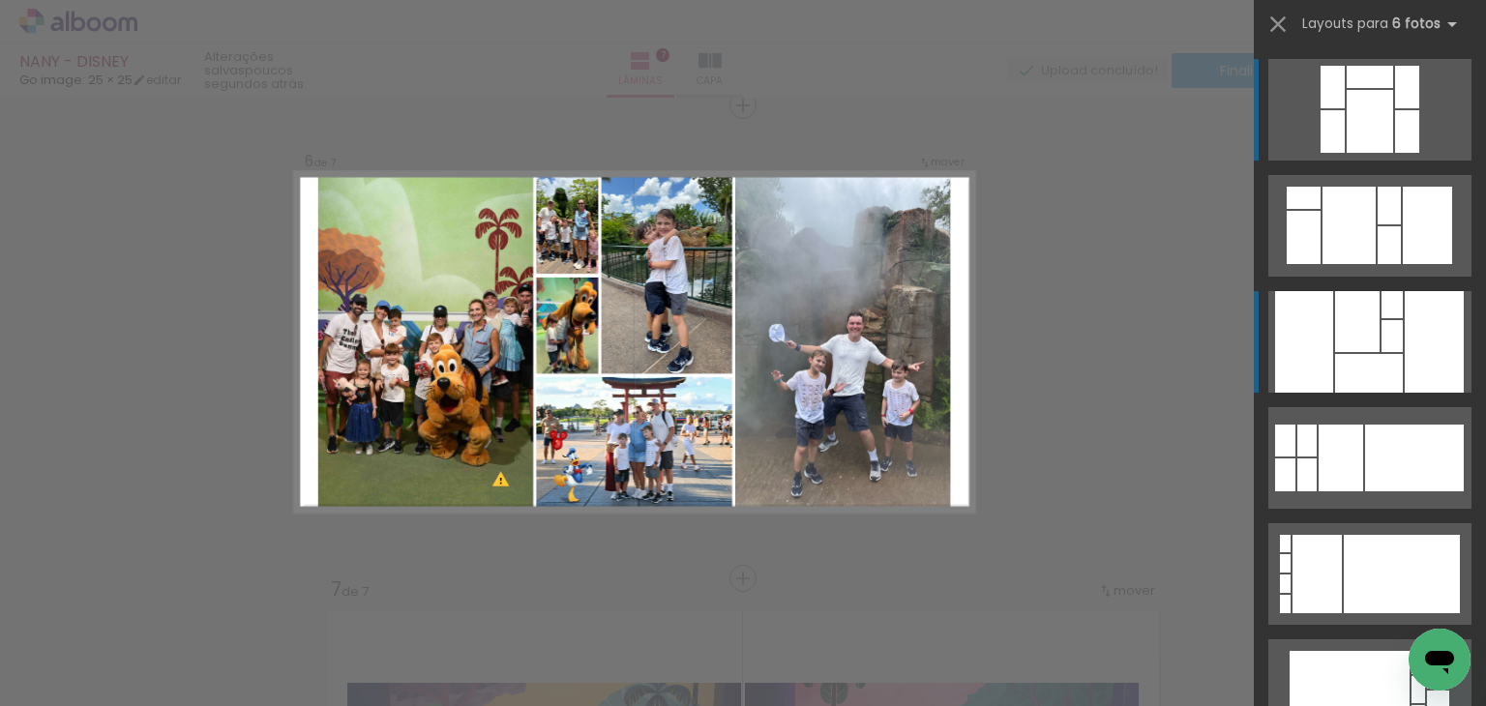
click at [1380, 376] on div at bounding box center [1369, 373] width 68 height 39
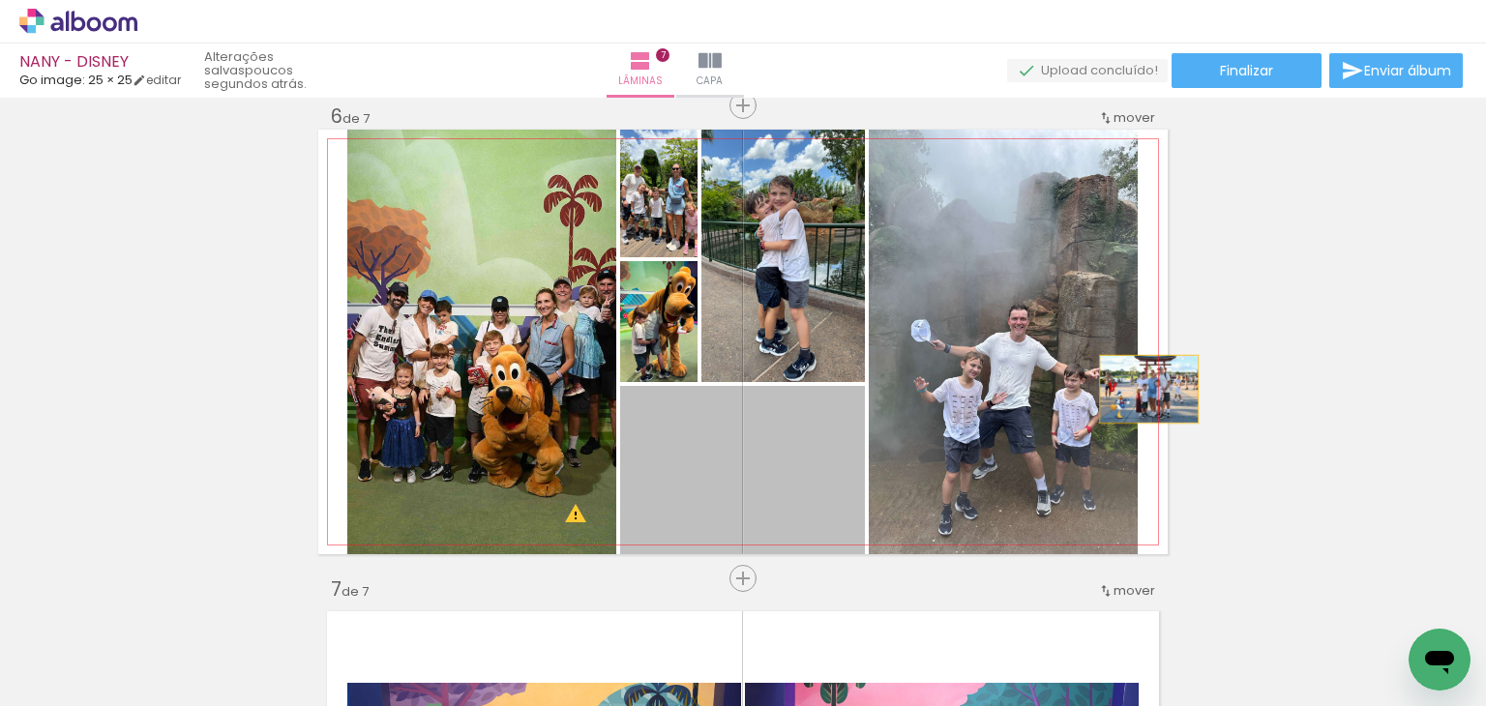
drag, startPoint x: 1142, startPoint y: 389, endPoint x: 1242, endPoint y: 367, distance: 103.1
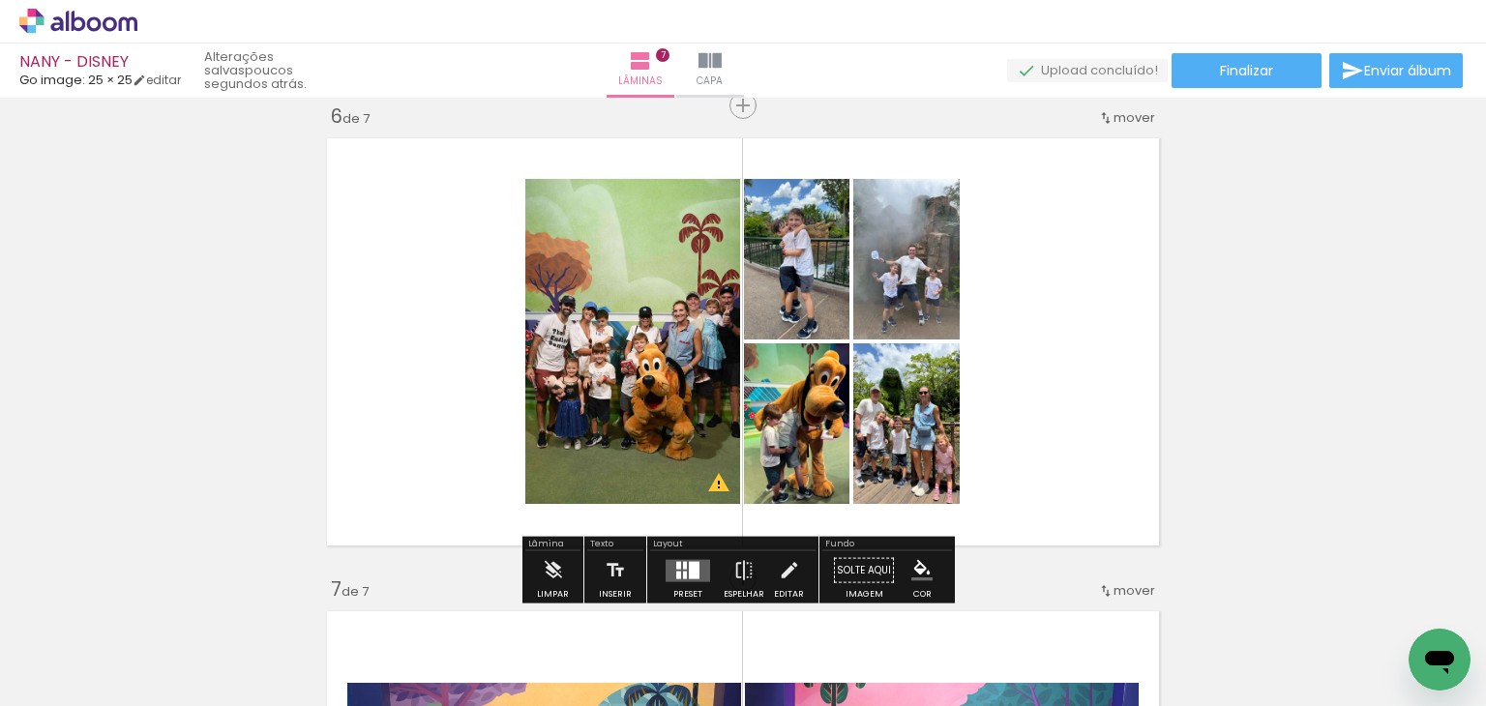
click at [697, 569] on quentale-layouter at bounding box center [688, 570] width 45 height 22
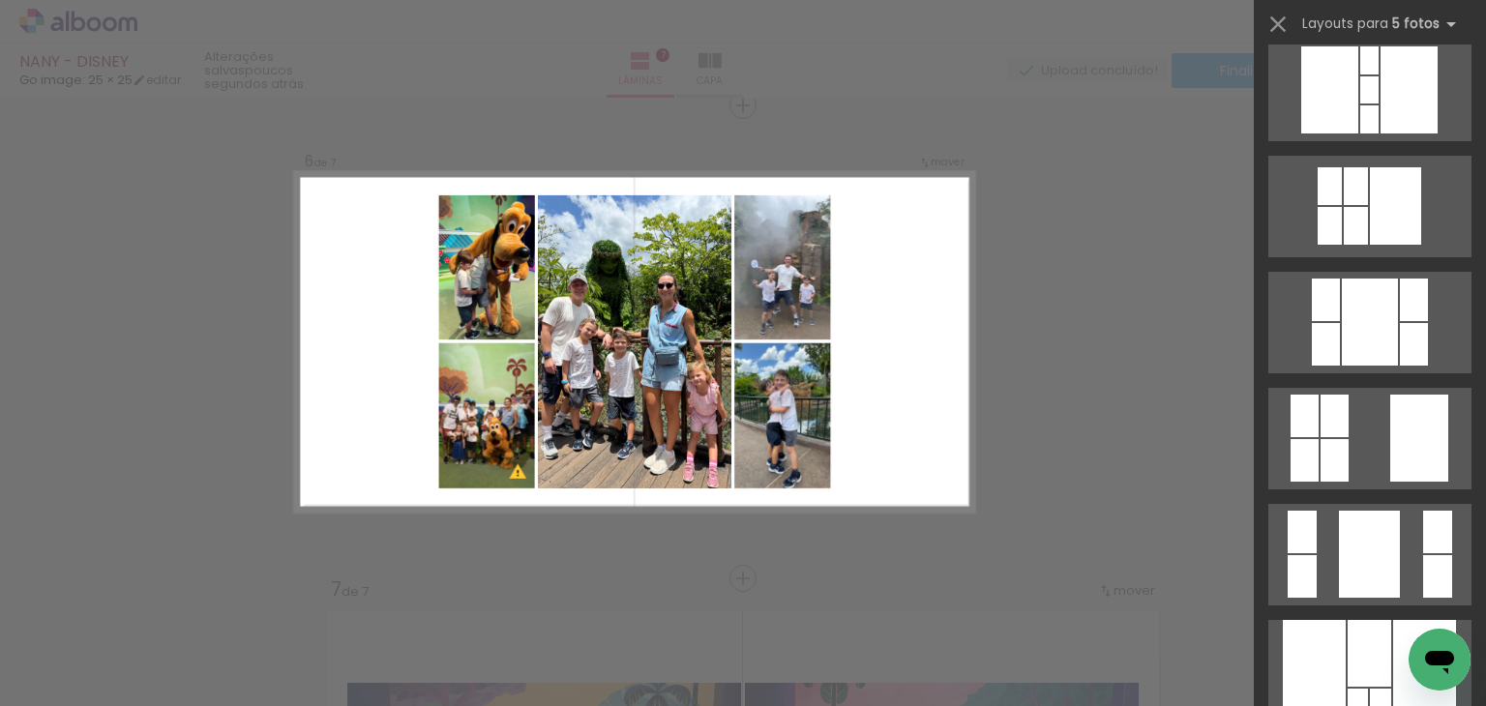
scroll to position [1255, 0]
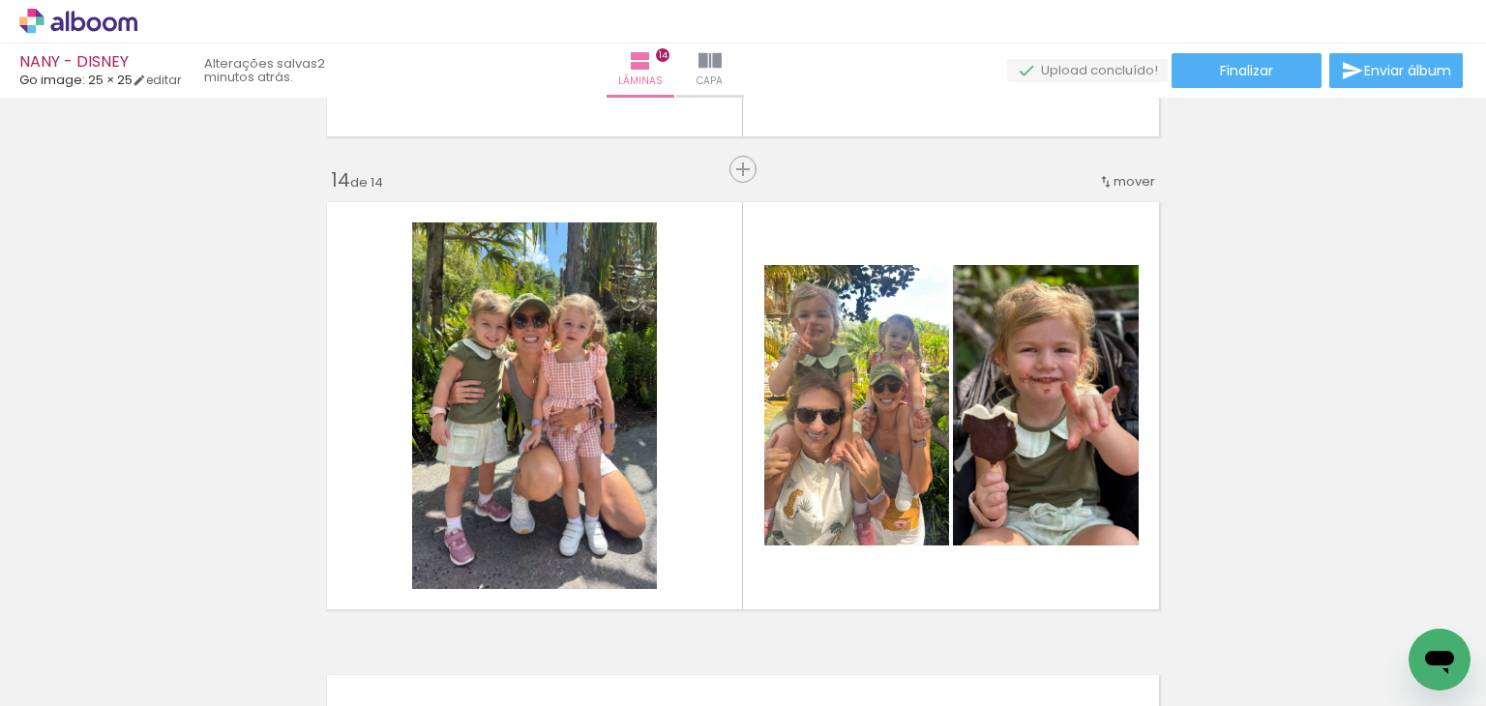
scroll to position [6595, 0]
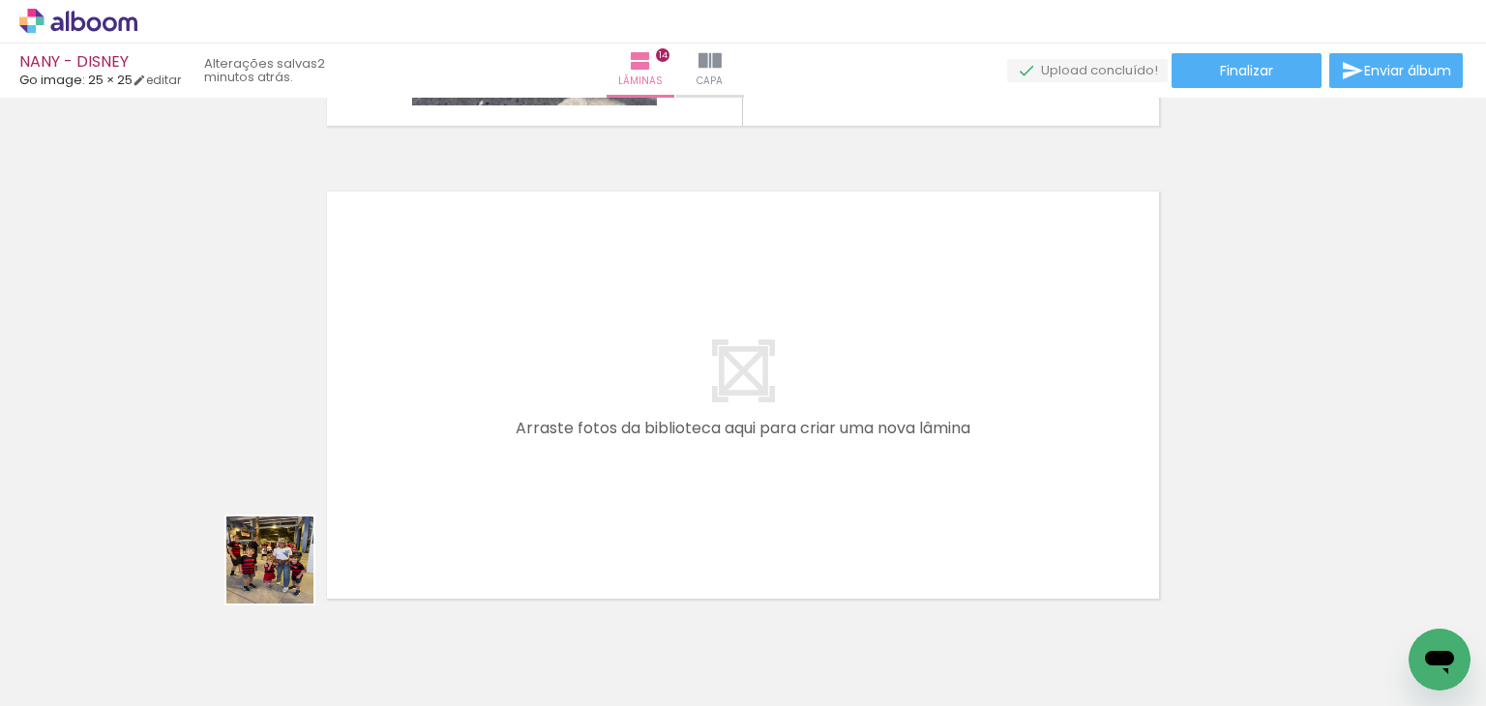
drag, startPoint x: 284, startPoint y: 575, endPoint x: 435, endPoint y: 392, distance: 237.1
click at [435, 392] on quentale-workspace at bounding box center [743, 353] width 1486 height 706
